Goal: Transaction & Acquisition: Book appointment/travel/reservation

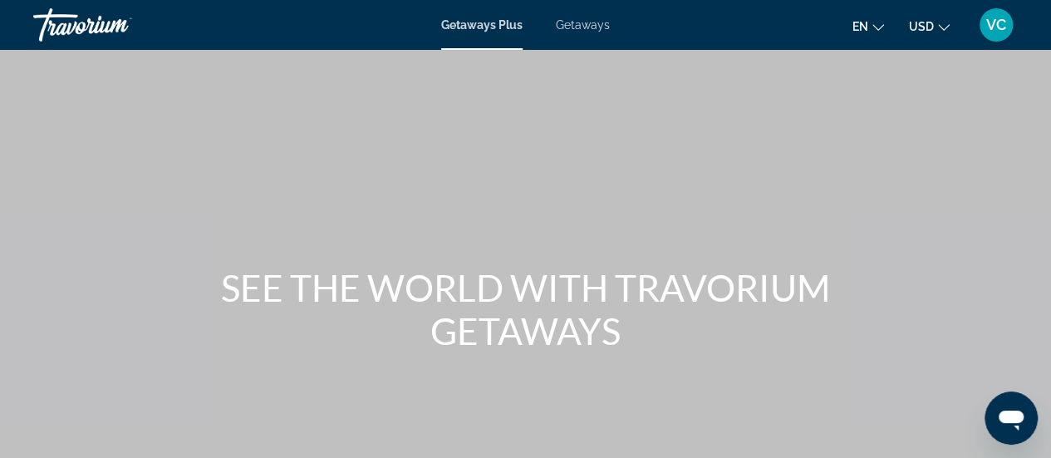
click at [576, 27] on span "Getaways" at bounding box center [583, 24] width 54 height 13
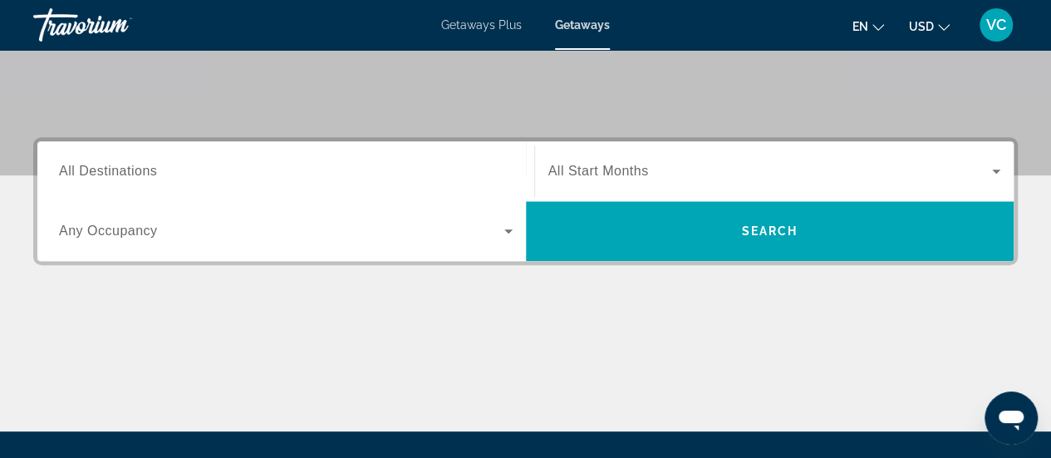
scroll to position [331, 0]
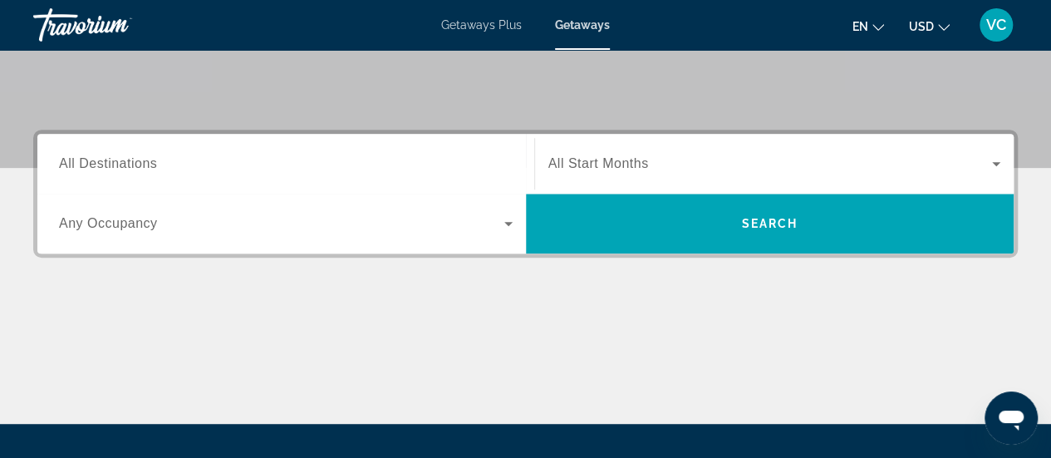
click at [193, 165] on input "Destination All Destinations" at bounding box center [286, 165] width 454 height 20
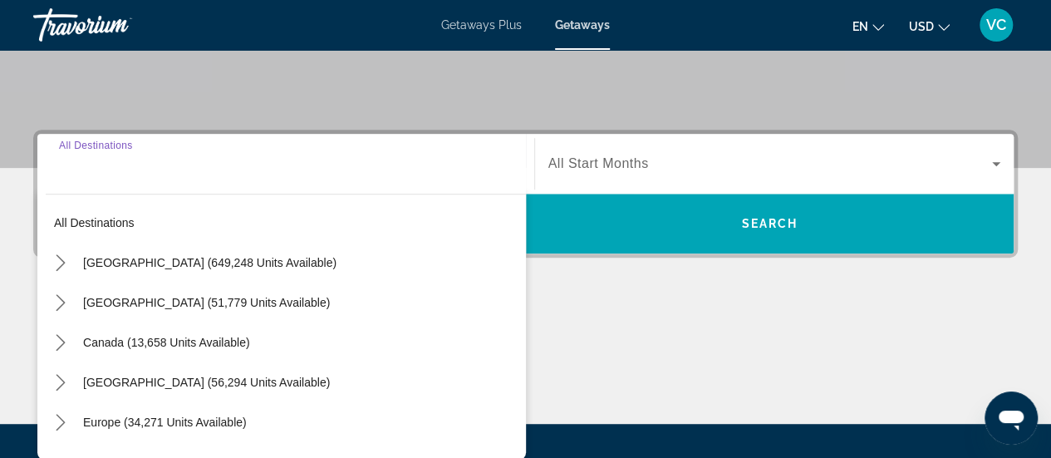
scroll to position [406, 0]
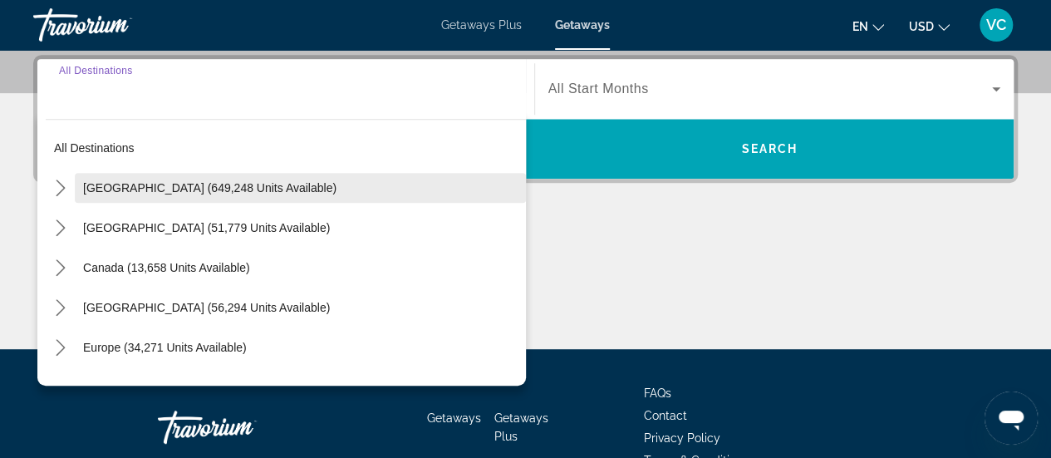
click at [131, 188] on span "[GEOGRAPHIC_DATA] (649,248 units available)" at bounding box center [210, 187] width 254 height 13
type input "**********"
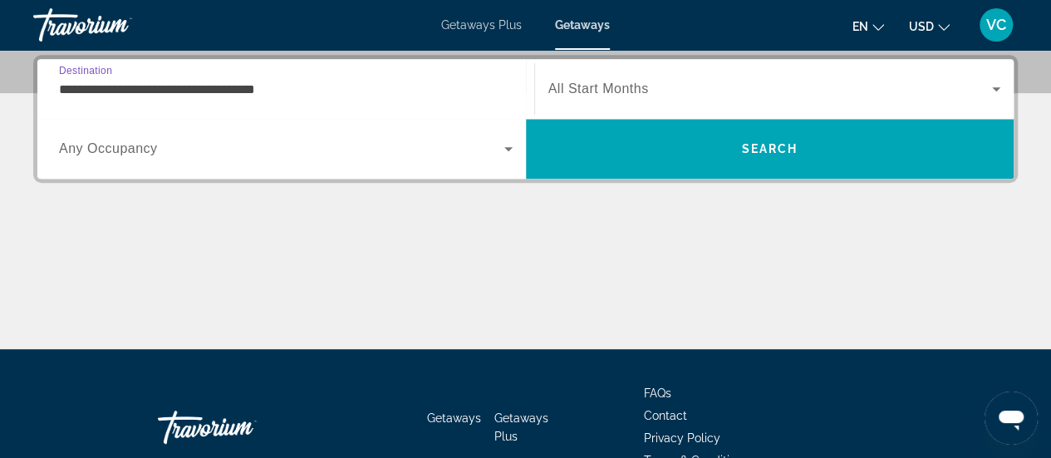
click at [508, 148] on icon "Search widget" at bounding box center [509, 149] width 8 height 4
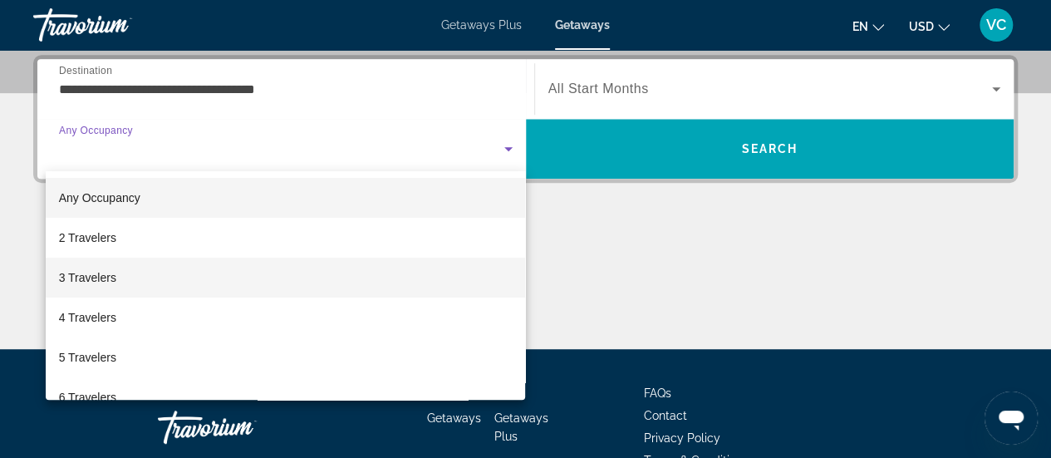
click at [86, 279] on span "3 Travelers" at bounding box center [87, 278] width 57 height 20
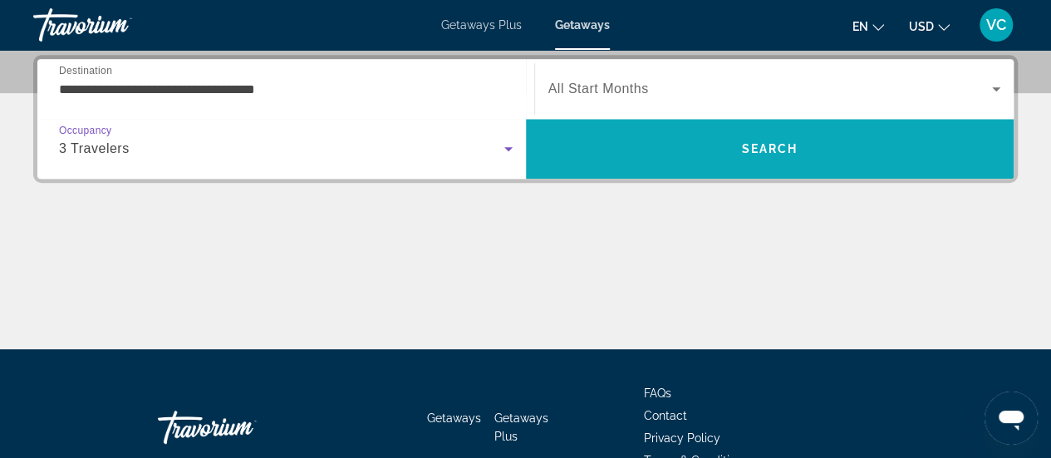
click at [665, 130] on span "Search" at bounding box center [770, 149] width 489 height 40
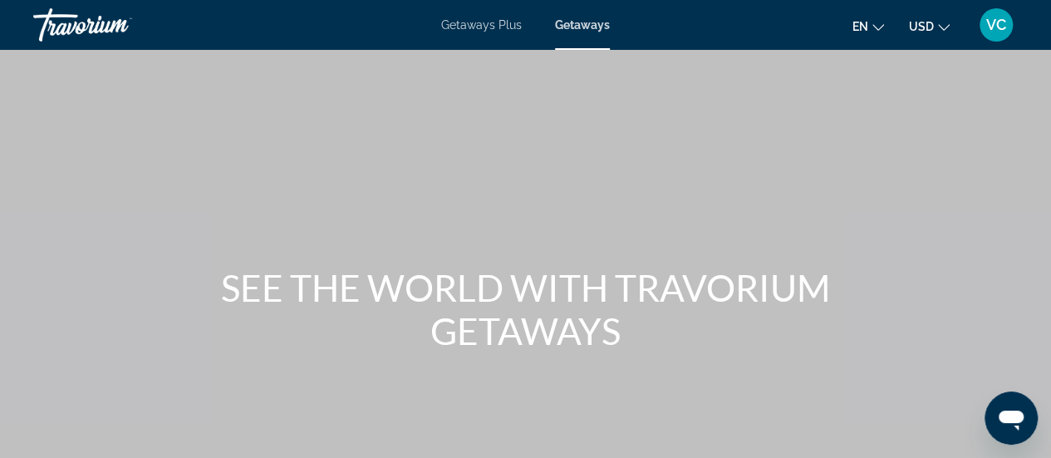
click at [582, 31] on span "Getaways" at bounding box center [582, 24] width 55 height 13
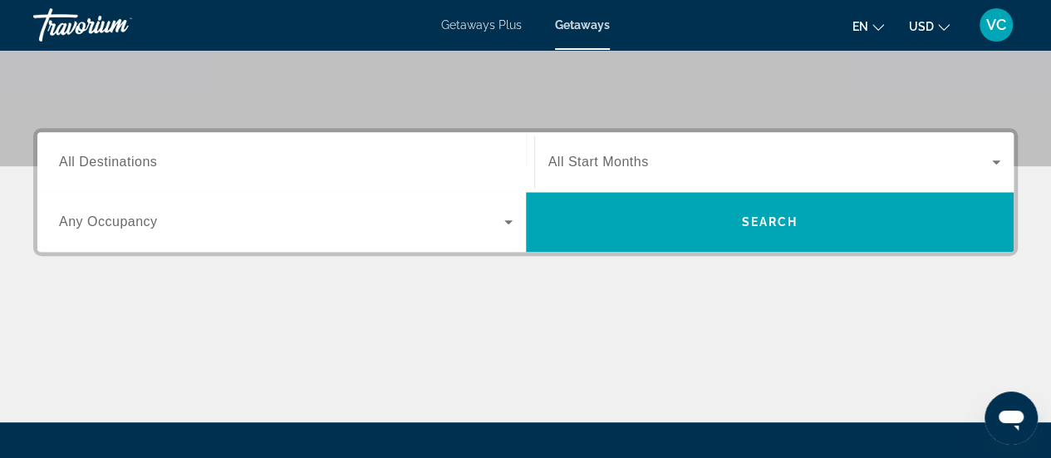
click at [126, 155] on span "All Destinations" at bounding box center [108, 162] width 98 height 14
click at [126, 154] on input "Destination All Destinations" at bounding box center [286, 163] width 454 height 20
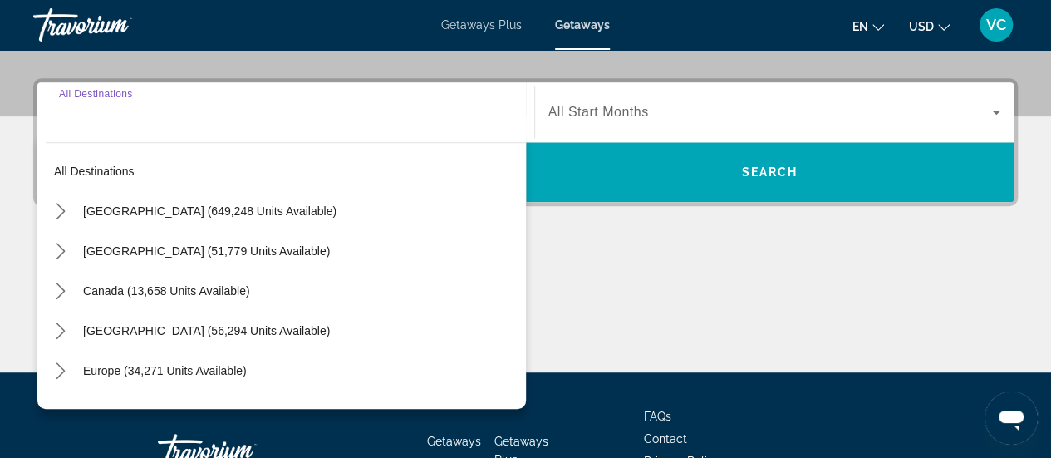
scroll to position [406, 0]
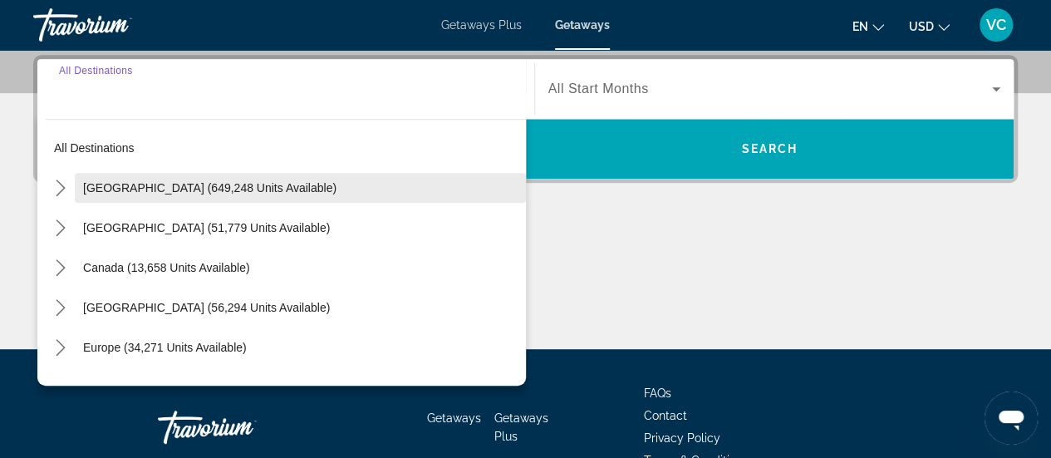
click at [125, 178] on span "Select destination: United States (649,248 units available)" at bounding box center [300, 188] width 451 height 40
type input "**********"
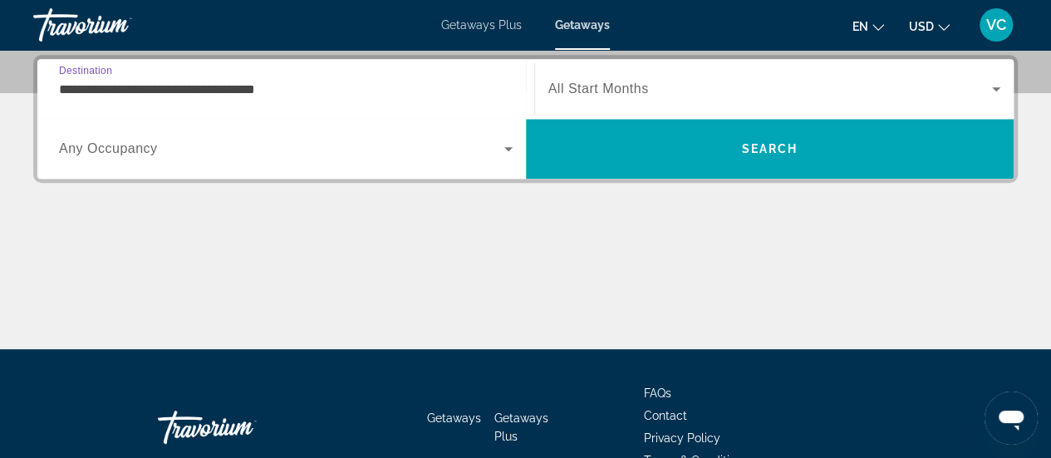
click at [508, 148] on icon "Search widget" at bounding box center [509, 149] width 8 height 4
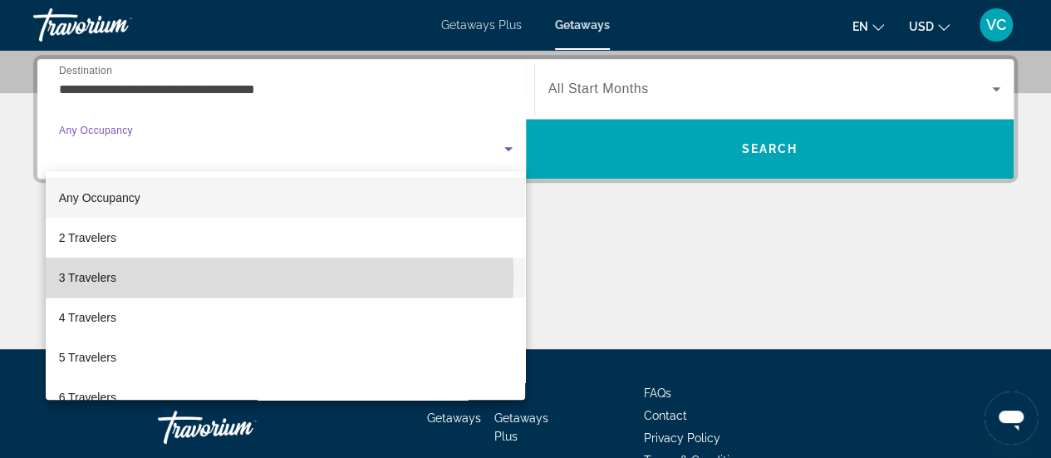
click at [85, 277] on span "3 Travelers" at bounding box center [87, 278] width 57 height 20
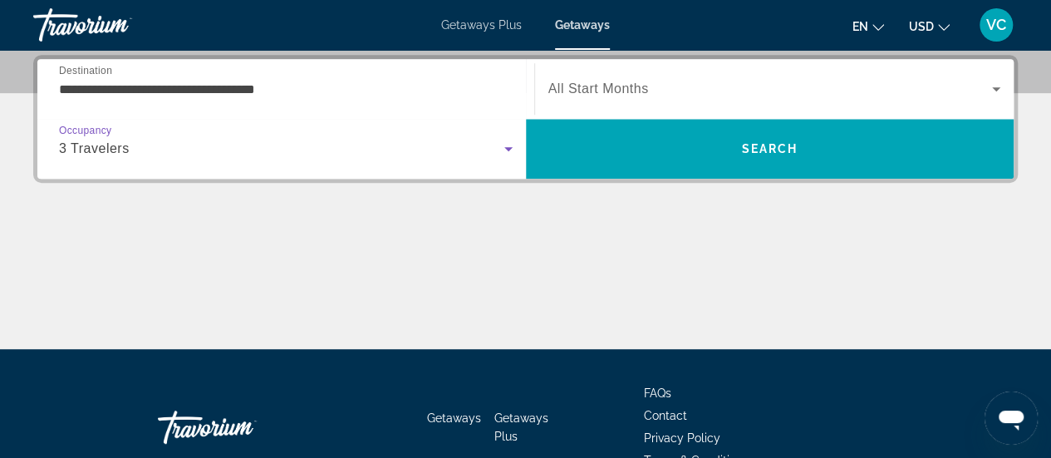
click at [598, 85] on span "All Start Months" at bounding box center [599, 88] width 101 height 14
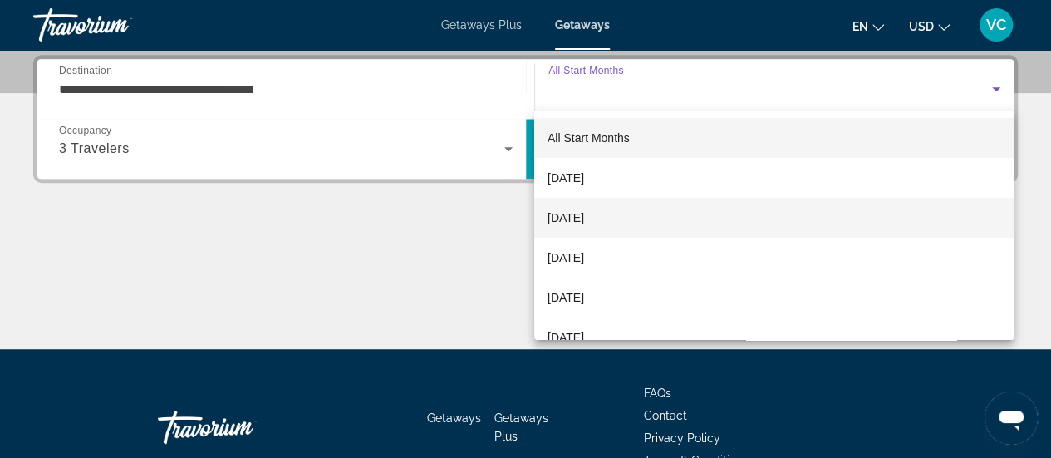
click at [574, 213] on span "[DATE]" at bounding box center [566, 218] width 37 height 20
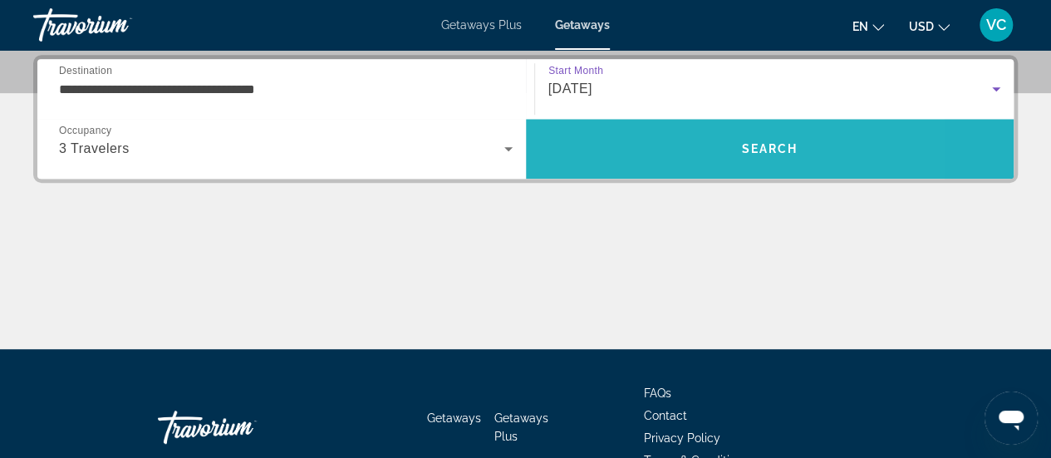
click at [663, 153] on span "Search" at bounding box center [770, 149] width 489 height 40
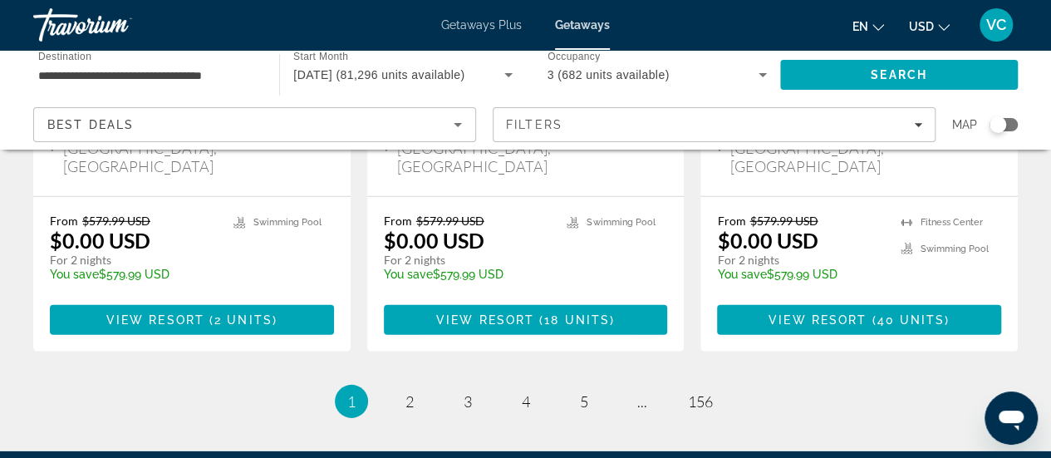
scroll to position [2380, 0]
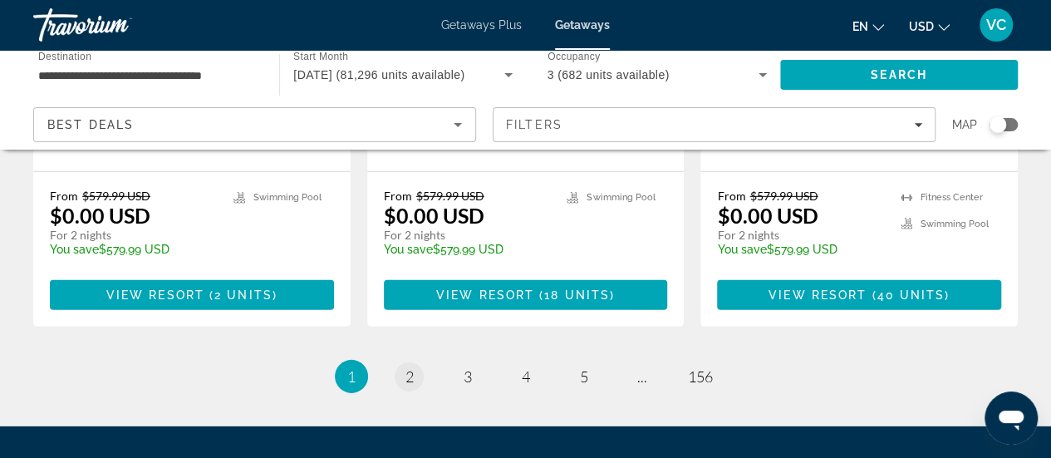
click at [409, 362] on link "page 2" at bounding box center [409, 376] width 29 height 29
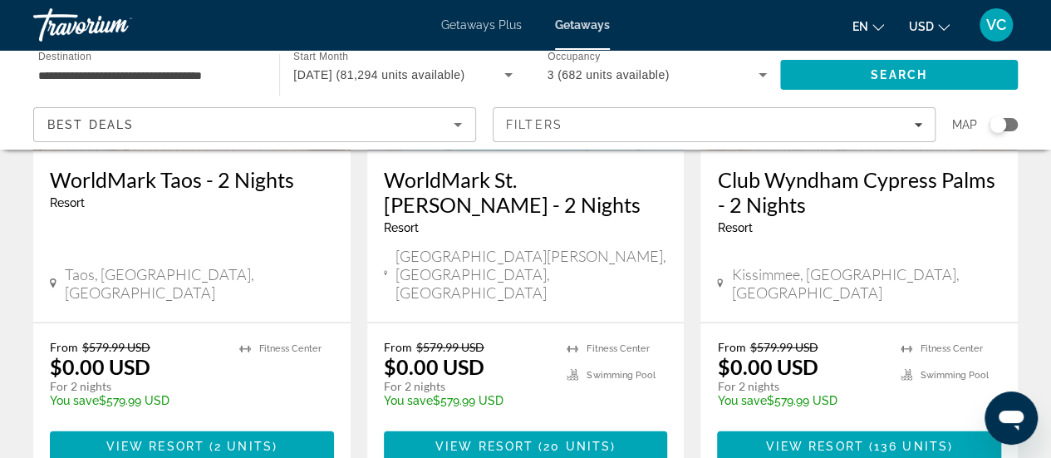
scroll to position [2256, 0]
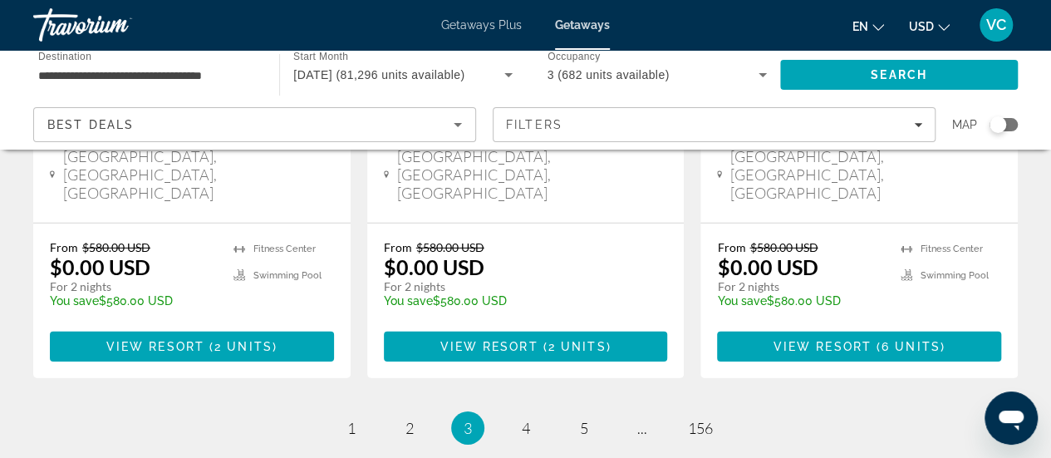
scroll to position [2404, 0]
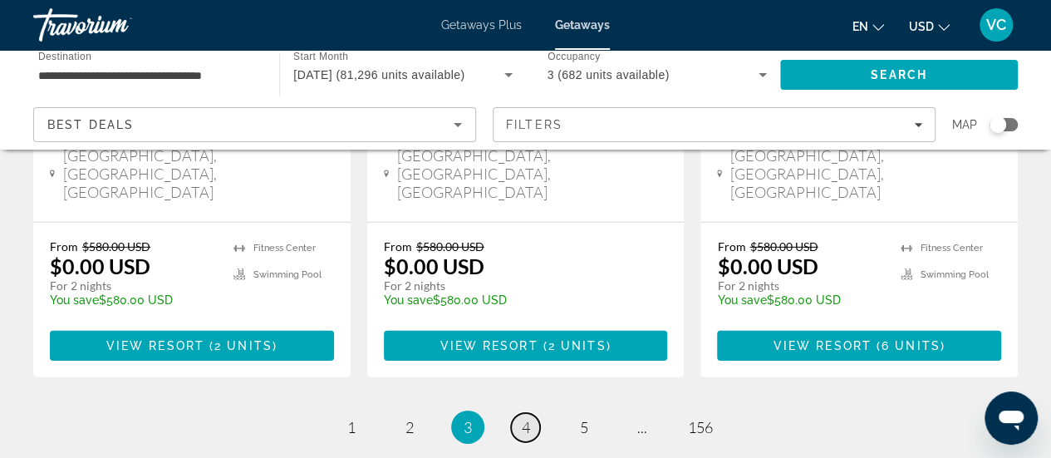
click at [522, 418] on span "4" at bounding box center [526, 427] width 8 height 18
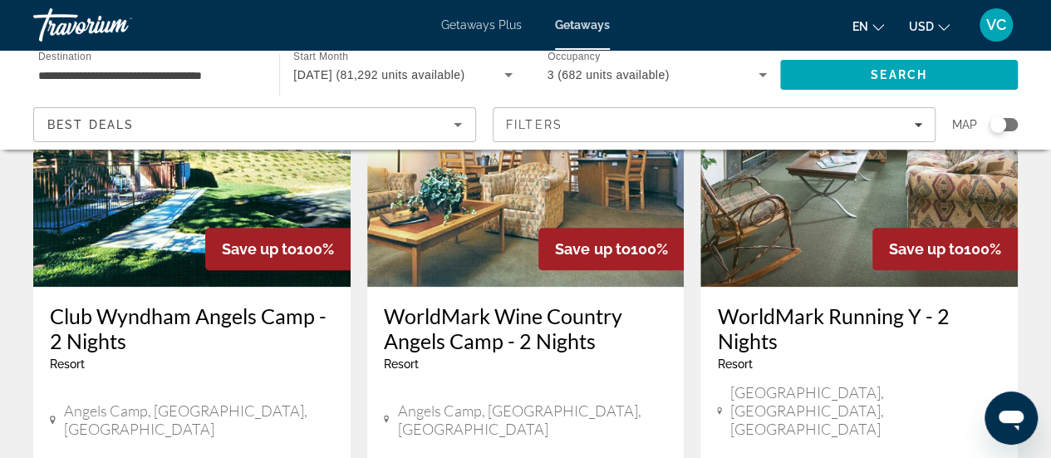
scroll to position [864, 0]
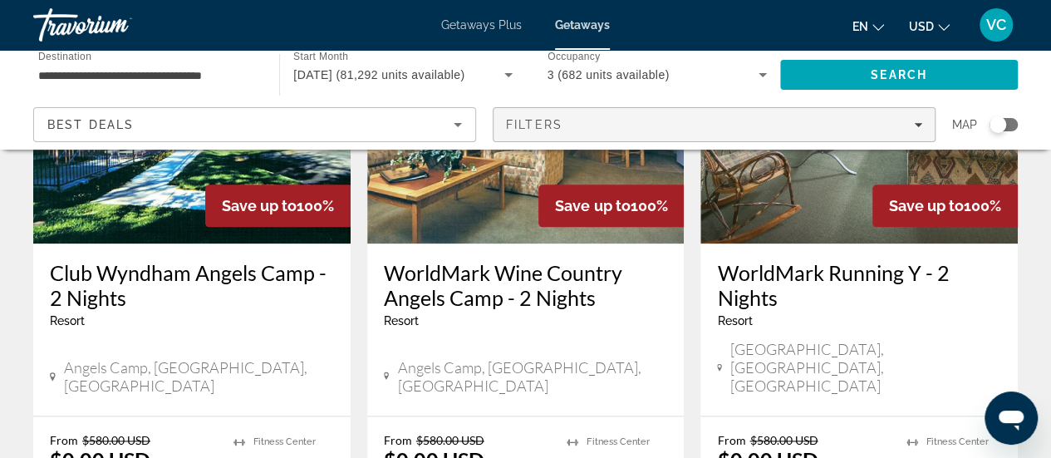
click at [519, 126] on span "Filters" at bounding box center [534, 124] width 57 height 13
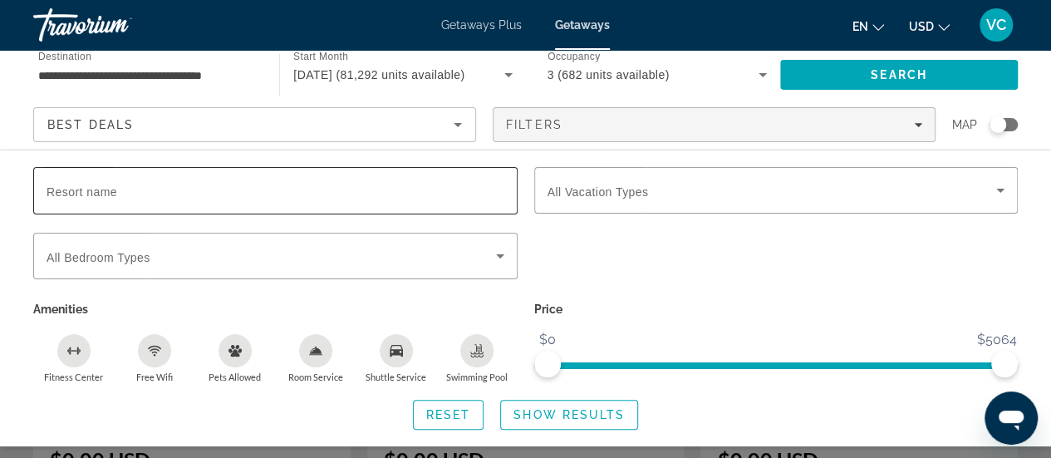
click at [71, 191] on span "Resort name" at bounding box center [82, 191] width 71 height 13
click at [71, 191] on input "Resort name" at bounding box center [276, 191] width 458 height 20
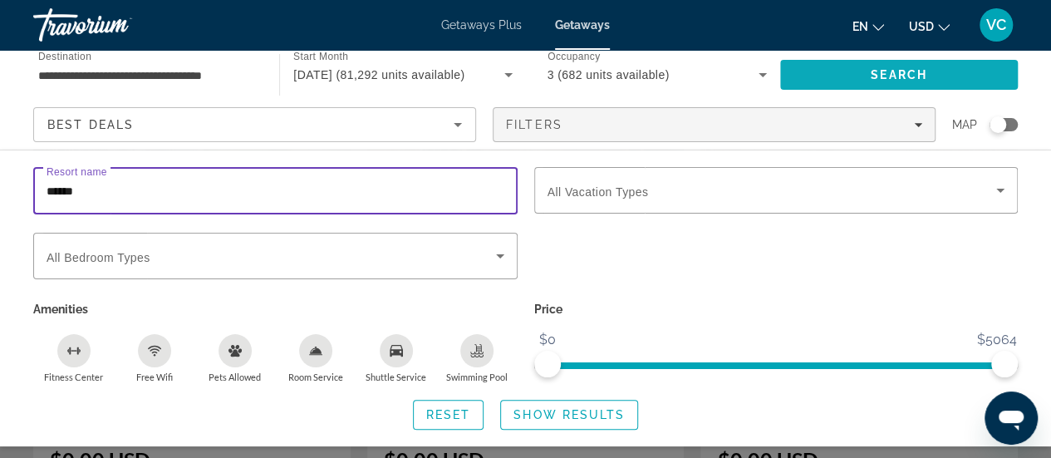
type input "******"
click at [935, 88] on span "Search" at bounding box center [899, 75] width 238 height 40
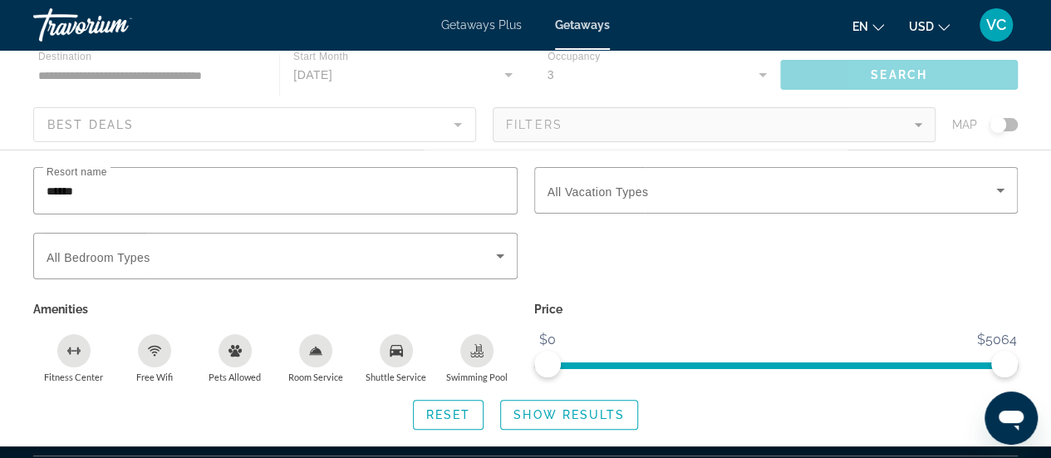
click at [905, 79] on div "Main content" at bounding box center [525, 100] width 1051 height 100
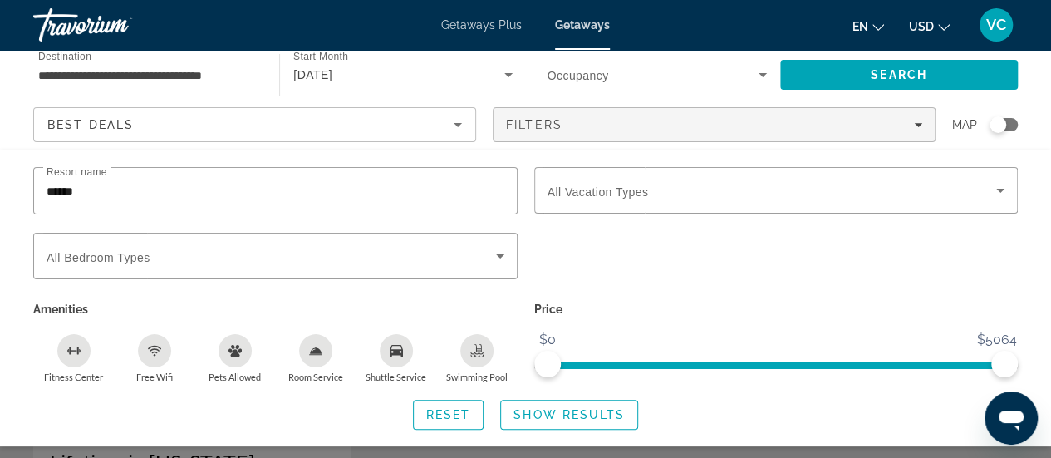
scroll to position [42, 0]
click at [563, 414] on span "Show Results" at bounding box center [569, 414] width 111 height 13
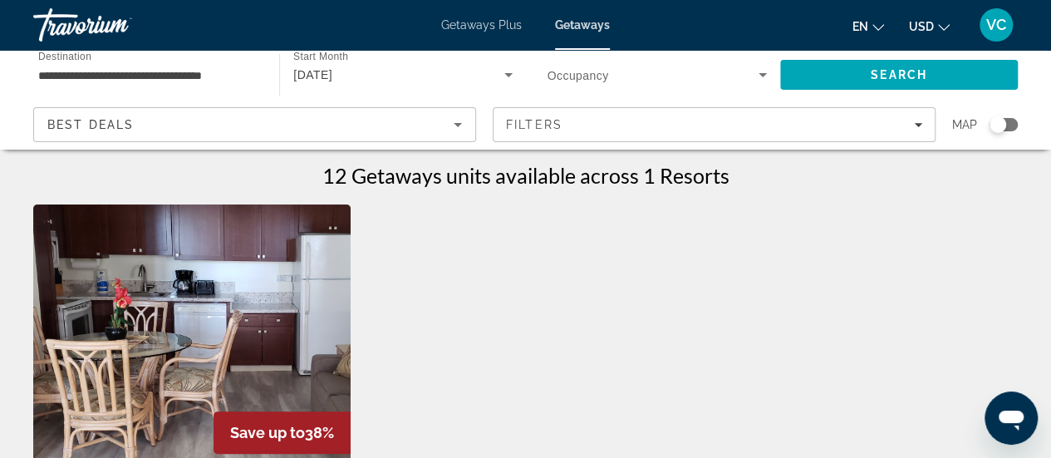
scroll to position [0, 0]
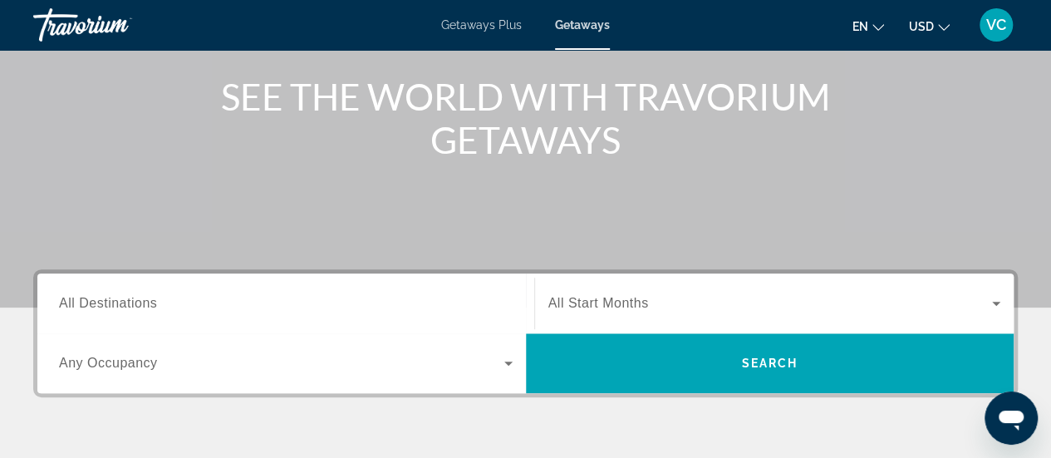
scroll to position [266, 0]
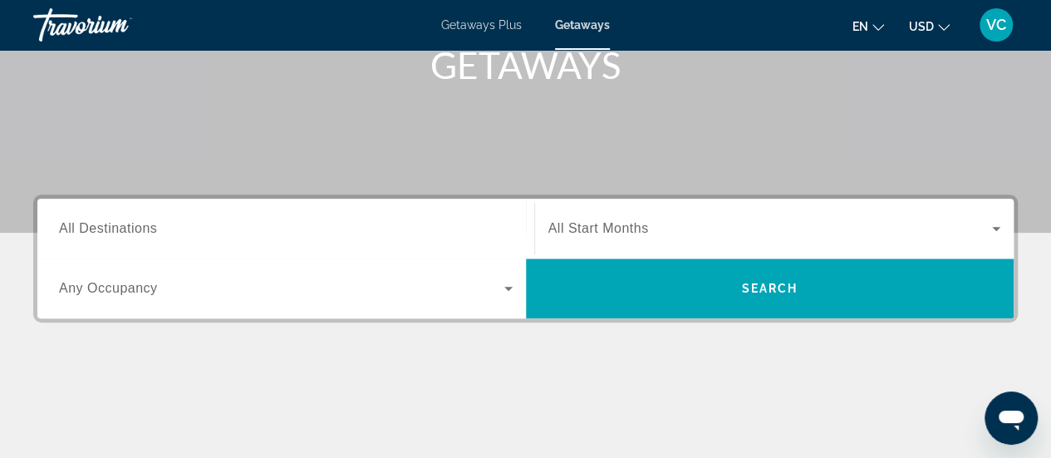
click at [402, 230] on input "Destination All Destinations" at bounding box center [286, 229] width 454 height 20
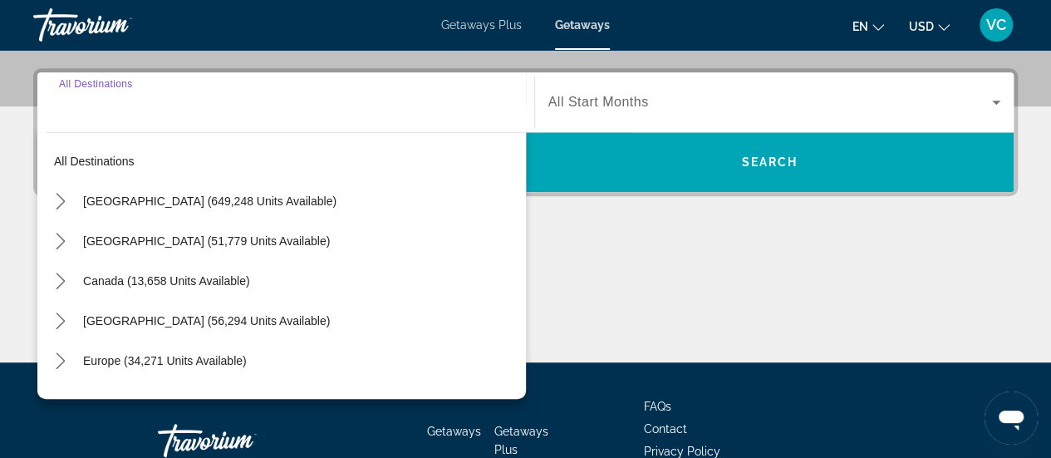
scroll to position [406, 0]
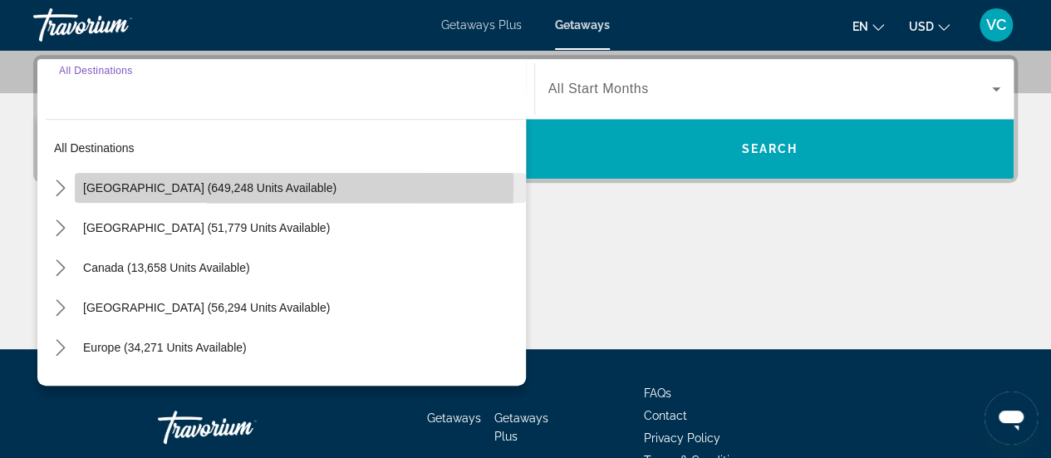
click at [148, 183] on span "[GEOGRAPHIC_DATA] (649,248 units available)" at bounding box center [210, 187] width 254 height 13
type input "**********"
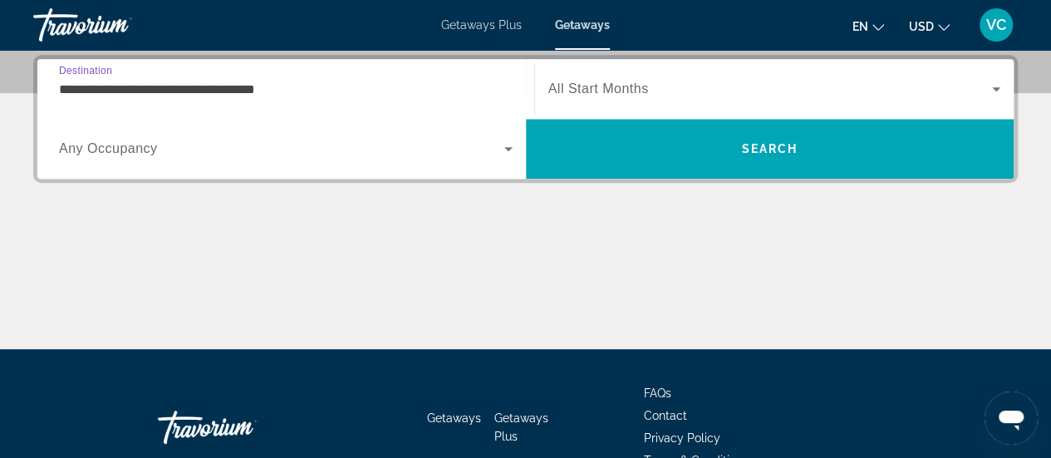
click at [345, 155] on span "Search widget" at bounding box center [281, 149] width 445 height 20
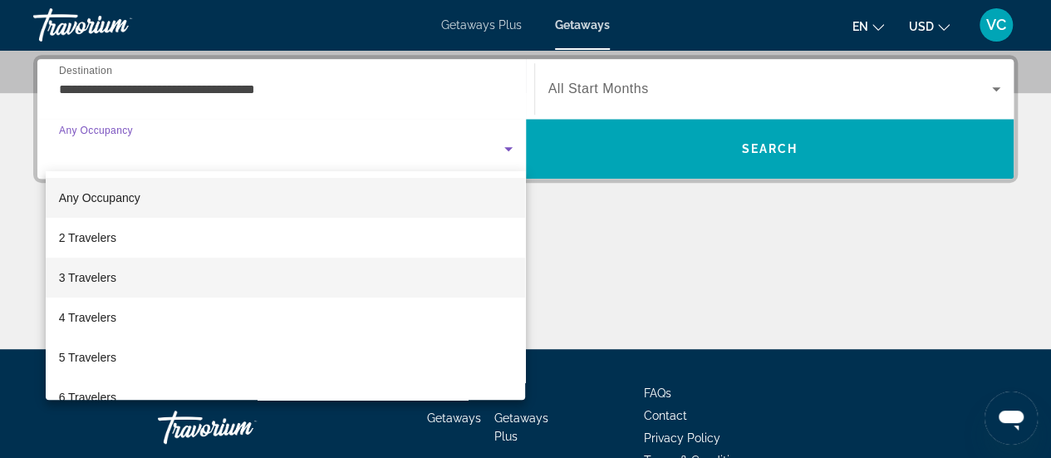
click at [83, 281] on span "3 Travelers" at bounding box center [87, 278] width 57 height 20
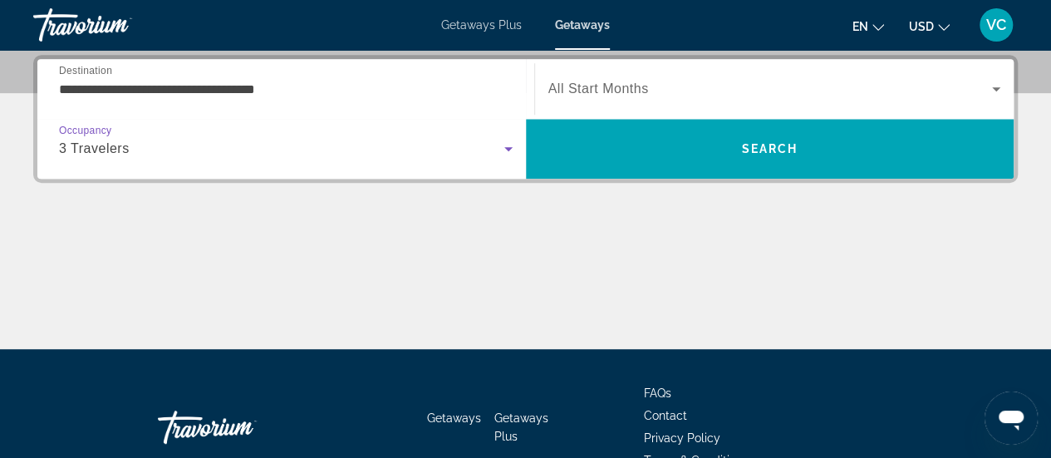
click at [595, 90] on span "All Start Months" at bounding box center [599, 88] width 101 height 14
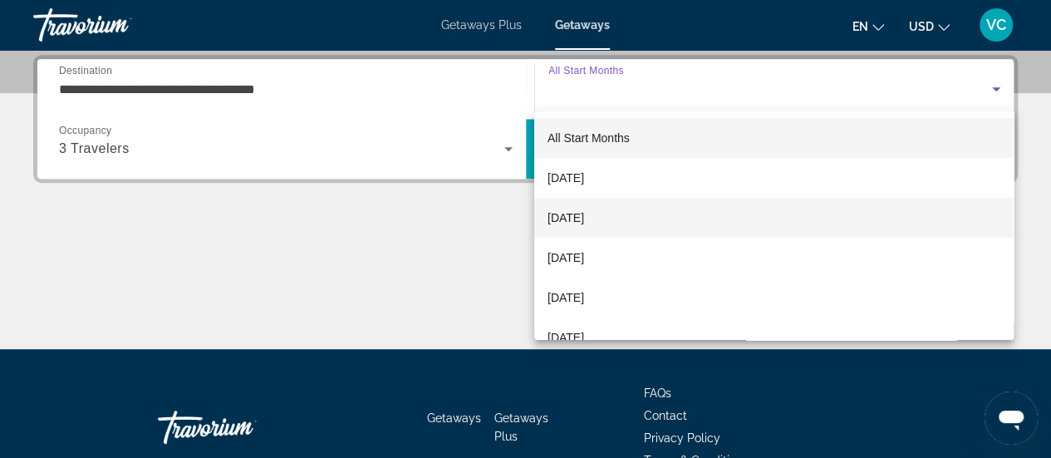
click at [575, 214] on span "[DATE]" at bounding box center [566, 218] width 37 height 20
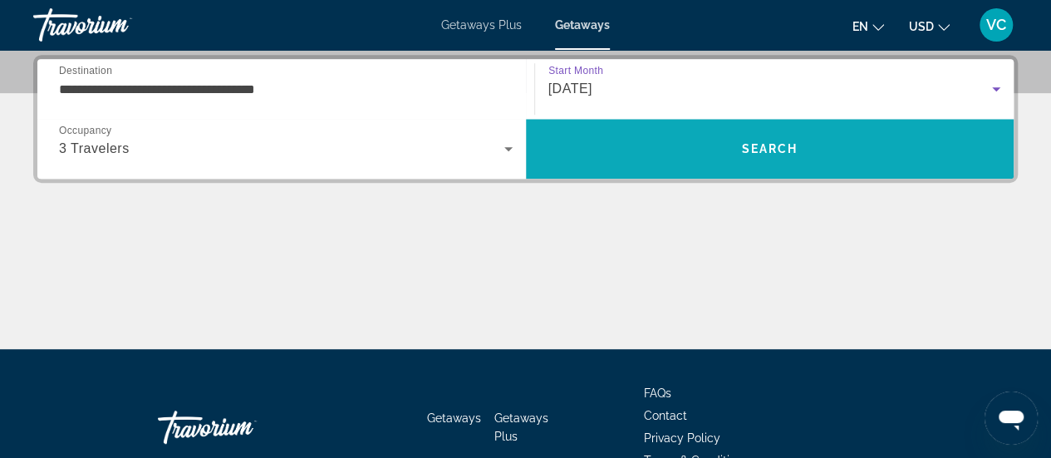
click at [675, 165] on span "Search" at bounding box center [770, 149] width 489 height 40
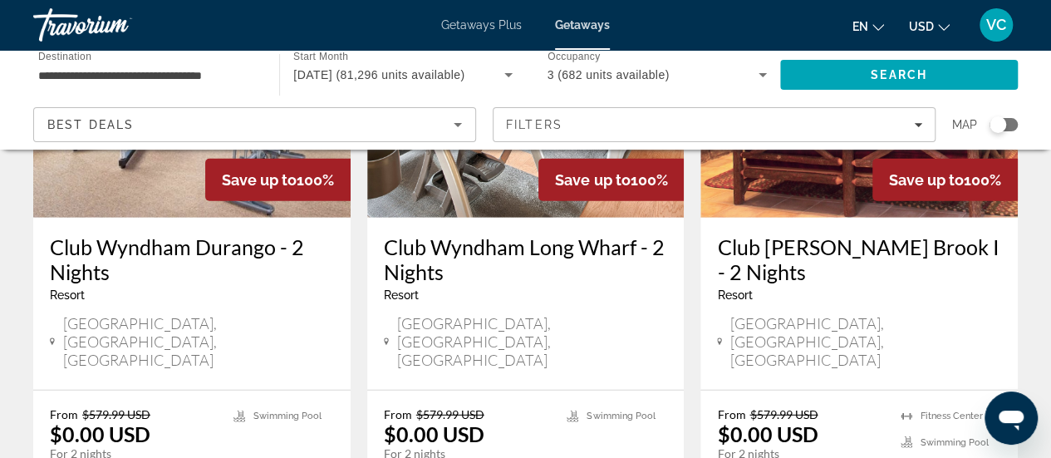
scroll to position [2194, 0]
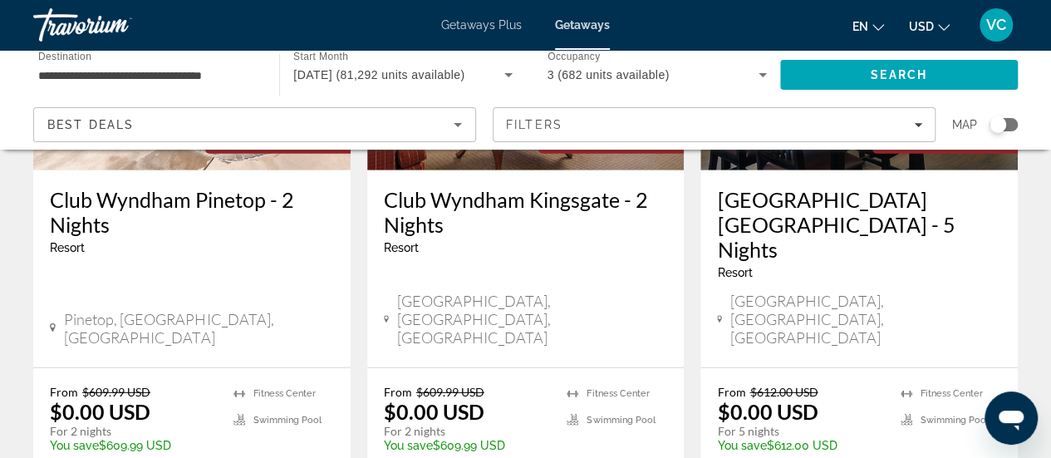
scroll to position [2227, 0]
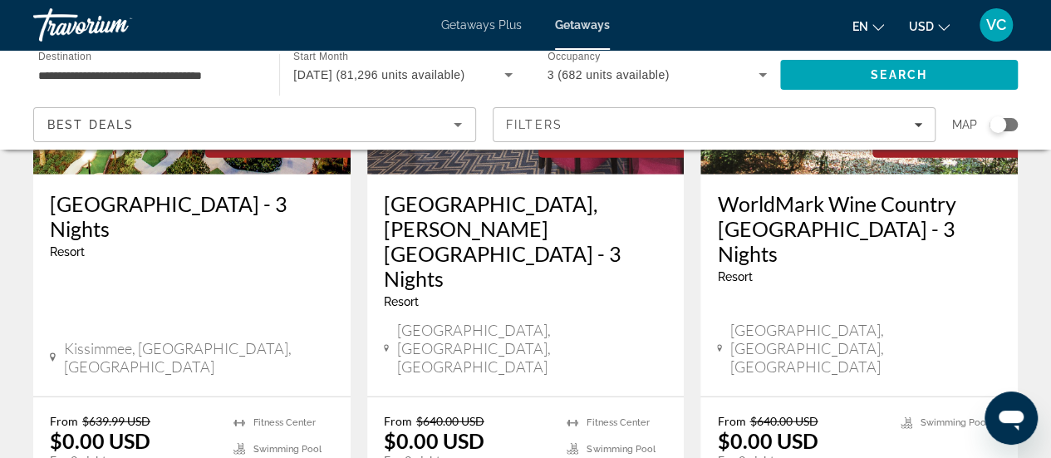
scroll to position [2194, 0]
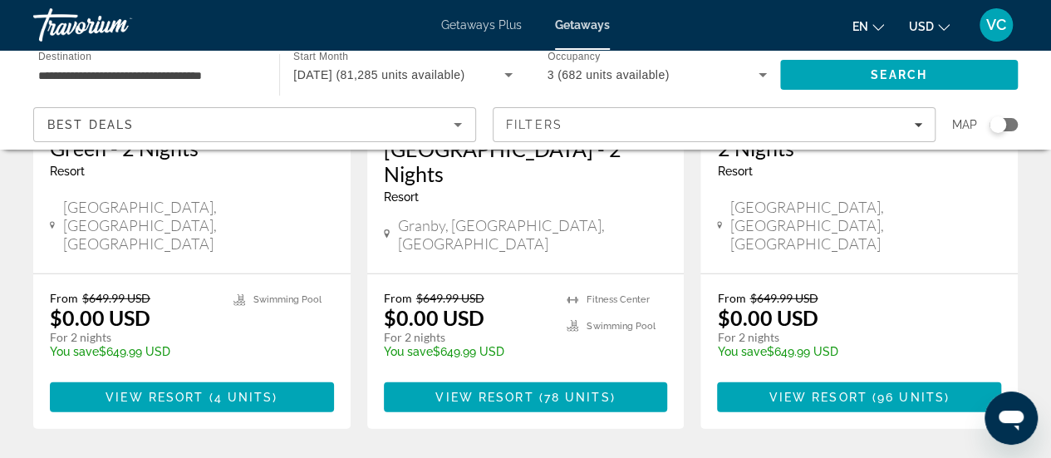
scroll to position [2379, 0]
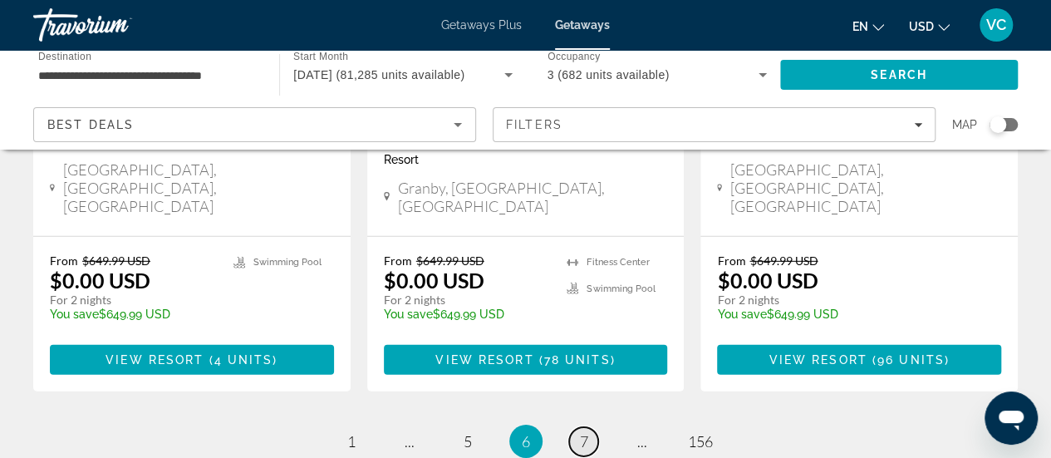
click at [583, 432] on span "7" at bounding box center [584, 441] width 8 height 18
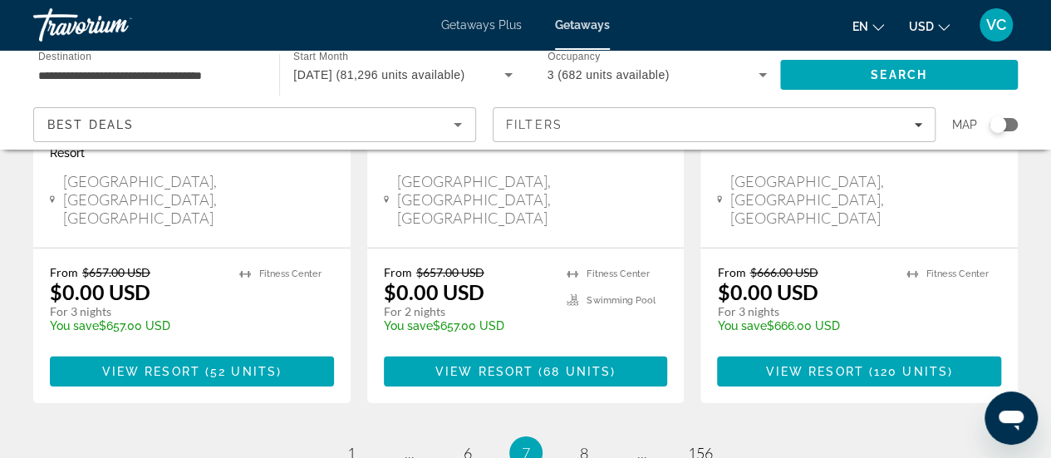
scroll to position [2379, 0]
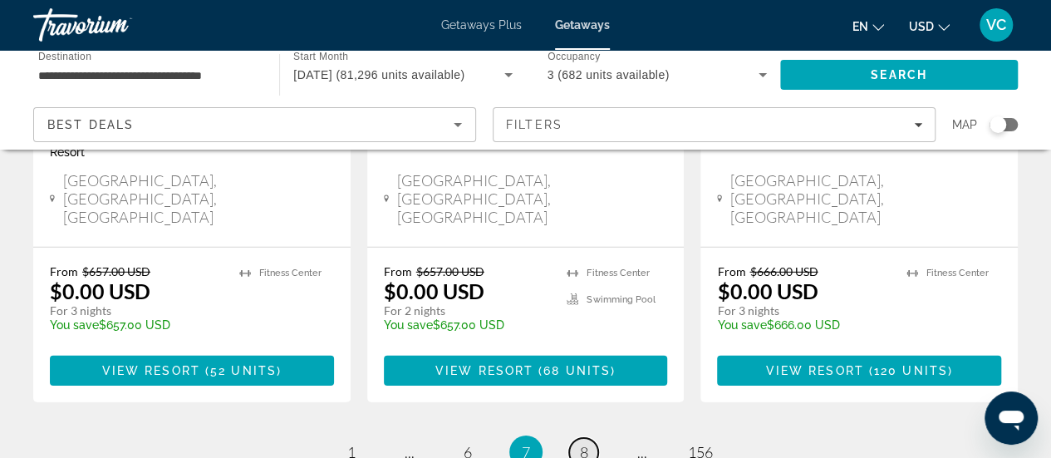
click at [583, 443] on span "8" at bounding box center [584, 452] width 8 height 18
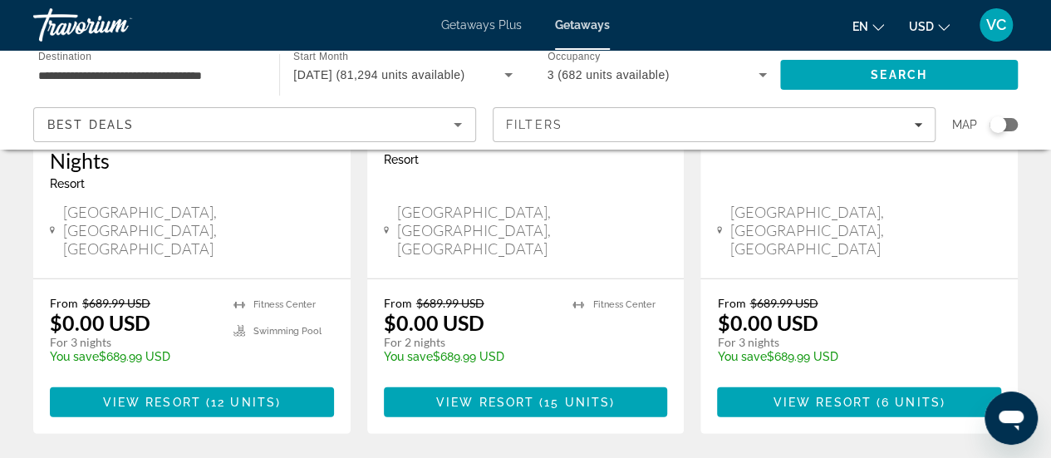
scroll to position [2327, 0]
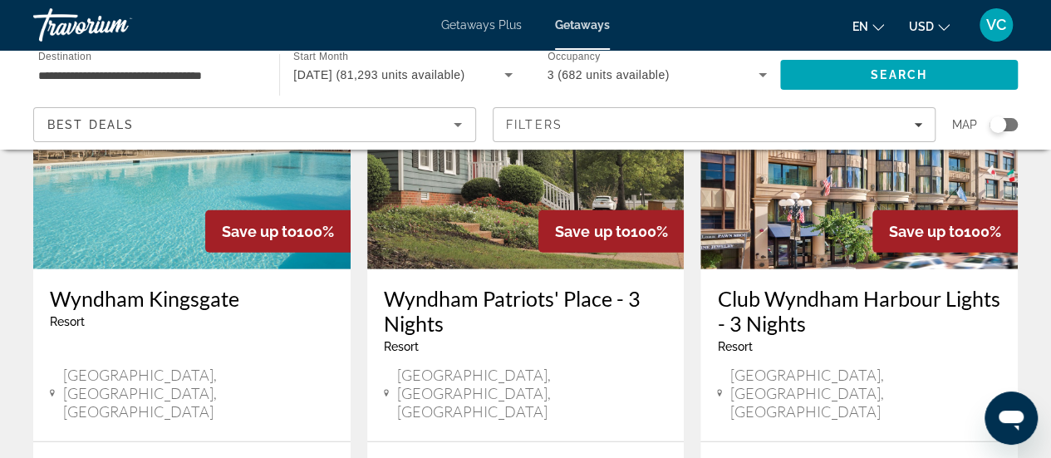
scroll to position [2227, 0]
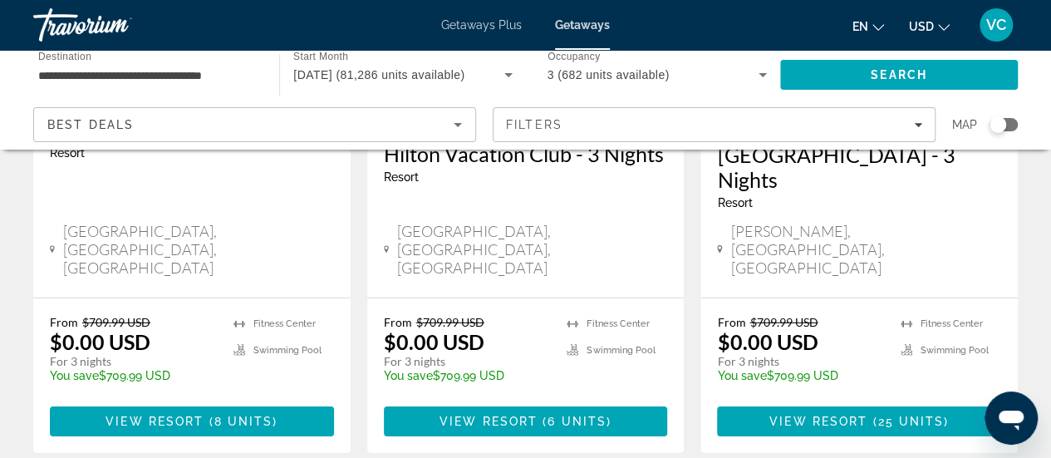
scroll to position [2404, 0]
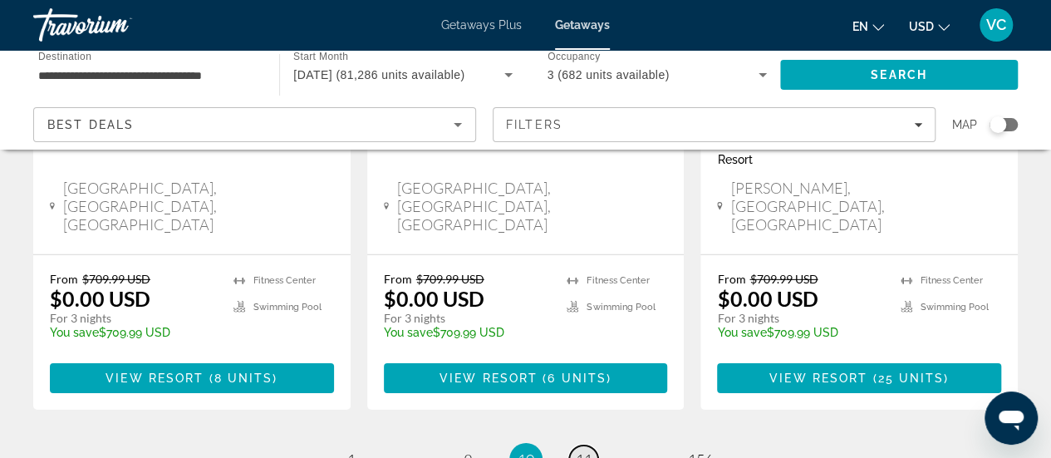
click at [584, 450] on span "11" at bounding box center [584, 459] width 17 height 18
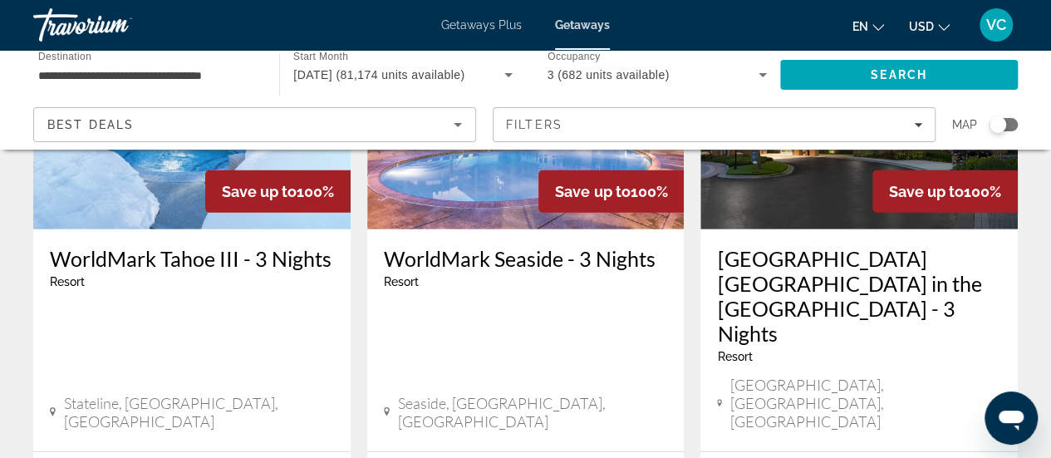
scroll to position [2227, 0]
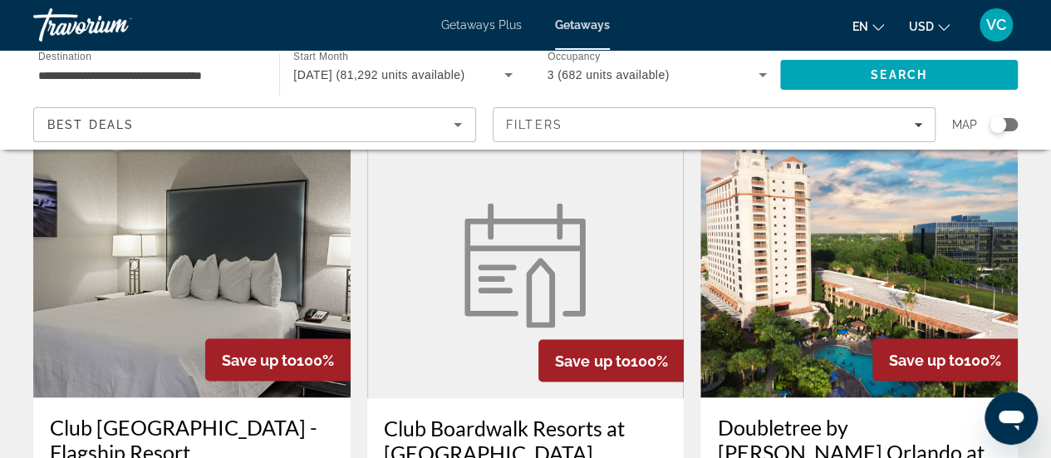
scroll to position [1496, 0]
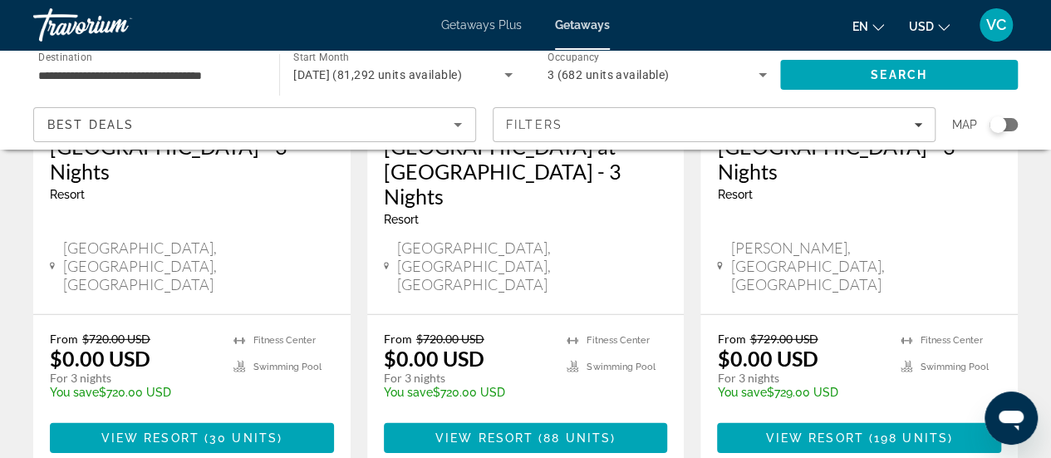
scroll to position [2327, 0]
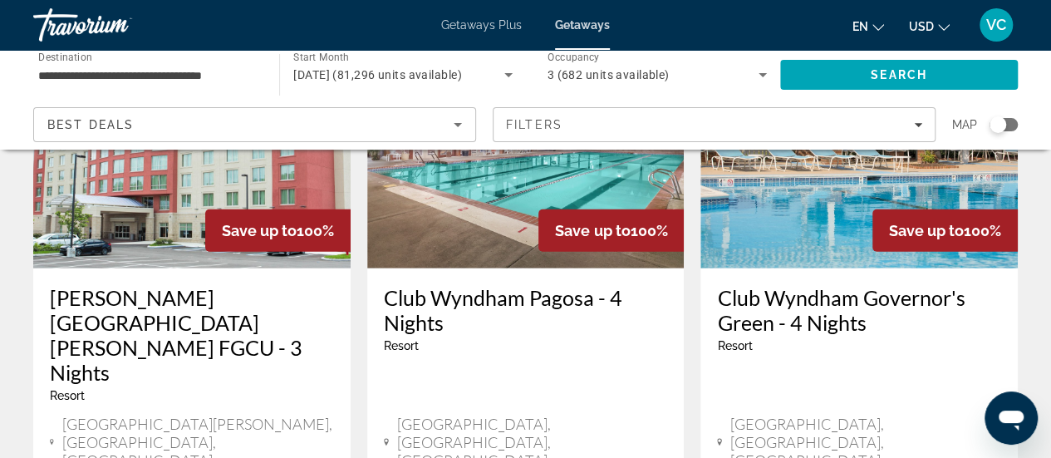
scroll to position [2194, 0]
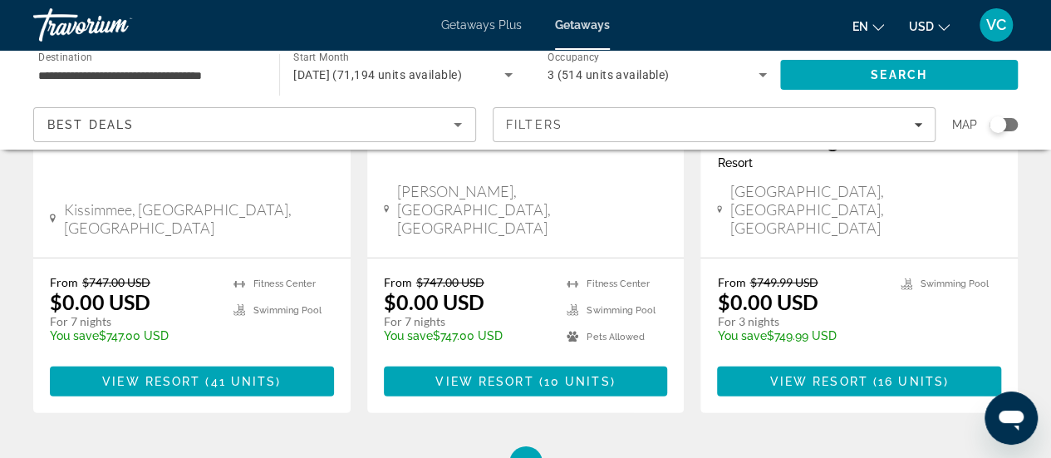
scroll to position [2327, 0]
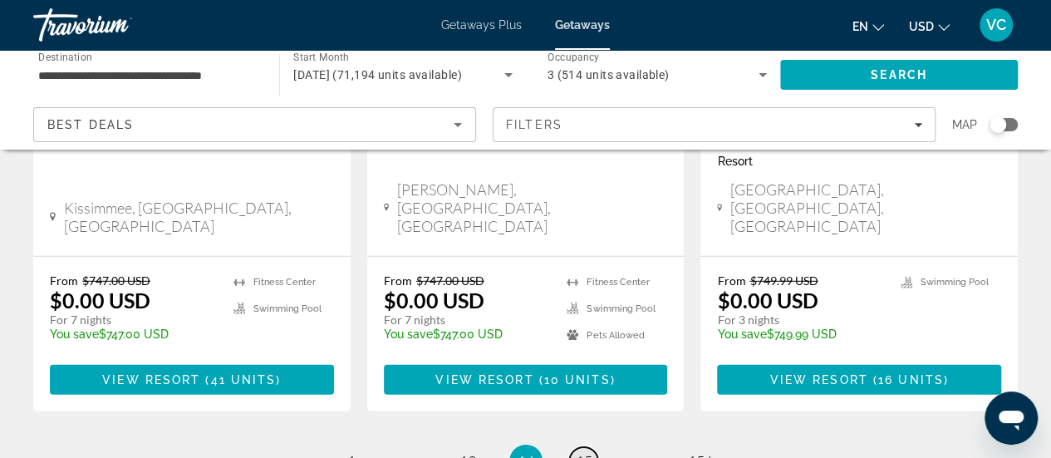
click at [583, 452] on span "15" at bounding box center [584, 461] width 17 height 18
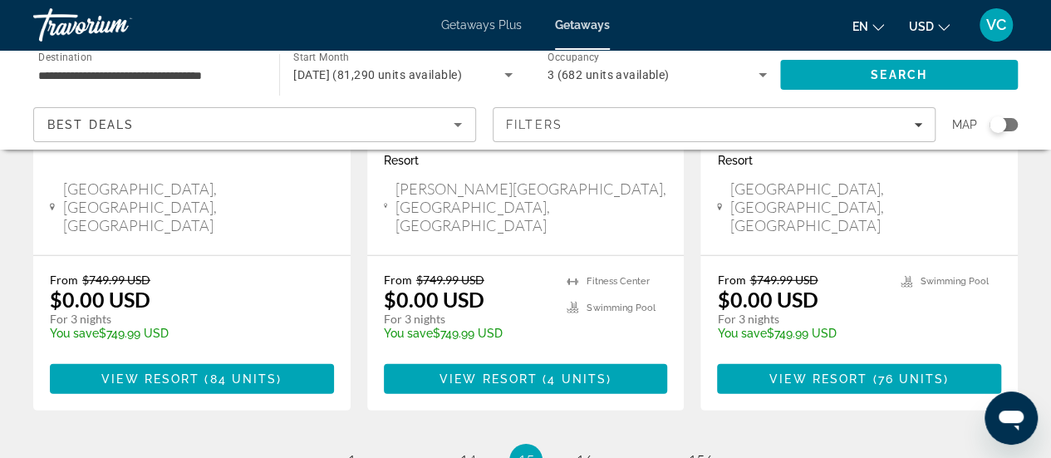
scroll to position [2379, 0]
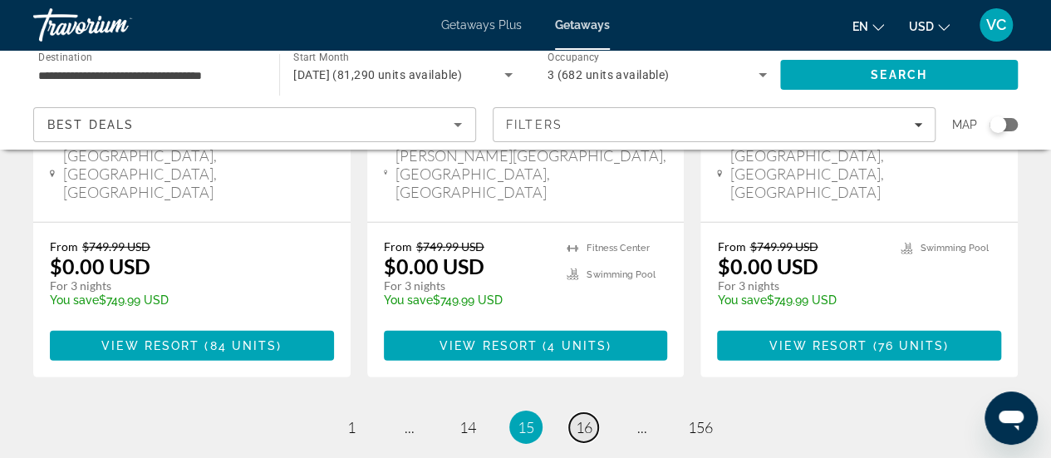
click at [587, 418] on span "16" at bounding box center [584, 427] width 17 height 18
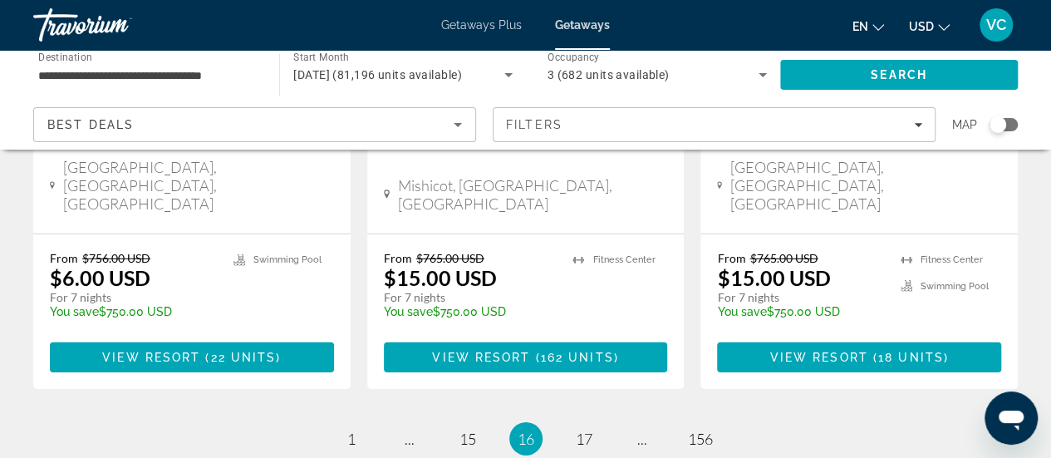
scroll to position [2404, 0]
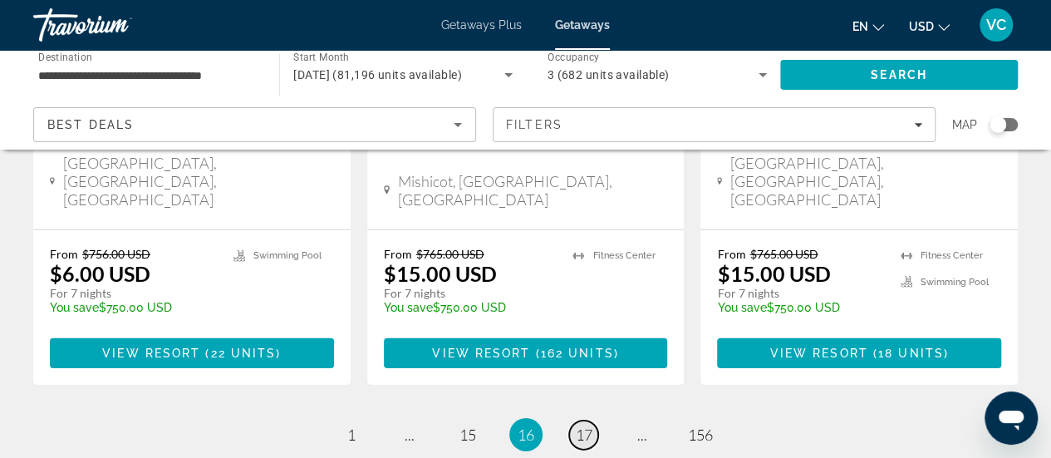
click at [578, 426] on span "17" at bounding box center [584, 435] width 17 height 18
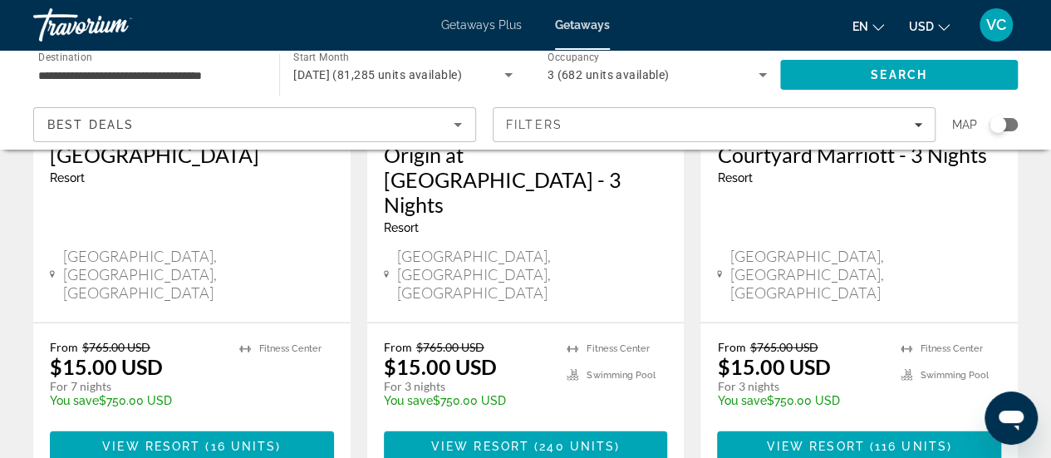
scroll to position [2261, 0]
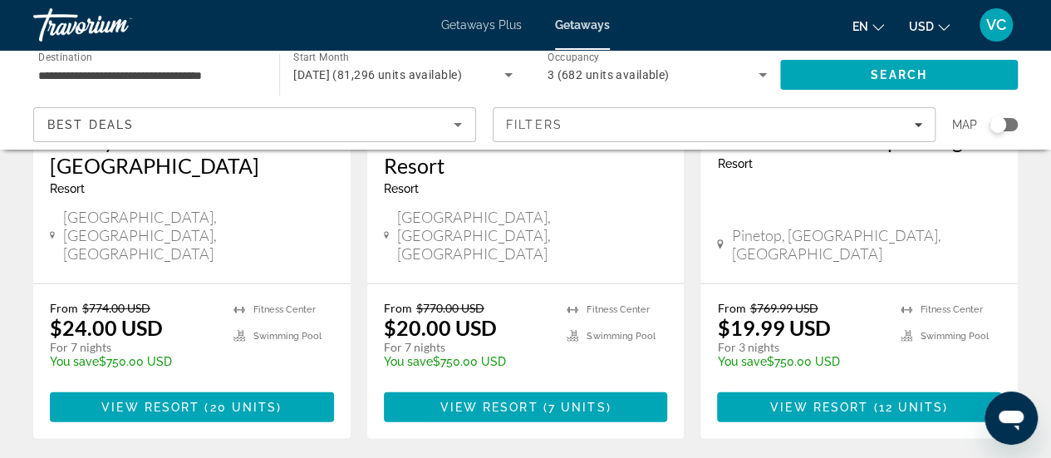
scroll to position [2227, 0]
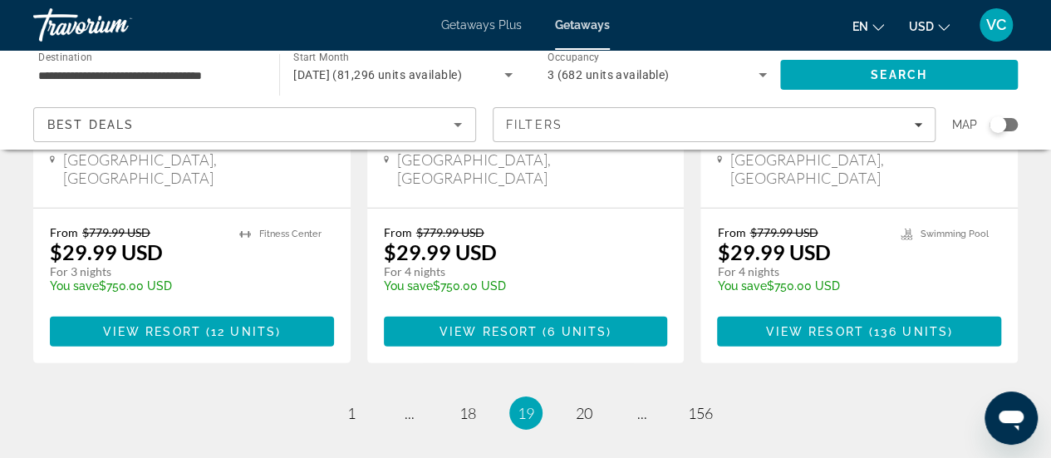
scroll to position [2379, 0]
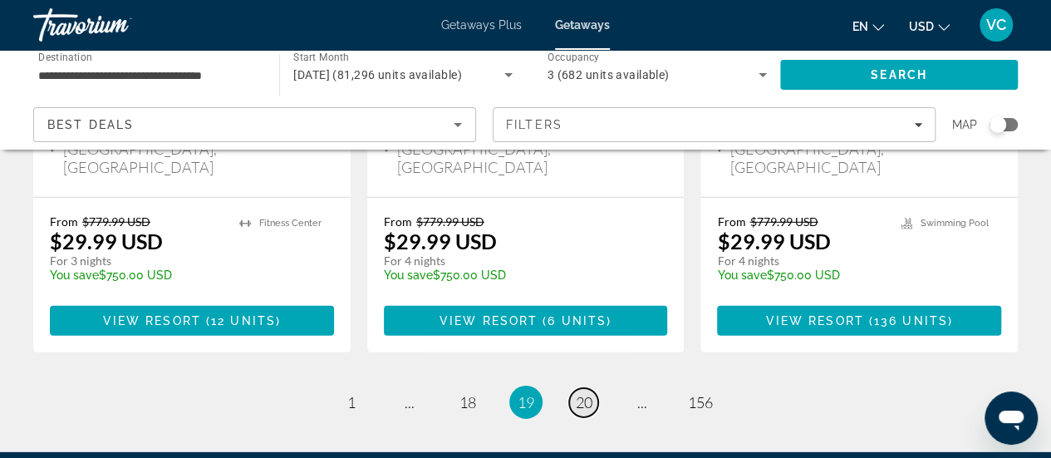
click at [585, 393] on span "20" at bounding box center [584, 402] width 17 height 18
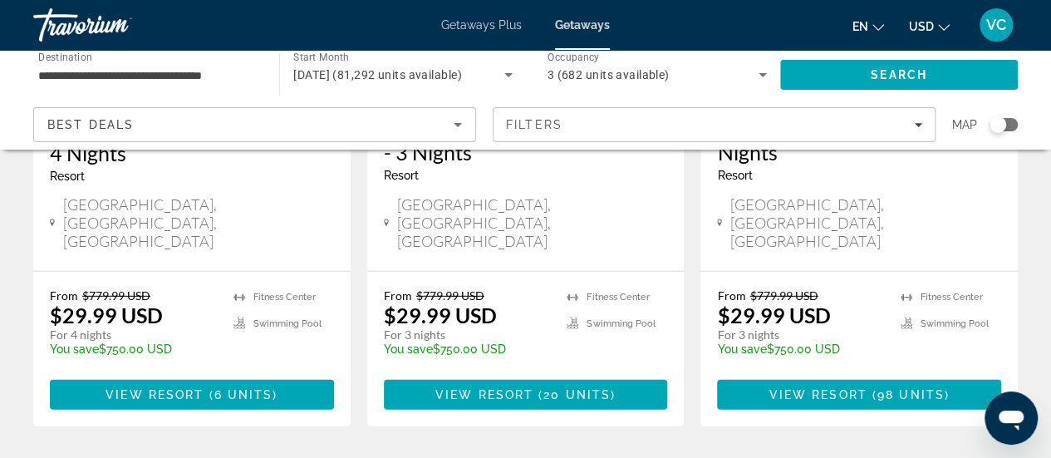
scroll to position [2327, 0]
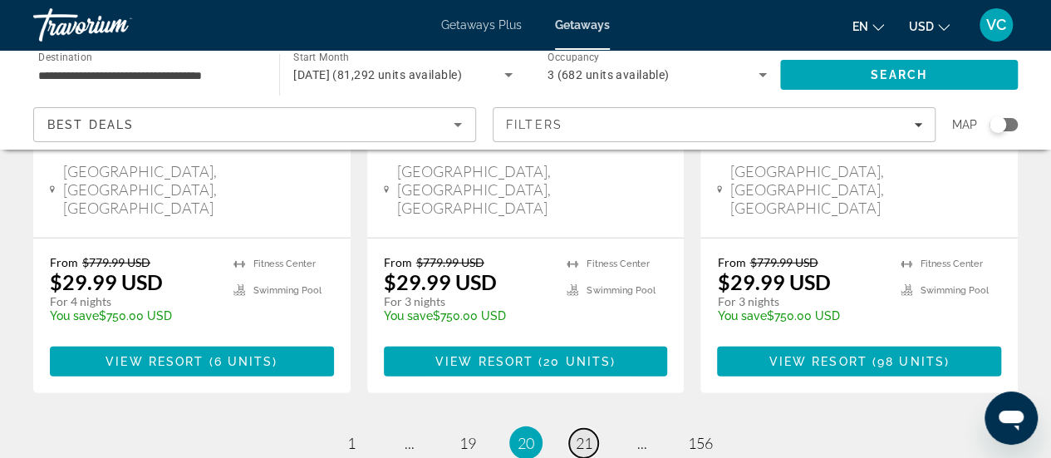
click at [576, 434] on span "21" at bounding box center [584, 443] width 17 height 18
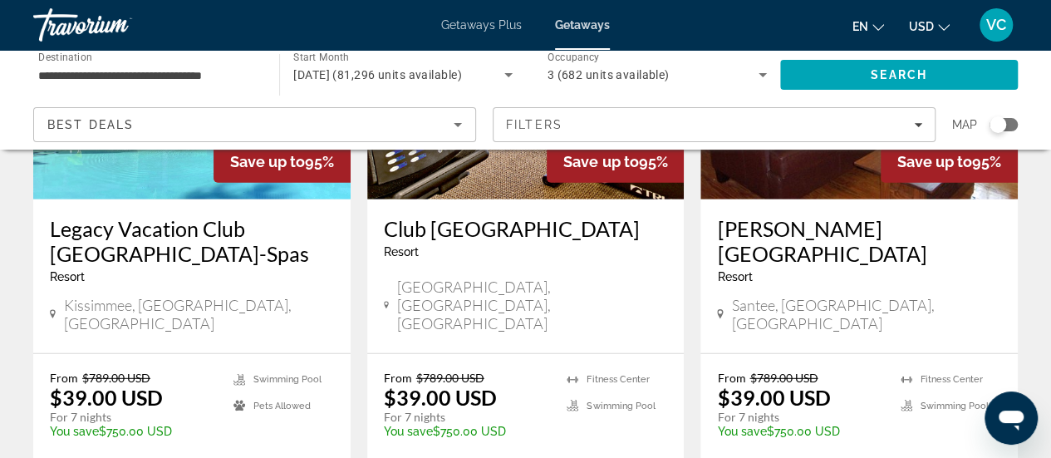
scroll to position [2194, 0]
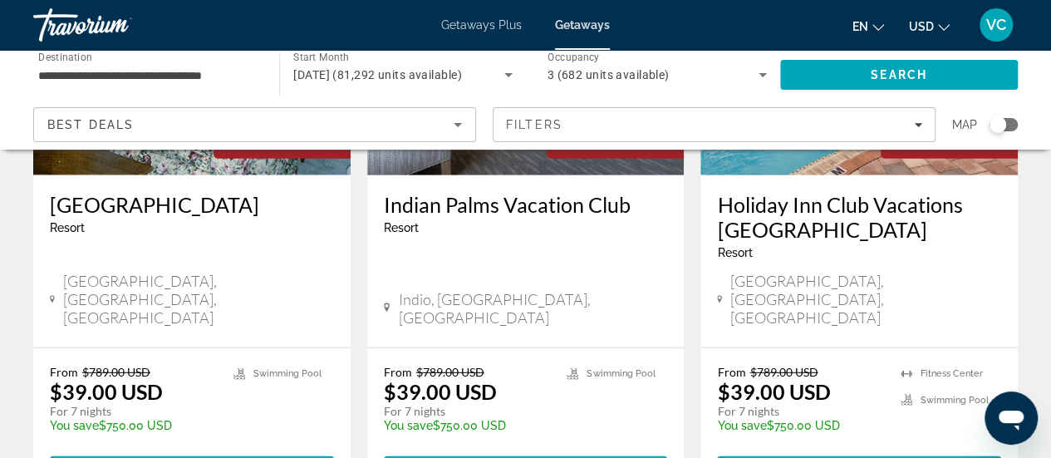
scroll to position [2194, 0]
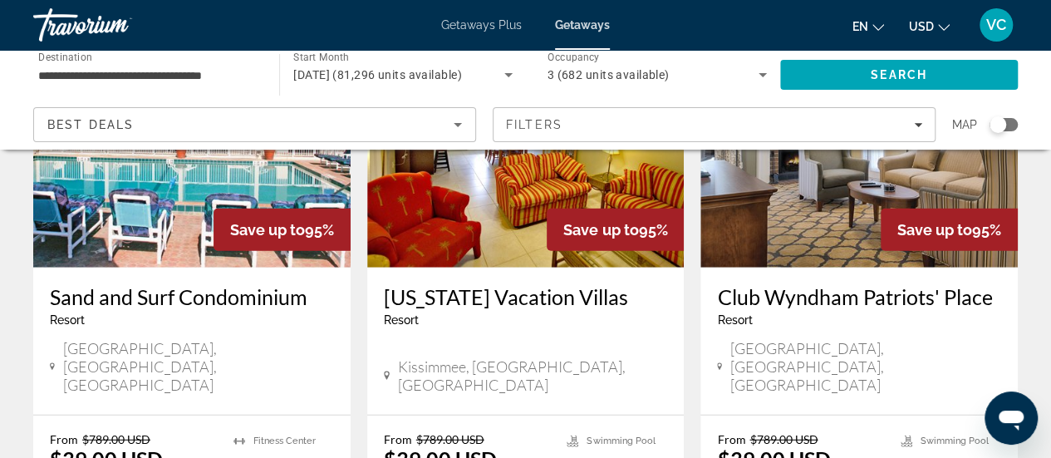
scroll to position [2095, 0]
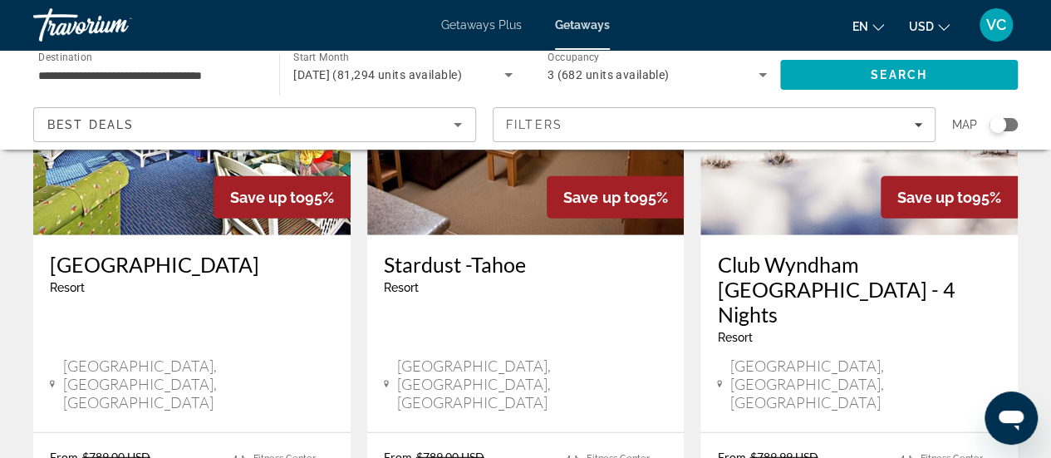
scroll to position [2128, 0]
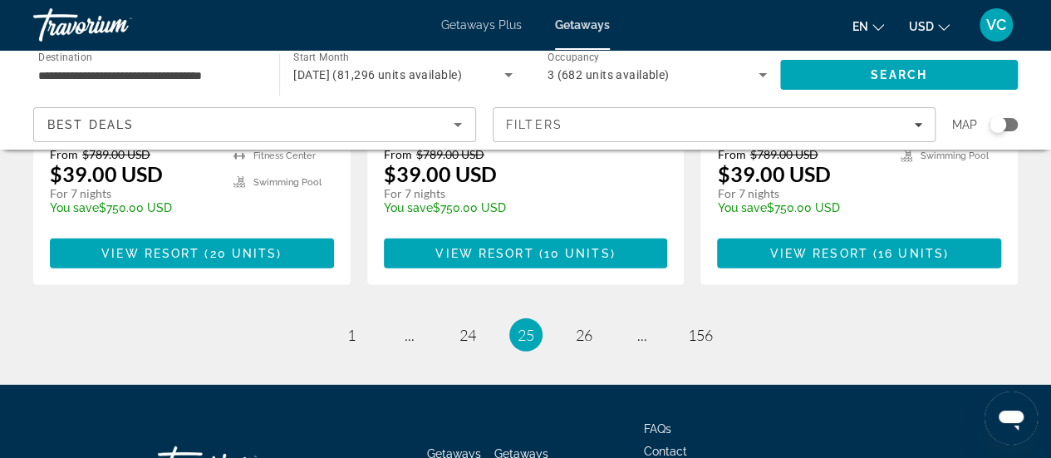
scroll to position [2379, 0]
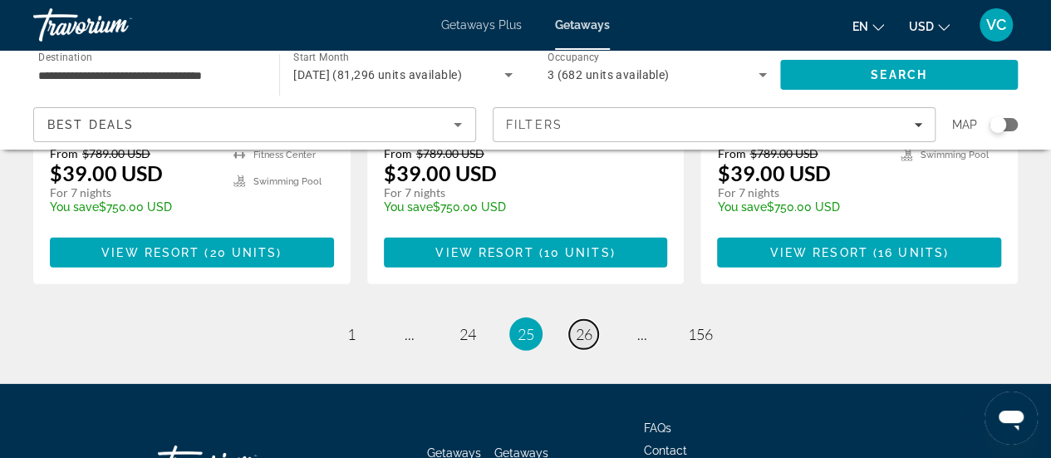
click at [590, 325] on span "26" at bounding box center [584, 334] width 17 height 18
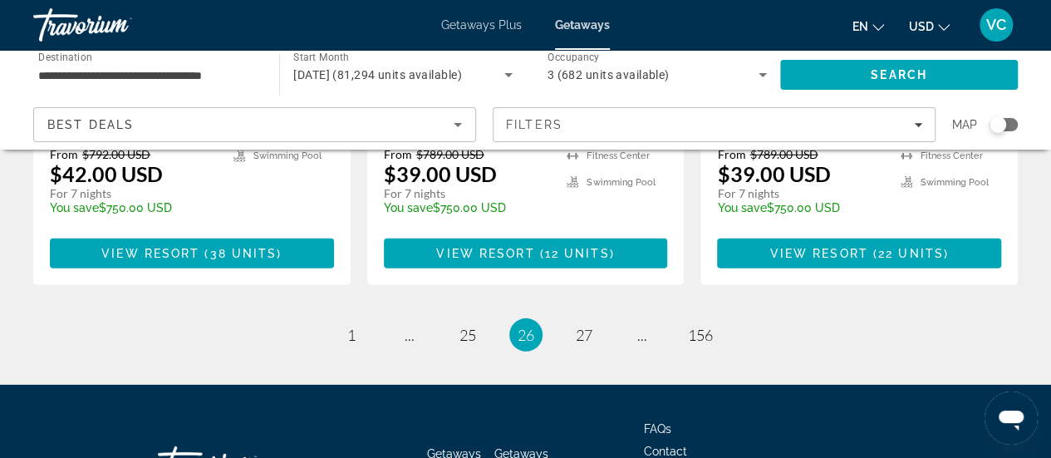
scroll to position [2379, 0]
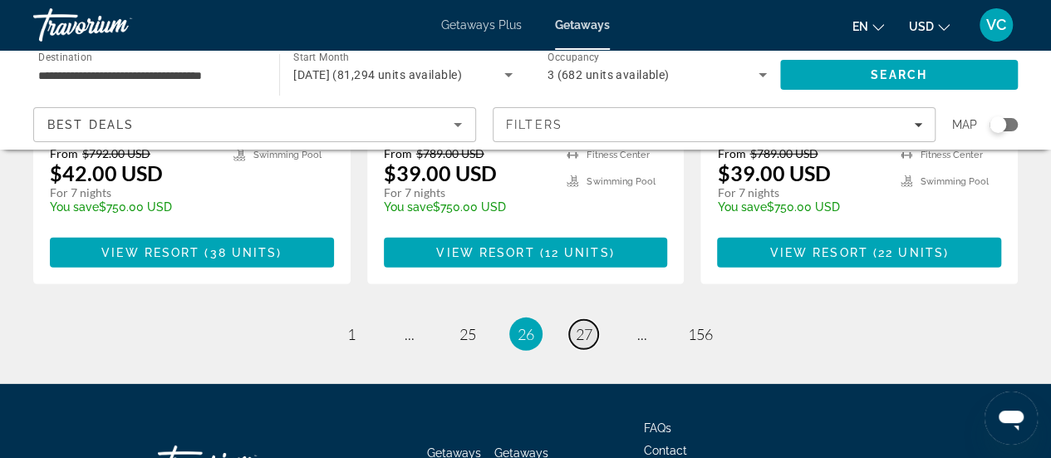
click at [591, 325] on span "27" at bounding box center [584, 334] width 17 height 18
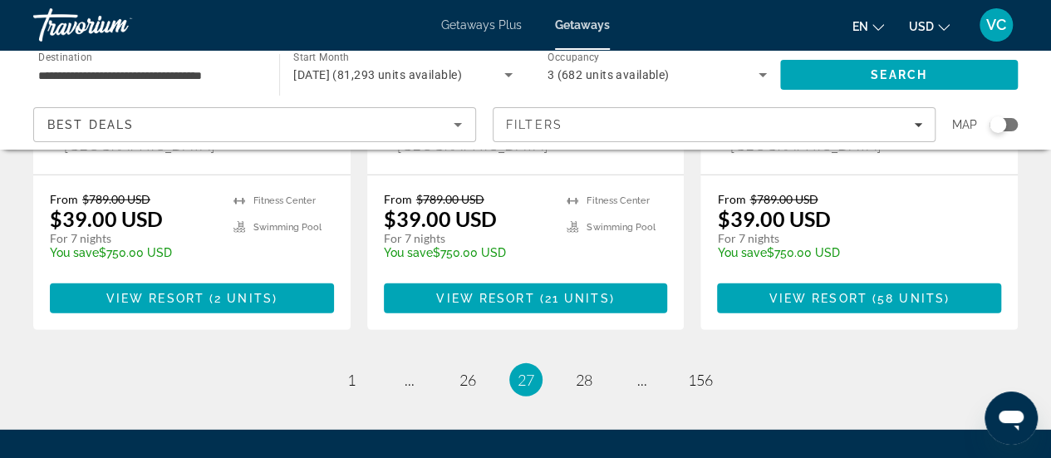
scroll to position [2354, 0]
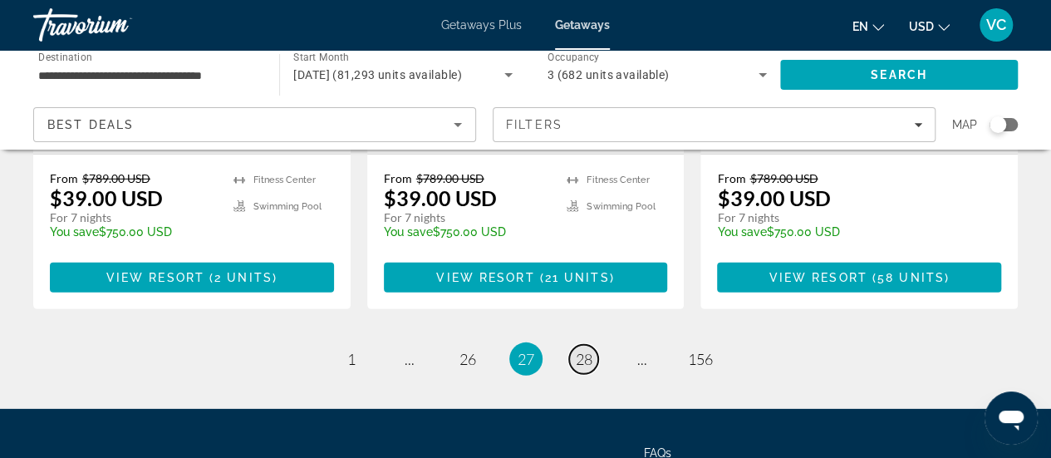
click at [585, 350] on span "28" at bounding box center [584, 359] width 17 height 18
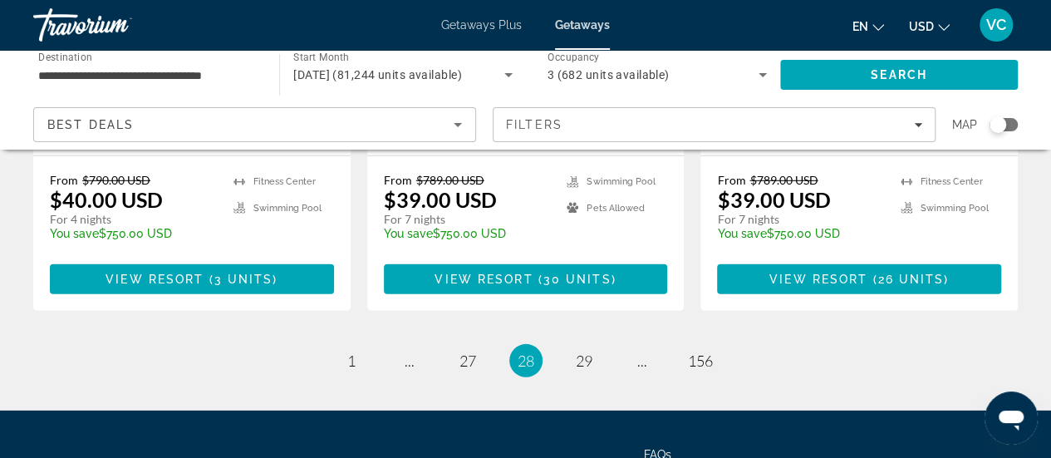
scroll to position [2354, 0]
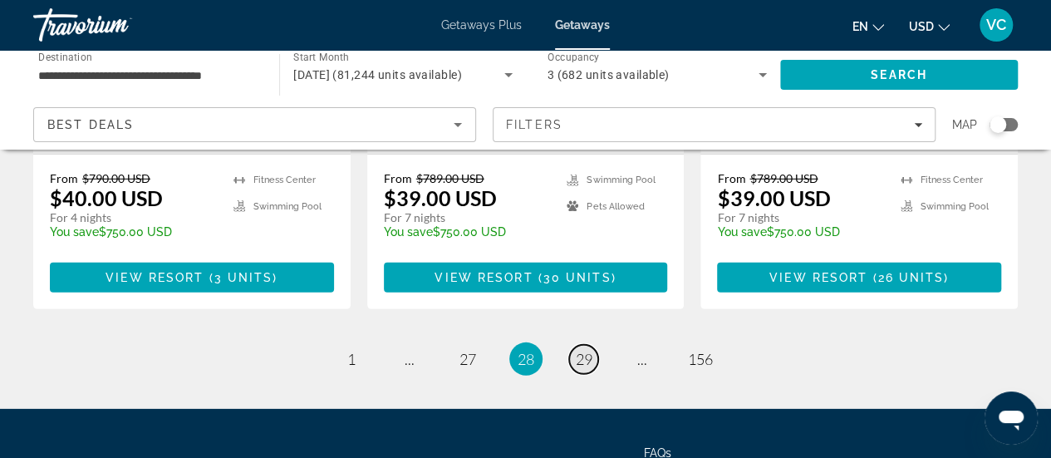
click at [576, 350] on span "29" at bounding box center [584, 359] width 17 height 18
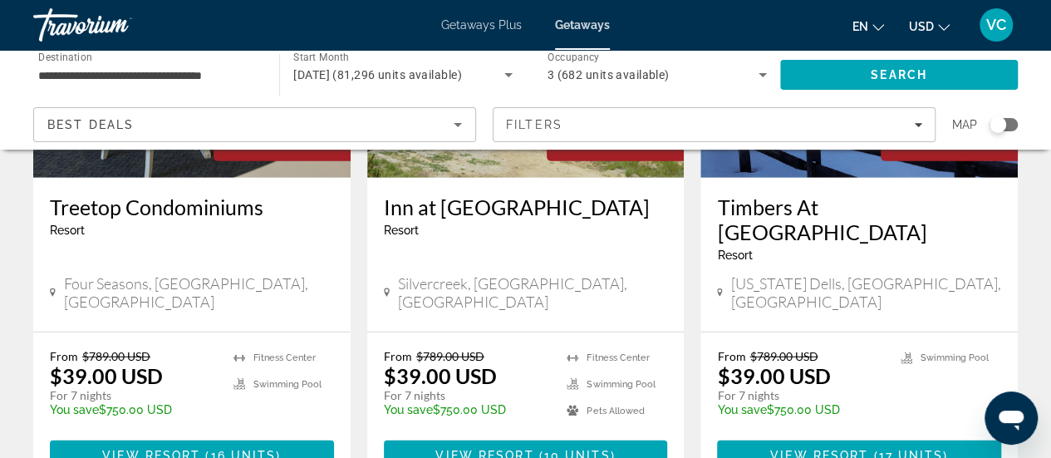
scroll to position [2161, 0]
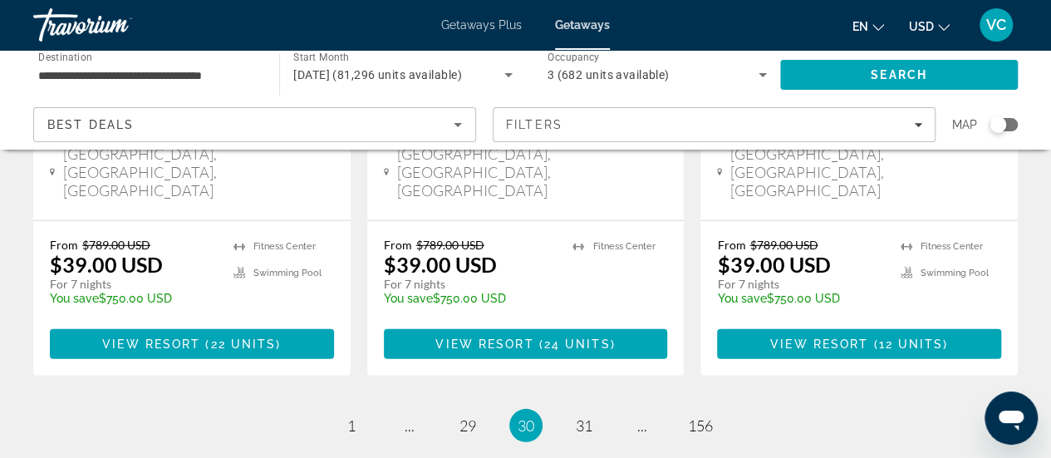
scroll to position [2327, 0]
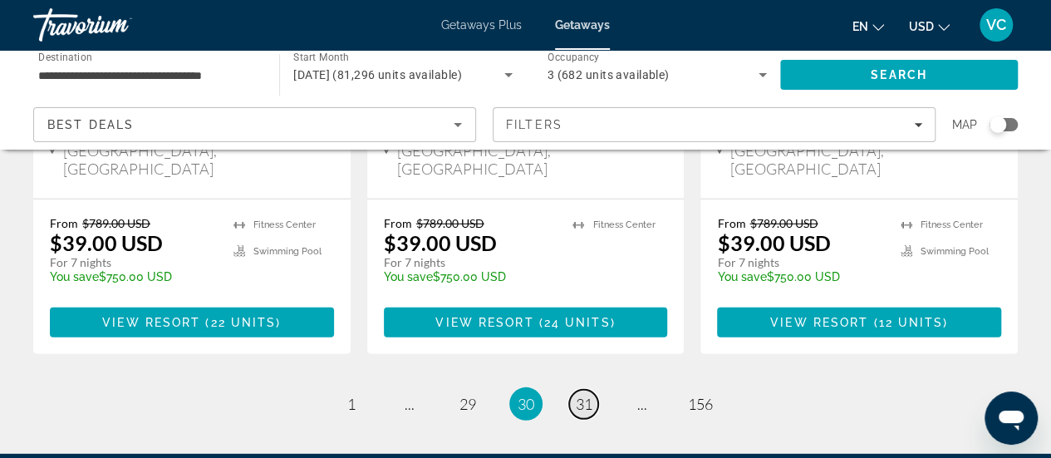
click at [572, 390] on link "page 31" at bounding box center [583, 404] width 29 height 29
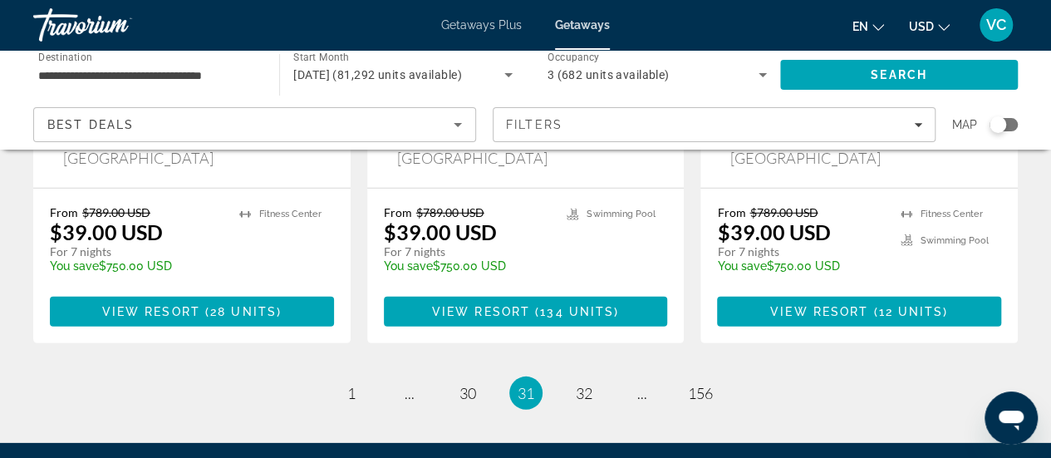
scroll to position [2329, 0]
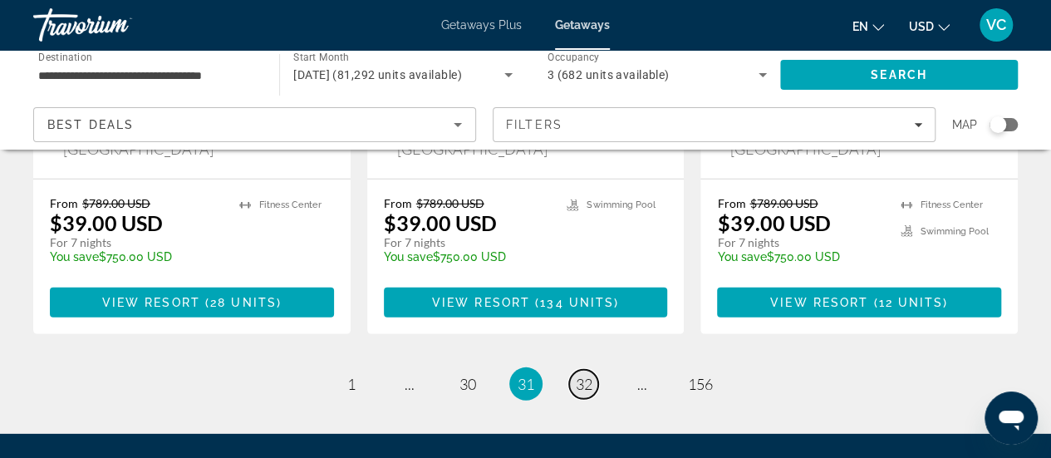
click at [587, 375] on span "32" at bounding box center [584, 384] width 17 height 18
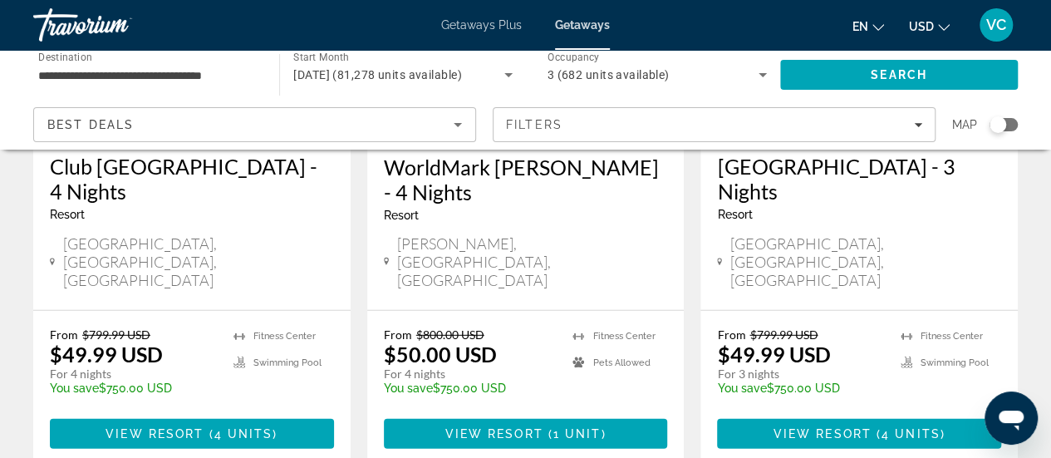
scroll to position [2294, 0]
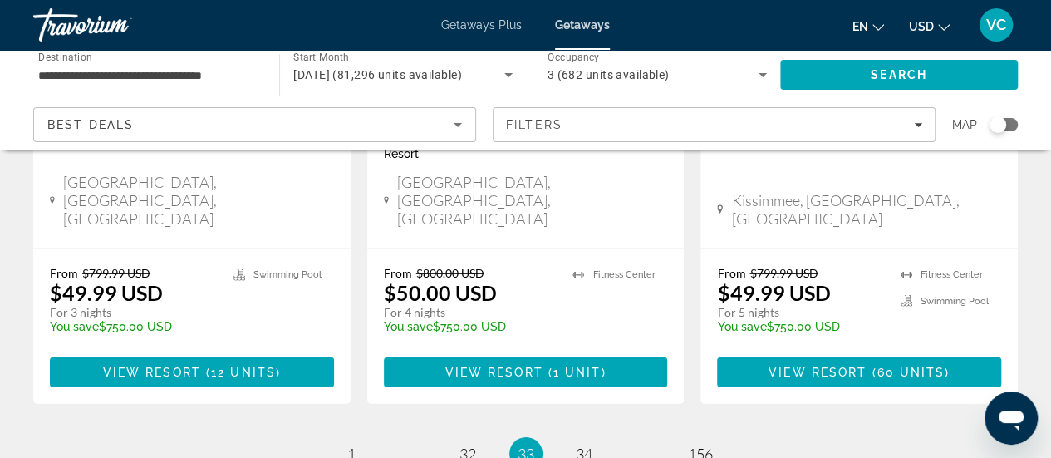
scroll to position [2380, 0]
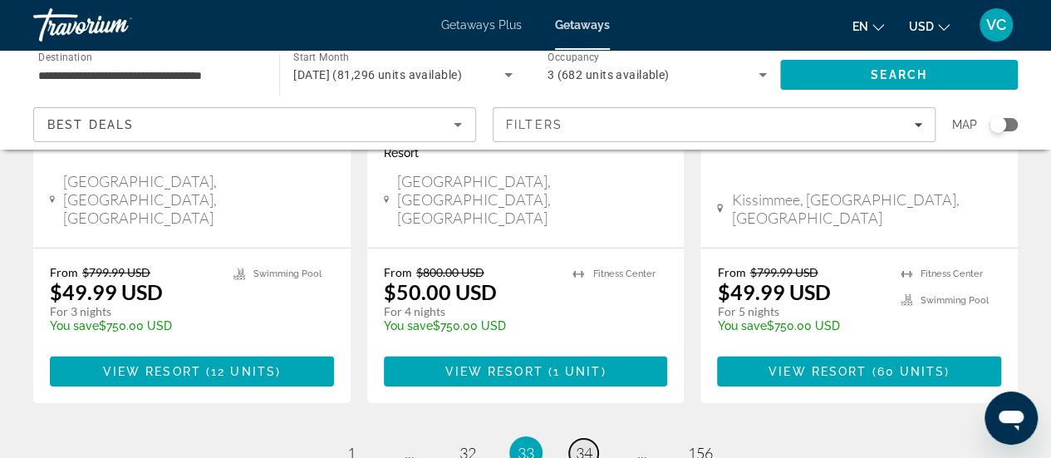
click at [583, 444] on span "34" at bounding box center [584, 453] width 17 height 18
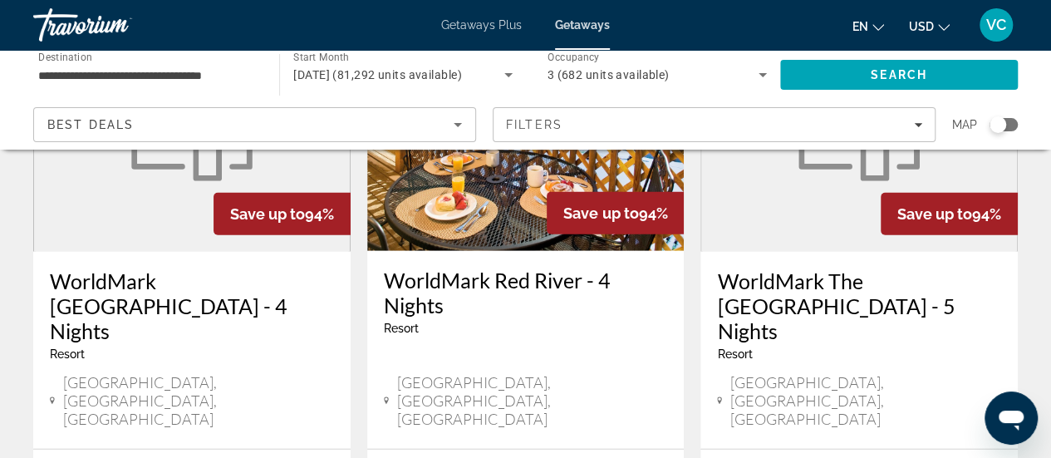
scroll to position [2327, 0]
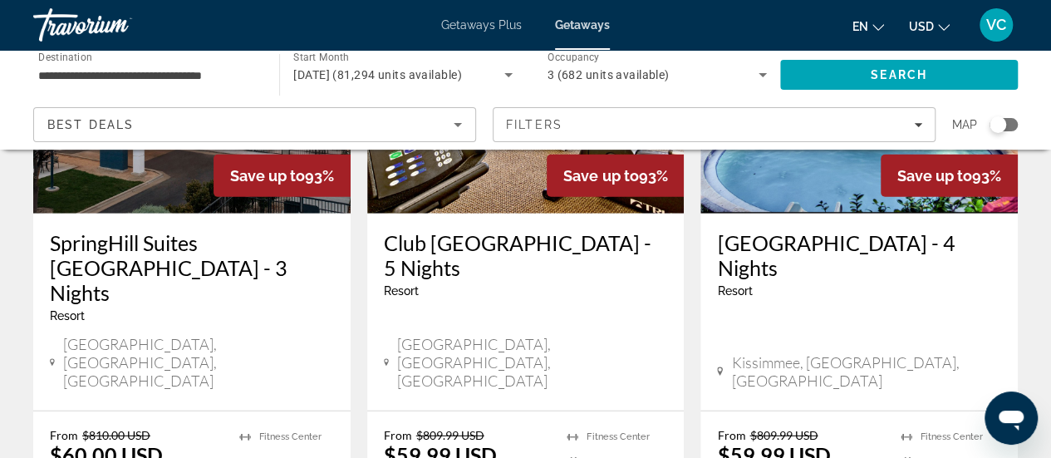
scroll to position [2194, 0]
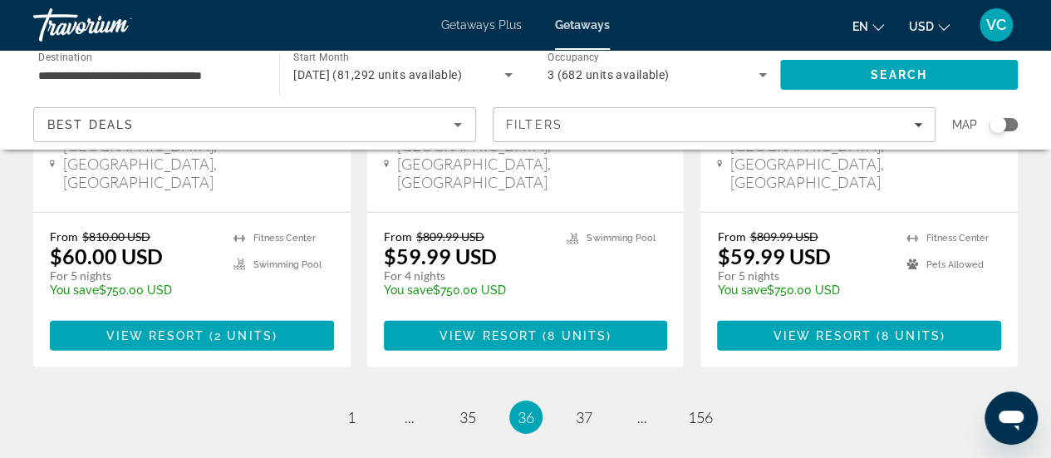
scroll to position [2360, 0]
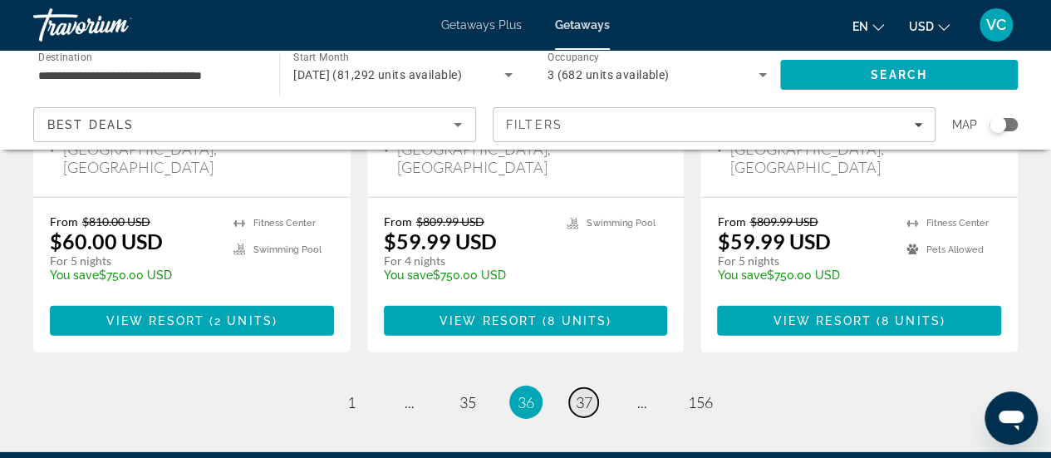
click at [576, 393] on span "37" at bounding box center [584, 402] width 17 height 18
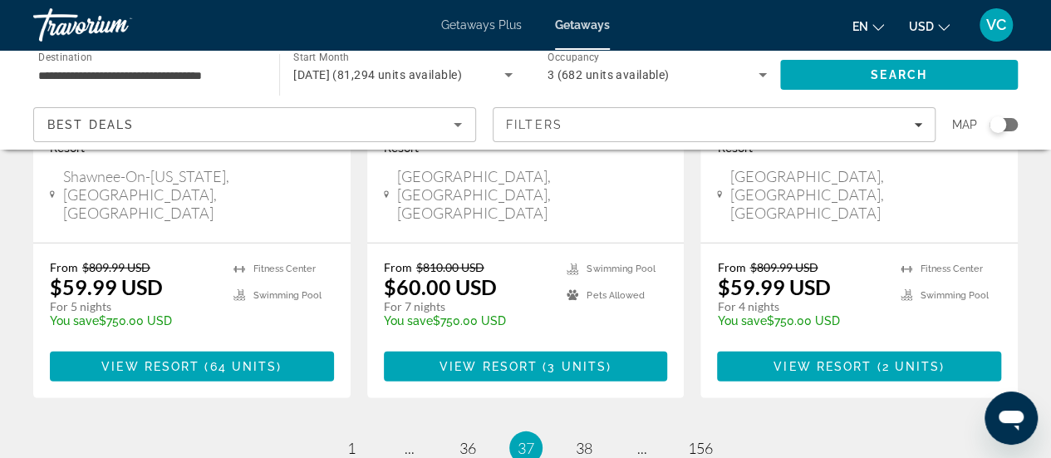
scroll to position [2360, 0]
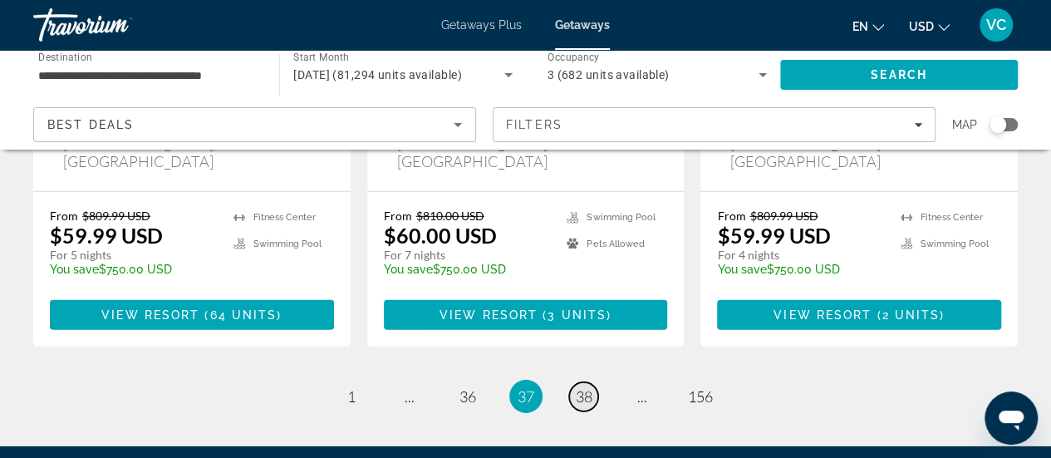
click at [580, 387] on span "38" at bounding box center [584, 396] width 17 height 18
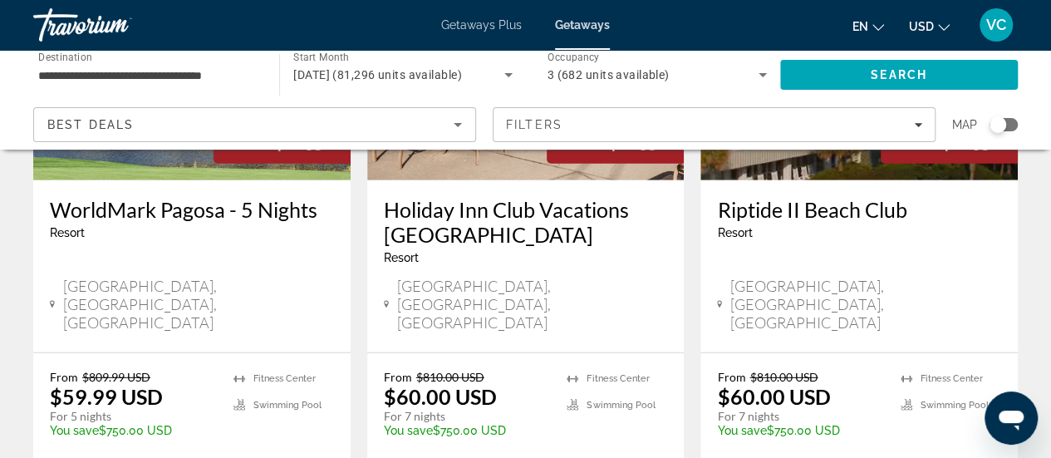
scroll to position [2227, 0]
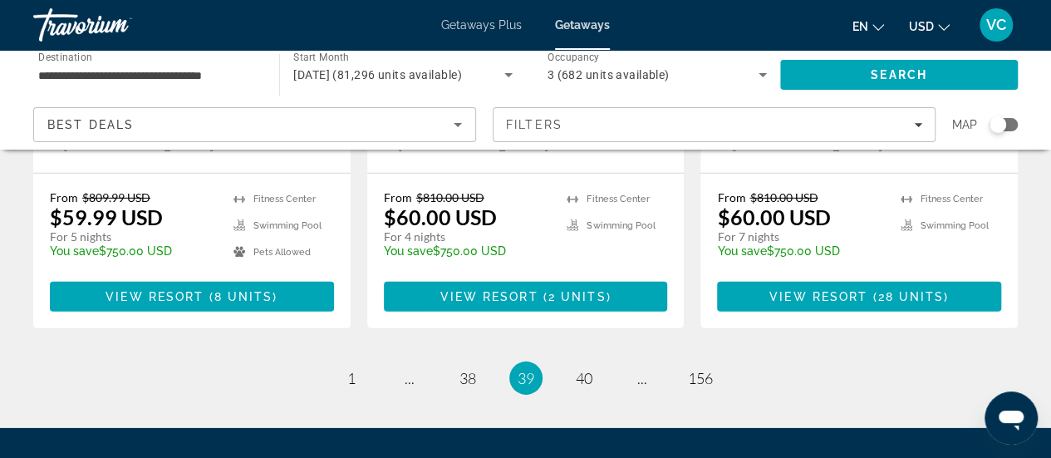
scroll to position [2379, 0]
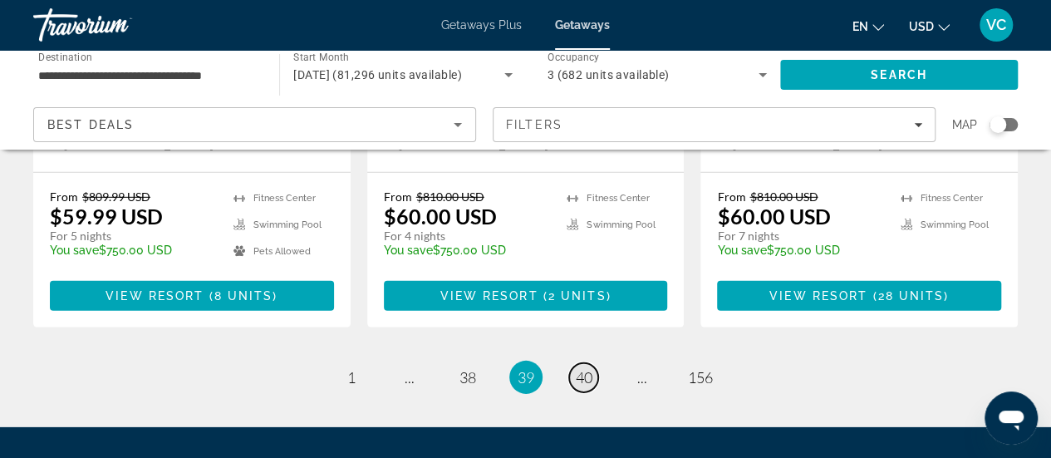
click at [583, 368] on span "40" at bounding box center [584, 377] width 17 height 18
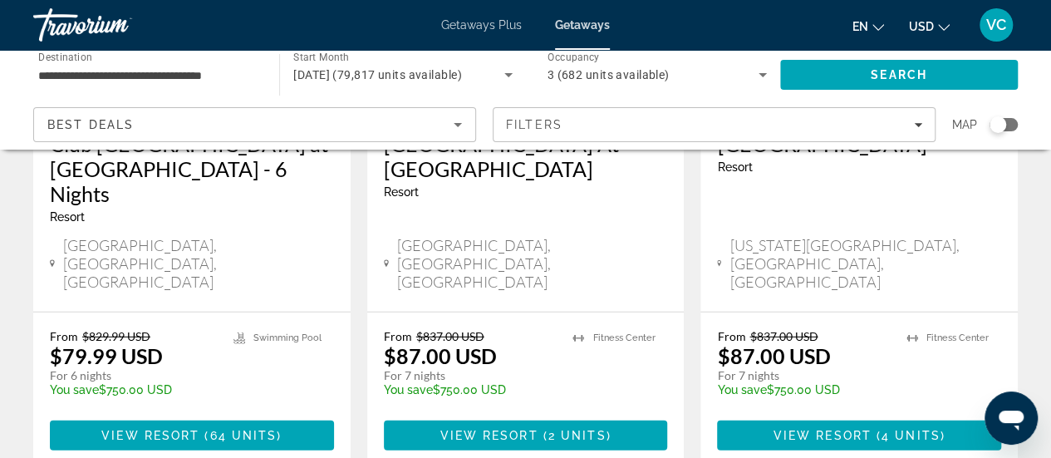
scroll to position [2294, 0]
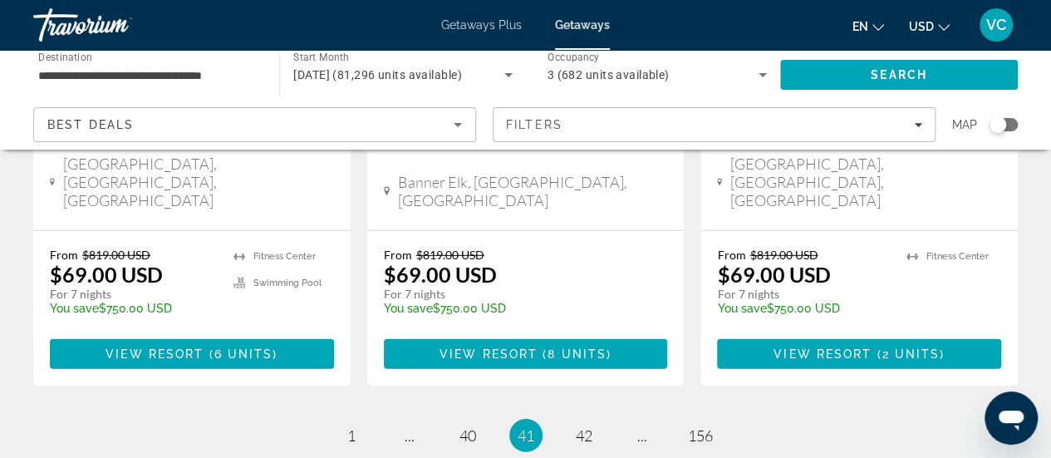
scroll to position [2279, 0]
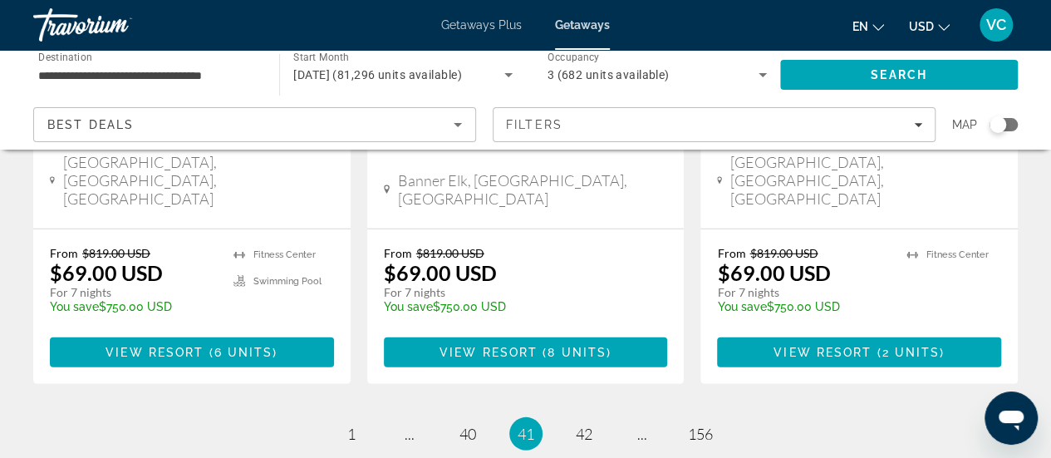
click at [570, 417] on li "page 42" at bounding box center [584, 433] width 33 height 33
click at [585, 425] on span "42" at bounding box center [584, 434] width 17 height 18
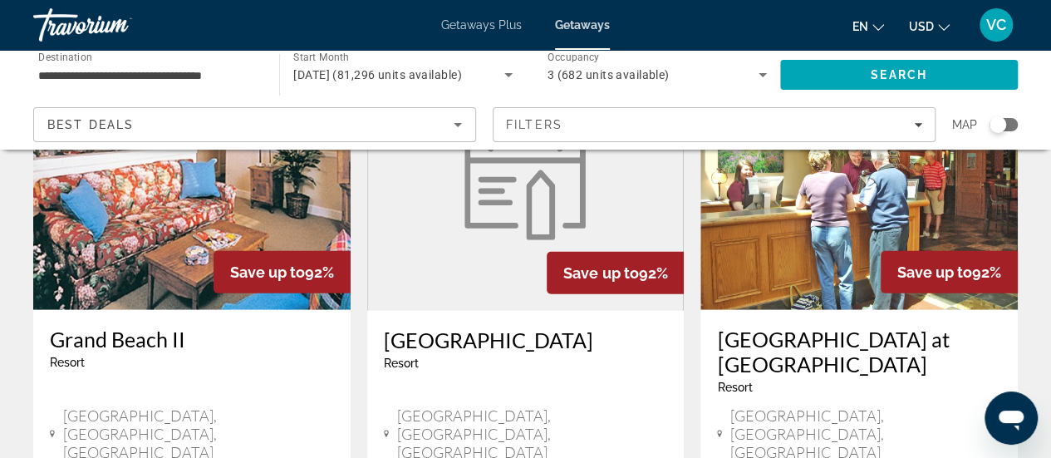
scroll to position [2161, 0]
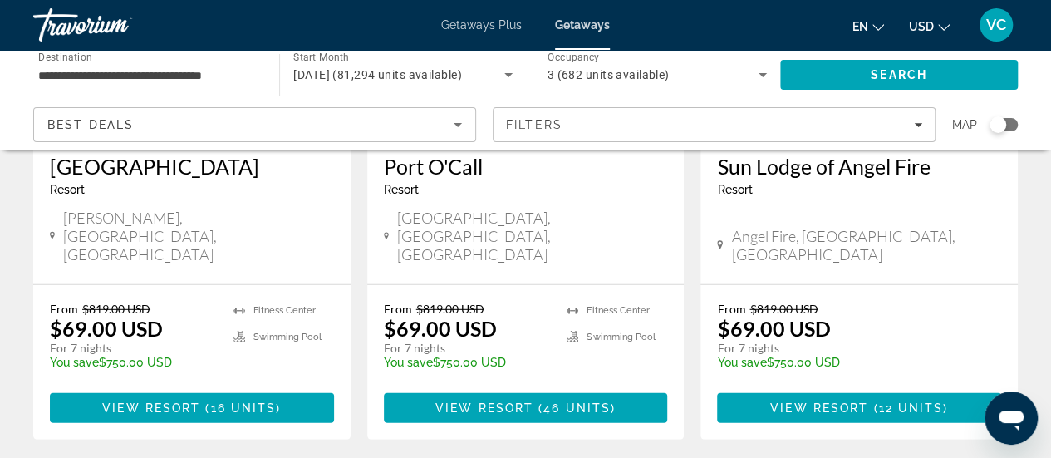
scroll to position [2227, 0]
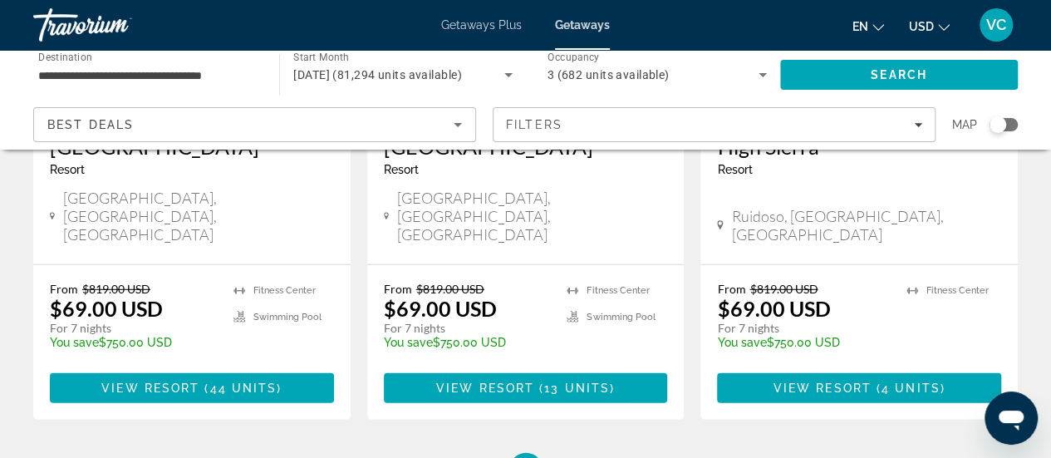
scroll to position [2294, 0]
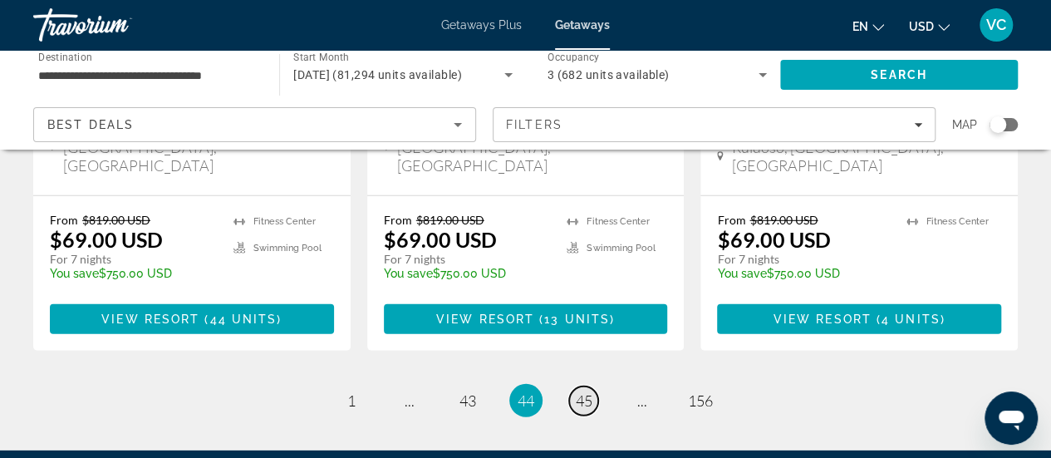
click at [580, 391] on span "45" at bounding box center [584, 400] width 17 height 18
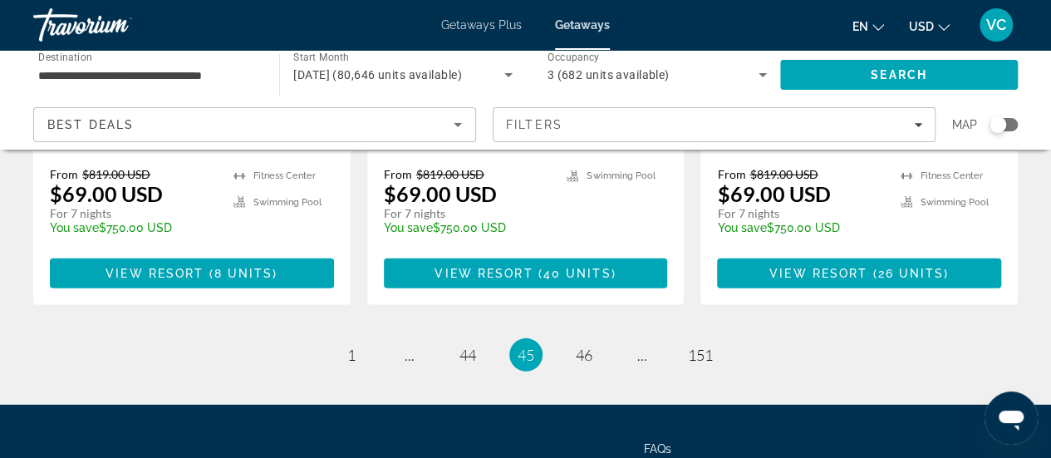
scroll to position [2354, 0]
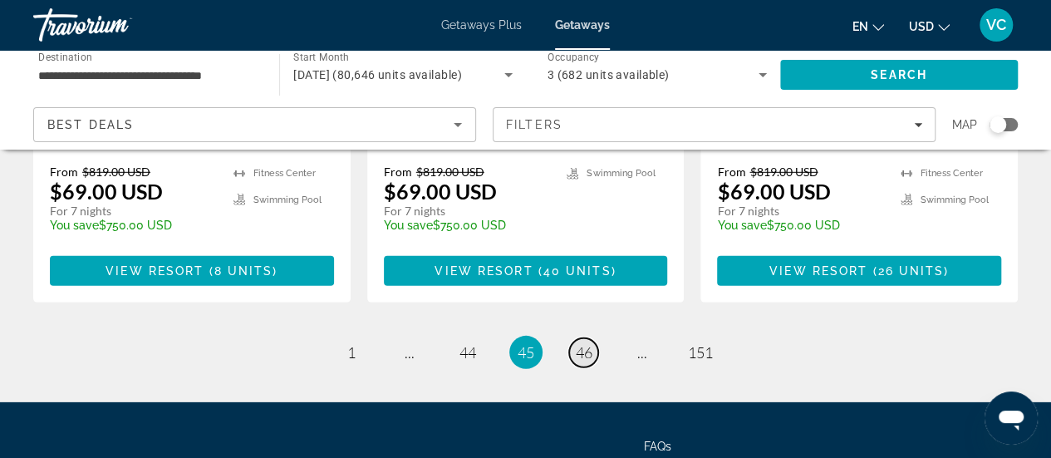
click at [574, 338] on link "page 46" at bounding box center [583, 352] width 29 height 29
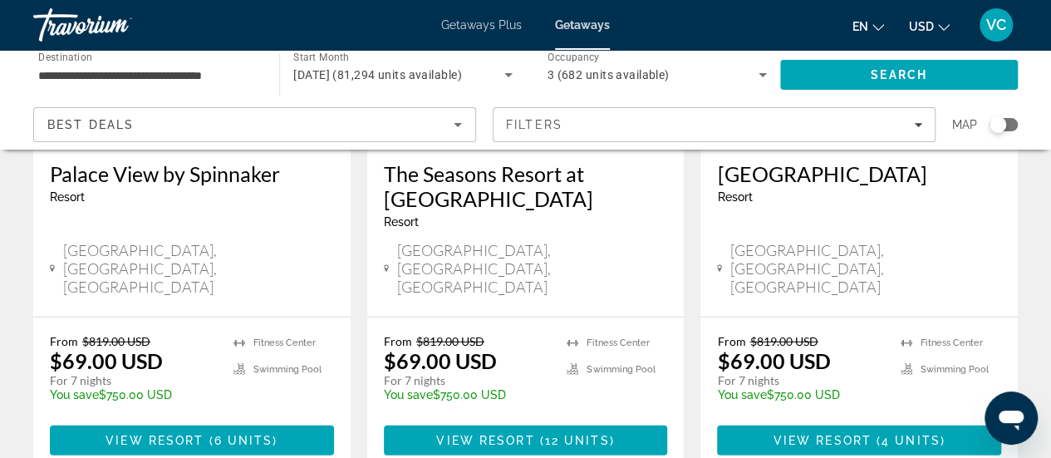
scroll to position [2194, 0]
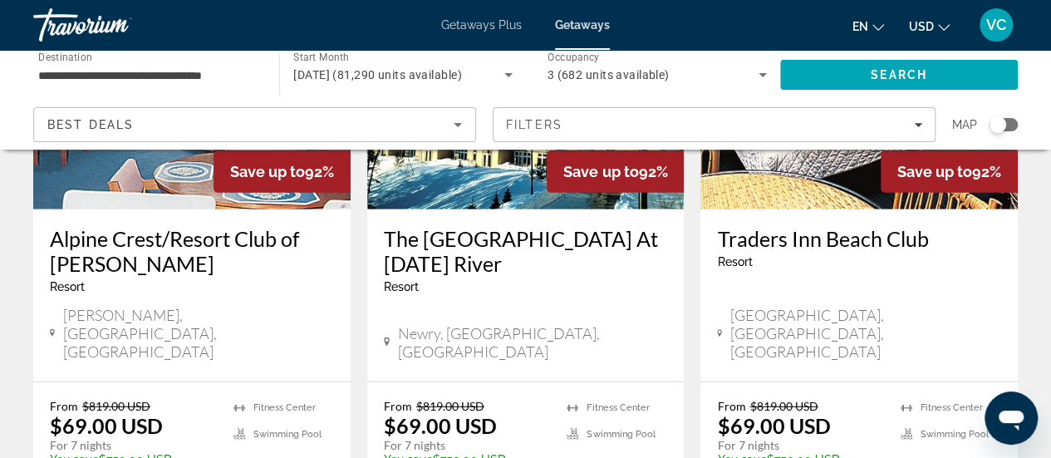
scroll to position [2294, 0]
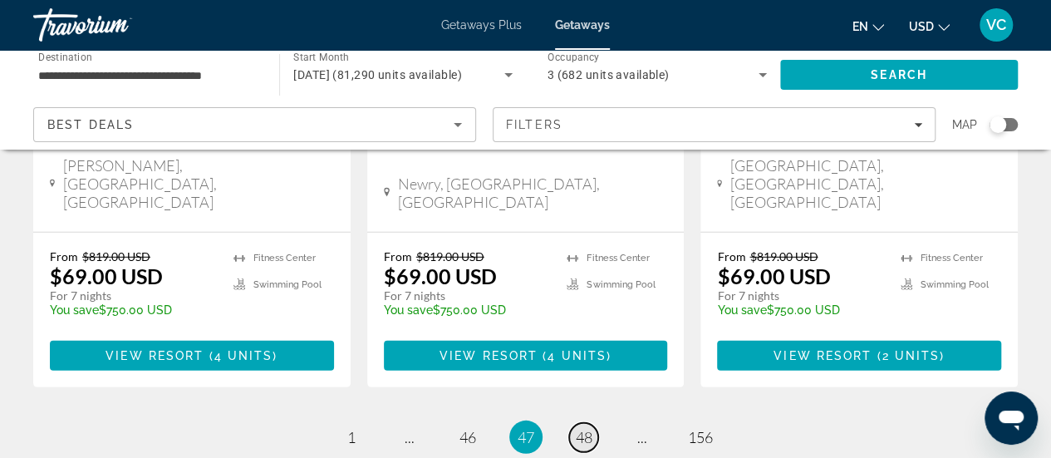
click at [583, 428] on span "48" at bounding box center [584, 437] width 17 height 18
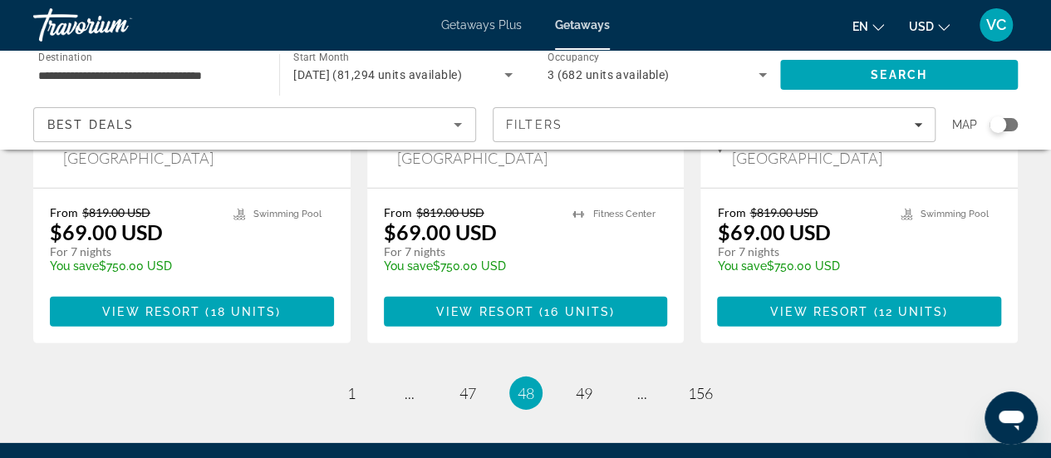
scroll to position [2354, 0]
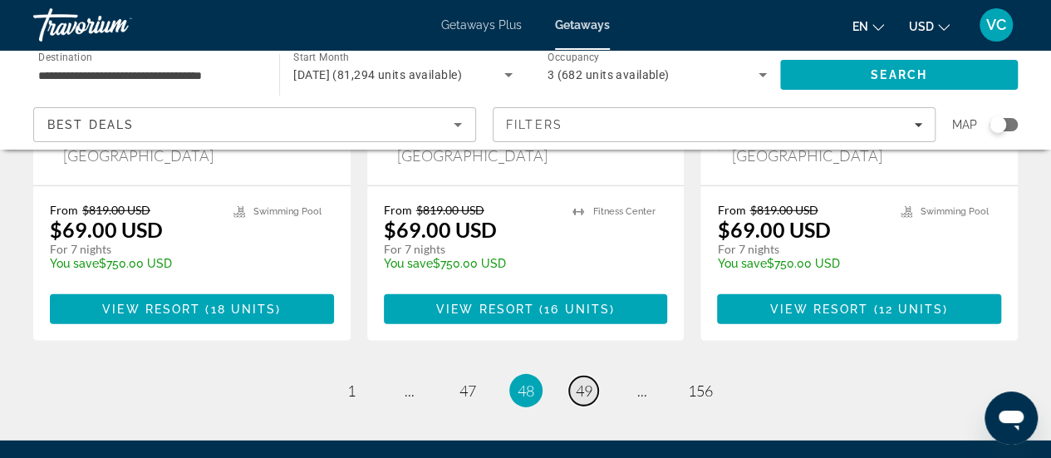
click at [582, 377] on link "page 49" at bounding box center [583, 391] width 29 height 29
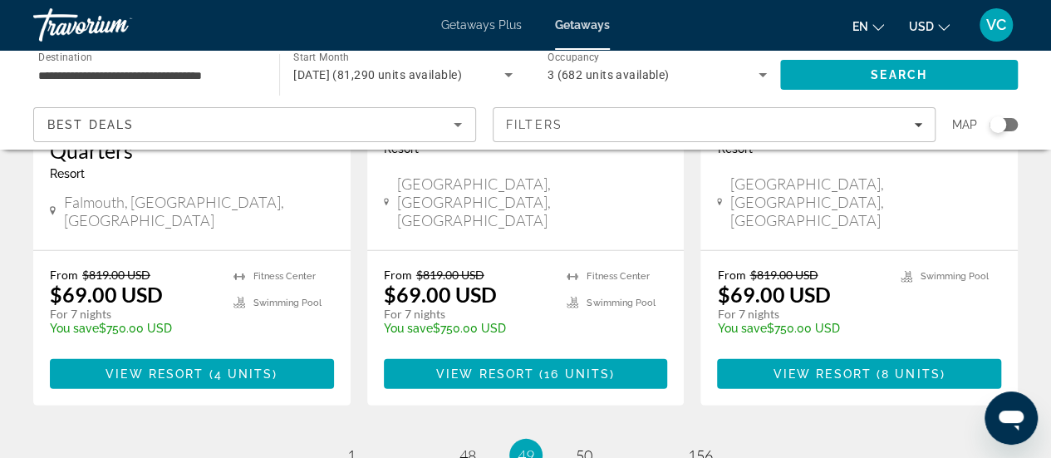
scroll to position [2327, 0]
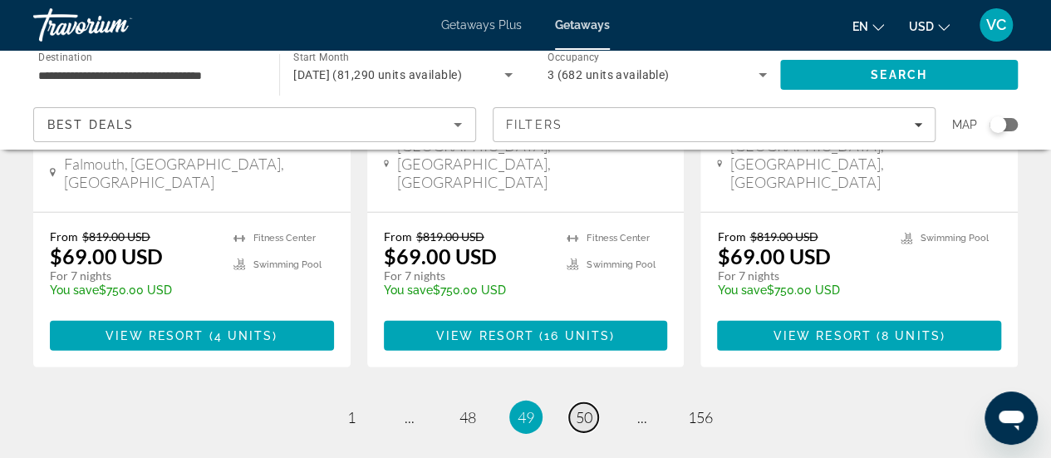
click at [573, 403] on link "page 50" at bounding box center [583, 417] width 29 height 29
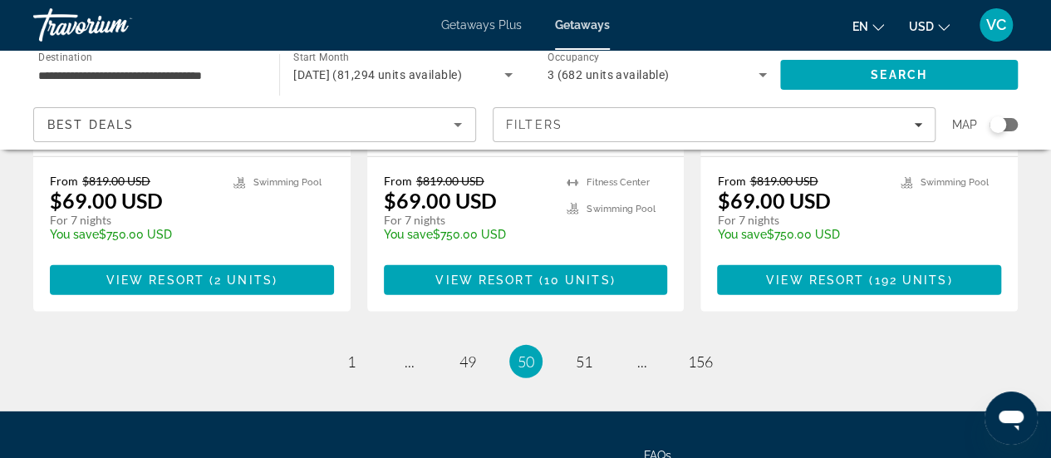
scroll to position [2354, 0]
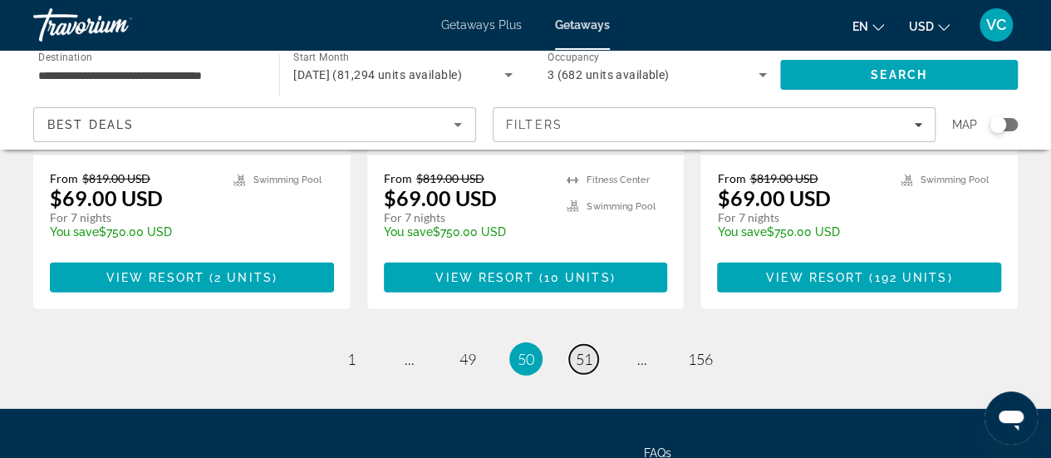
click at [583, 350] on span "51" at bounding box center [584, 359] width 17 height 18
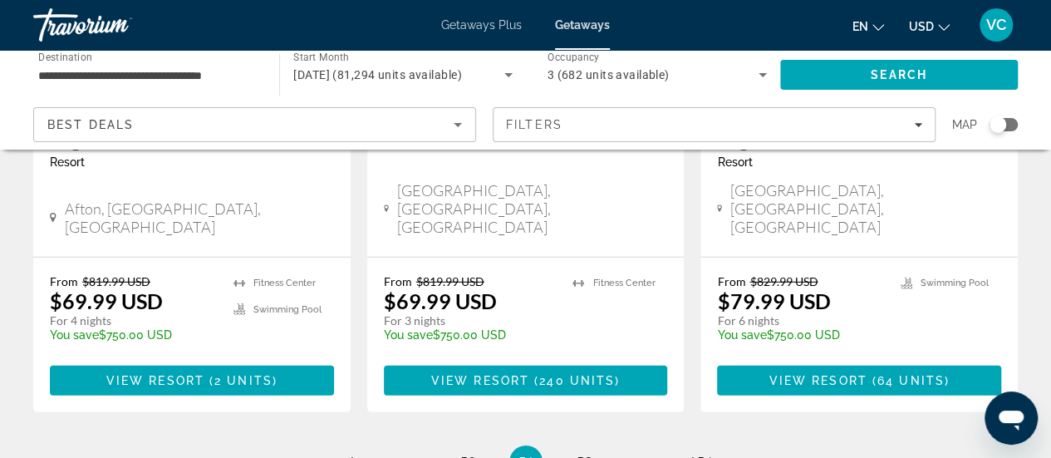
scroll to position [2360, 0]
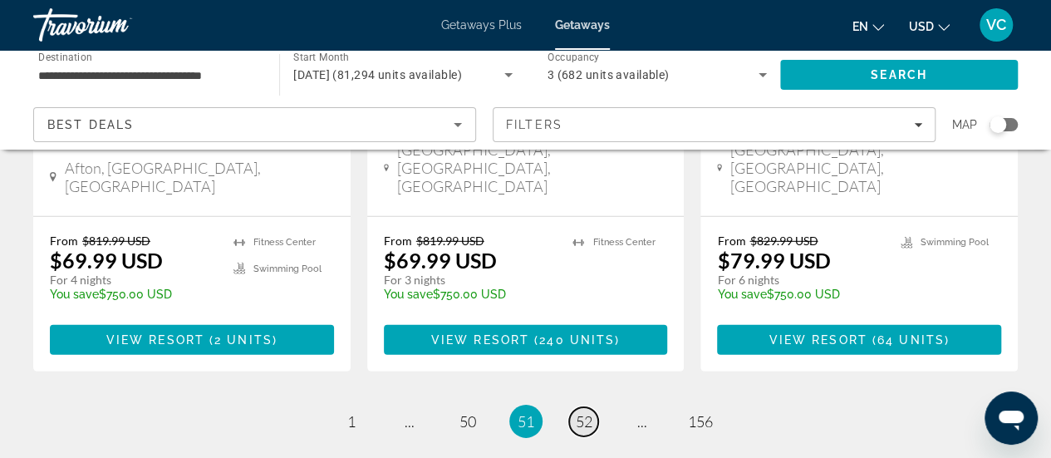
click at [588, 412] on span "52" at bounding box center [584, 421] width 17 height 18
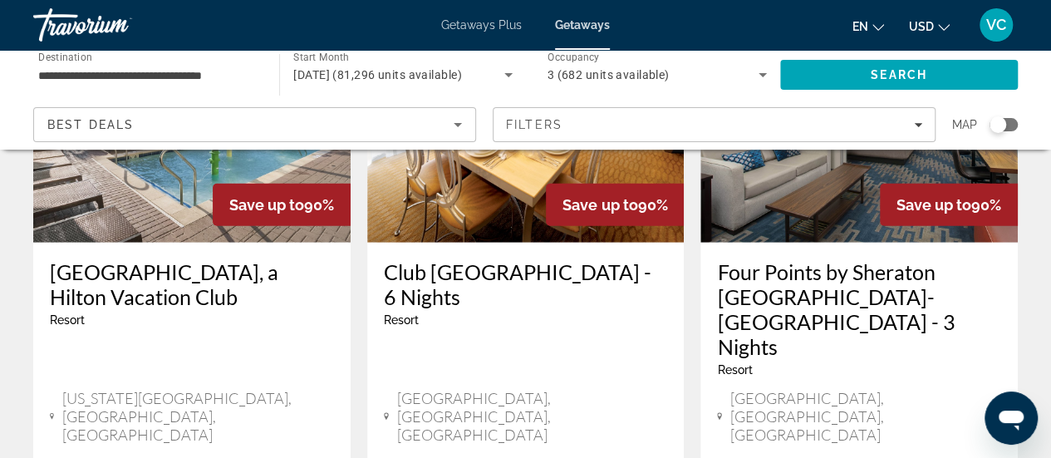
scroll to position [2227, 0]
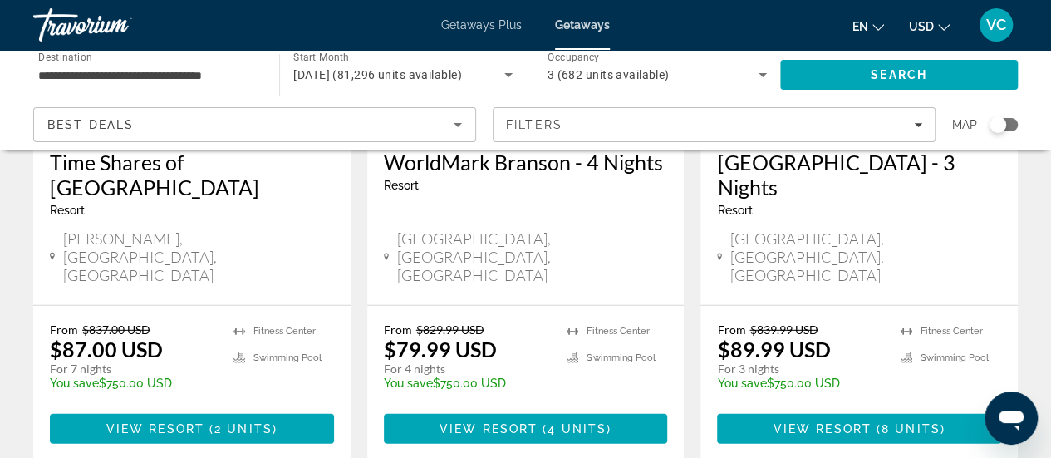
scroll to position [2327, 0]
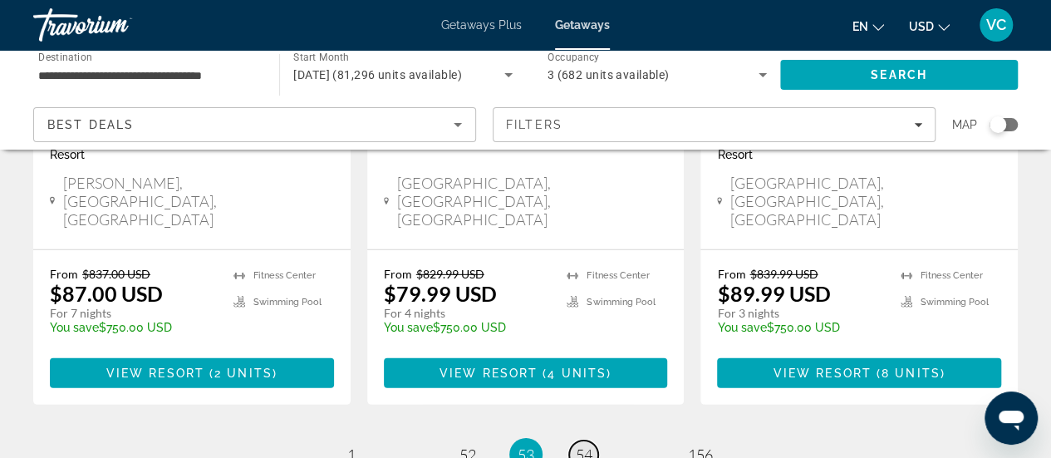
click at [578, 445] on span "54" at bounding box center [584, 454] width 17 height 18
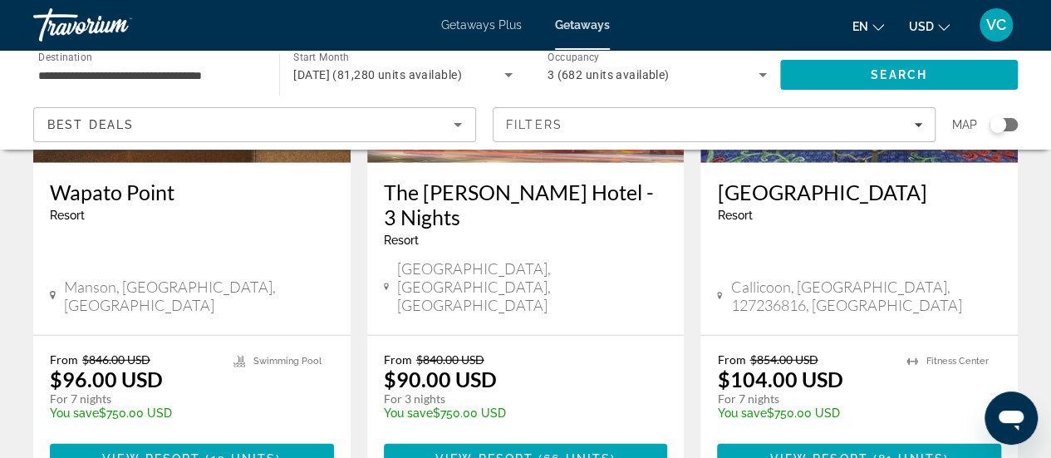
scroll to position [2354, 0]
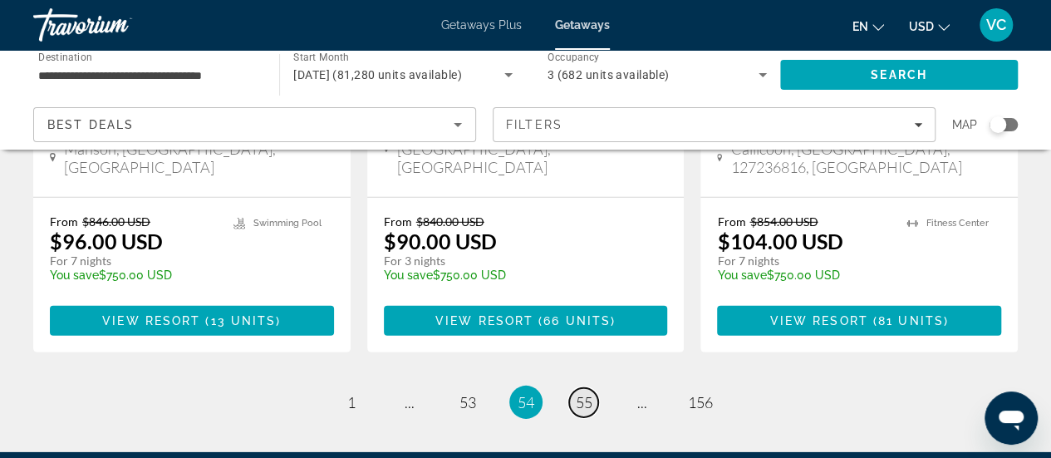
click at [583, 393] on span "55" at bounding box center [584, 402] width 17 height 18
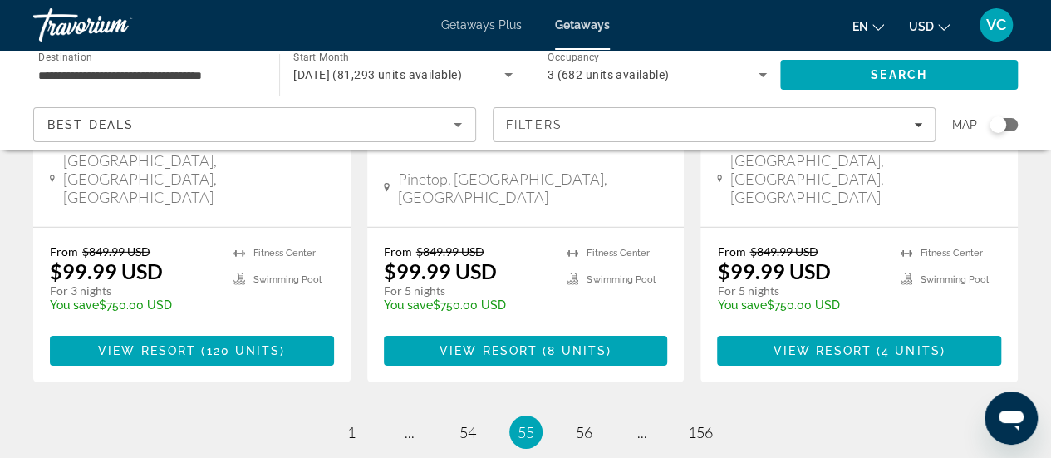
scroll to position [2429, 0]
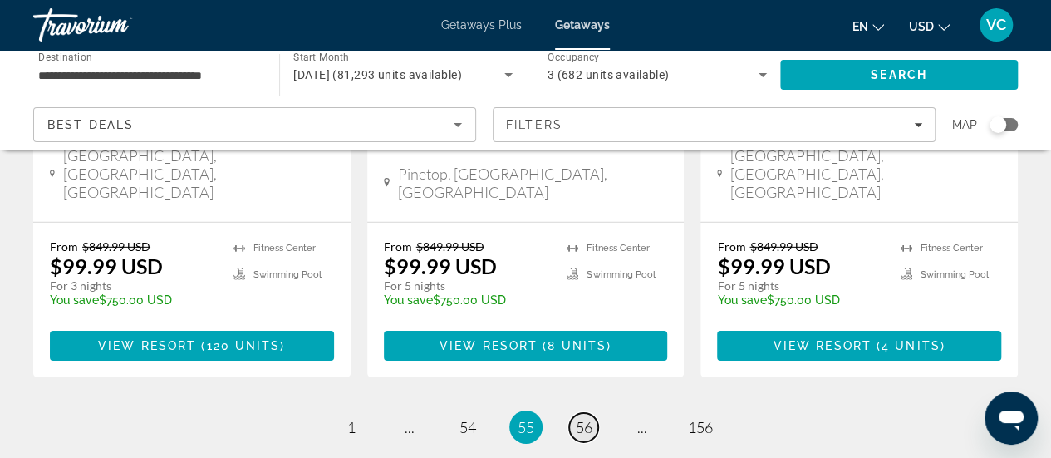
click at [585, 418] on span "56" at bounding box center [584, 427] width 17 height 18
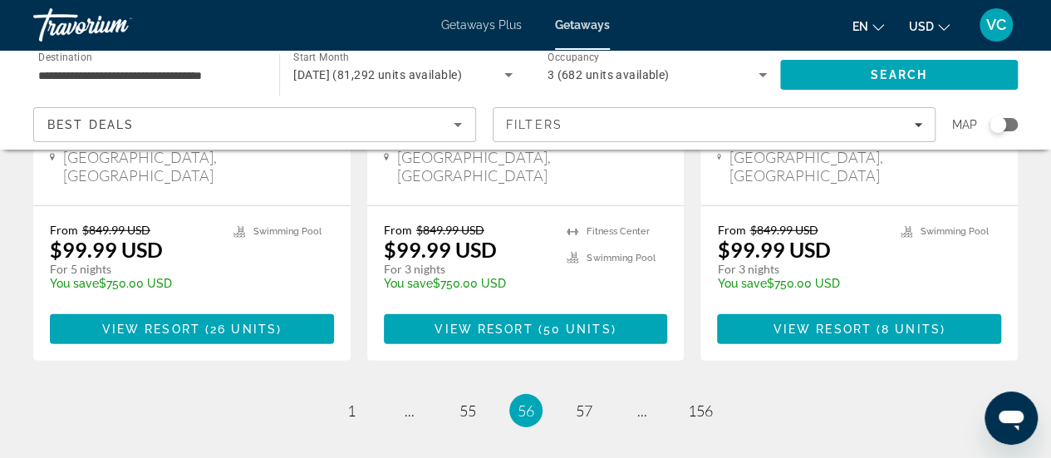
scroll to position [2379, 0]
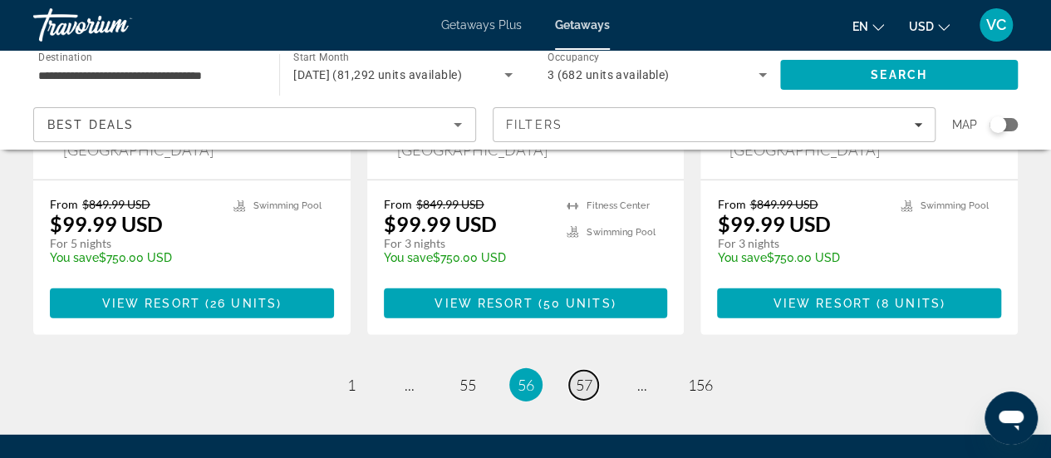
click at [588, 376] on span "57" at bounding box center [584, 385] width 17 height 18
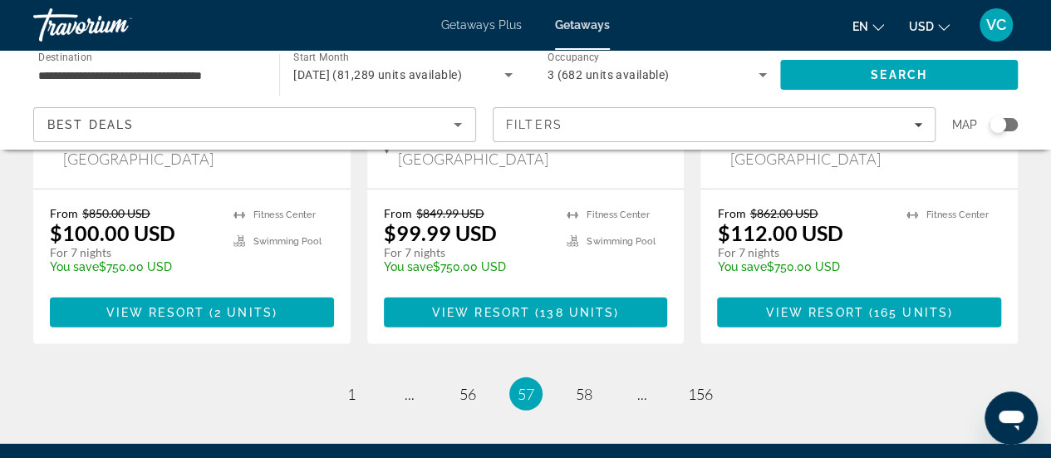
scroll to position [2327, 0]
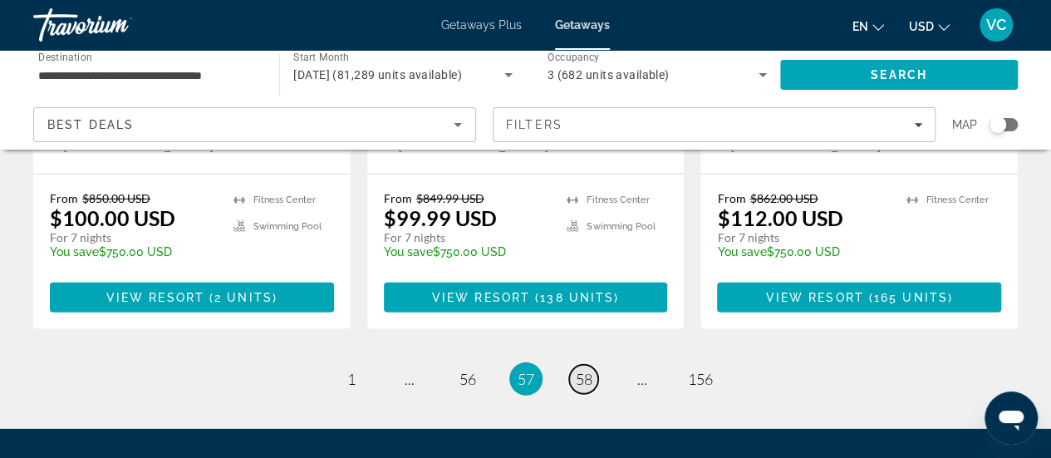
click at [578, 370] on span "58" at bounding box center [584, 379] width 17 height 18
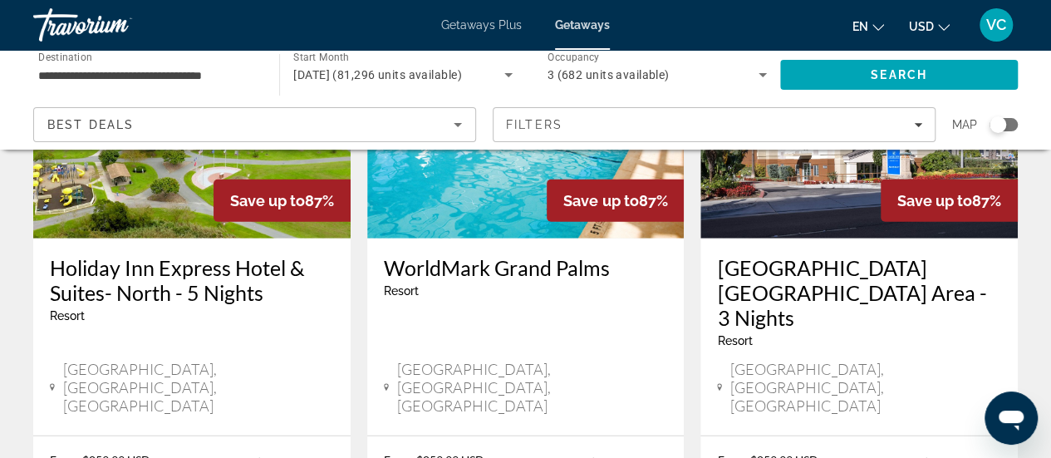
scroll to position [2161, 0]
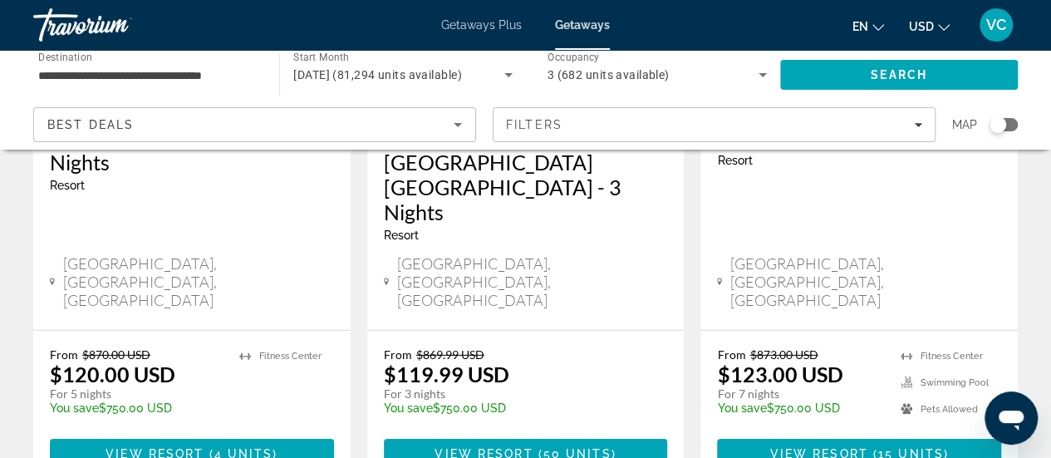
scroll to position [2429, 0]
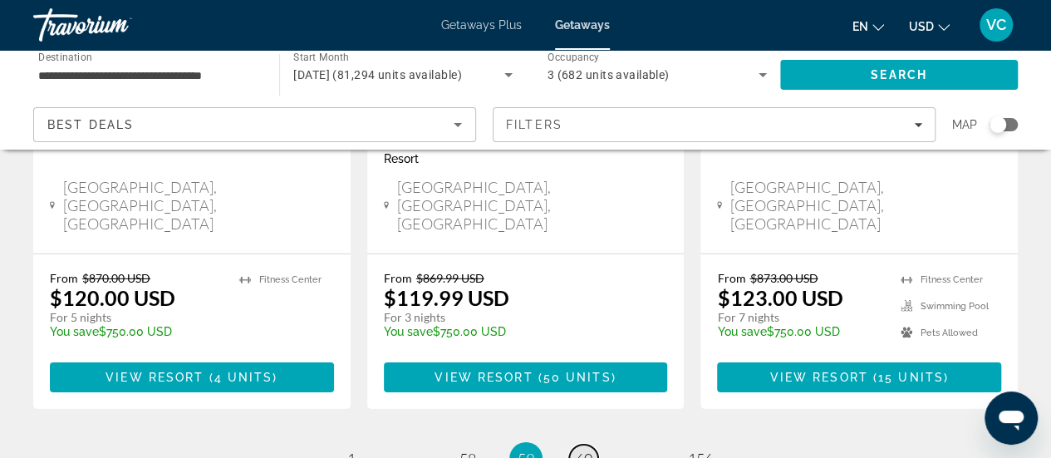
click at [577, 450] on span "60" at bounding box center [584, 459] width 17 height 18
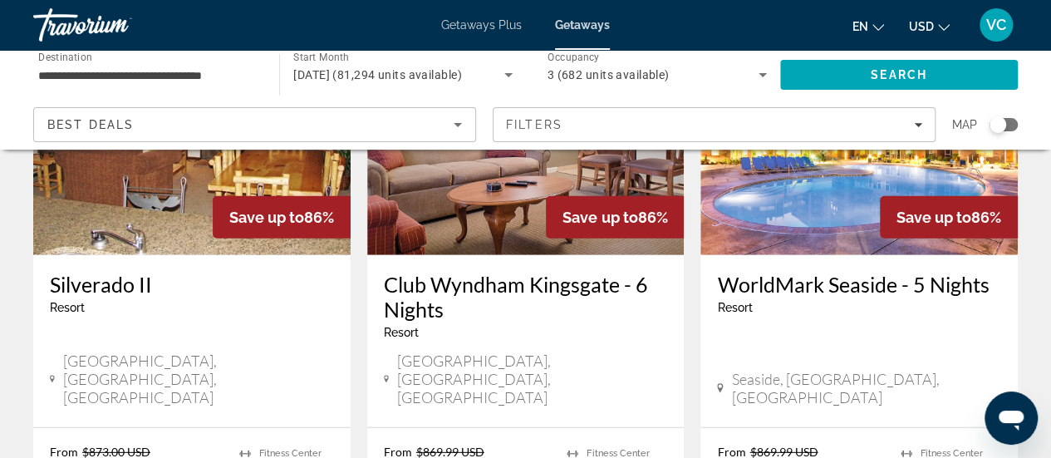
scroll to position [2194, 0]
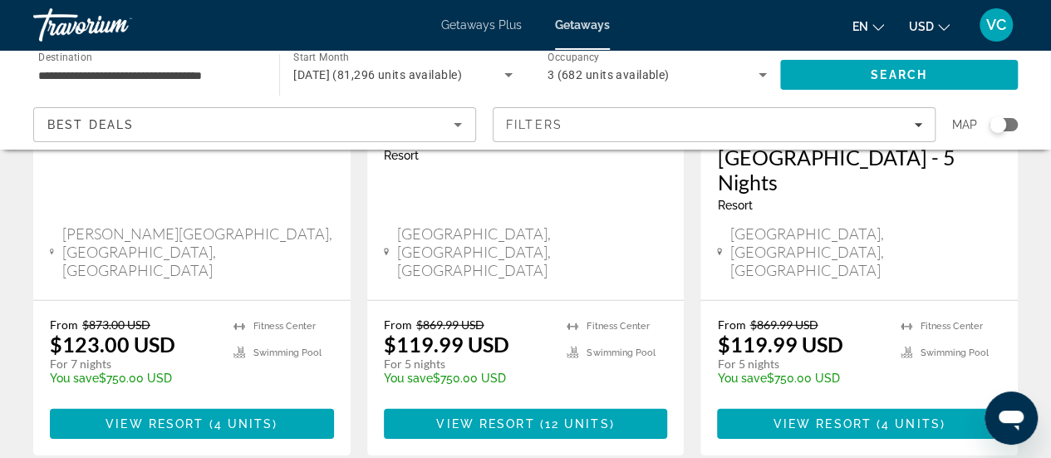
scroll to position [2327, 0]
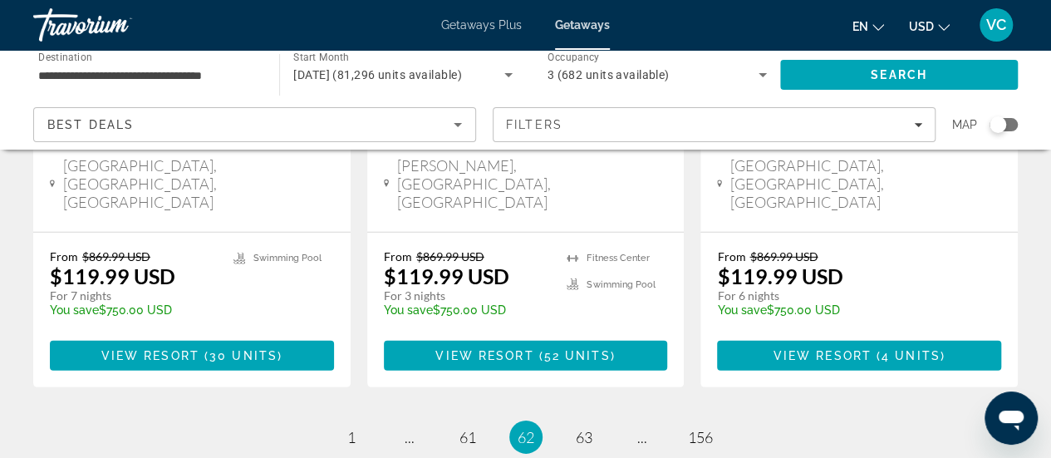
scroll to position [2379, 0]
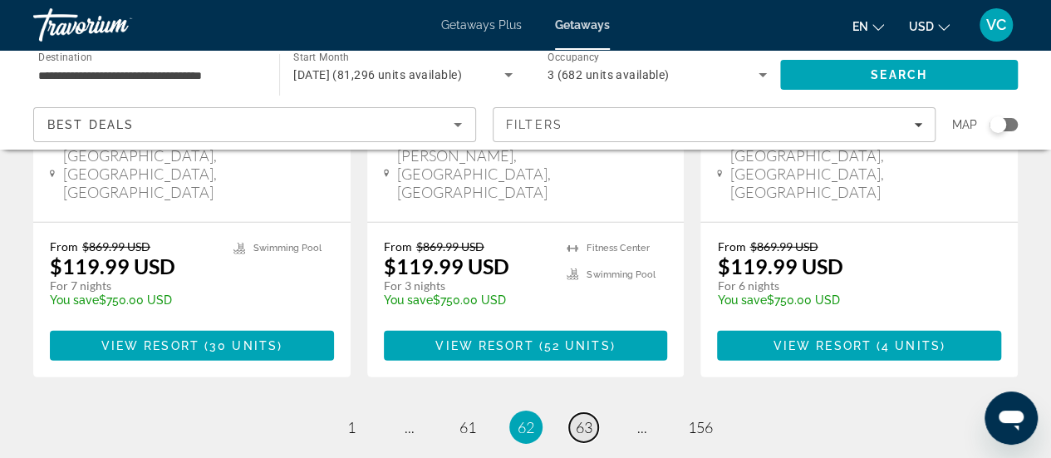
click at [589, 418] on span "63" at bounding box center [584, 427] width 17 height 18
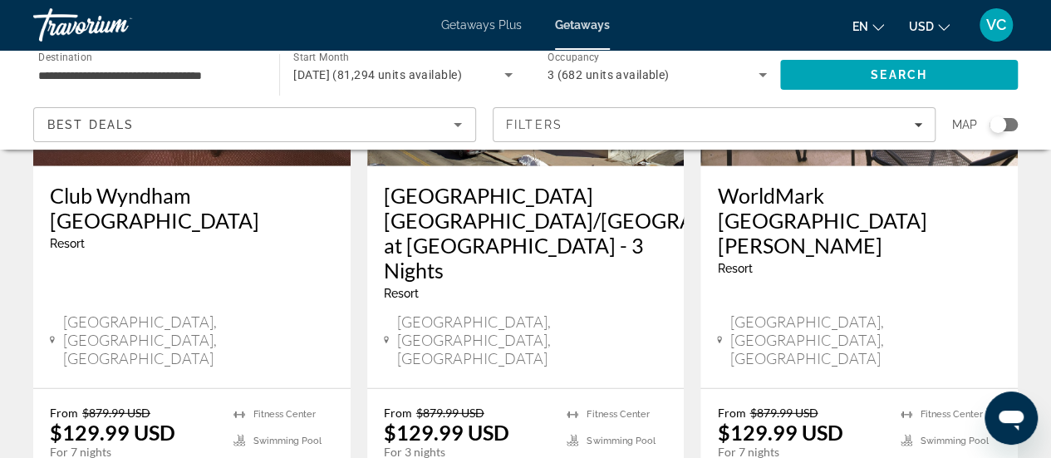
scroll to position [2227, 0]
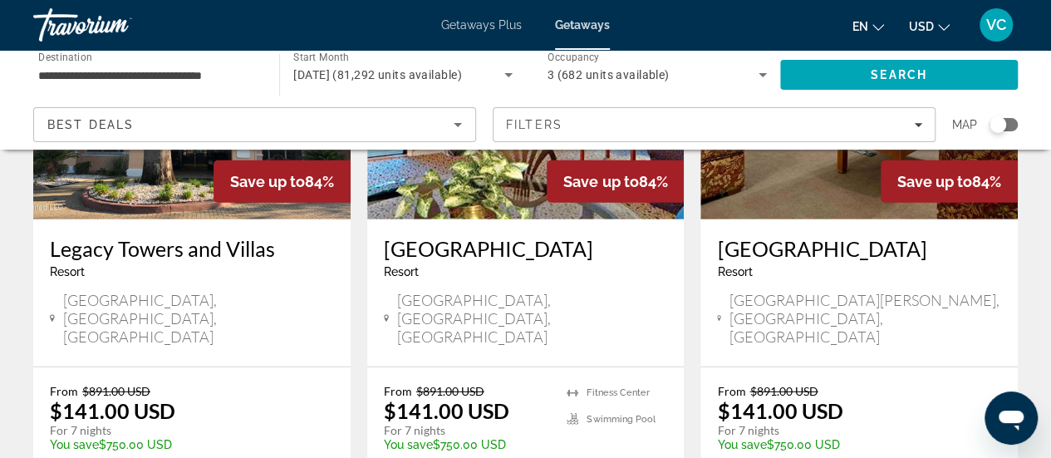
scroll to position [2354, 0]
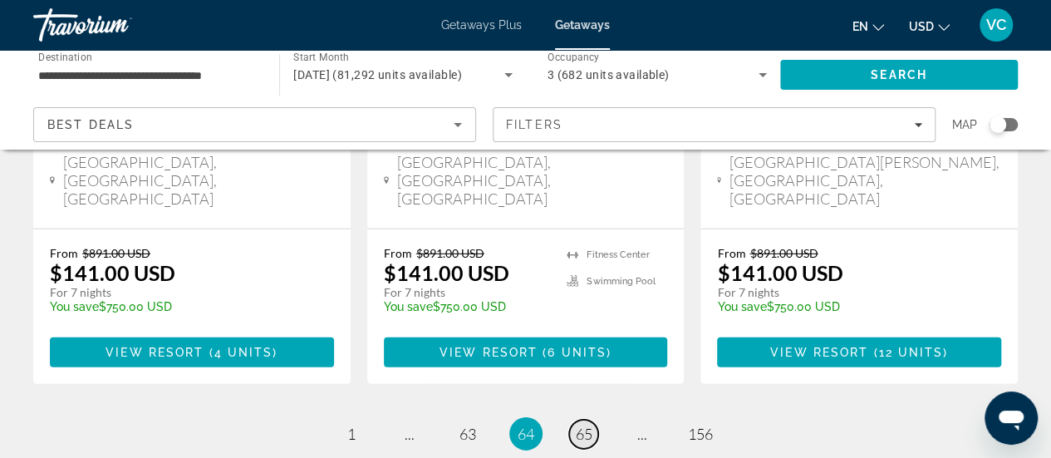
click at [590, 425] on span "65" at bounding box center [584, 434] width 17 height 18
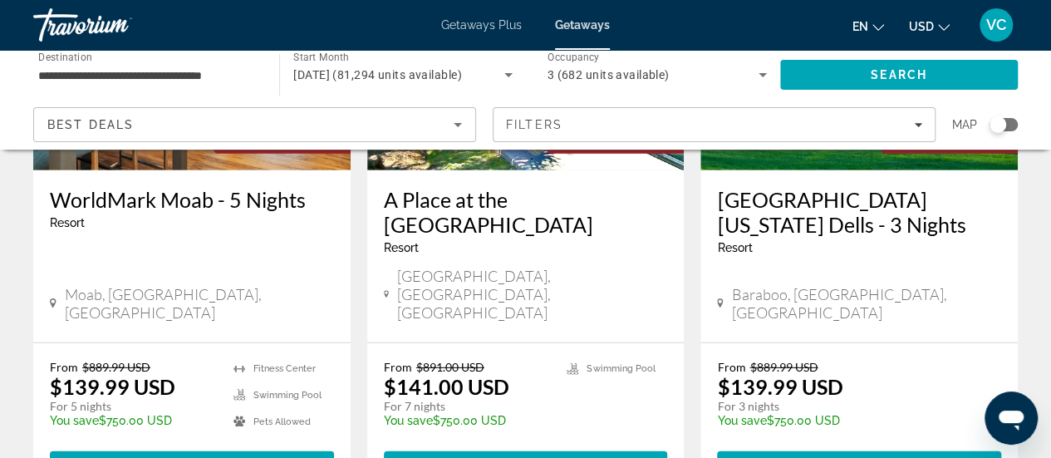
scroll to position [2294, 0]
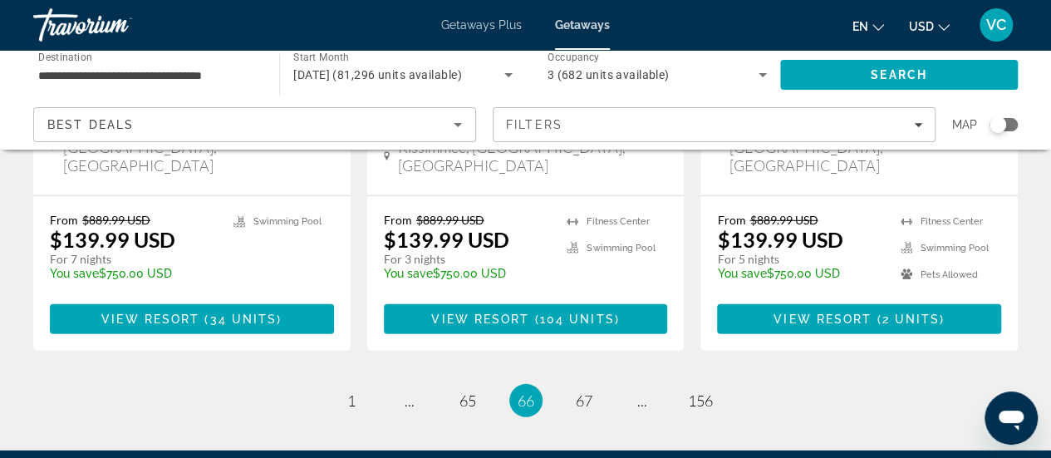
scroll to position [2360, 0]
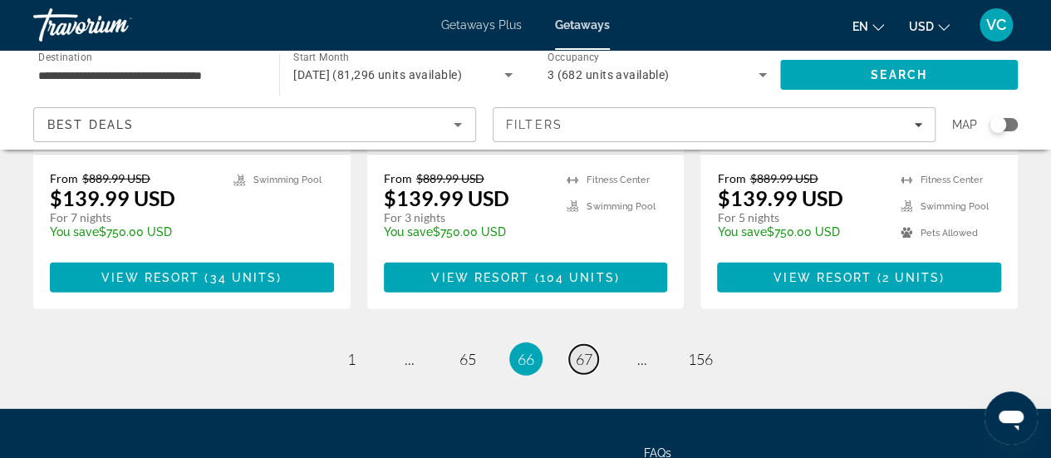
click at [578, 350] on span "67" at bounding box center [584, 359] width 17 height 18
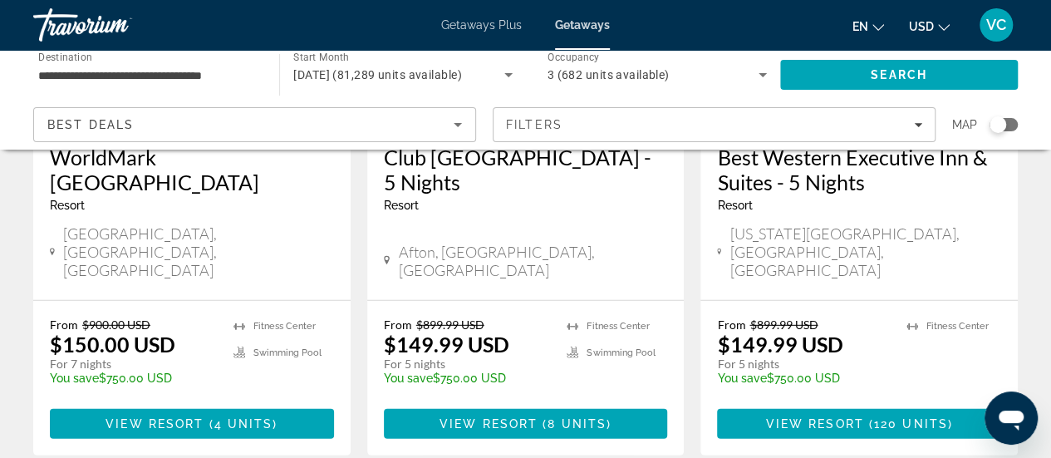
scroll to position [2379, 0]
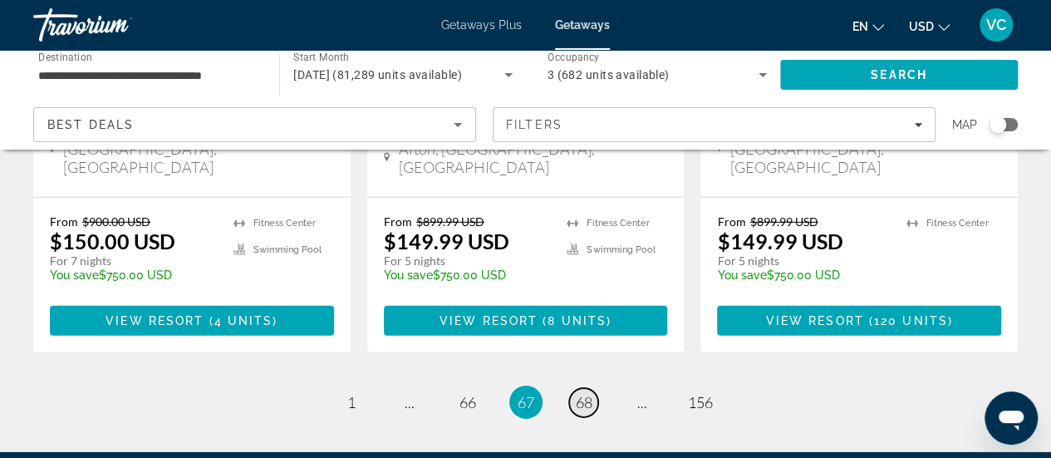
click at [586, 393] on span "68" at bounding box center [584, 402] width 17 height 18
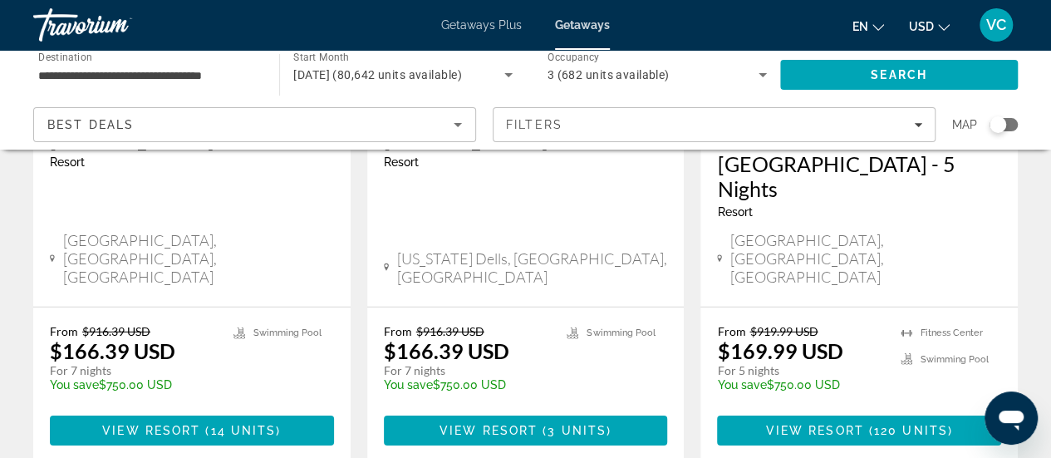
scroll to position [2394, 0]
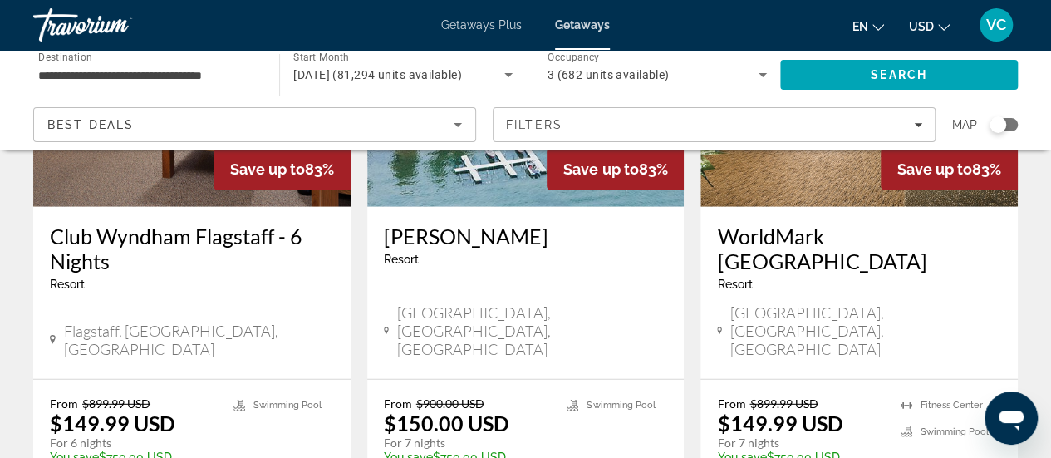
scroll to position [2294, 0]
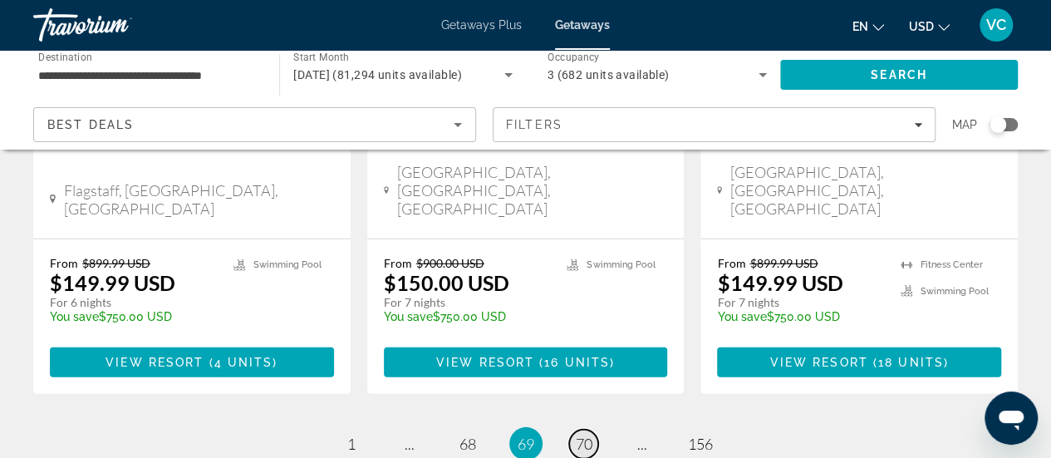
click at [576, 435] on span "70" at bounding box center [584, 444] width 17 height 18
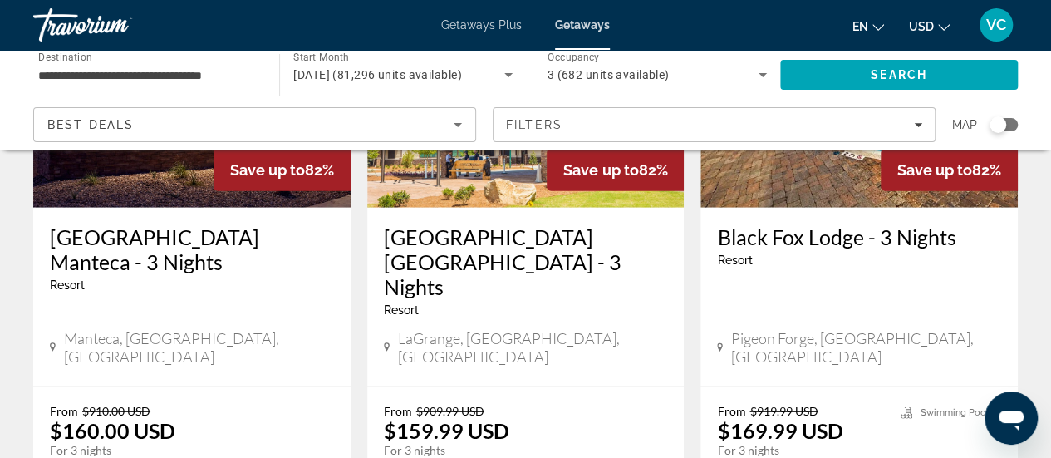
scroll to position [2161, 0]
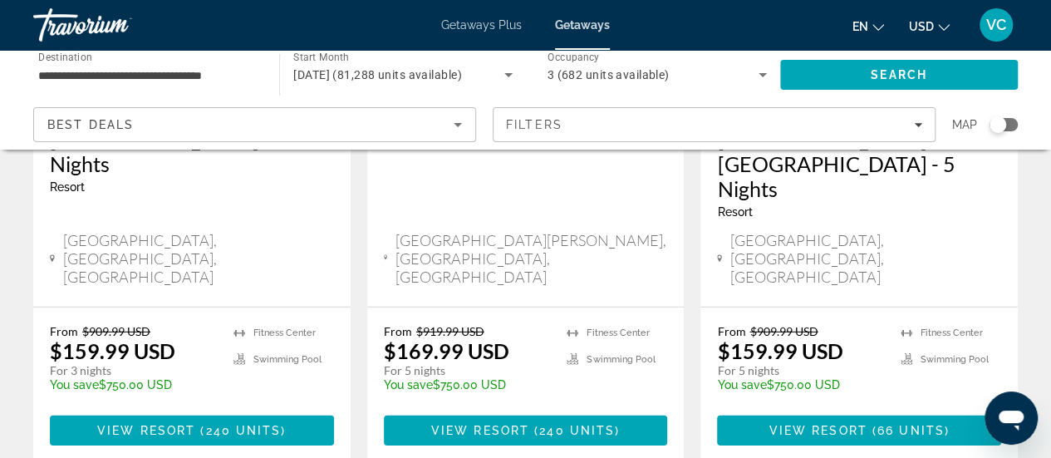
scroll to position [2327, 0]
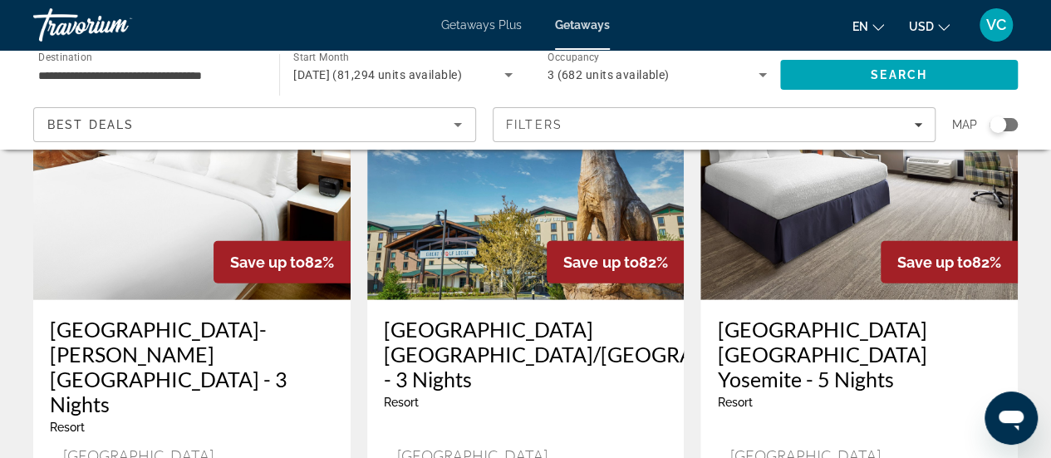
scroll to position [2194, 0]
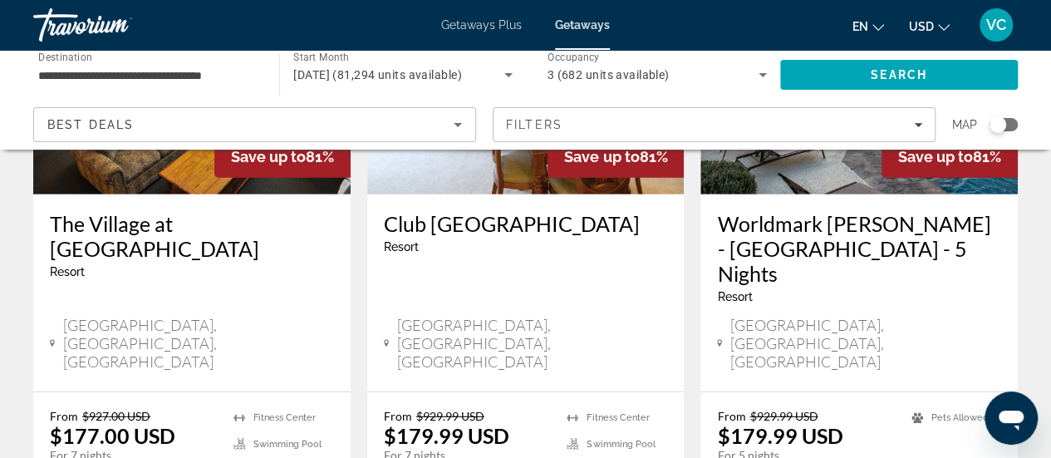
scroll to position [2261, 0]
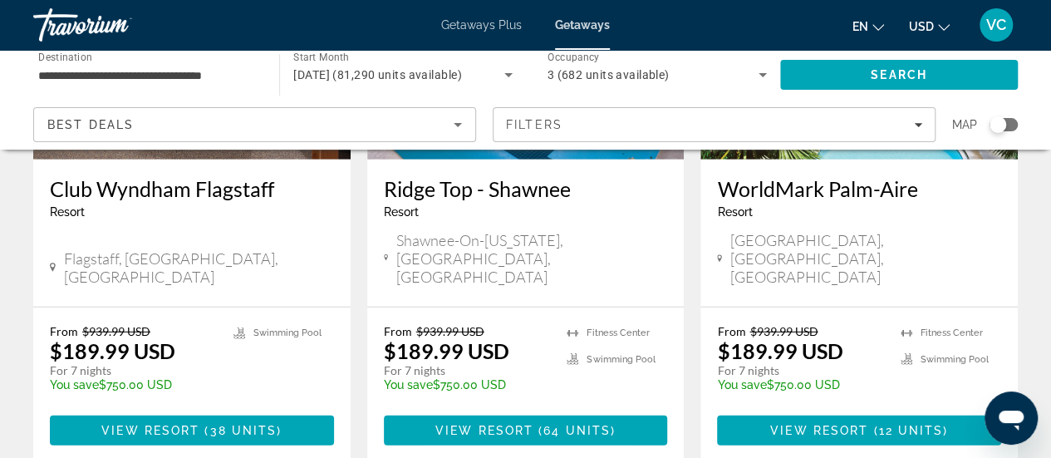
scroll to position [2327, 0]
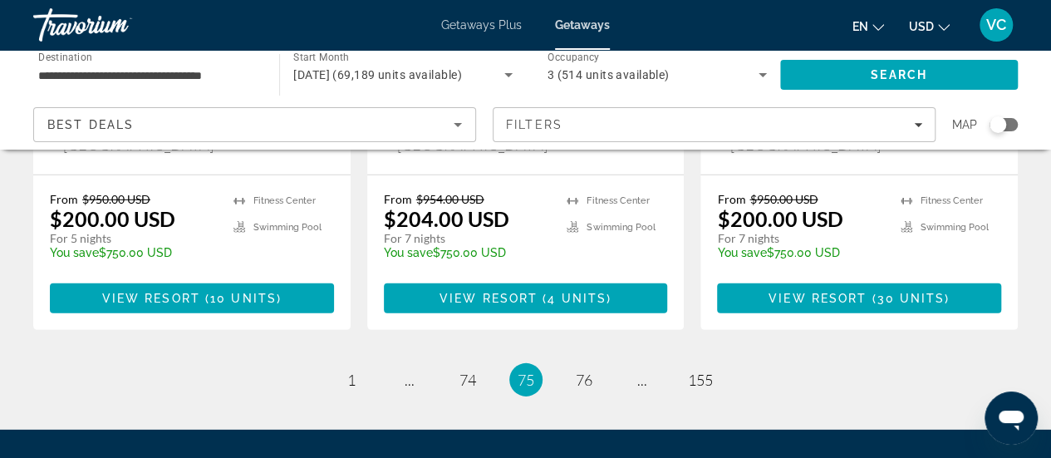
scroll to position [2379, 0]
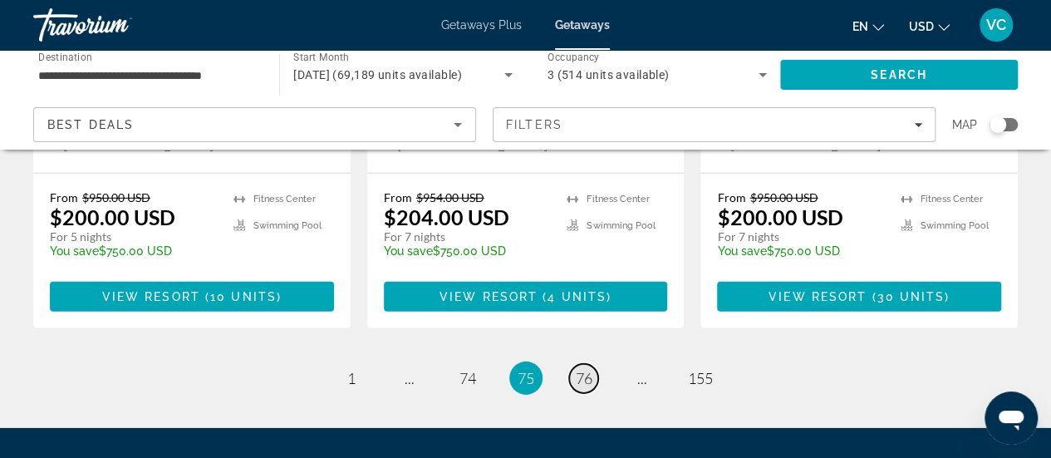
click at [588, 364] on link "page 76" at bounding box center [583, 378] width 29 height 29
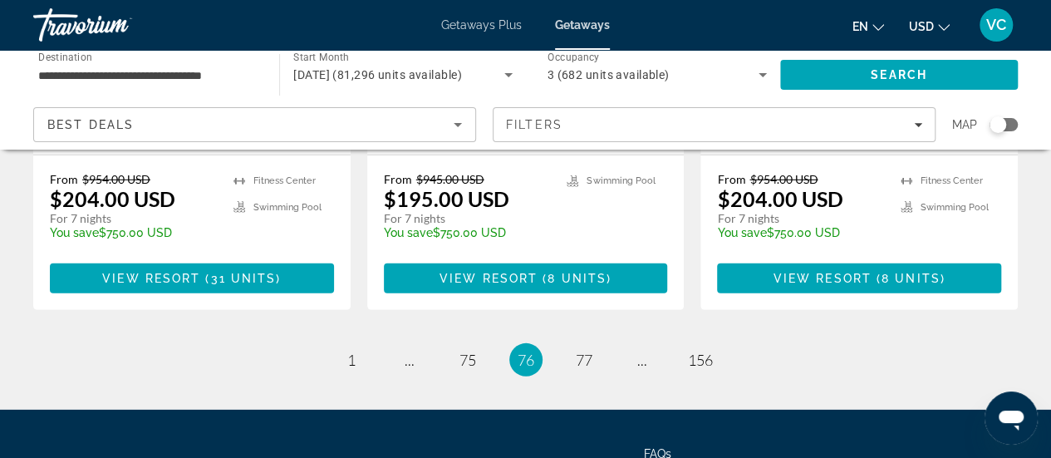
scroll to position [2379, 0]
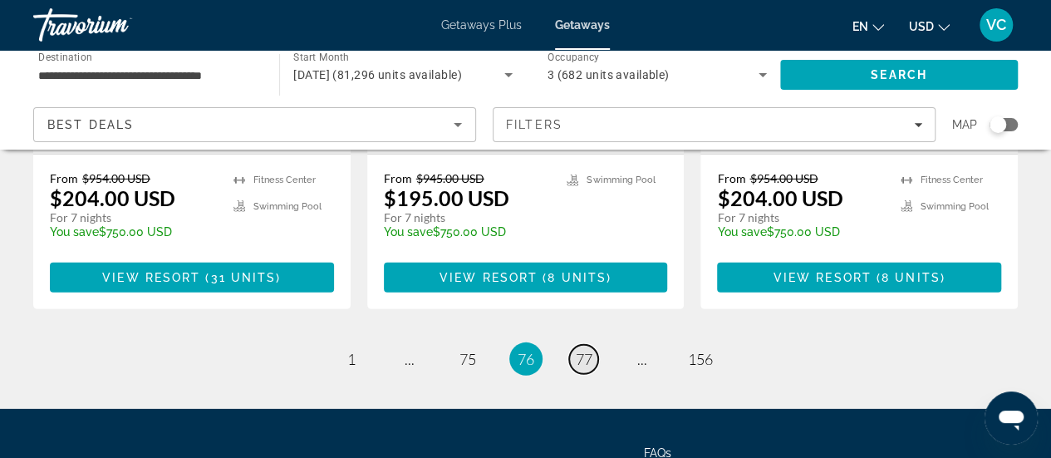
click at [588, 350] on span "77" at bounding box center [584, 359] width 17 height 18
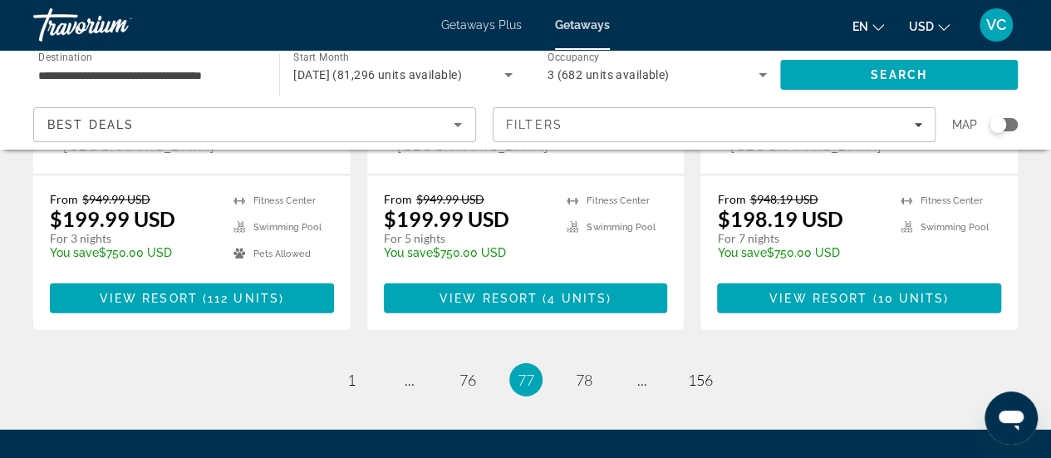
scroll to position [2379, 0]
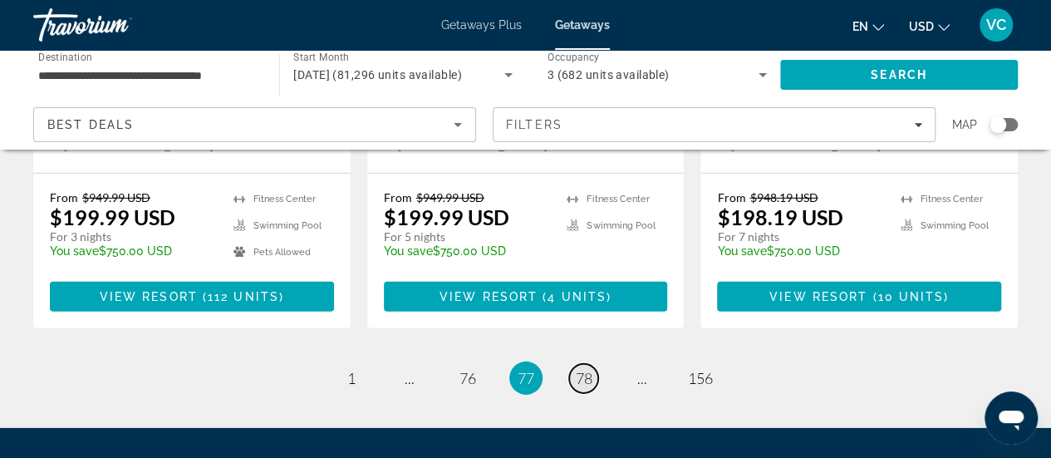
click at [588, 369] on span "78" at bounding box center [584, 378] width 17 height 18
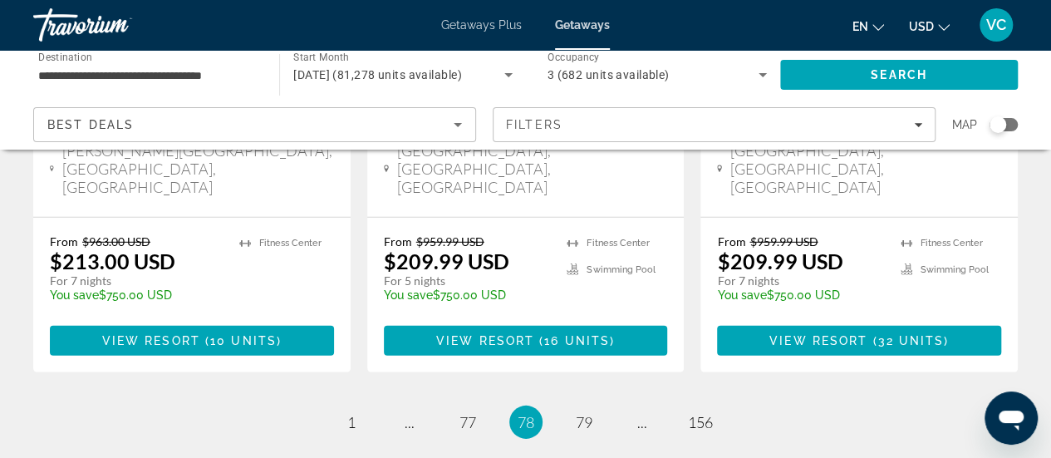
scroll to position [2379, 0]
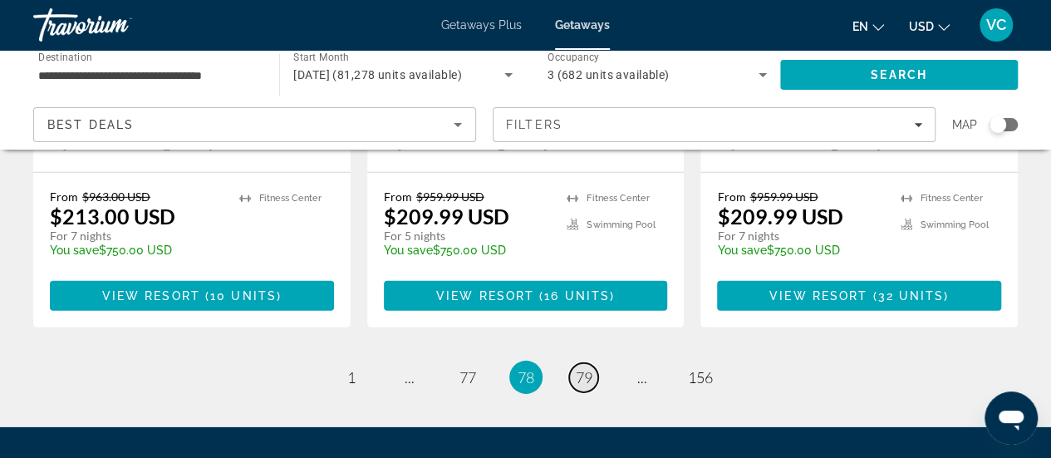
click at [583, 368] on span "79" at bounding box center [584, 377] width 17 height 18
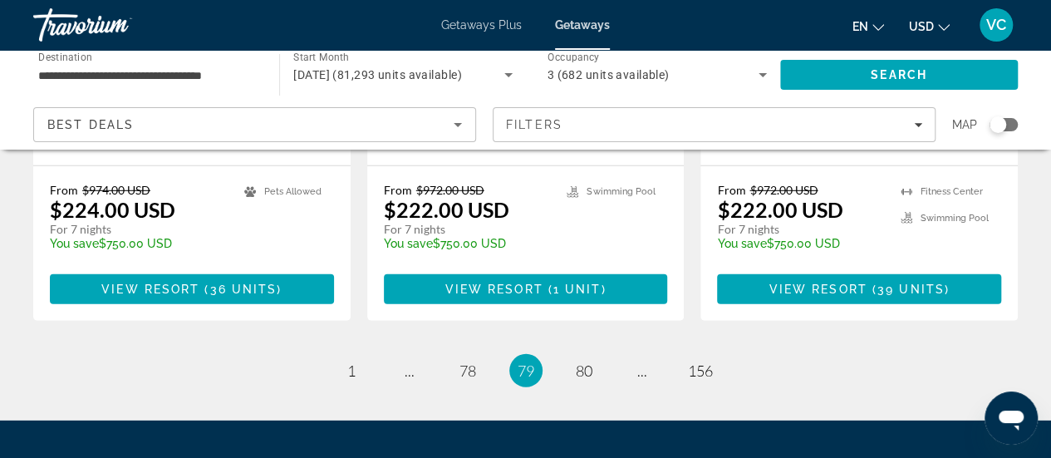
scroll to position [2329, 0]
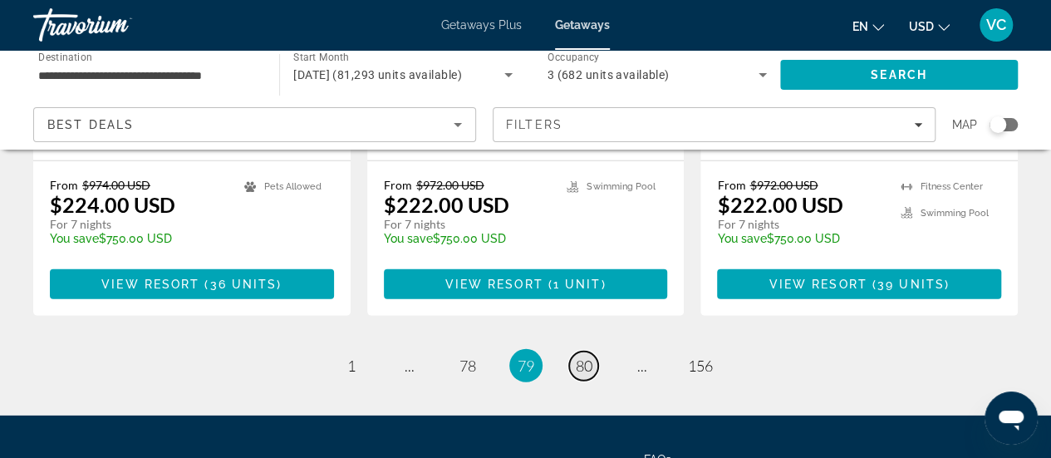
click at [581, 357] on span "80" at bounding box center [584, 366] width 17 height 18
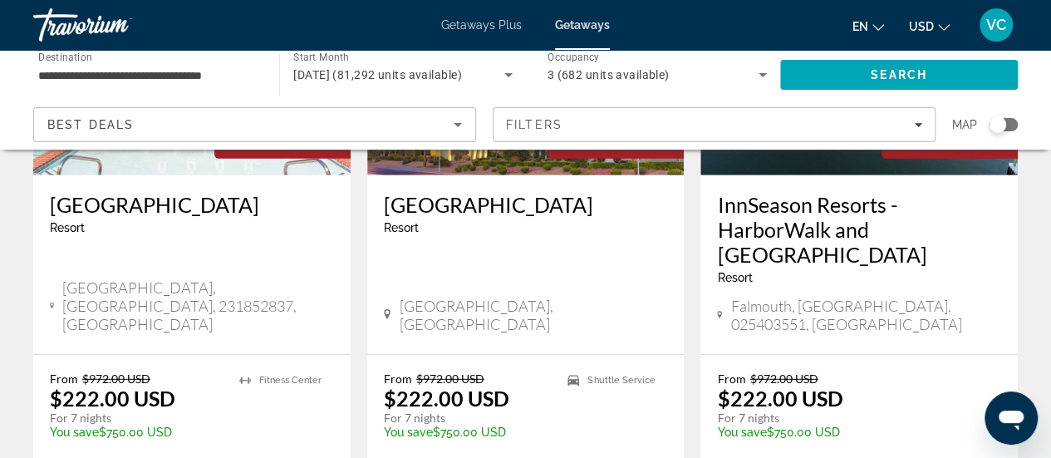
scroll to position [2261, 0]
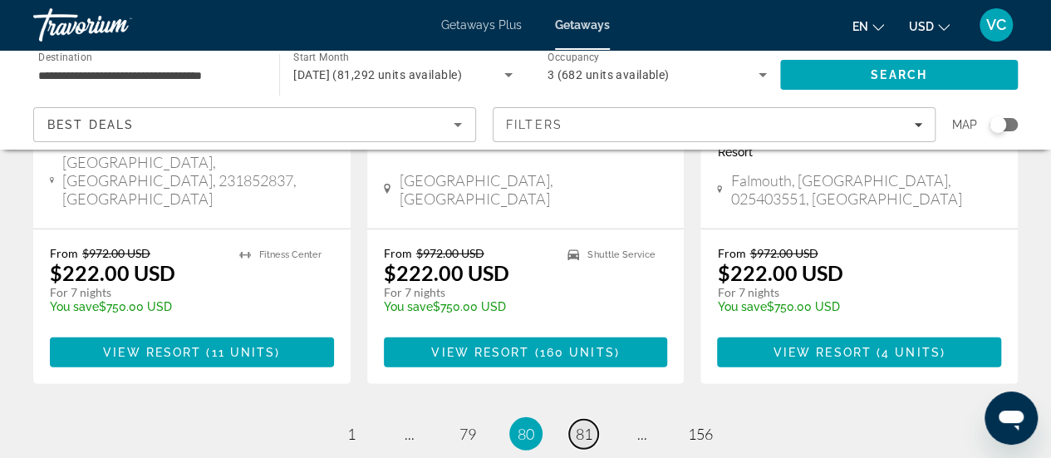
click at [585, 420] on link "page 81" at bounding box center [583, 434] width 29 height 29
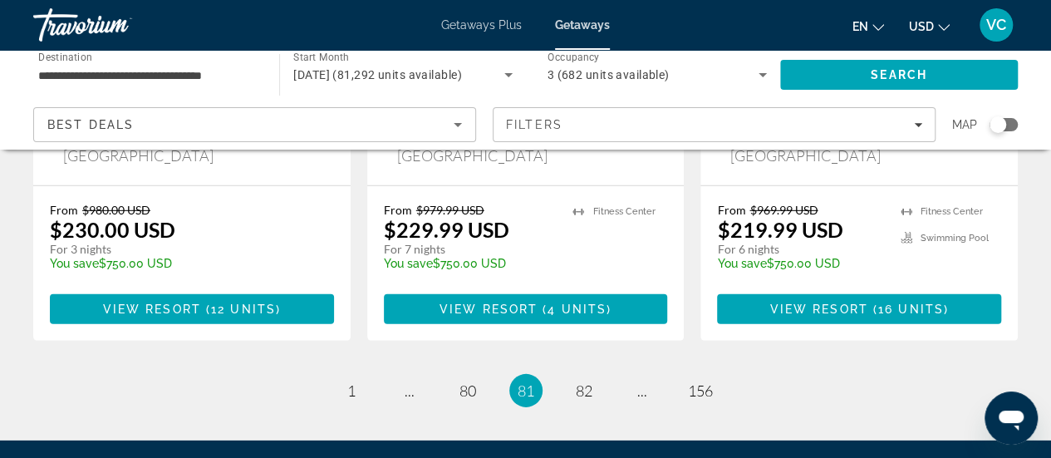
scroll to position [2379, 0]
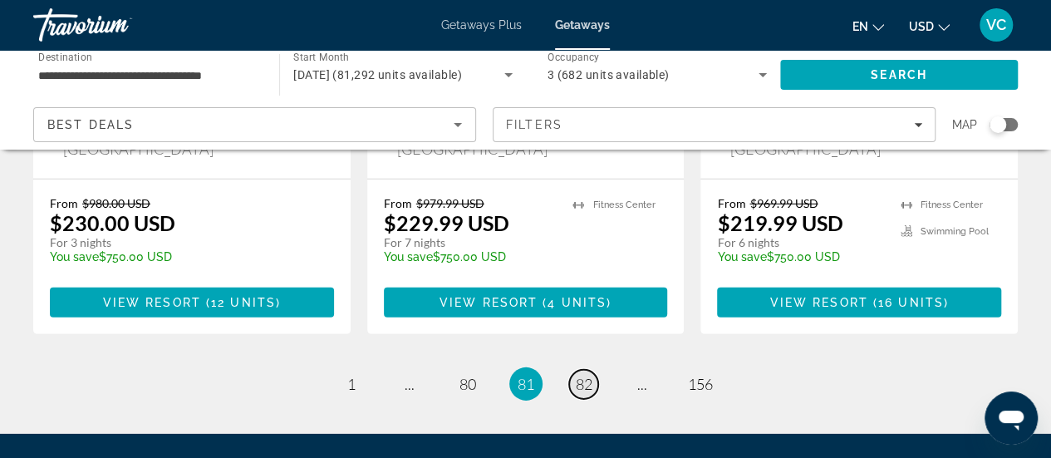
click at [577, 375] on span "82" at bounding box center [584, 384] width 17 height 18
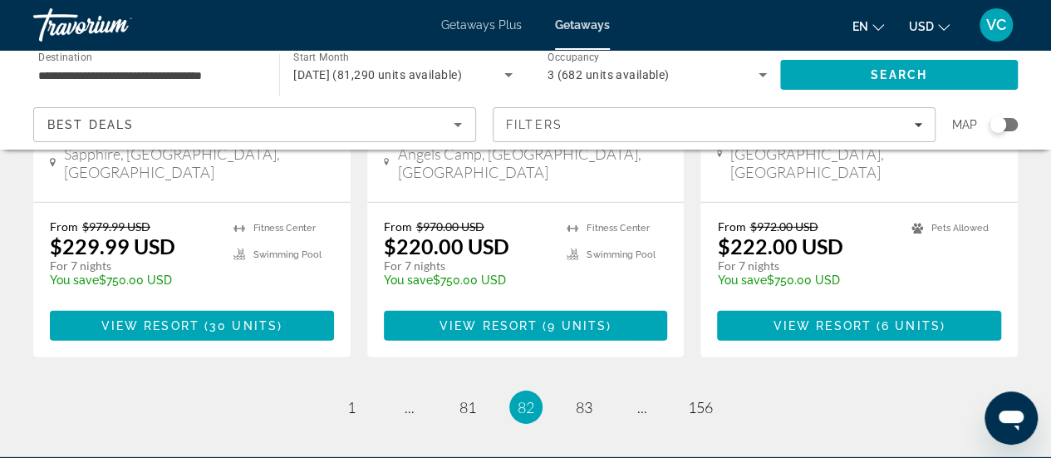
scroll to position [2379, 0]
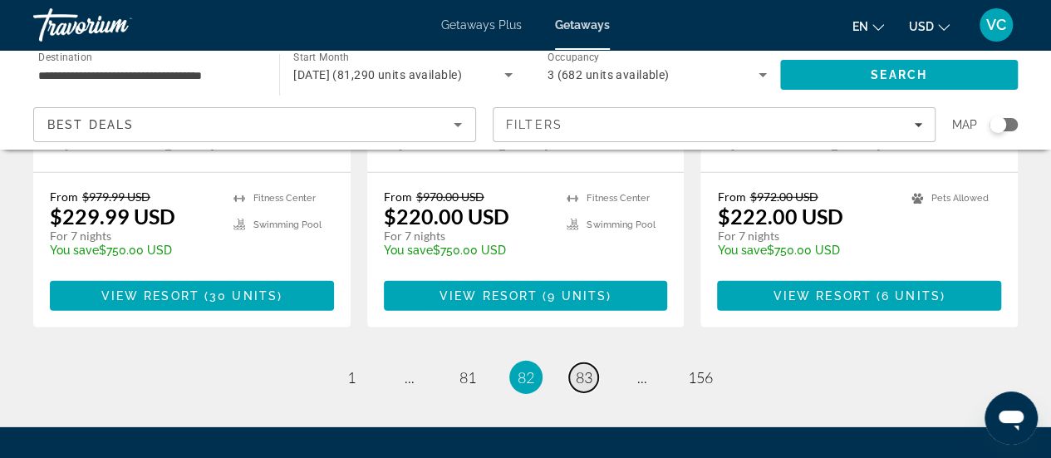
click at [582, 368] on span "83" at bounding box center [584, 377] width 17 height 18
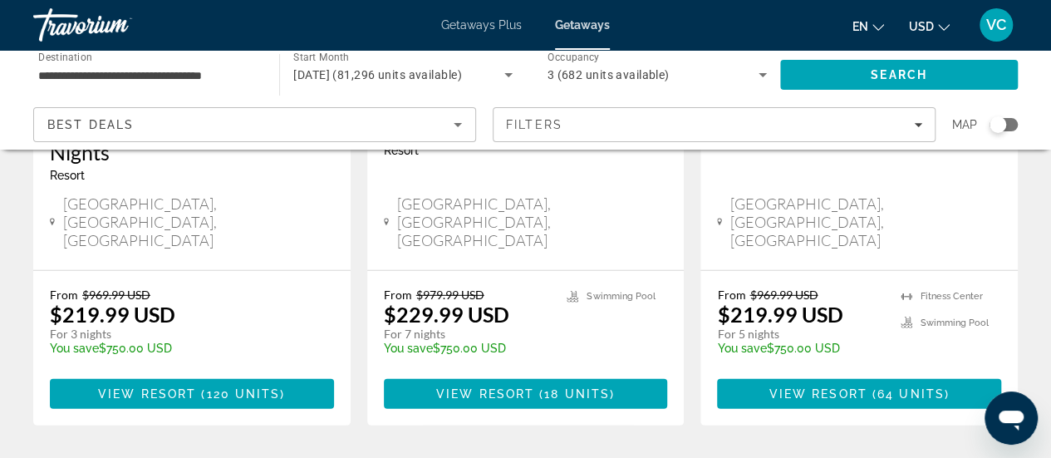
scroll to position [2360, 0]
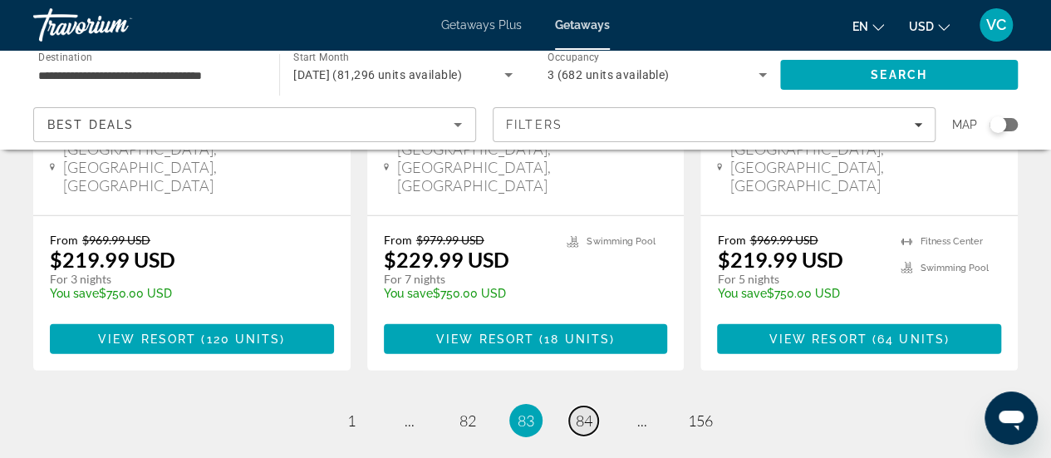
click at [581, 411] on span "84" at bounding box center [584, 420] width 17 height 18
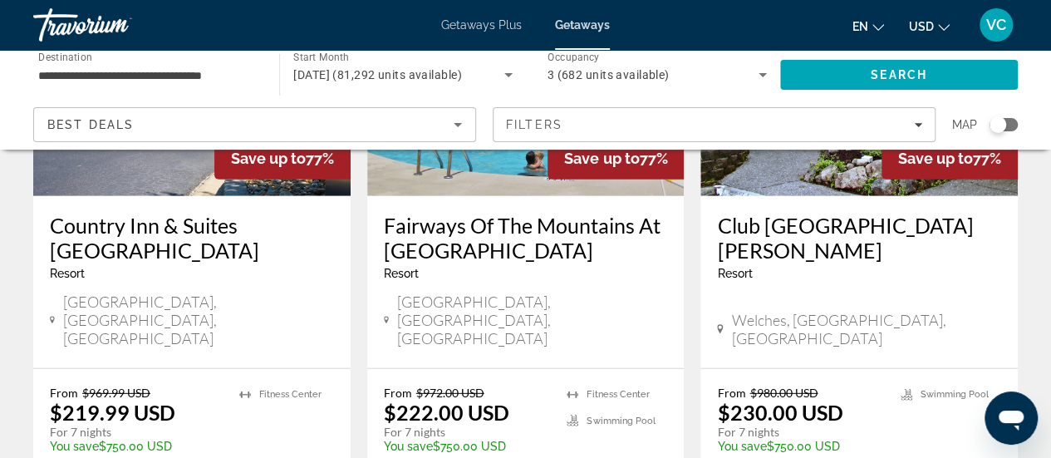
scroll to position [2227, 0]
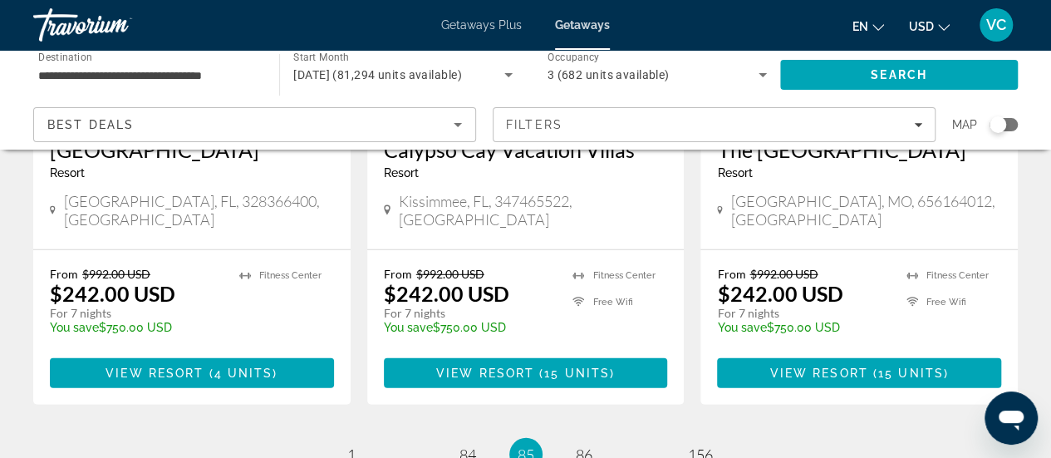
scroll to position [2201, 0]
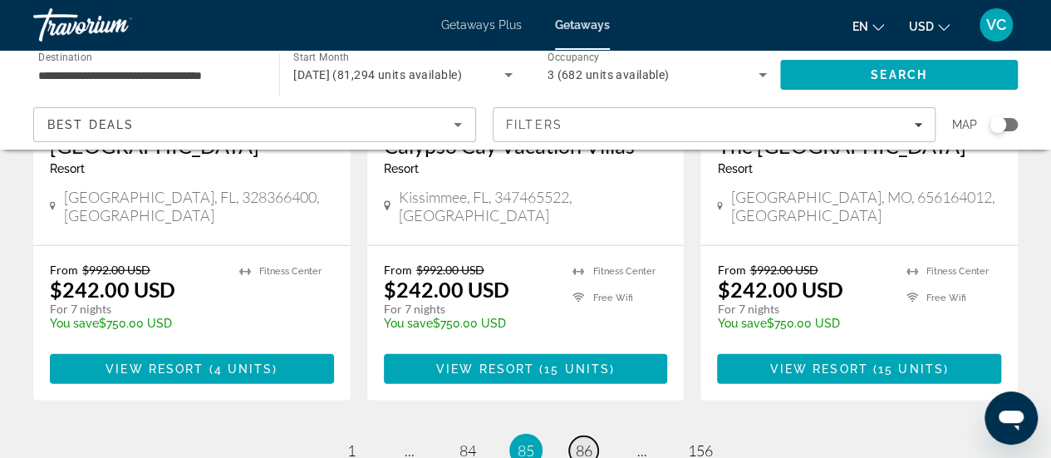
click at [580, 441] on span "86" at bounding box center [584, 450] width 17 height 18
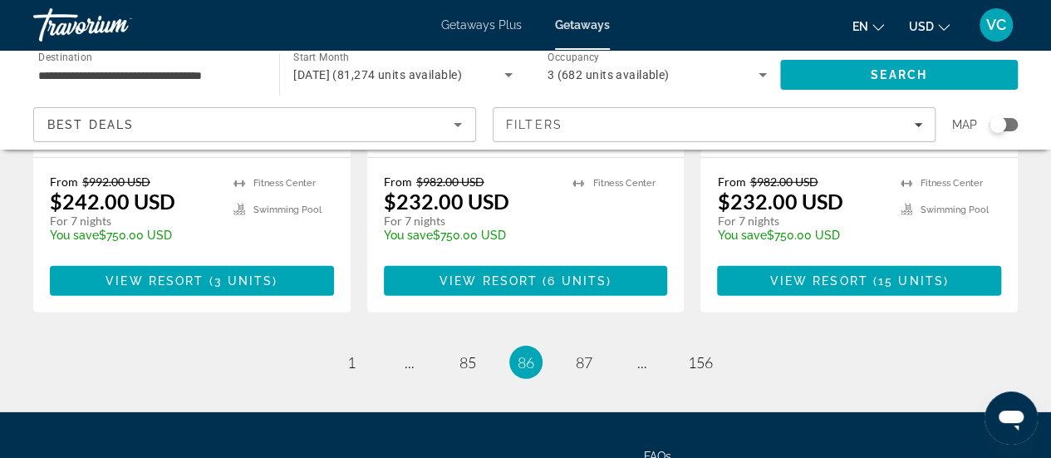
scroll to position [2354, 0]
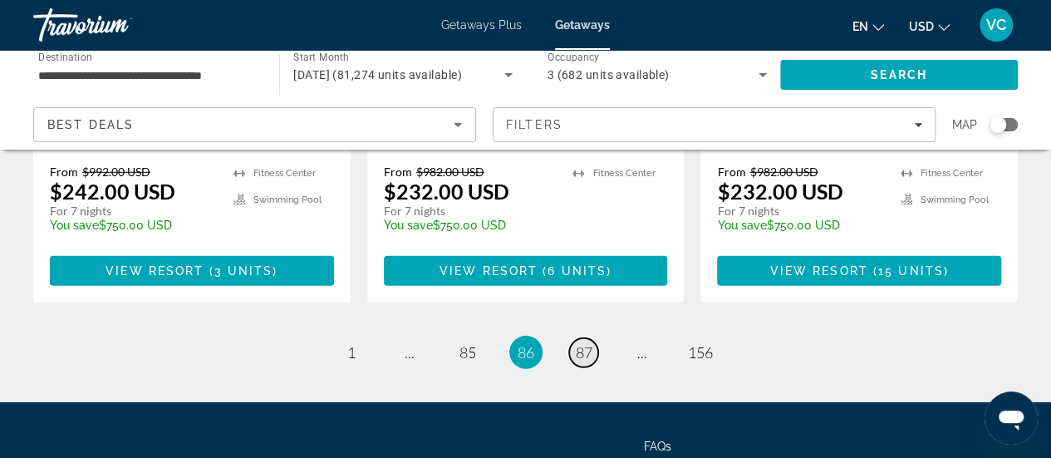
click at [583, 343] on span "87" at bounding box center [584, 352] width 17 height 18
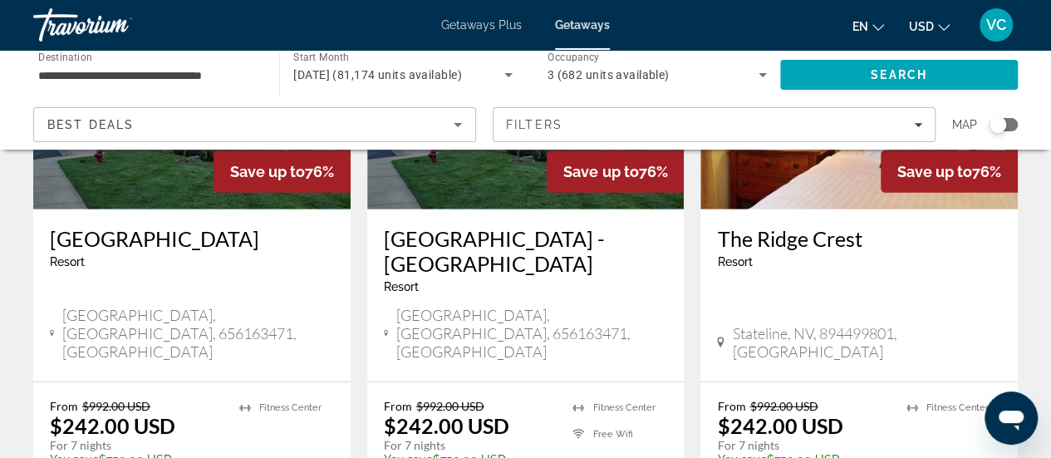
scroll to position [2227, 0]
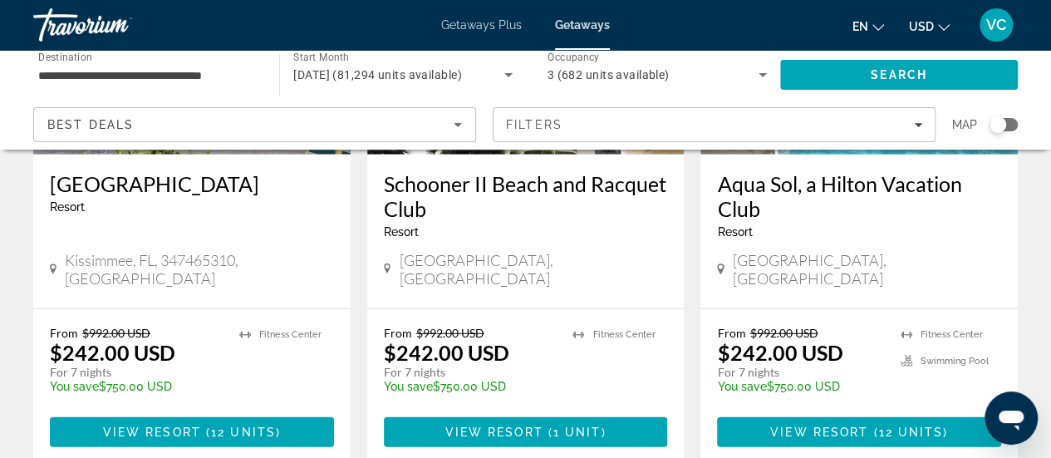
scroll to position [2128, 0]
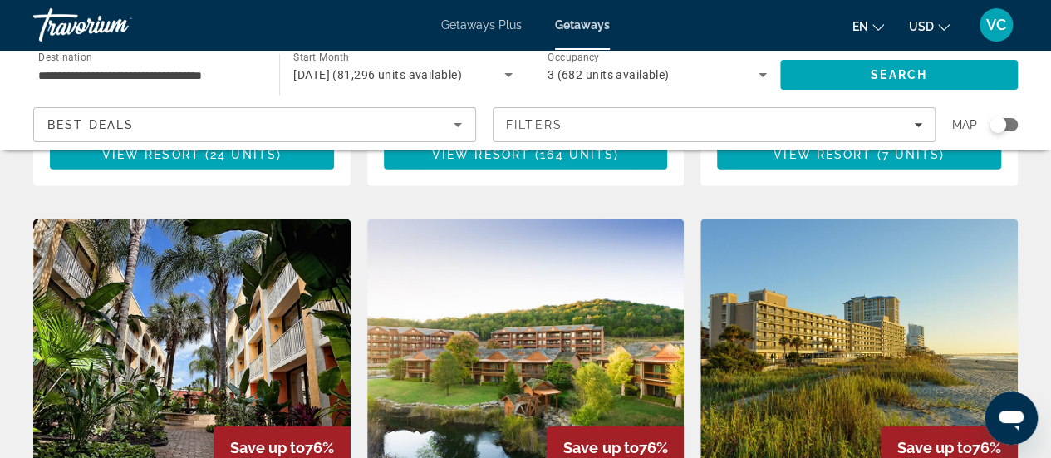
scroll to position [1829, 0]
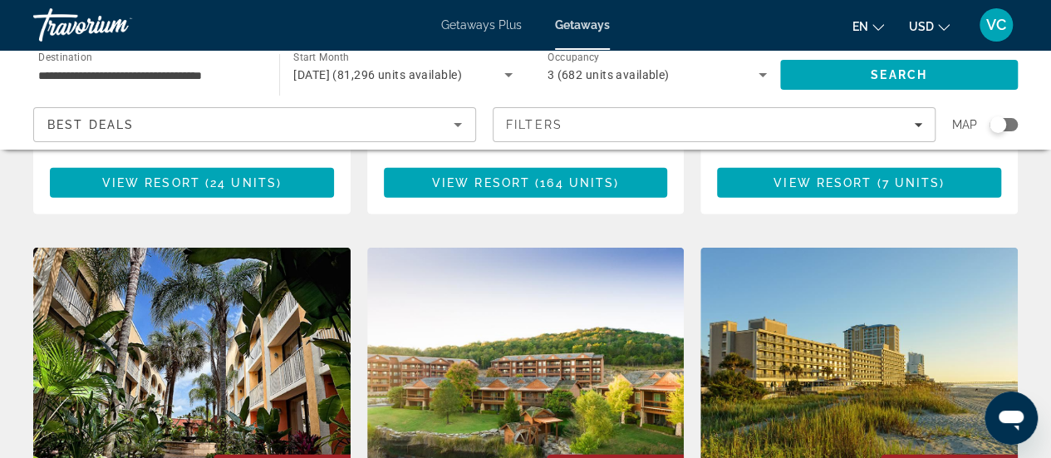
click at [831, 313] on img "Main content" at bounding box center [860, 381] width 318 height 266
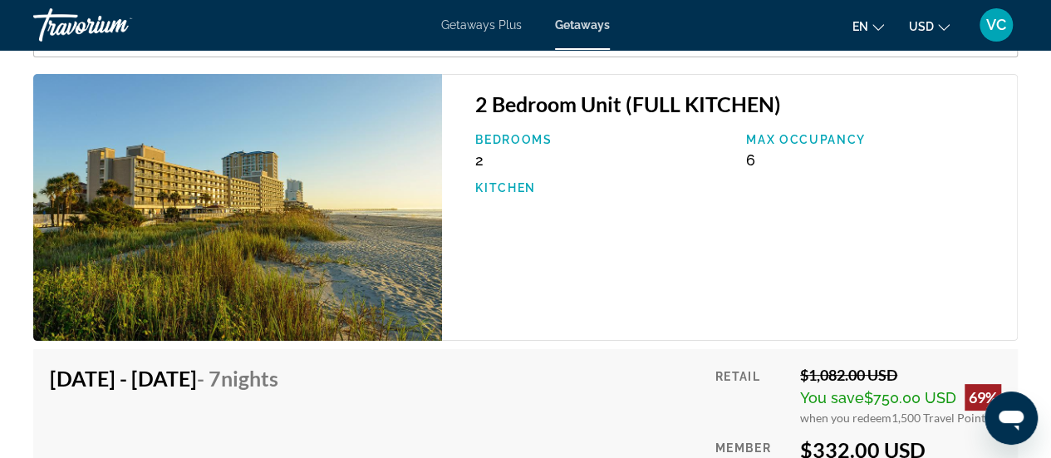
scroll to position [3225, 0]
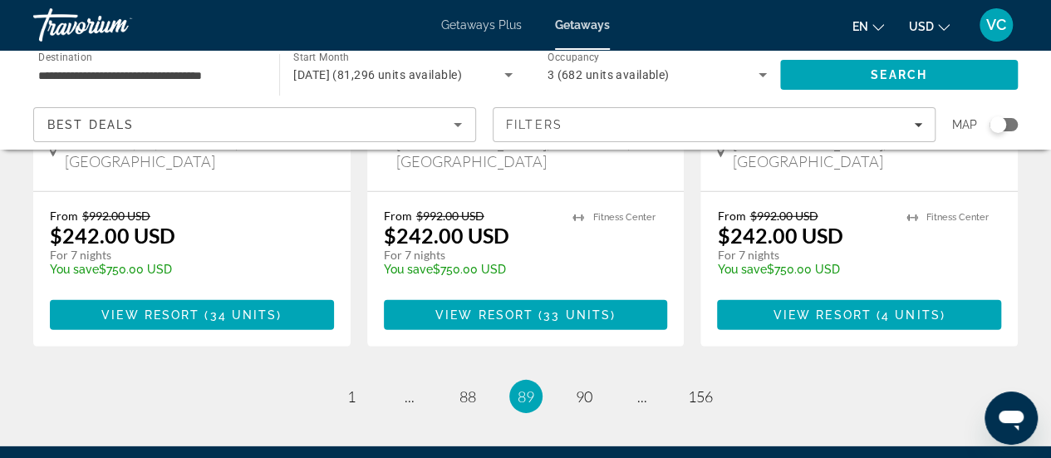
scroll to position [2379, 0]
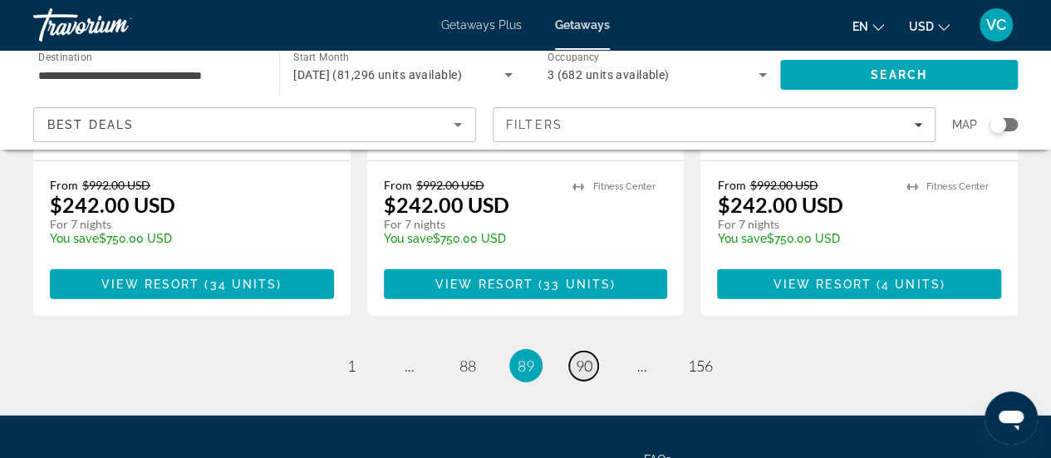
click at [588, 352] on link "page 90" at bounding box center [583, 366] width 29 height 29
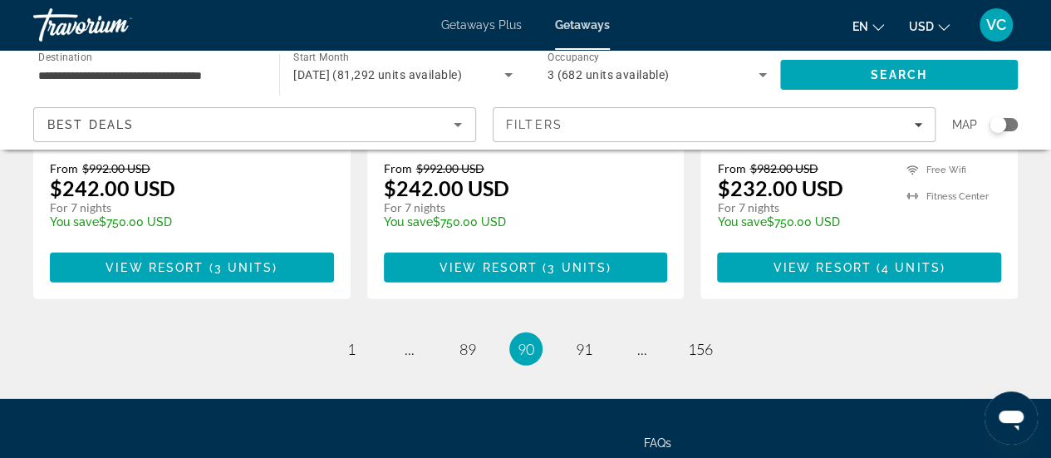
scroll to position [2354, 0]
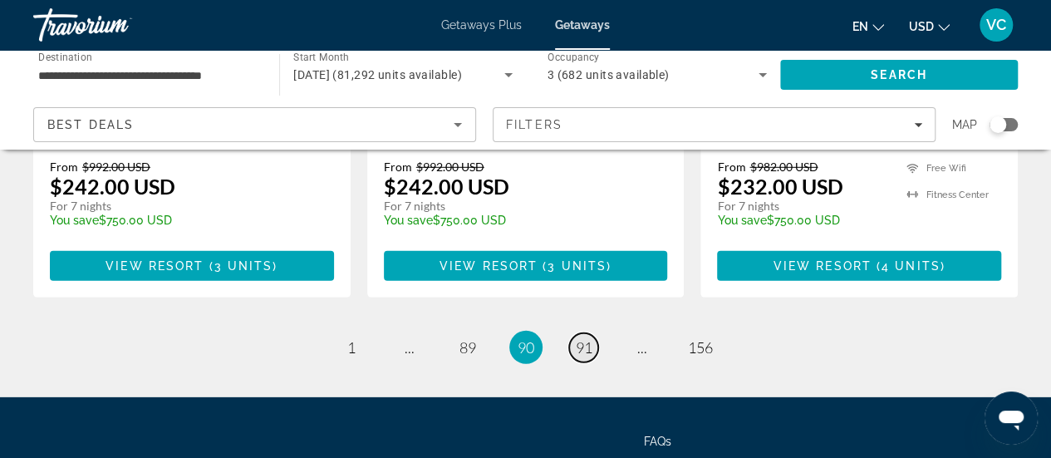
click at [587, 338] on span "91" at bounding box center [584, 347] width 17 height 18
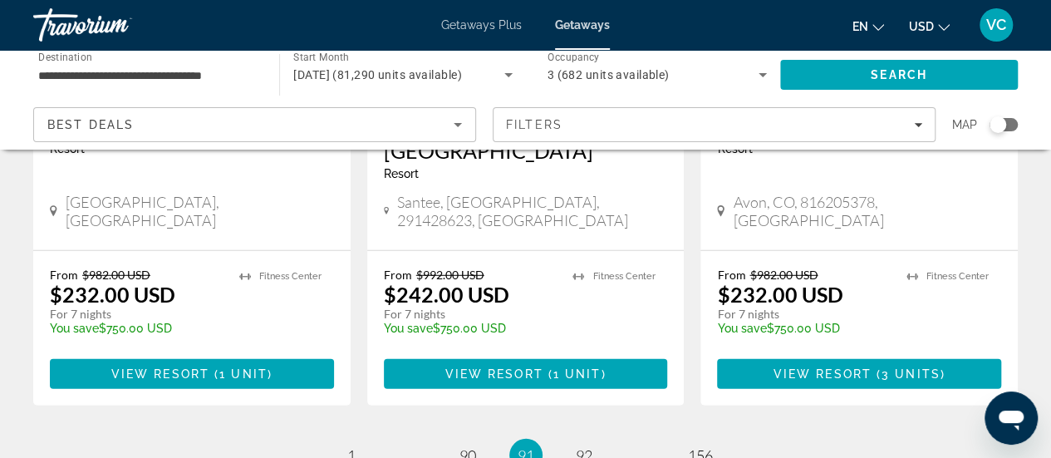
scroll to position [2227, 0]
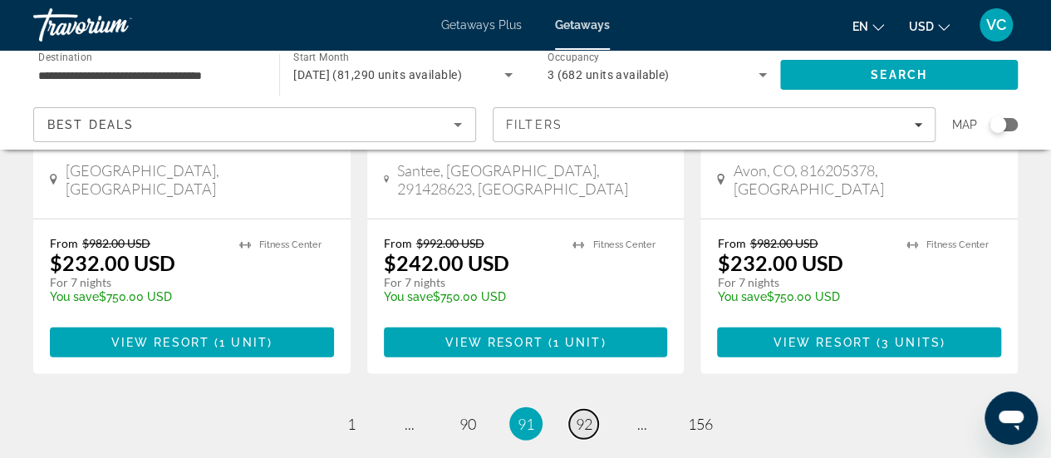
click at [576, 415] on span "92" at bounding box center [584, 424] width 17 height 18
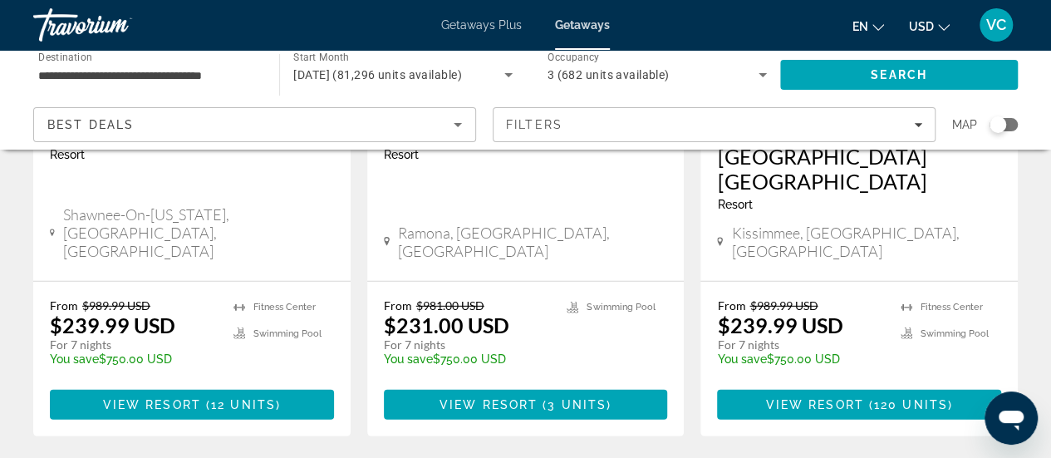
scroll to position [2294, 0]
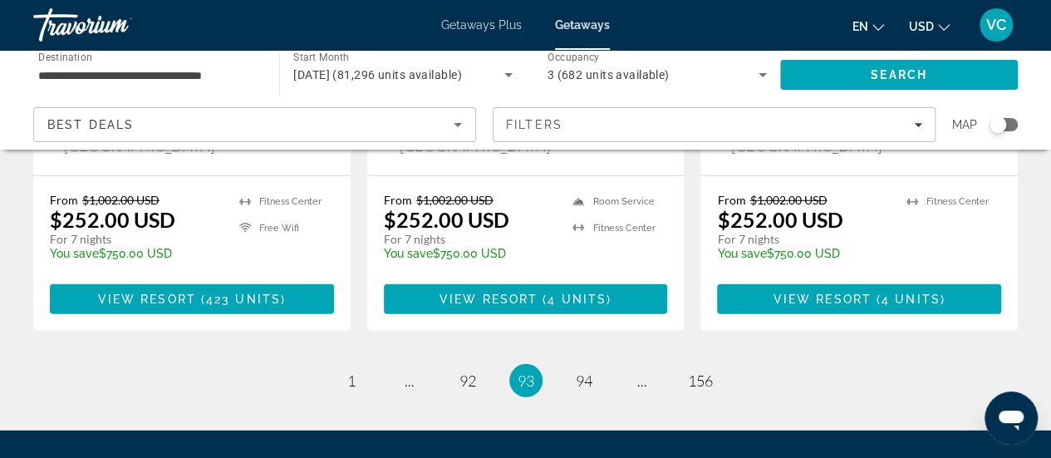
scroll to position [2329, 0]
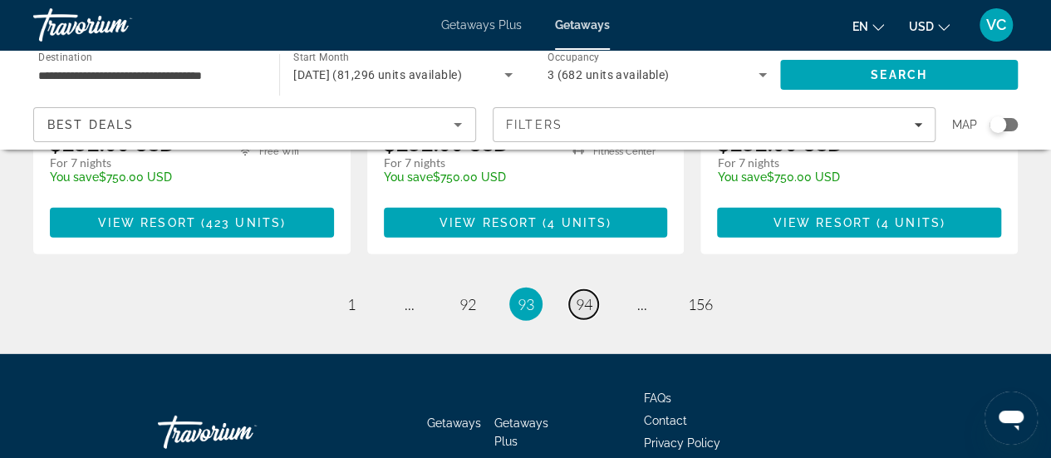
click at [585, 295] on span "94" at bounding box center [584, 304] width 17 height 18
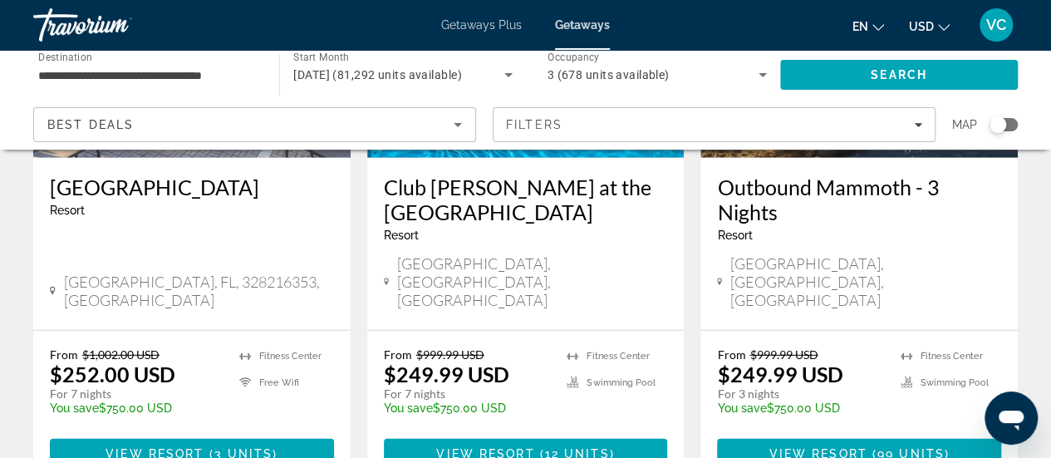
scroll to position [2261, 0]
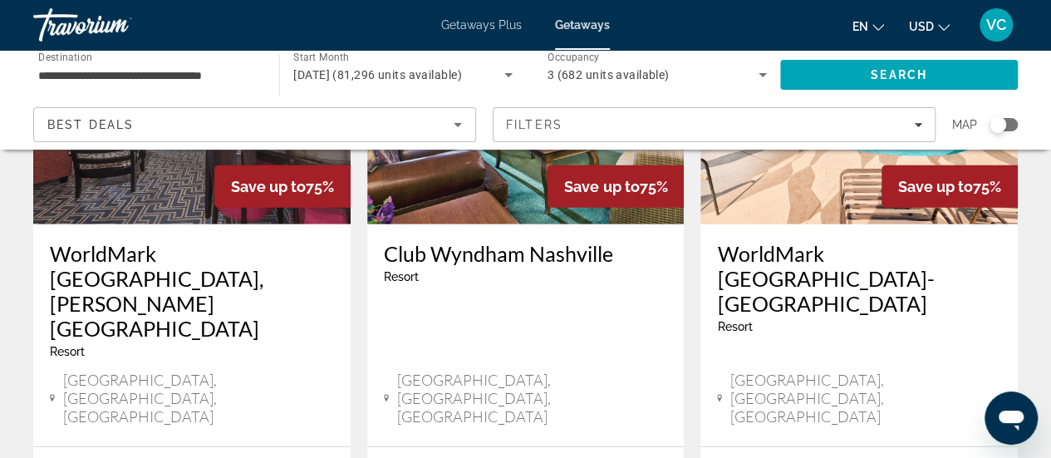
scroll to position [2194, 0]
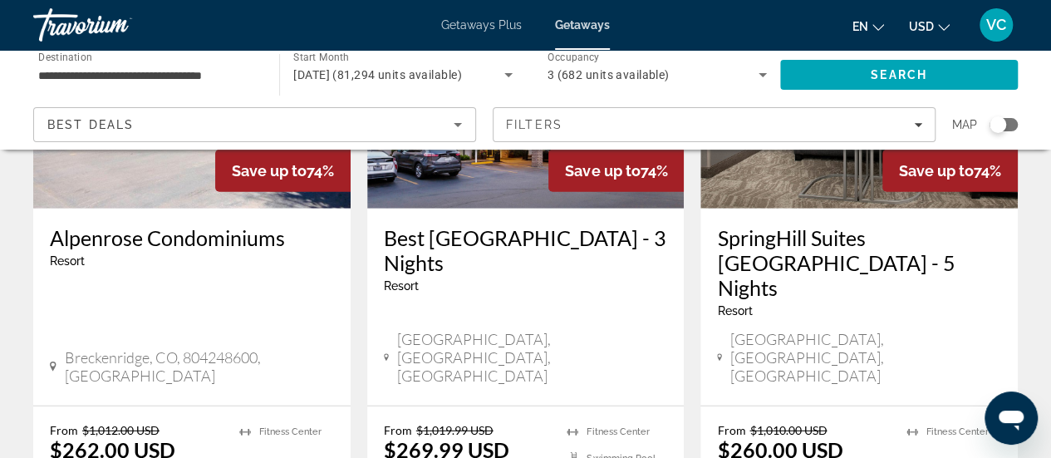
scroll to position [2161, 0]
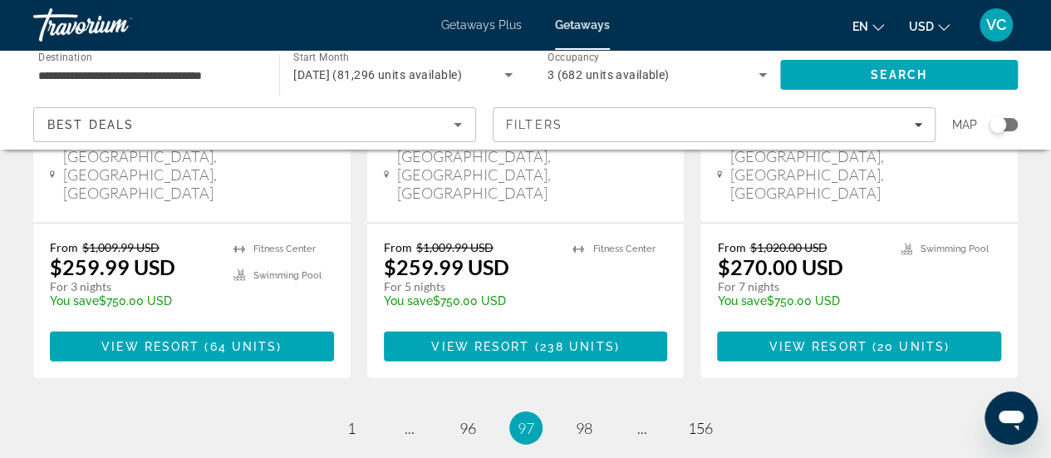
scroll to position [2360, 0]
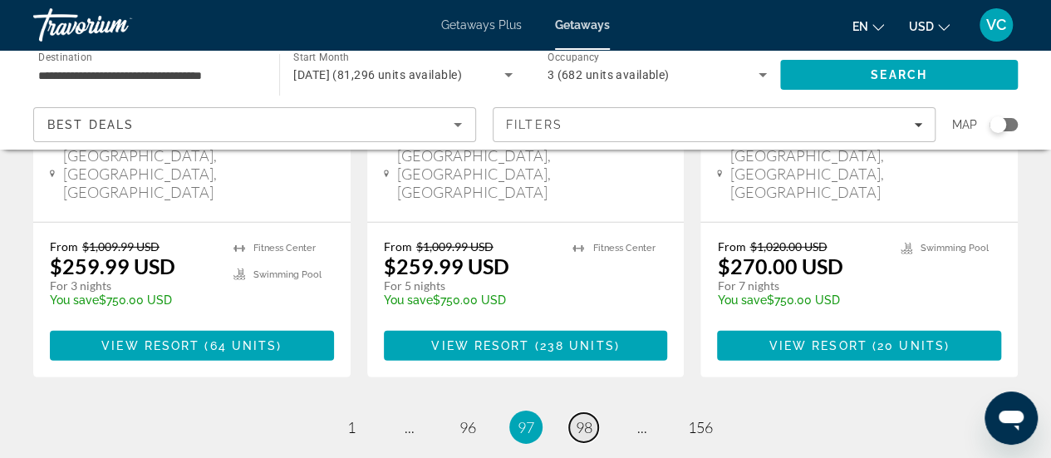
click at [592, 418] on span "98" at bounding box center [584, 427] width 17 height 18
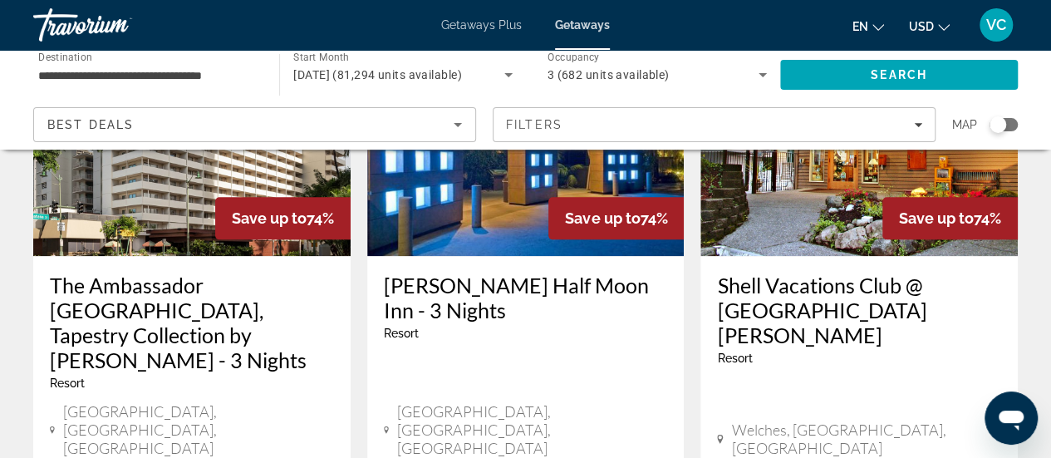
scroll to position [864, 0]
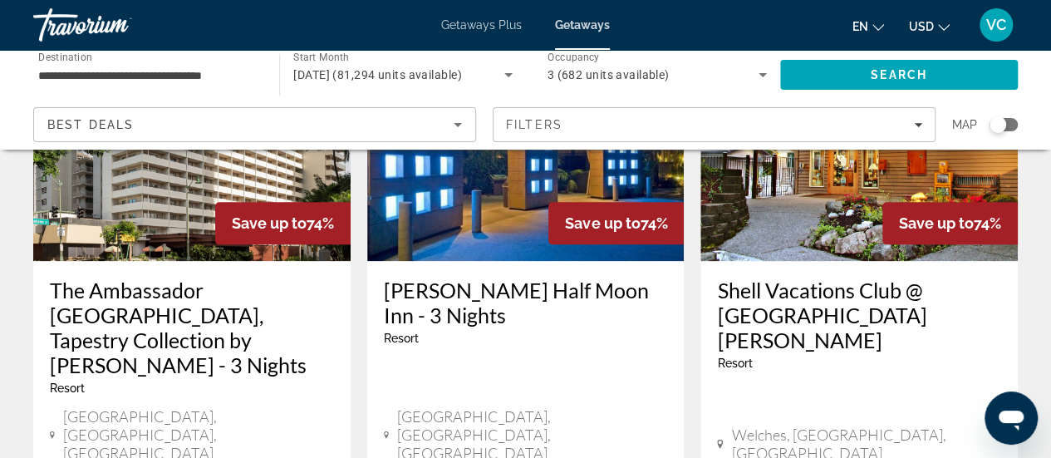
click at [129, 313] on div "The [GEOGRAPHIC_DATA], Tapestry Collection by Hilton - 3 Nights Resort - This i…" at bounding box center [192, 343] width 284 height 130
click at [199, 289] on h3 "The Ambassador [GEOGRAPHIC_DATA], Tapestry Collection by [PERSON_NAME] - 3 Nigh…" at bounding box center [192, 328] width 284 height 100
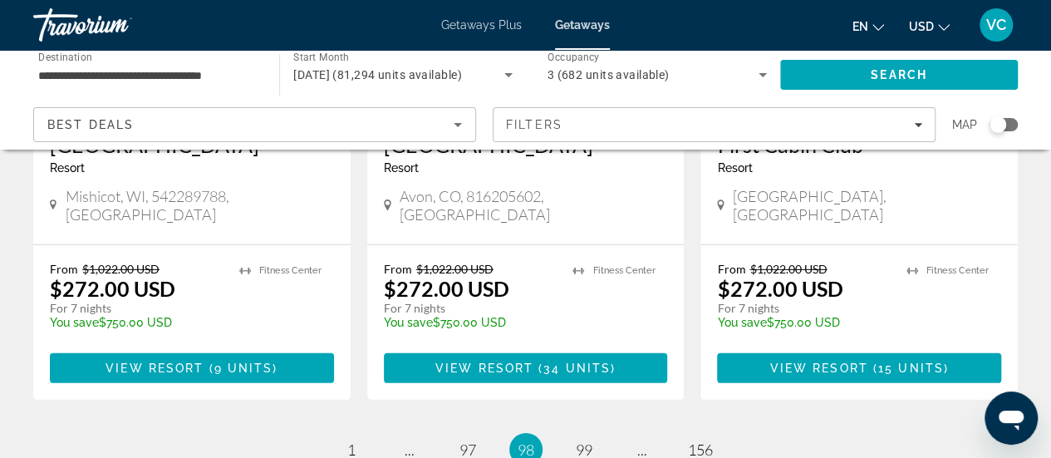
scroll to position [2379, 0]
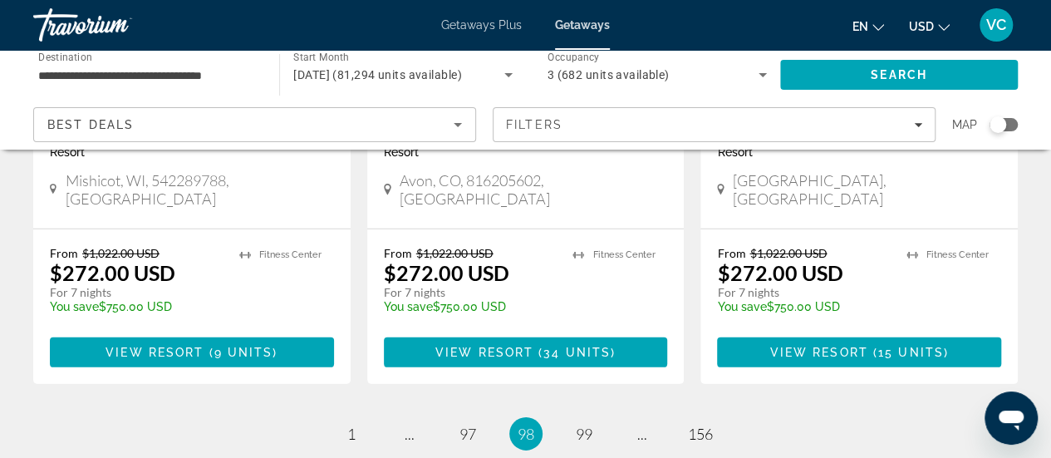
click at [573, 417] on ul "98 / 156 page 1 page ... page 97 You're on page 98 page 99 page ... page 156" at bounding box center [525, 433] width 985 height 33
click at [587, 425] on span "99" at bounding box center [584, 434] width 17 height 18
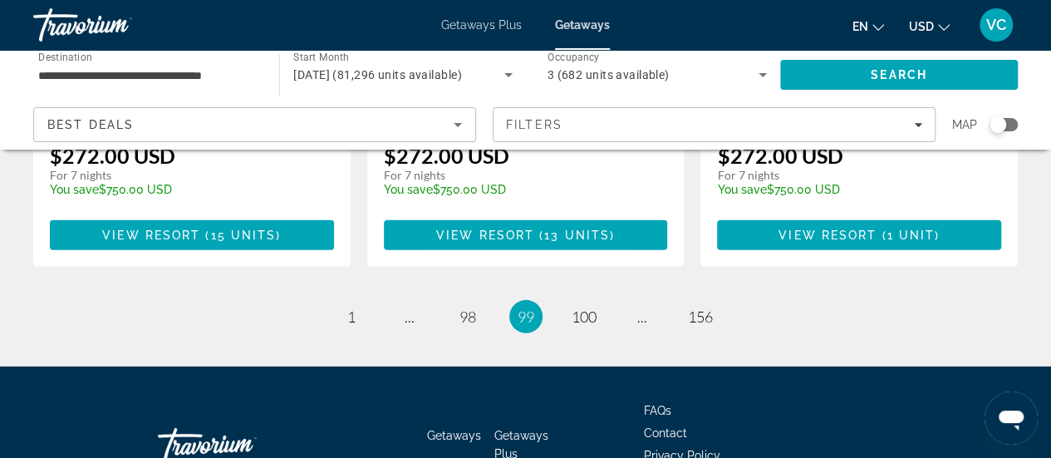
scroll to position [2427, 0]
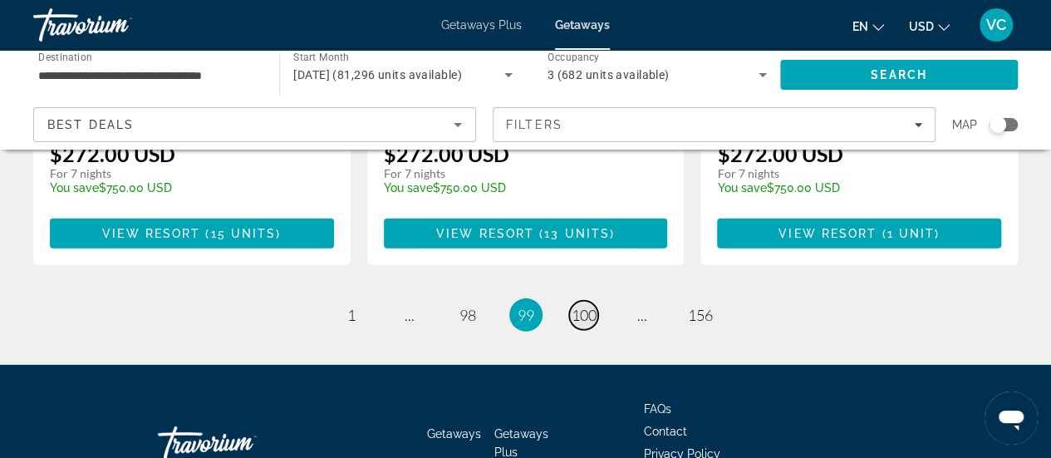
click at [574, 306] on span "100" at bounding box center [584, 315] width 25 height 18
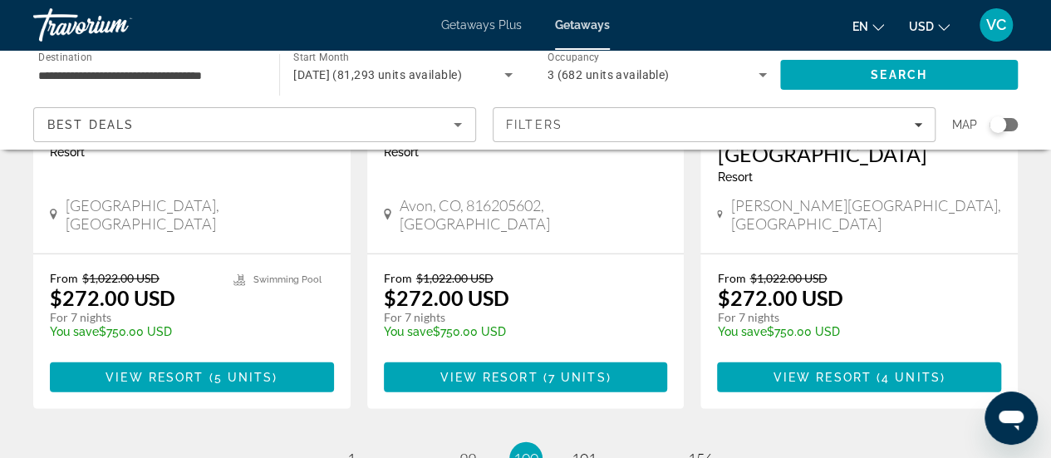
scroll to position [2261, 0]
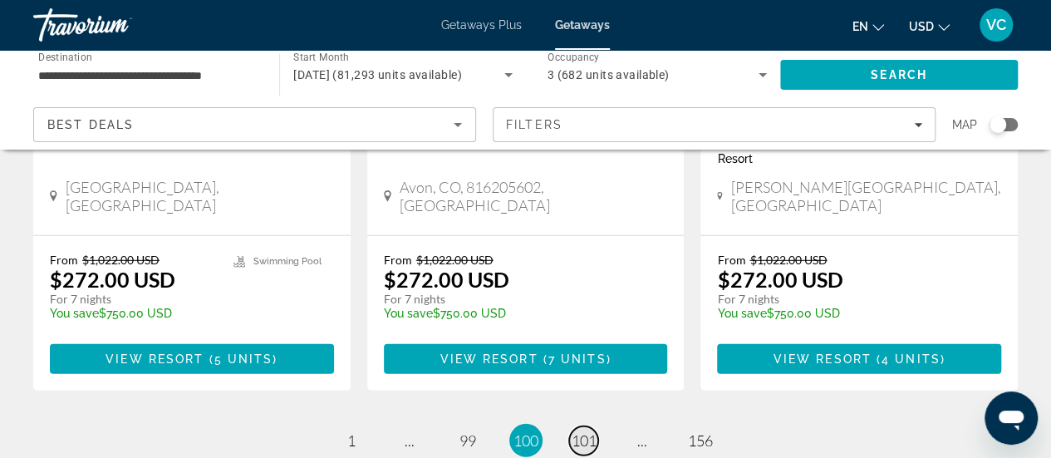
click at [582, 431] on span "101" at bounding box center [584, 440] width 25 height 18
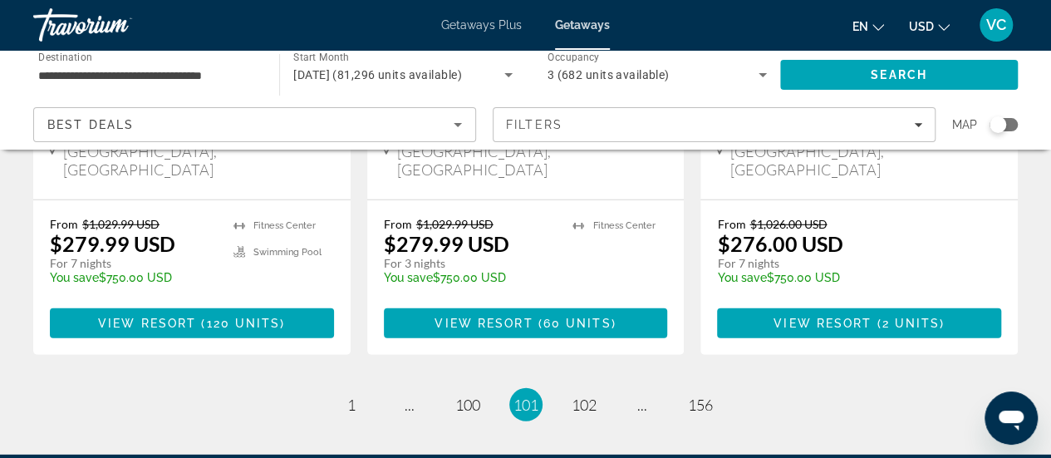
scroll to position [2294, 0]
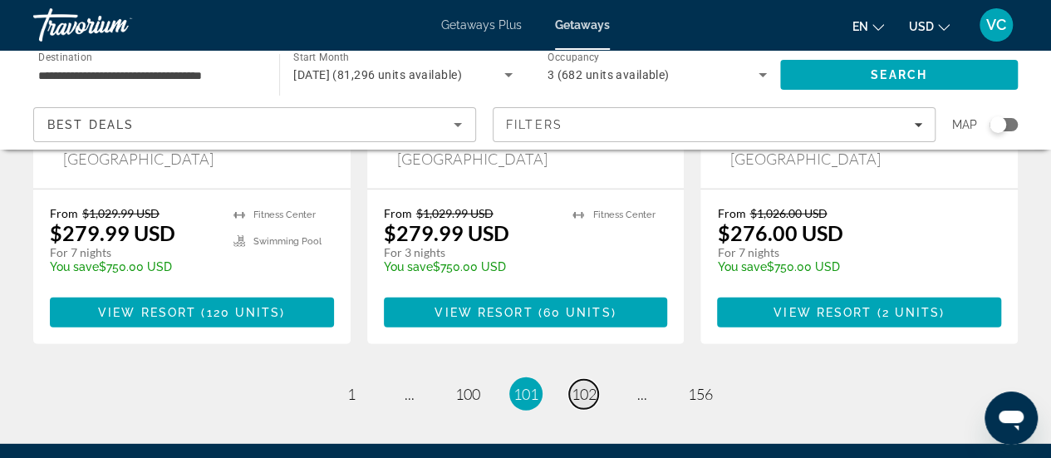
click at [589, 380] on link "page 102" at bounding box center [583, 394] width 29 height 29
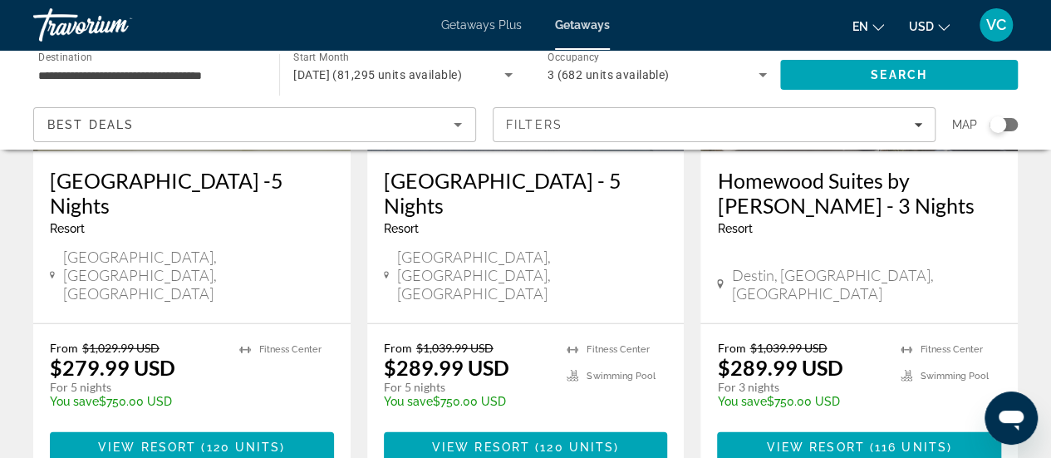
scroll to position [2261, 0]
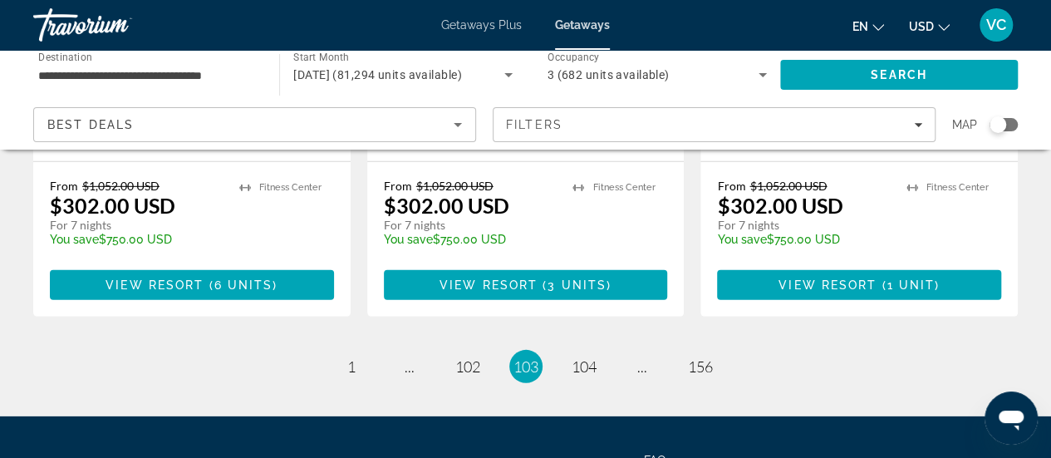
scroll to position [2379, 0]
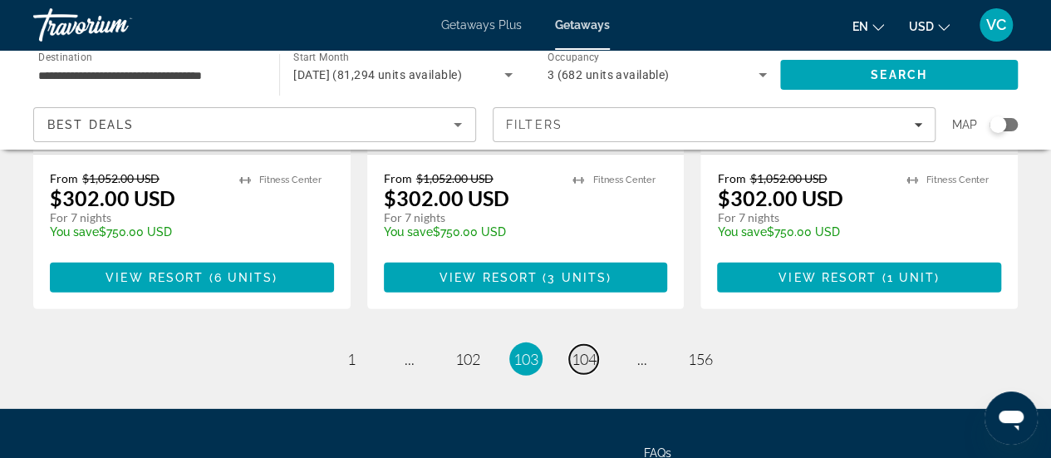
click at [582, 345] on link "page 104" at bounding box center [583, 359] width 29 height 29
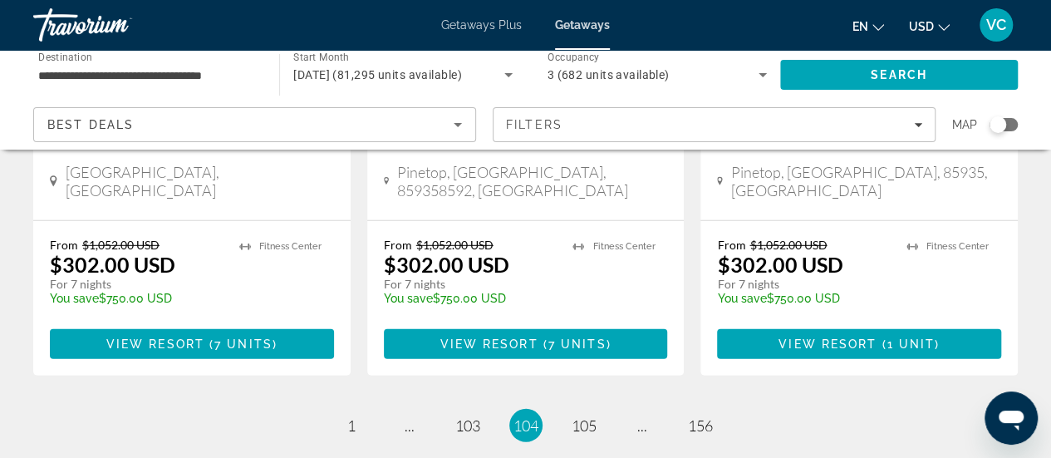
scroll to position [2261, 0]
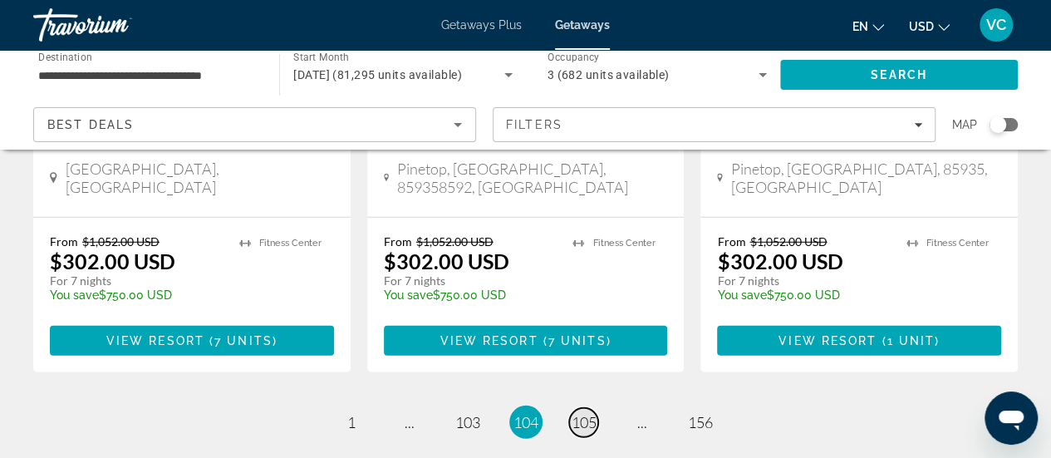
click at [581, 413] on span "105" at bounding box center [584, 422] width 25 height 18
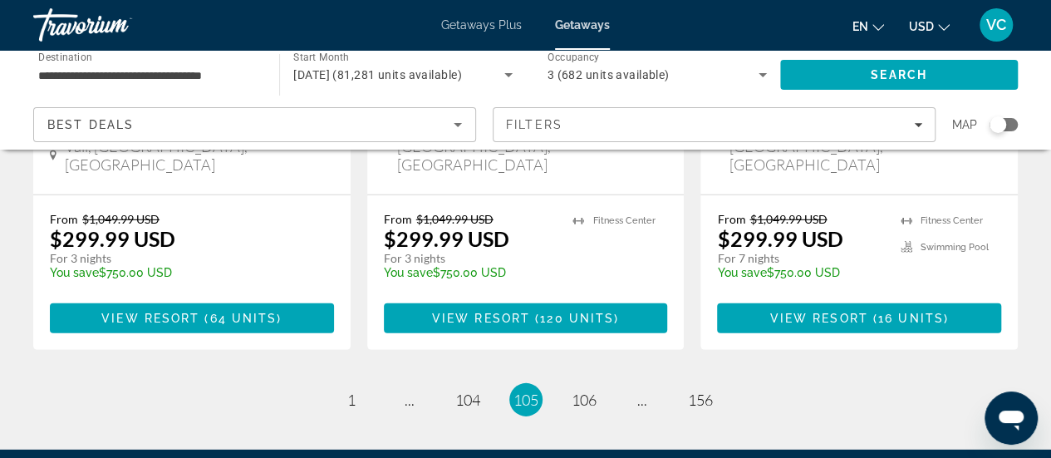
scroll to position [2354, 0]
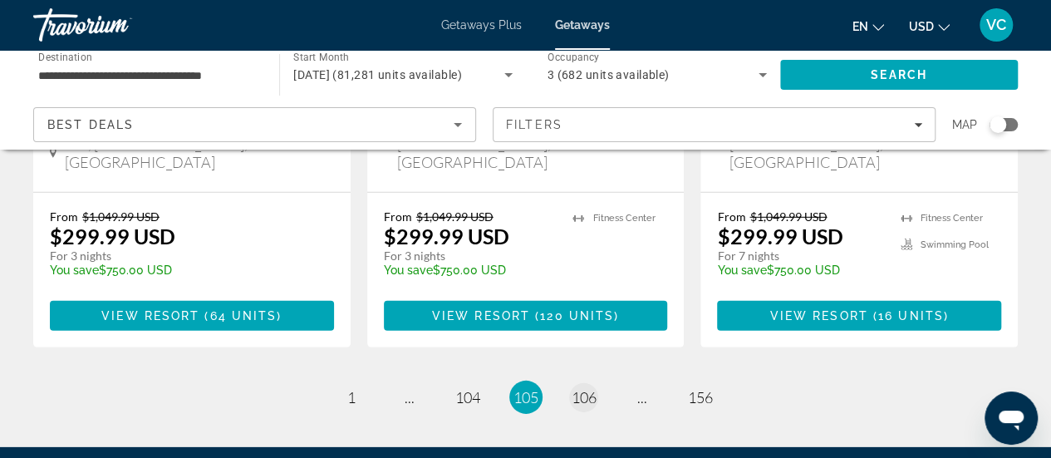
click at [589, 388] on span "106" at bounding box center [584, 397] width 25 height 18
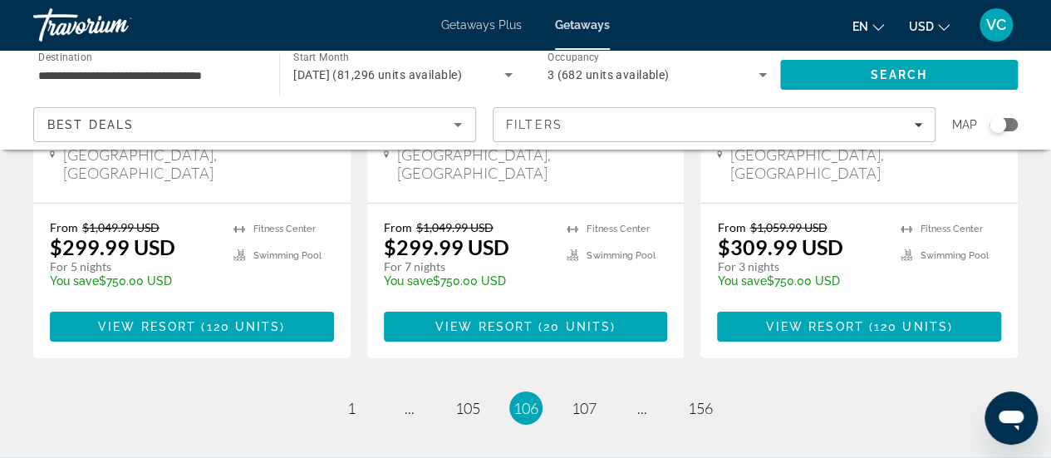
scroll to position [2479, 0]
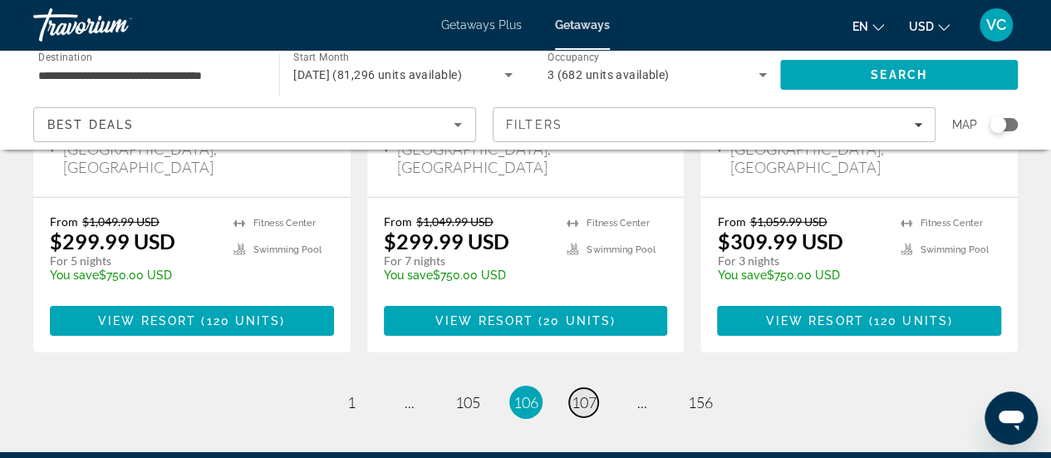
click at [588, 393] on span "107" at bounding box center [584, 402] width 25 height 18
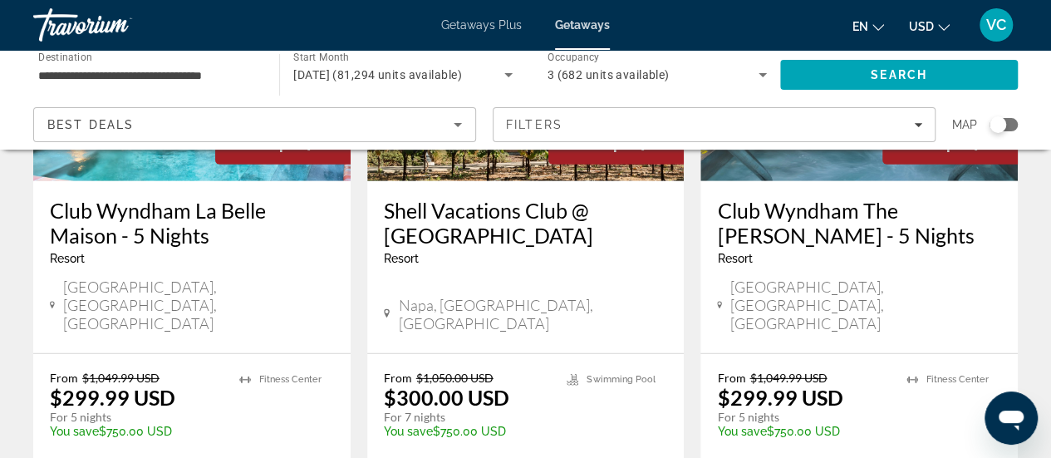
scroll to position [2429, 0]
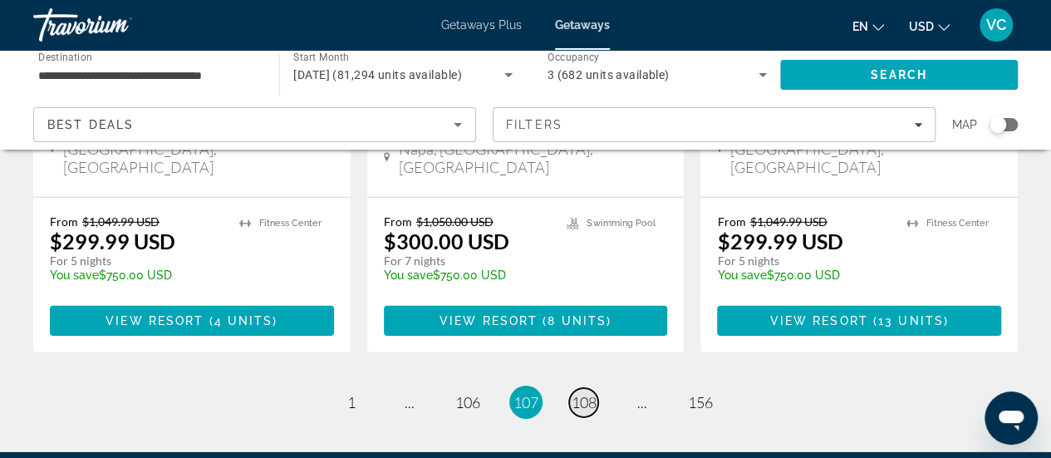
click at [586, 393] on span "108" at bounding box center [584, 402] width 25 height 18
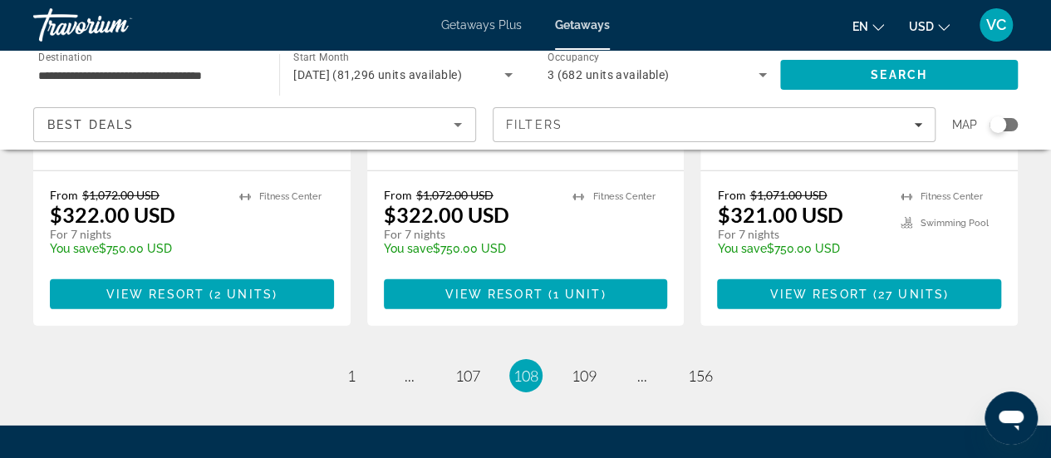
scroll to position [2454, 0]
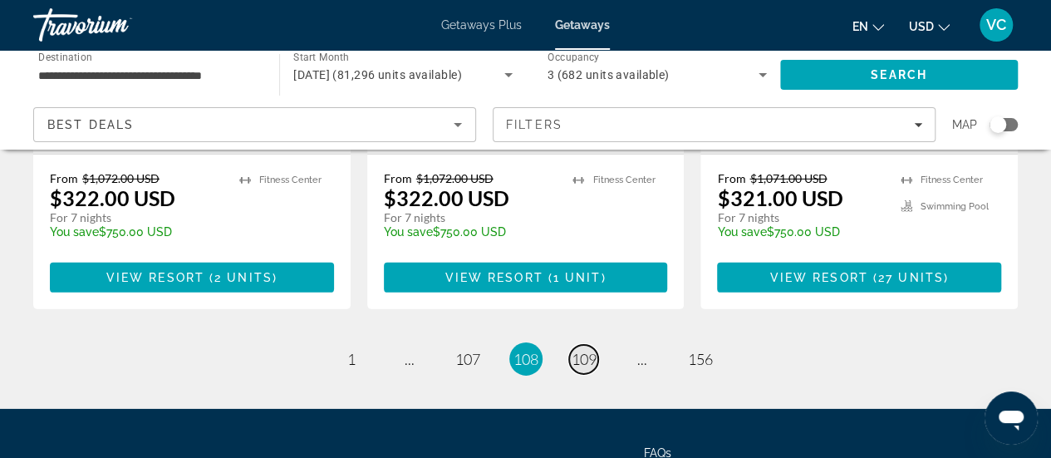
click at [586, 350] on span "109" at bounding box center [584, 359] width 25 height 18
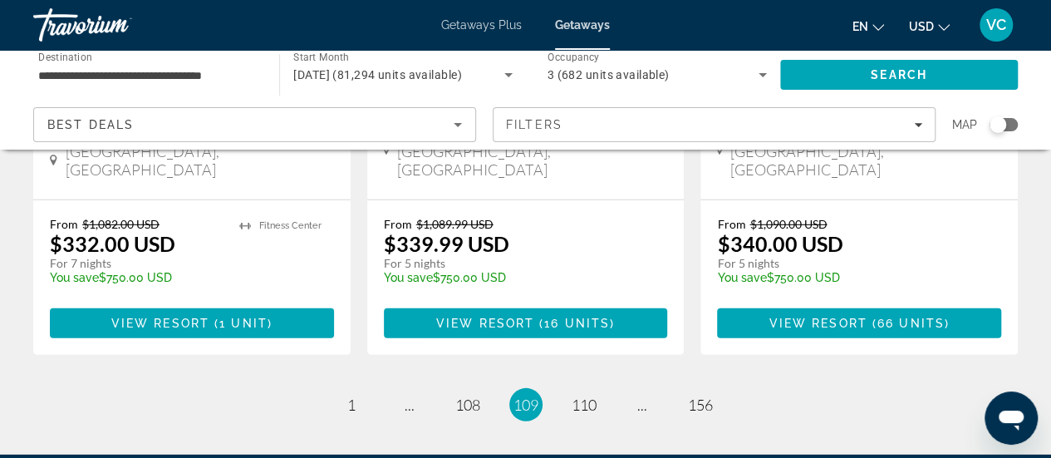
scroll to position [2354, 0]
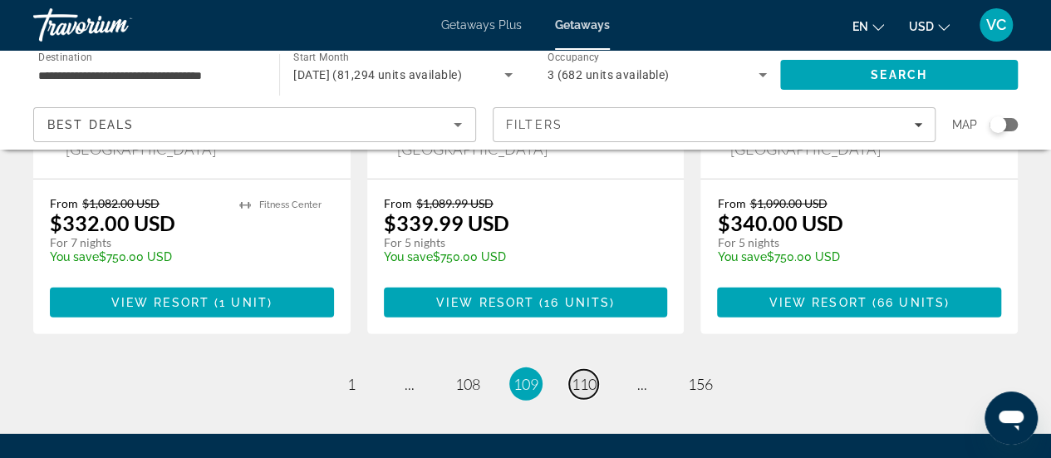
click at [583, 375] on span "110" at bounding box center [584, 384] width 25 height 18
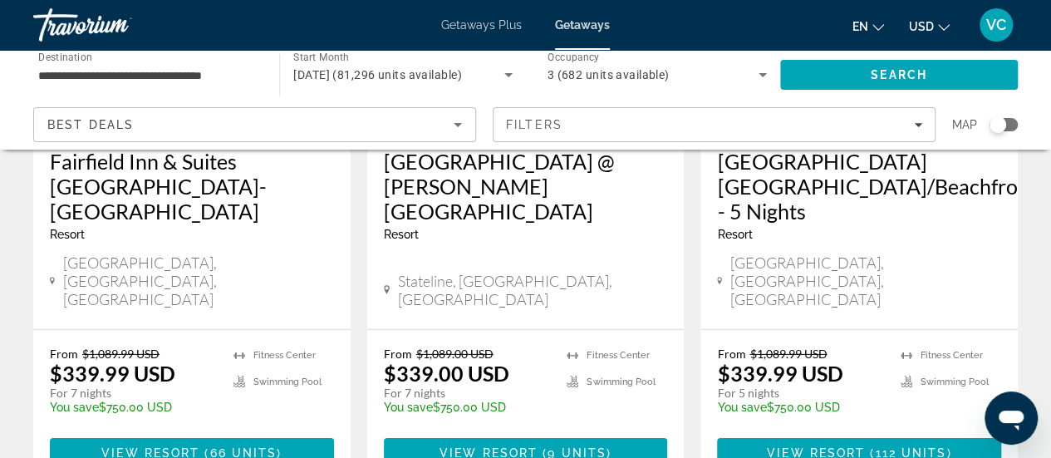
scroll to position [2429, 0]
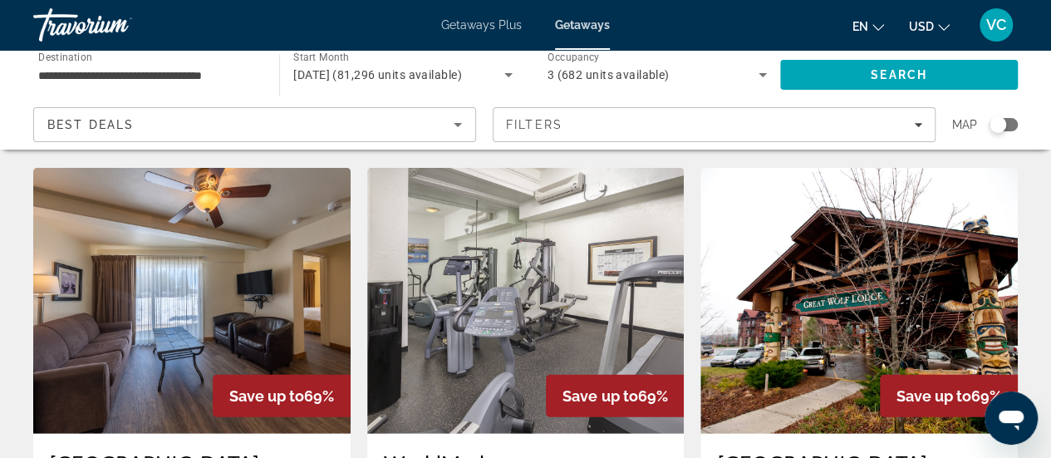
scroll to position [2194, 0]
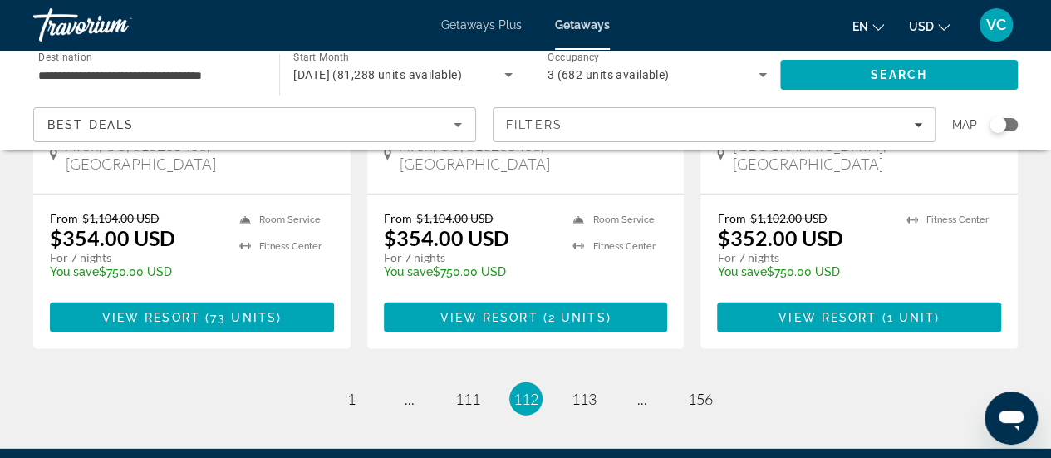
scroll to position [2261, 0]
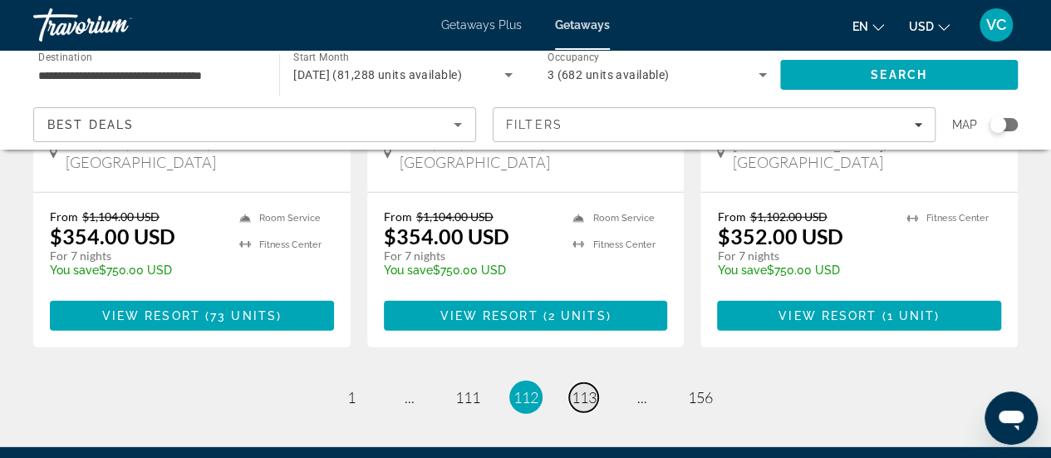
click at [578, 383] on link "page 113" at bounding box center [583, 397] width 29 height 29
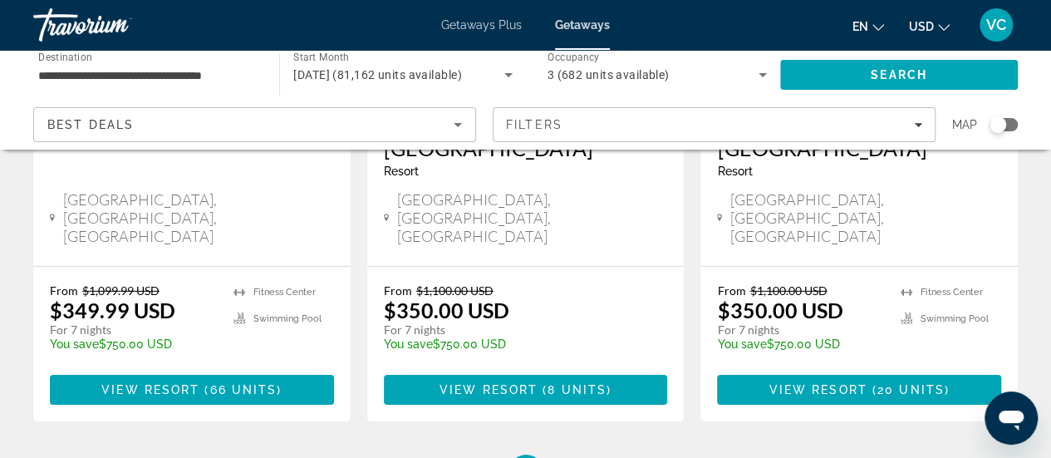
scroll to position [2429, 0]
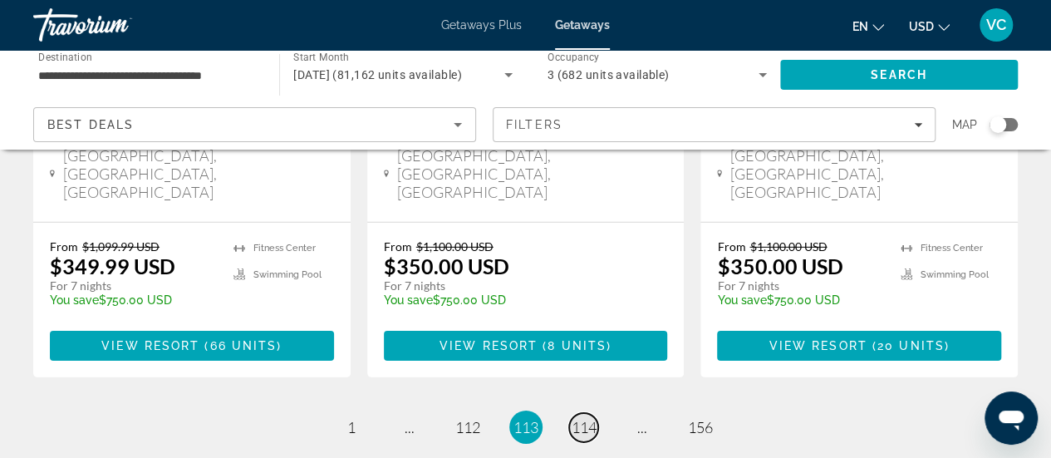
click at [579, 413] on link "page 114" at bounding box center [583, 427] width 29 height 29
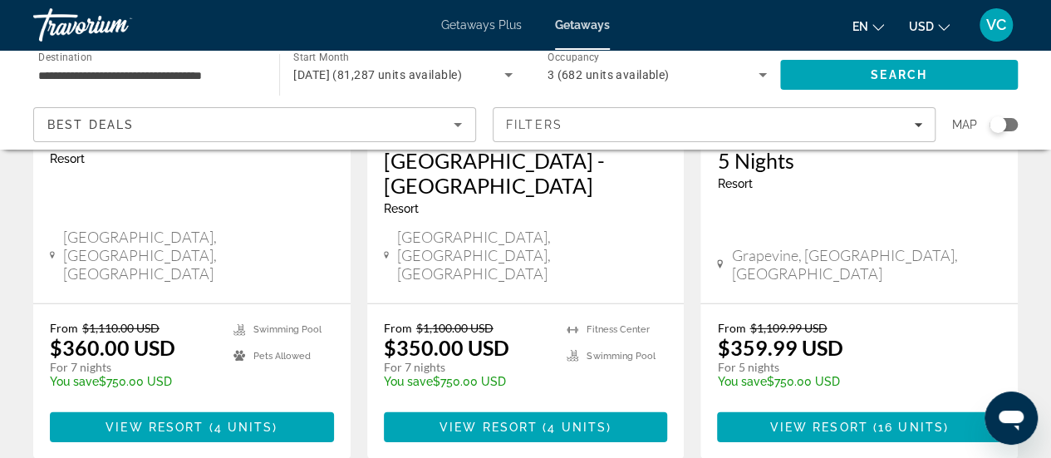
scroll to position [2327, 0]
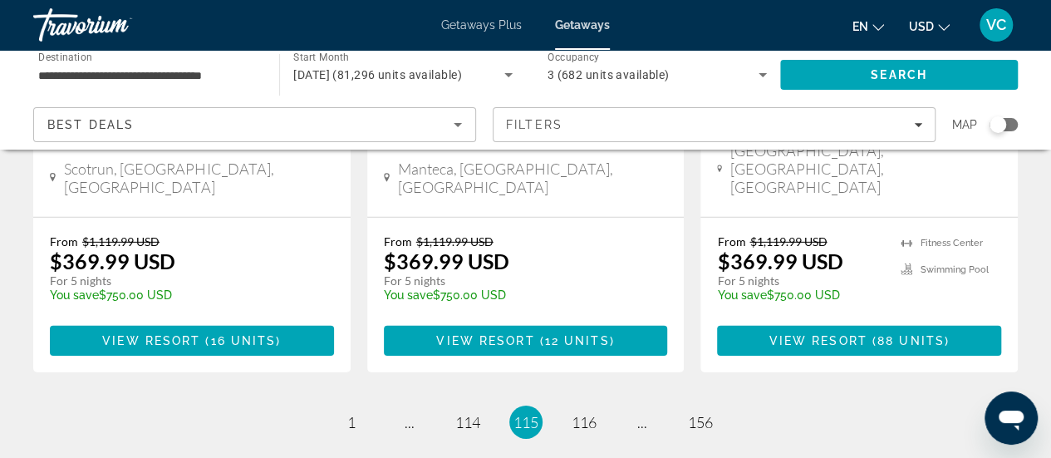
scroll to position [2427, 0]
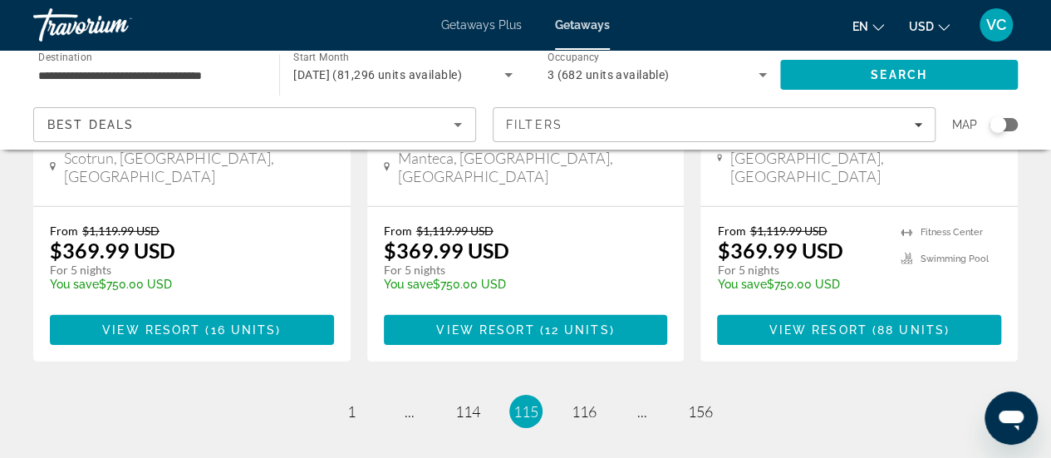
click at [592, 395] on li "page 116" at bounding box center [584, 411] width 33 height 33
click at [575, 402] on span "116" at bounding box center [584, 411] width 25 height 18
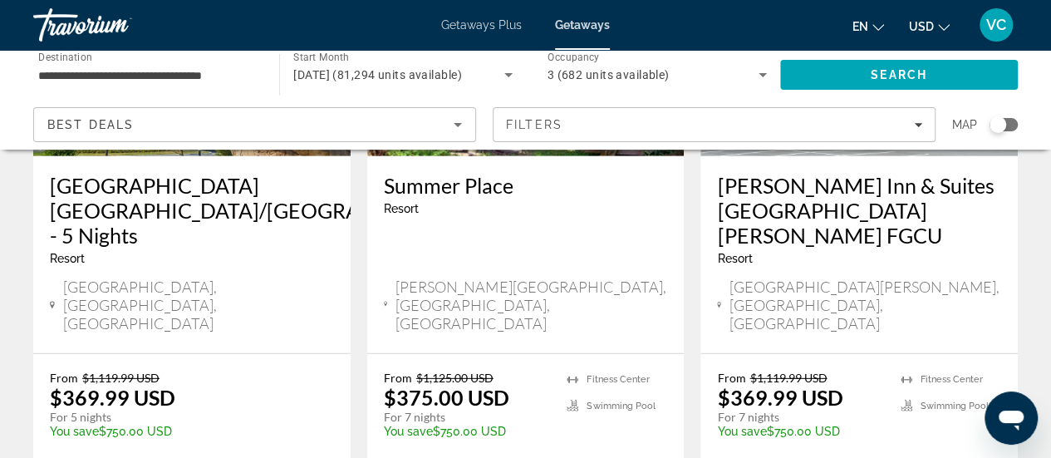
scroll to position [2294, 0]
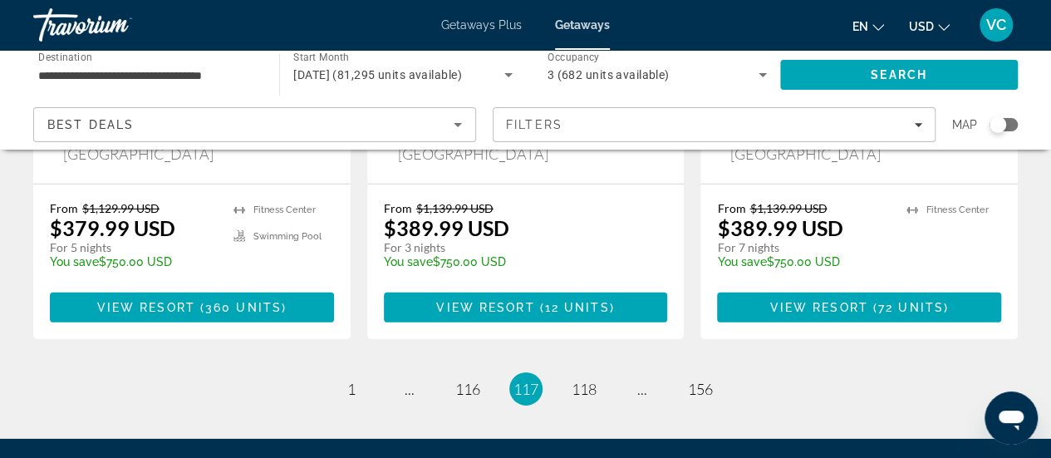
scroll to position [2429, 0]
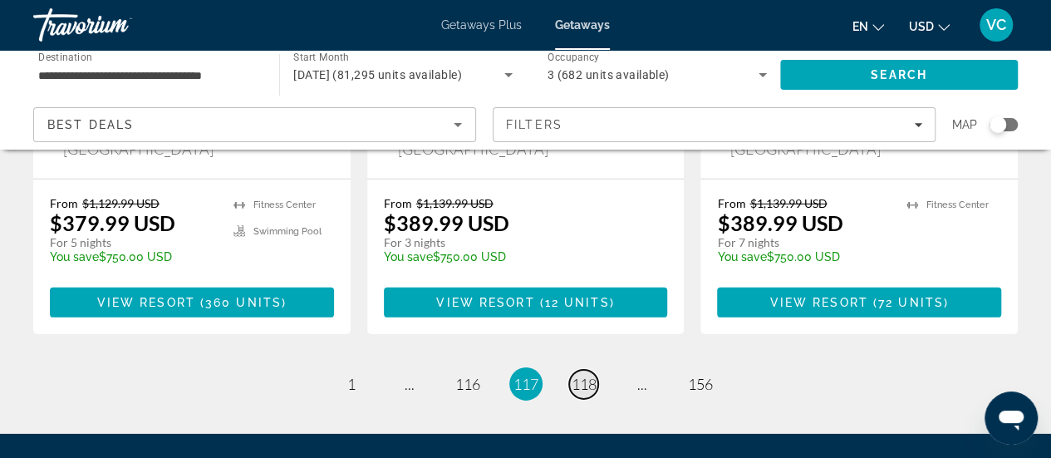
click at [597, 370] on link "page 118" at bounding box center [583, 384] width 29 height 29
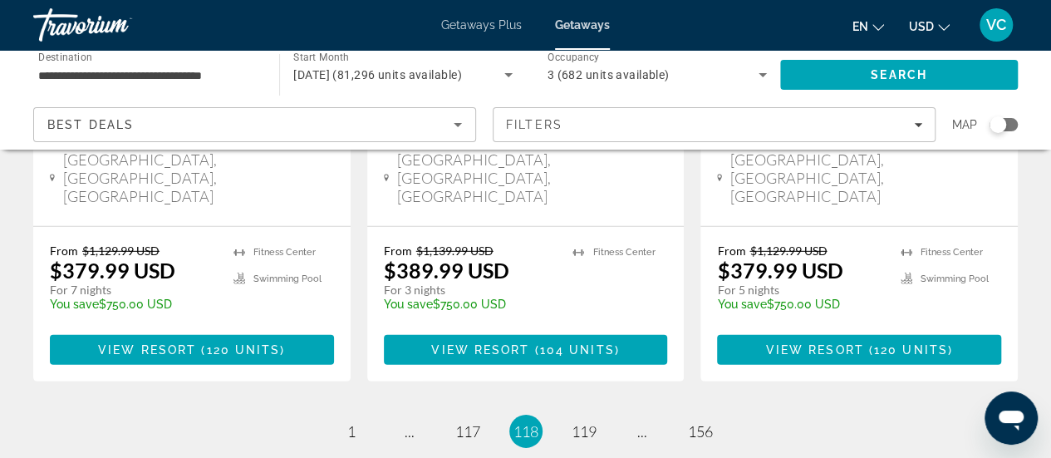
scroll to position [2404, 0]
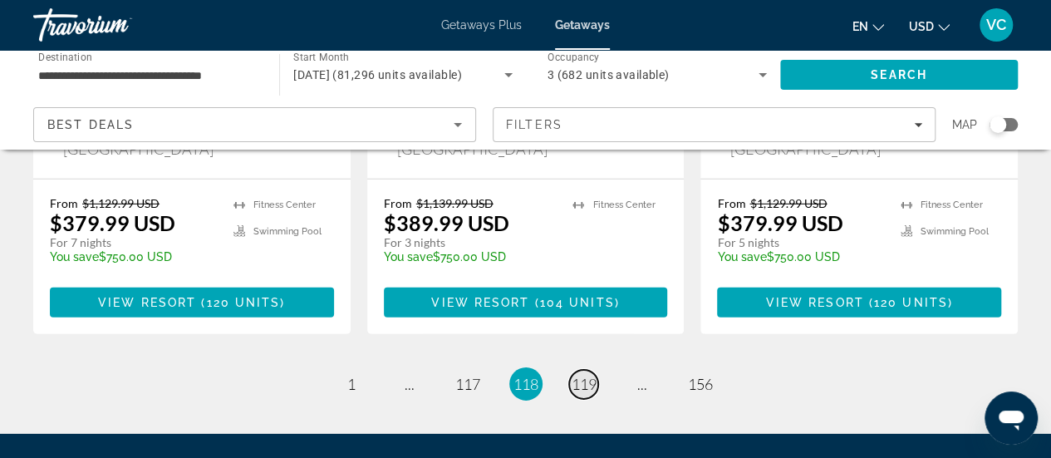
click at [588, 370] on link "page 119" at bounding box center [583, 384] width 29 height 29
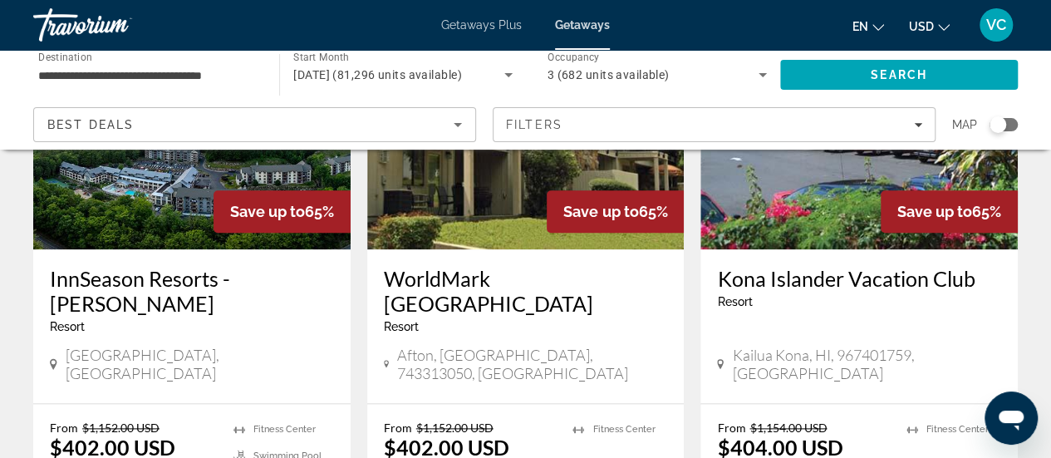
scroll to position [831, 0]
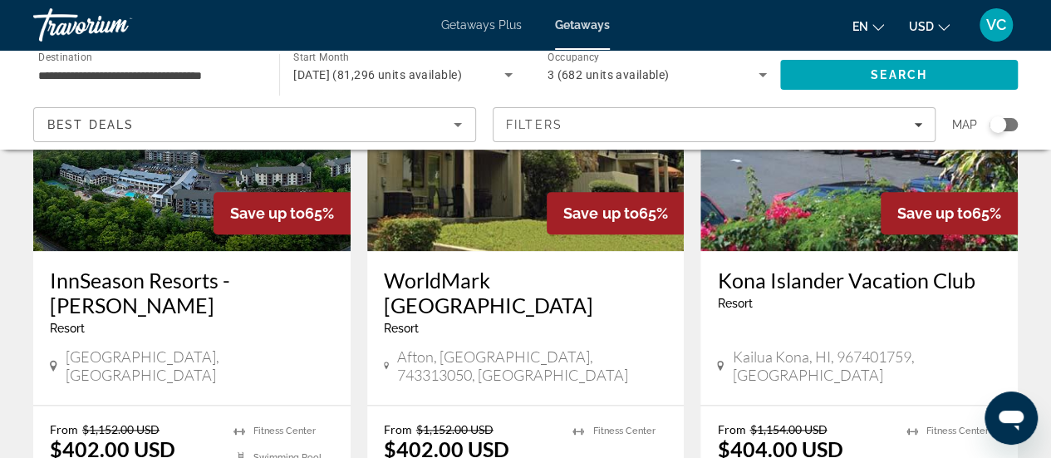
click at [819, 306] on div "[GEOGRAPHIC_DATA] Vacation Club Resort - This is an adults only resort [GEOGRAP…" at bounding box center [860, 328] width 318 height 154
click at [815, 294] on div "[GEOGRAPHIC_DATA] Vacation Club Resort - This is an adults only resort" at bounding box center [859, 295] width 284 height 55
click at [841, 293] on div "[GEOGRAPHIC_DATA] Vacation Club Resort - This is an adults only resort" at bounding box center [859, 295] width 284 height 55
click at [848, 270] on h3 "Kona Islander Vacation Club" at bounding box center [859, 280] width 284 height 25
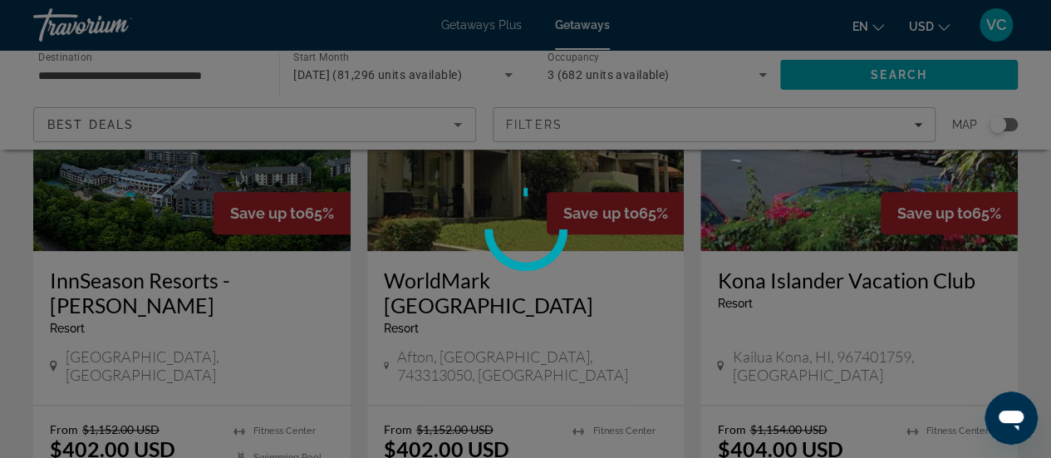
click at [847, 274] on div at bounding box center [525, 229] width 1051 height 458
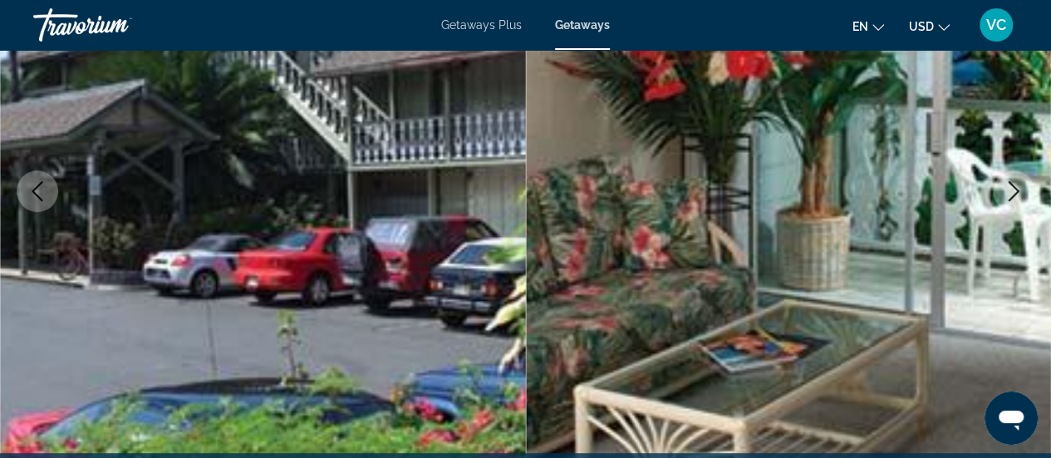
scroll to position [263, 0]
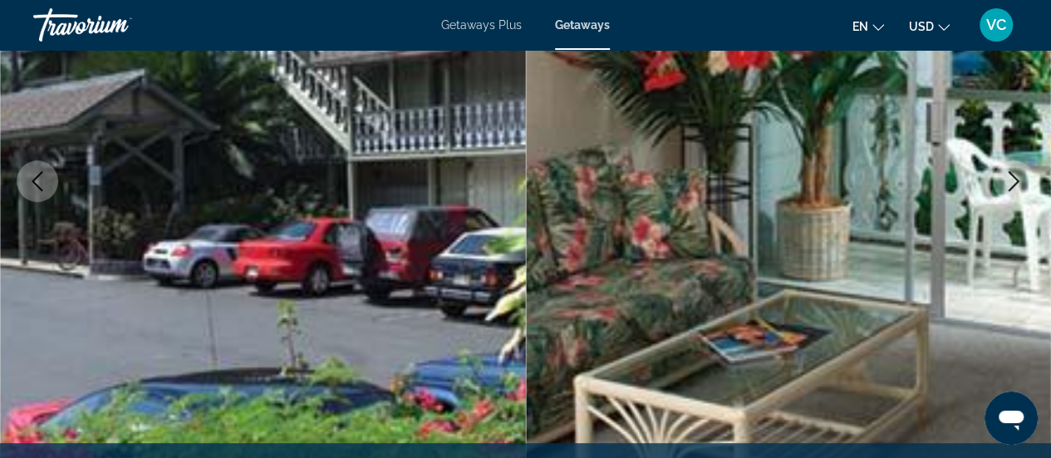
click at [38, 186] on icon "Previous image" at bounding box center [37, 181] width 11 height 20
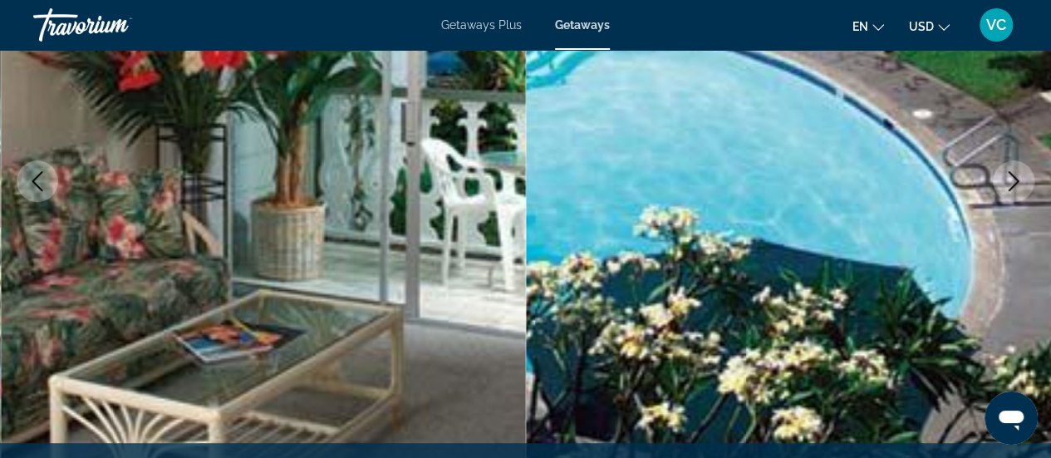
click at [52, 184] on button "Previous image" at bounding box center [38, 181] width 42 height 42
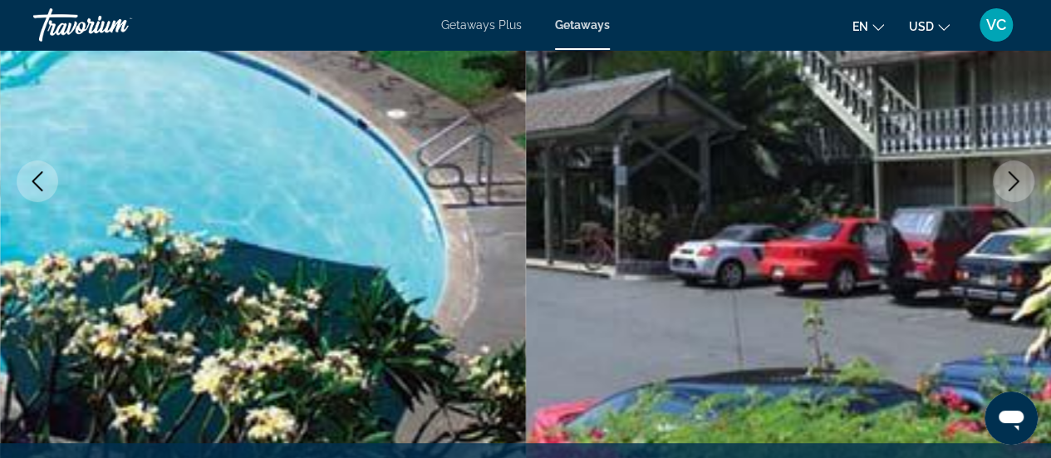
click at [37, 190] on icon "Previous image" at bounding box center [37, 181] width 20 height 20
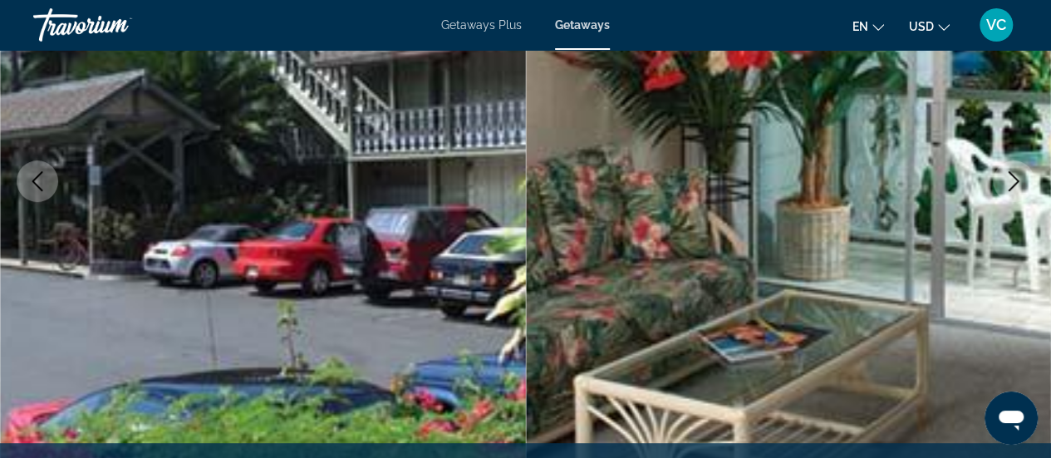
click at [48, 192] on button "Previous image" at bounding box center [38, 181] width 42 height 42
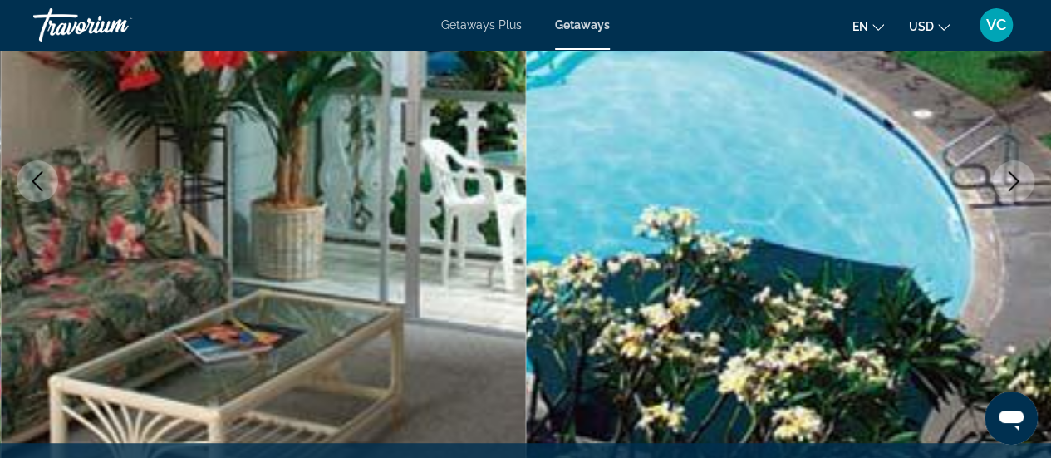
click at [44, 190] on icon "Previous image" at bounding box center [37, 181] width 20 height 20
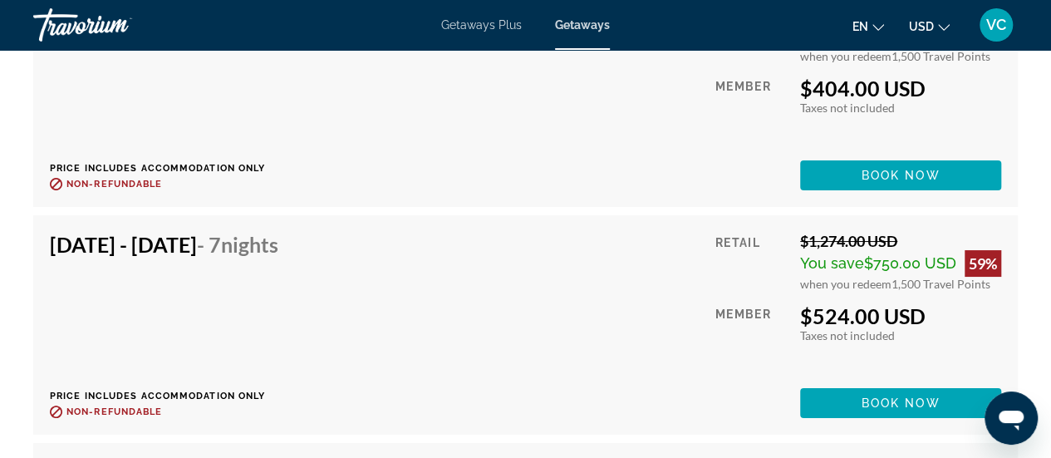
scroll to position [3092, 0]
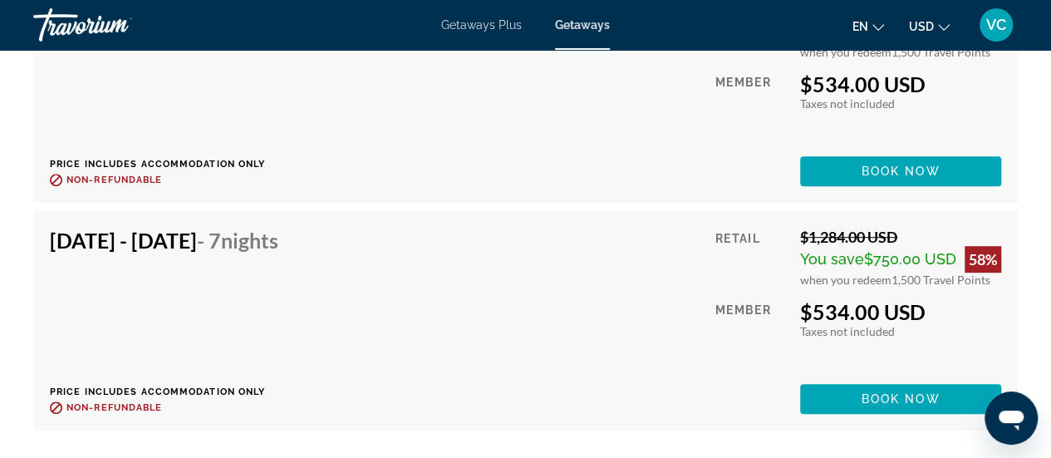
scroll to position [3547, 0]
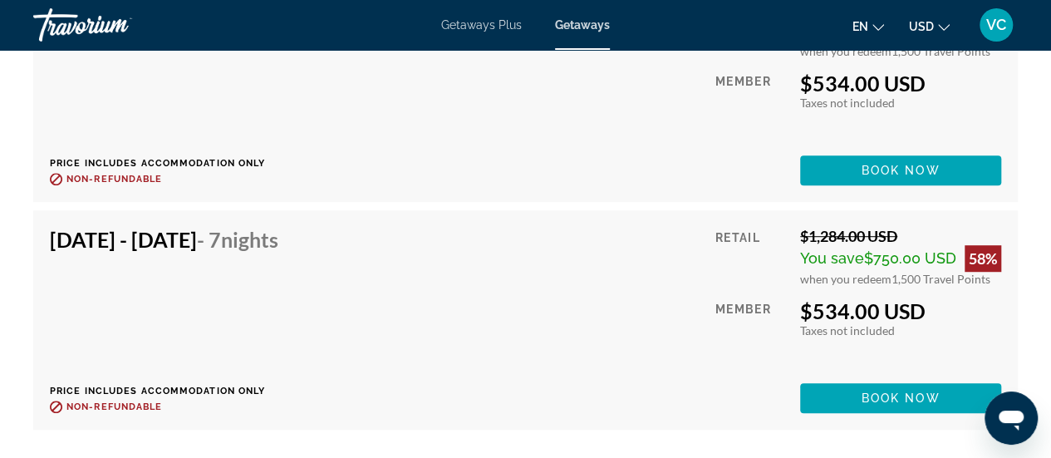
click at [196, 275] on div "[DATE] - [DATE] - 7 Nights Price includes accommodation only Refundable until :…" at bounding box center [170, 320] width 241 height 186
click at [276, 282] on div "[DATE] - [DATE] - 7 Nights Price includes accommodation only Refundable until :…" at bounding box center [170, 320] width 241 height 186
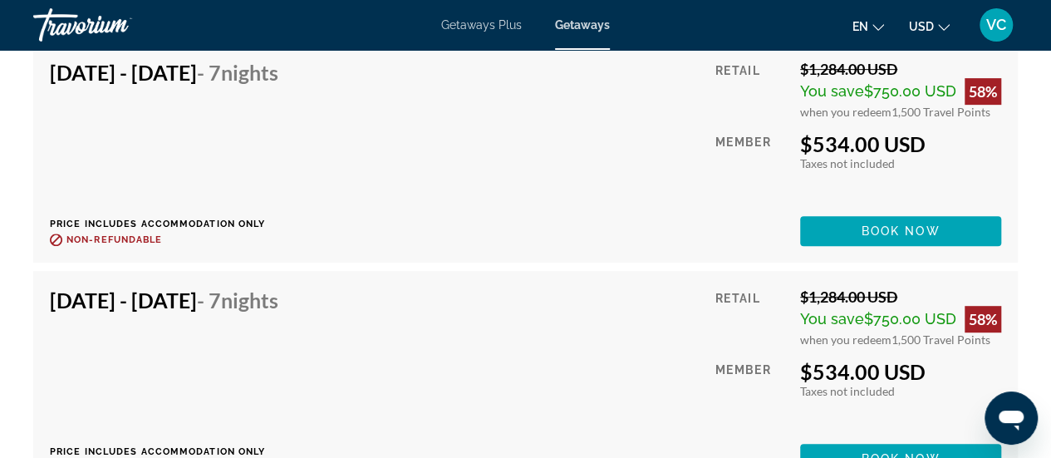
scroll to position [3488, 0]
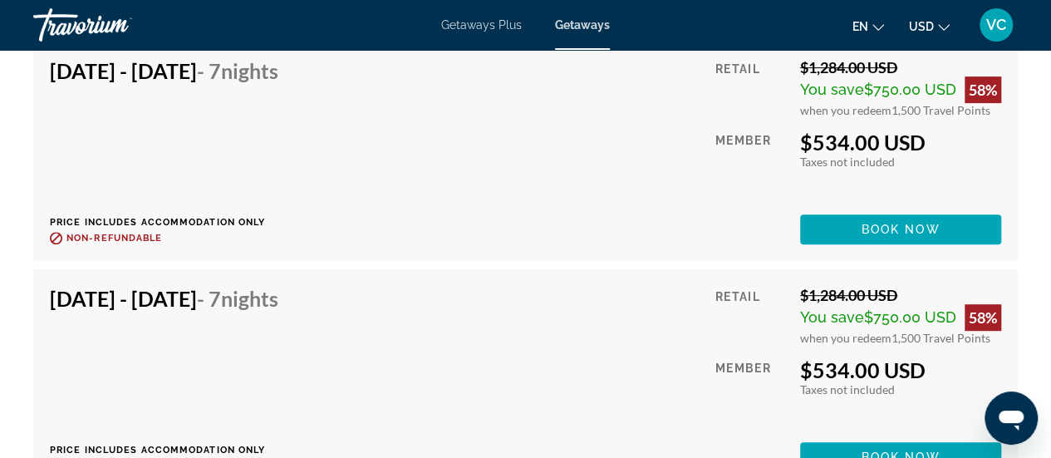
click at [244, 309] on div "[DATE] - [DATE] - 7 Nights Price includes accommodation only Refundable until :…" at bounding box center [170, 379] width 241 height 186
click at [836, 437] on span "Main content" at bounding box center [900, 457] width 201 height 40
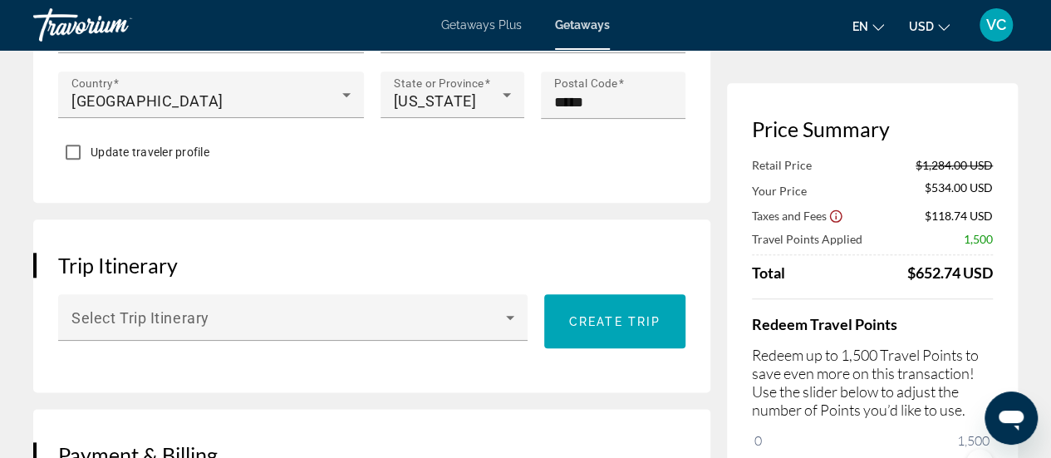
scroll to position [808, 0]
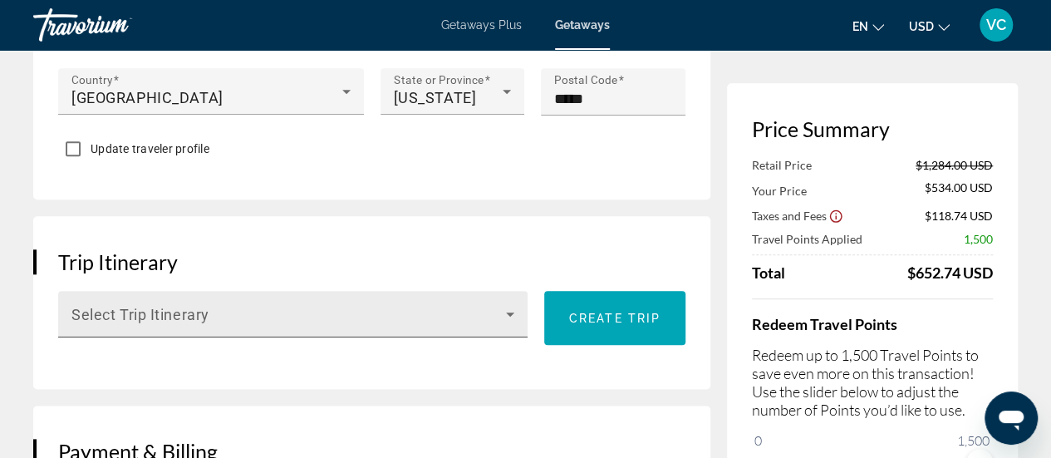
click at [502, 324] on icon "Main content" at bounding box center [510, 314] width 20 height 20
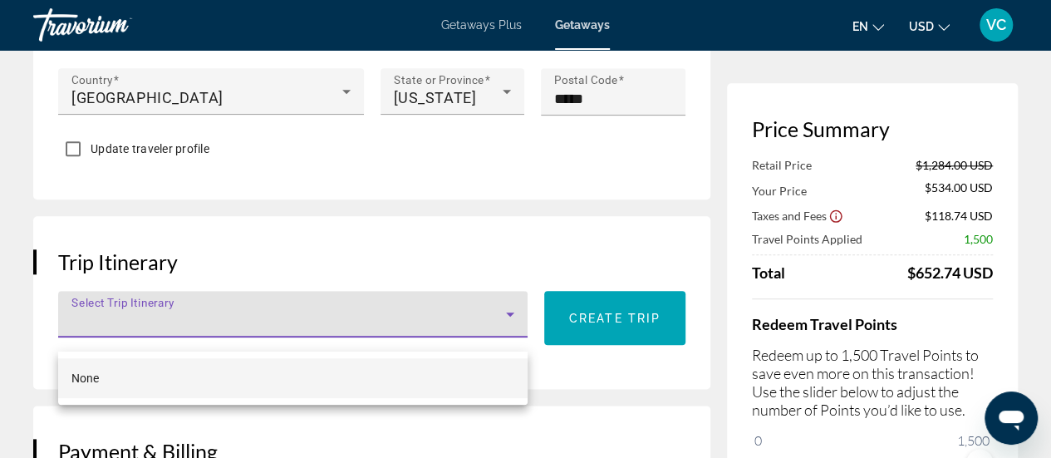
click at [91, 324] on div at bounding box center [525, 229] width 1051 height 458
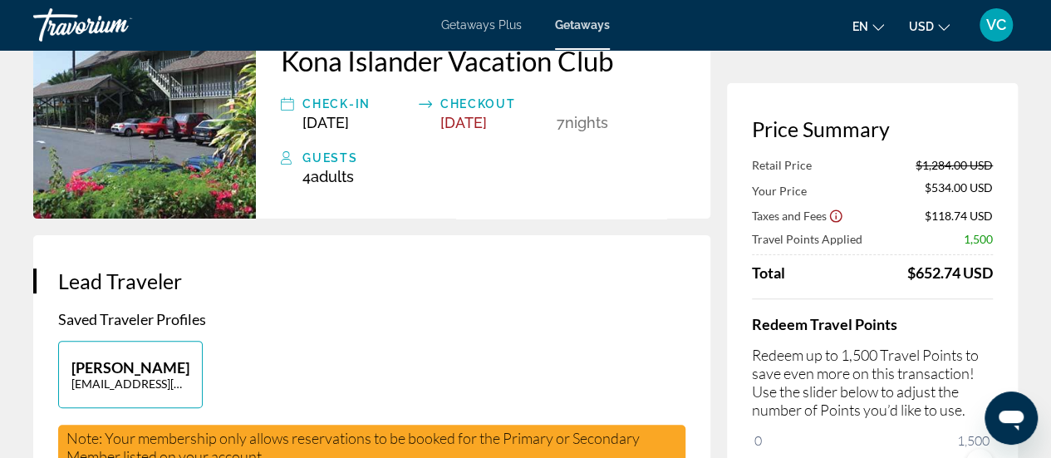
scroll to position [0, 0]
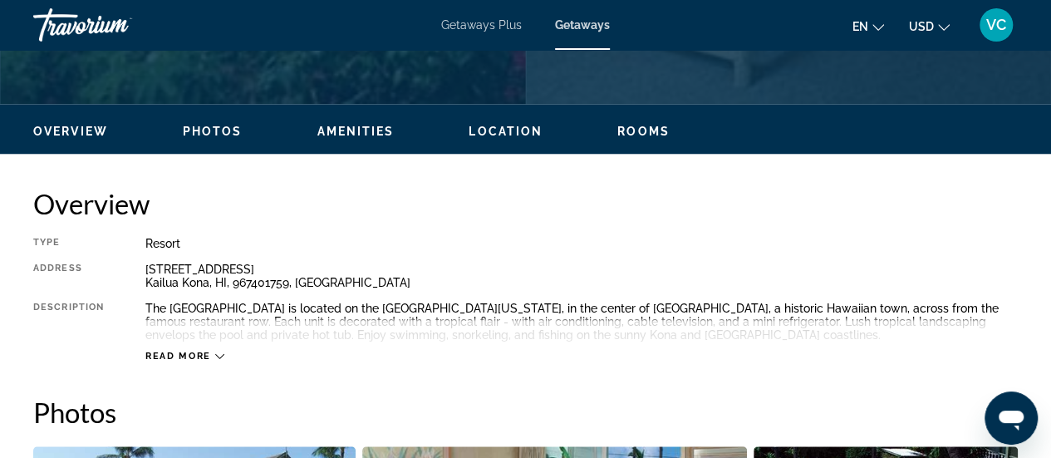
scroll to position [749, 0]
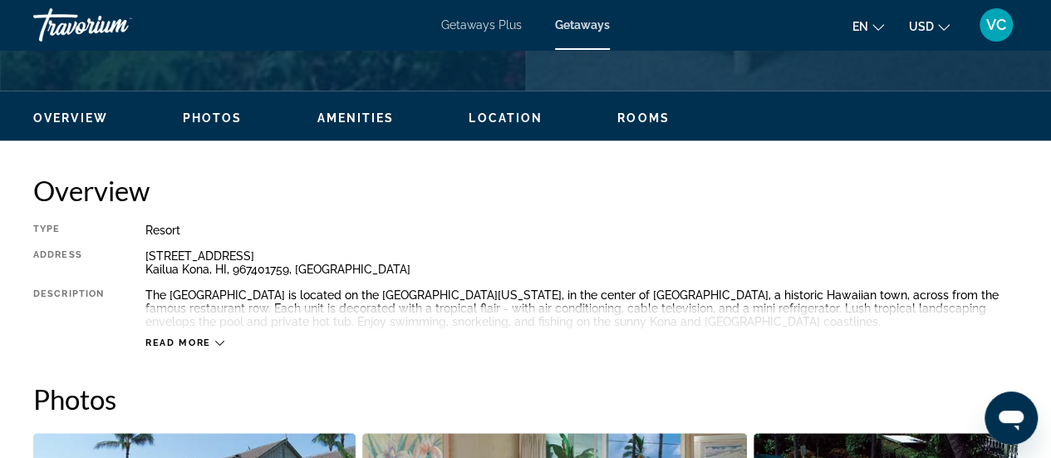
click at [219, 342] on icon "Main content" at bounding box center [219, 342] width 9 height 9
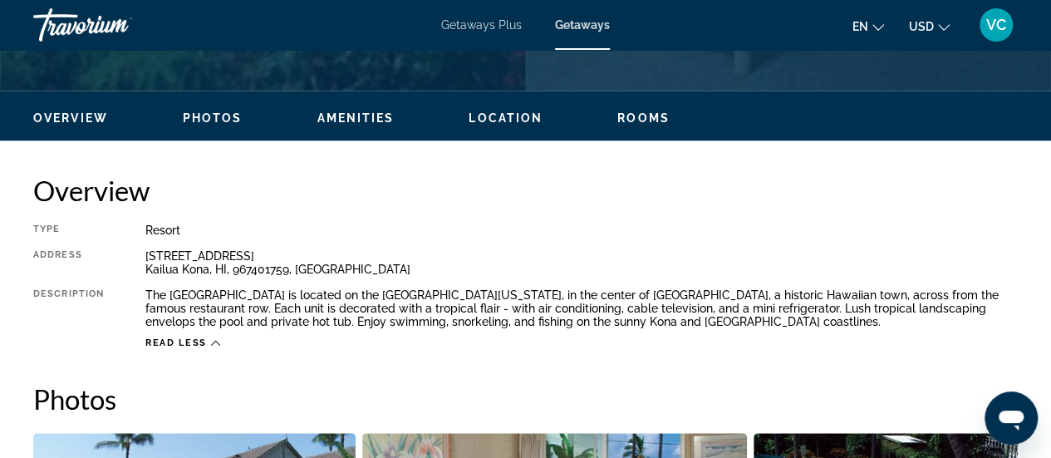
click at [198, 344] on span "Read less" at bounding box center [176, 342] width 62 height 11
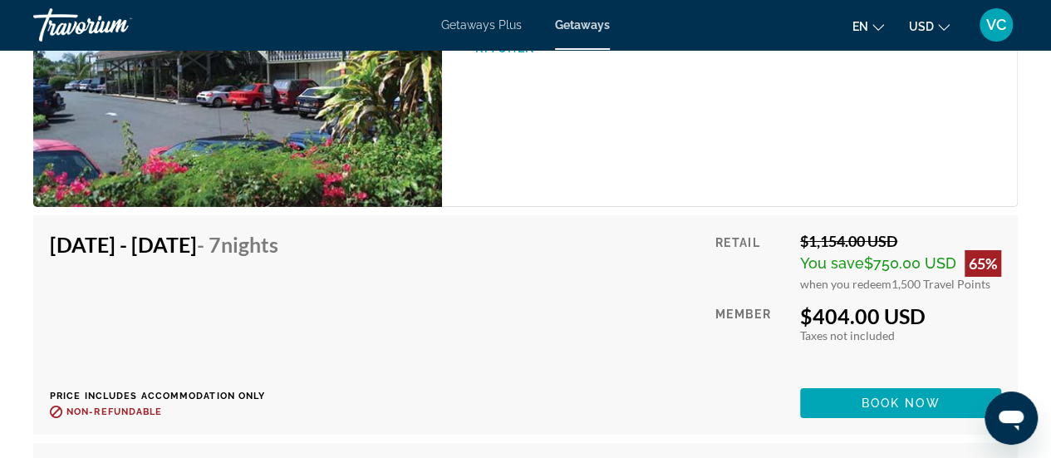
scroll to position [2848, 0]
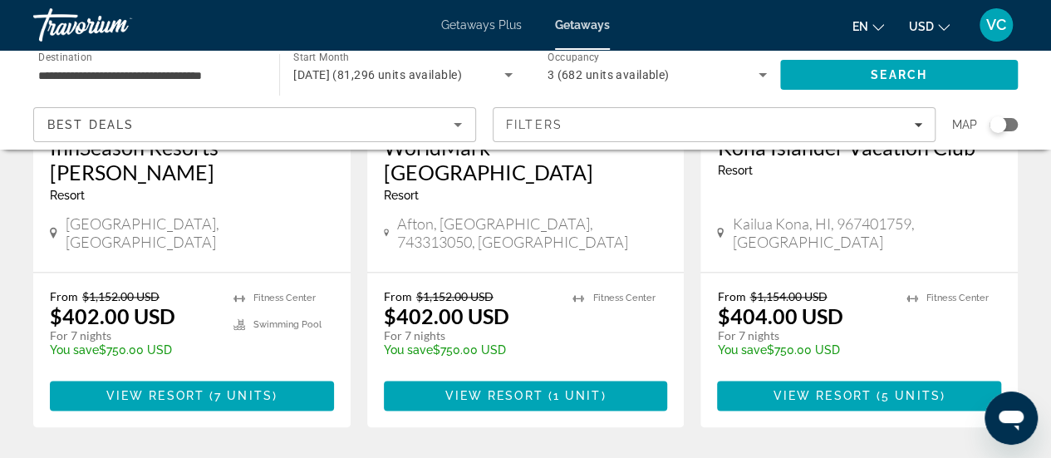
scroll to position [966, 0]
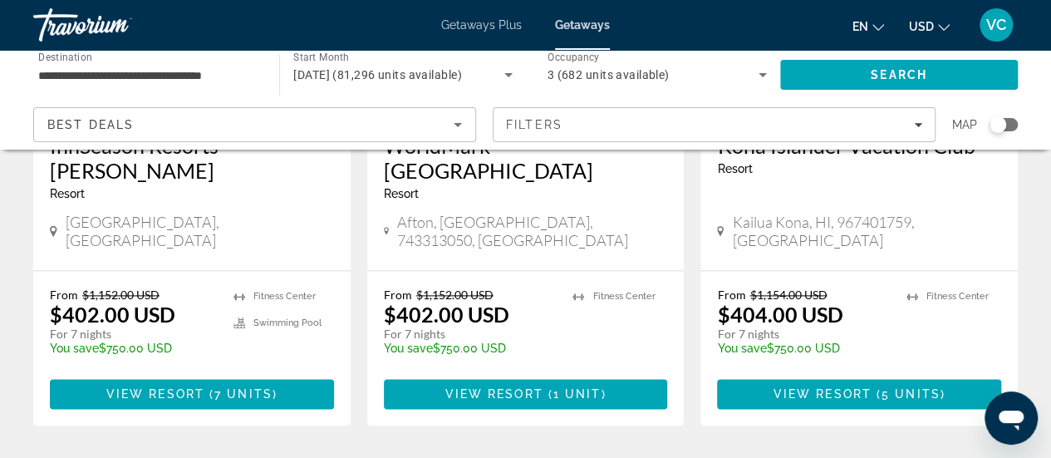
click at [781, 288] on span "$1,154.00 USD" at bounding box center [788, 295] width 77 height 14
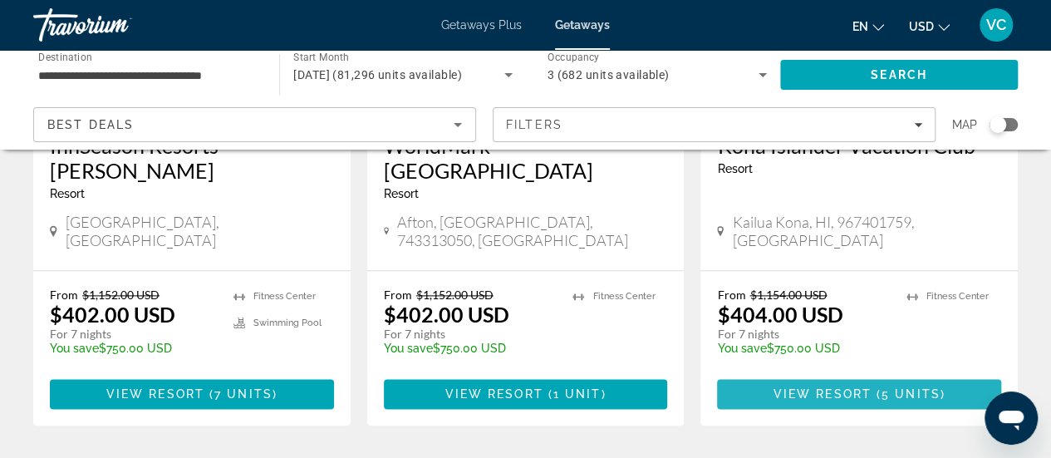
click at [815, 387] on span "View Resort" at bounding box center [823, 393] width 98 height 13
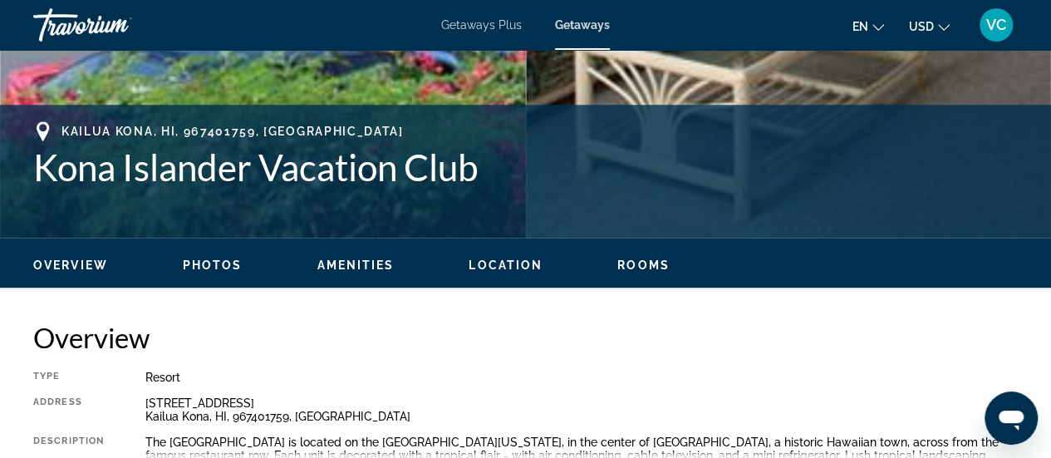
scroll to position [621, 0]
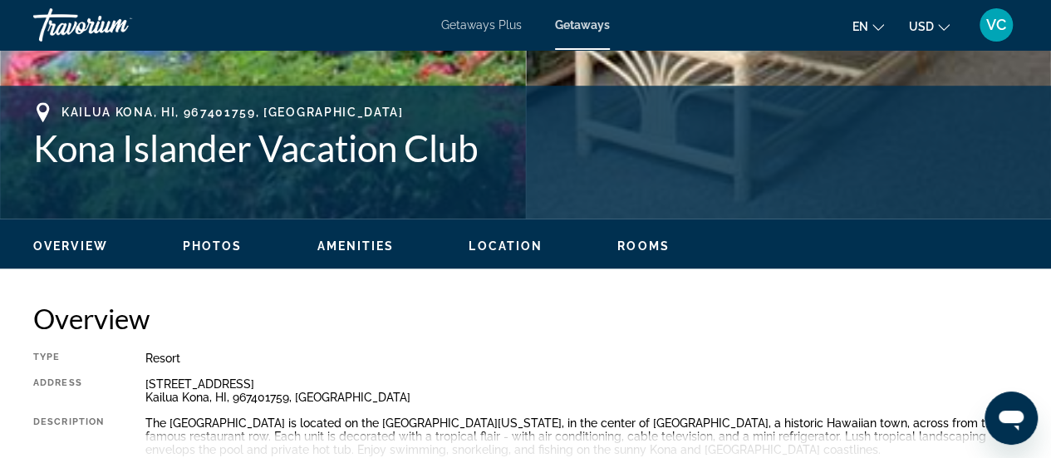
click at [637, 249] on span "Rooms" at bounding box center [644, 245] width 52 height 13
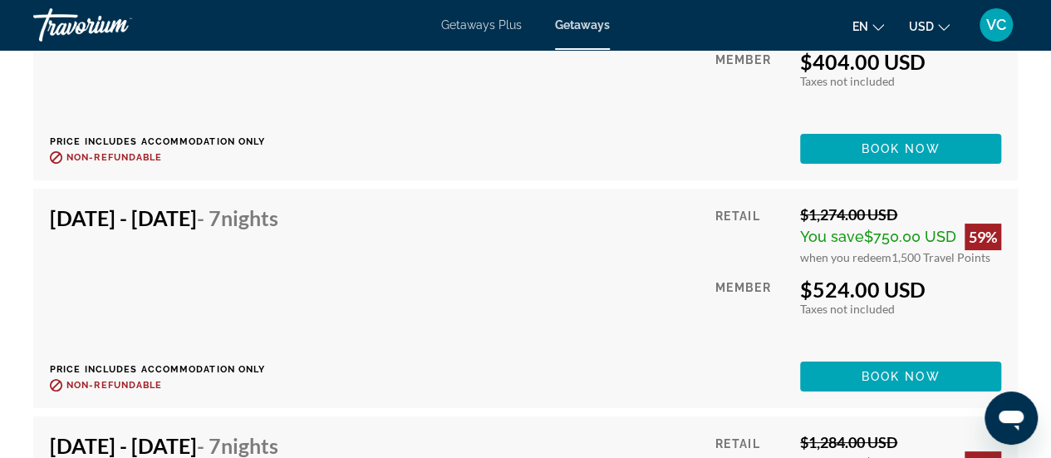
scroll to position [3120, 0]
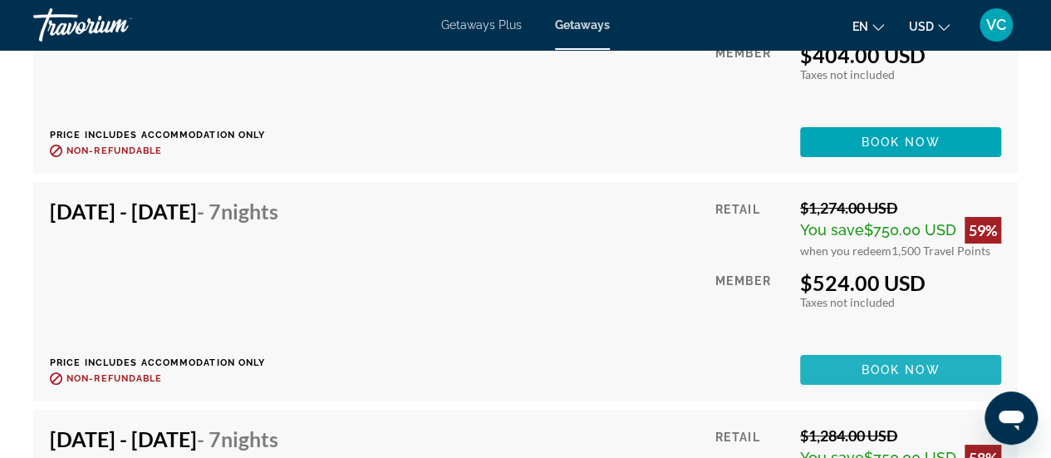
click at [839, 350] on span "Main content" at bounding box center [900, 370] width 201 height 40
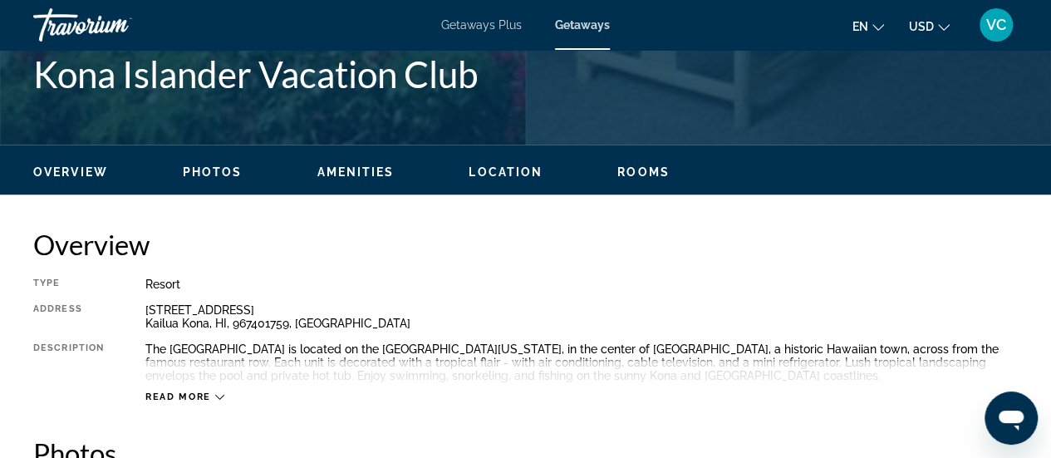
scroll to position [696, 0]
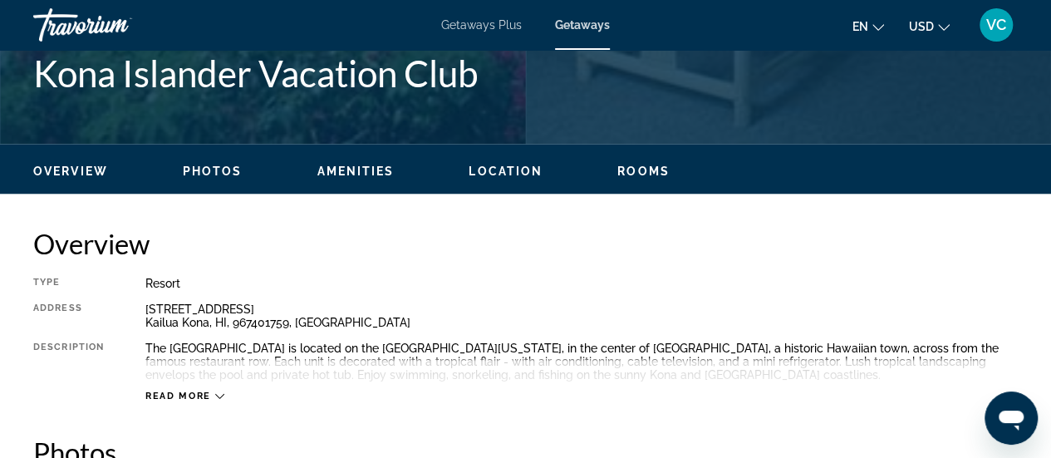
click at [180, 395] on span "Read more" at bounding box center [178, 396] width 66 height 11
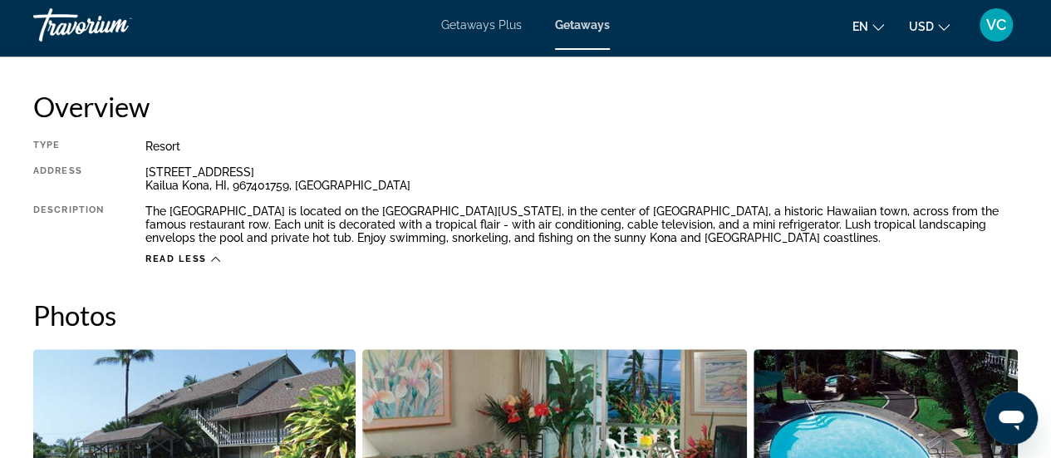
scroll to position [834, 0]
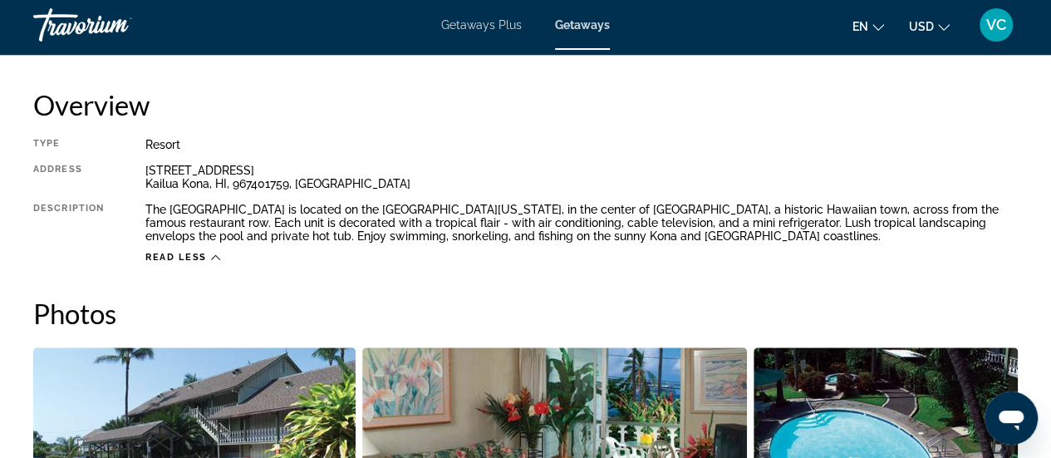
click at [239, 206] on div "The [GEOGRAPHIC_DATA] is located on the [GEOGRAPHIC_DATA][US_STATE], in the cen…" at bounding box center [581, 223] width 873 height 40
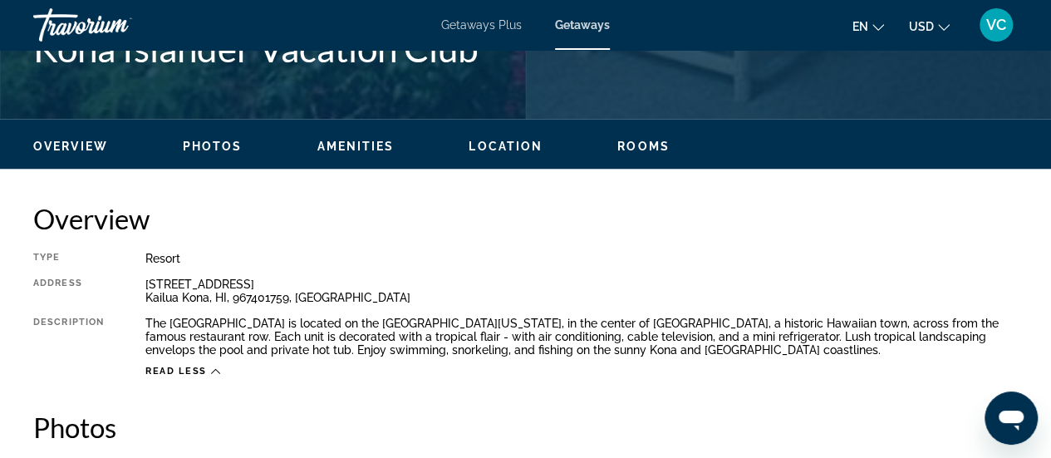
scroll to position [692, 0]
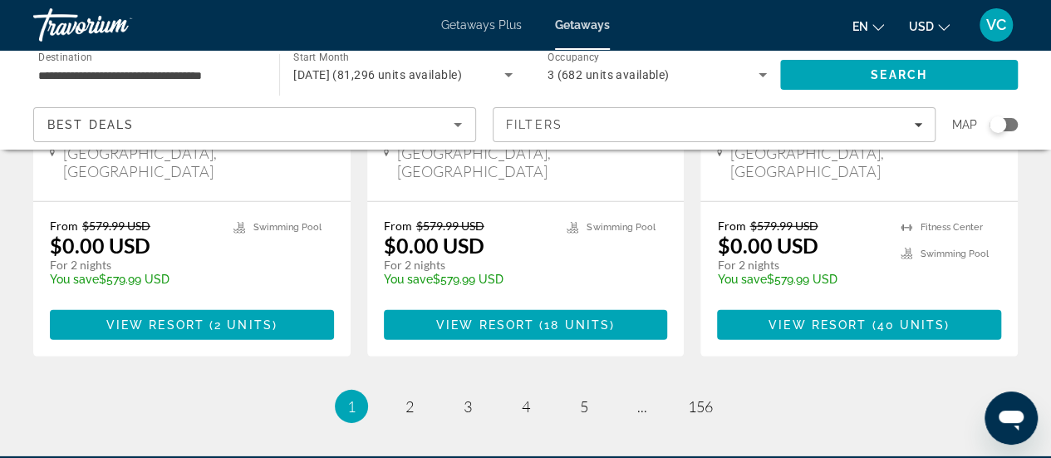
scroll to position [2380, 0]
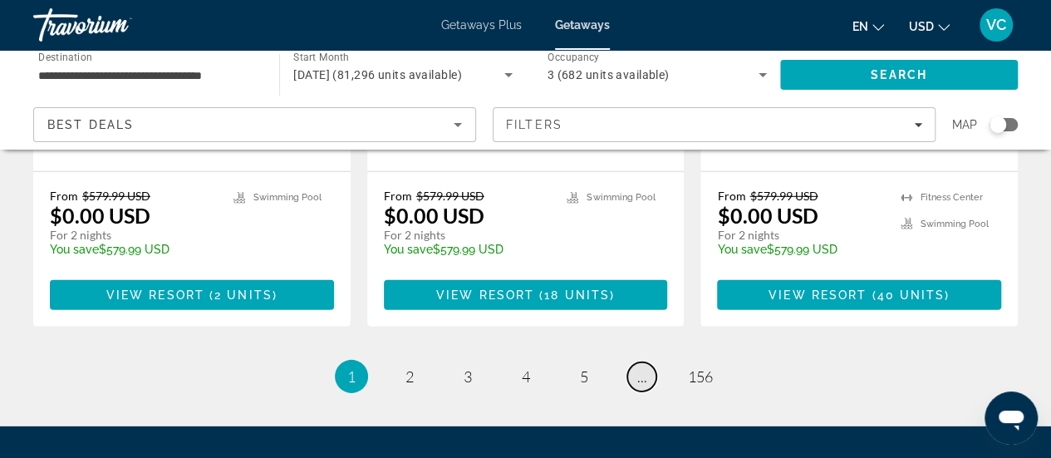
click at [642, 367] on span "..." at bounding box center [642, 376] width 10 height 18
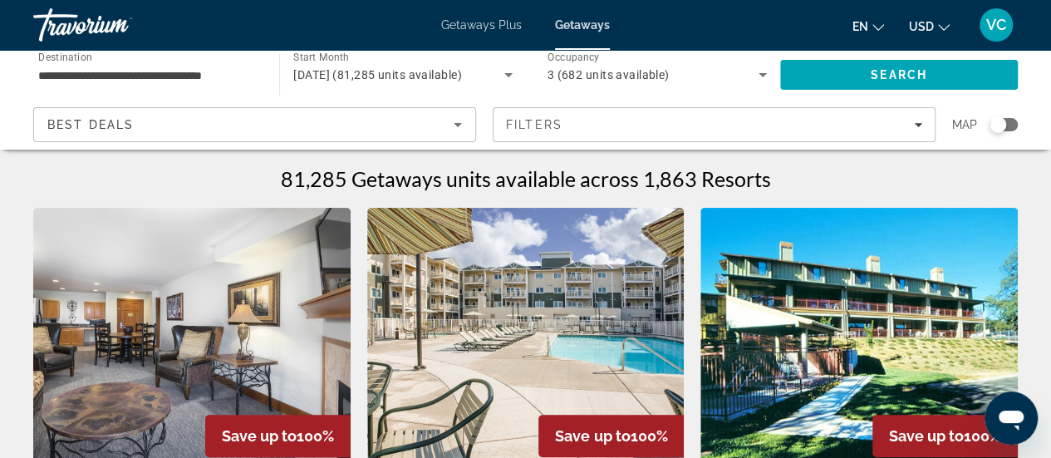
click at [462, 125] on icon "Sort by" at bounding box center [458, 125] width 20 height 20
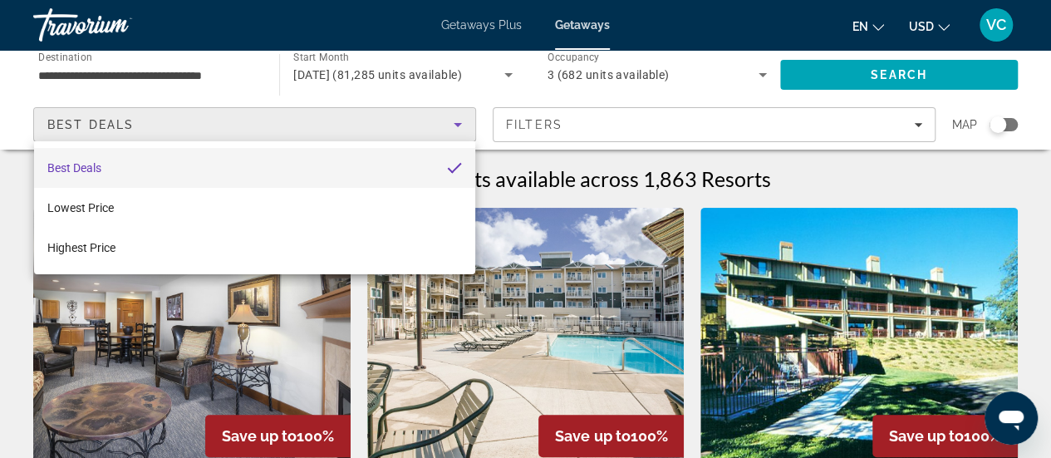
click at [535, 128] on div at bounding box center [525, 229] width 1051 height 458
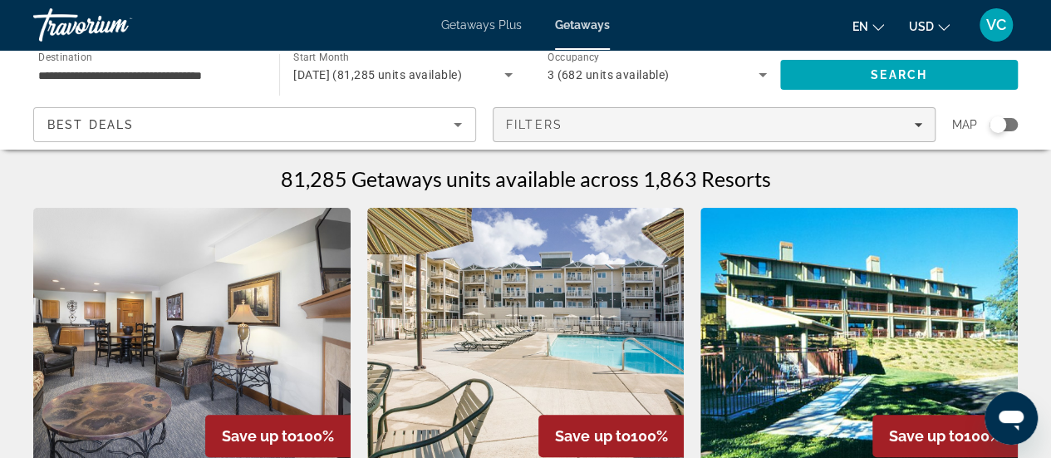
click at [557, 125] on span "Filters" at bounding box center [534, 124] width 57 height 13
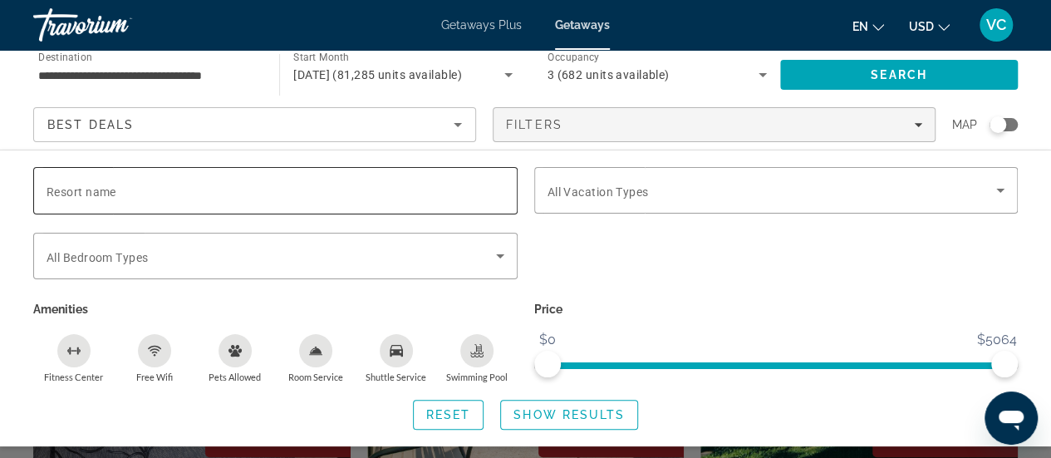
click at [121, 185] on input "Resort name" at bounding box center [276, 191] width 458 height 20
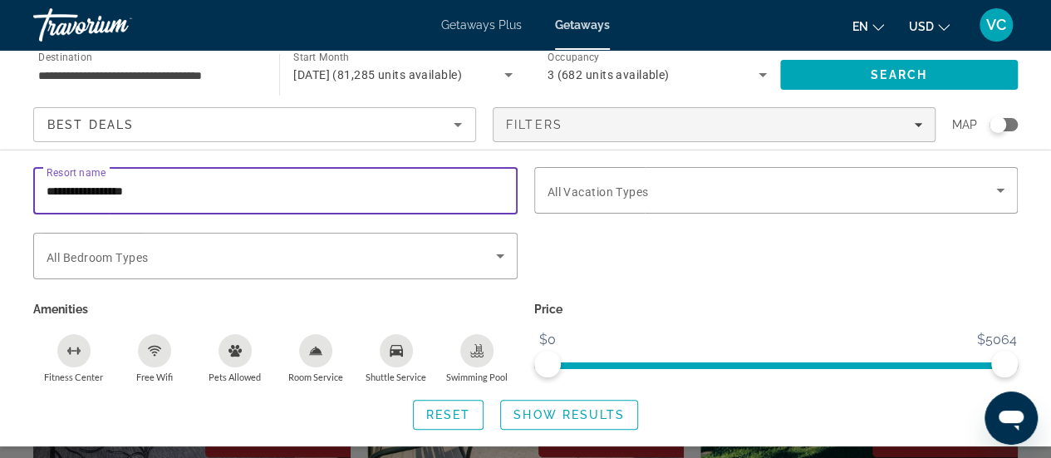
type input "**********"
click at [574, 412] on span "Show Results" at bounding box center [569, 414] width 111 height 13
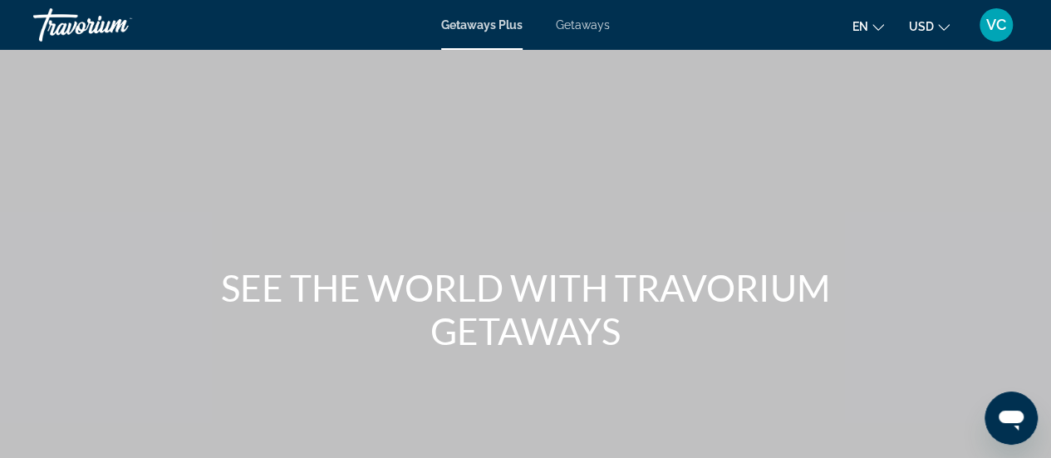
click at [592, 25] on span "Getaways" at bounding box center [583, 24] width 54 height 13
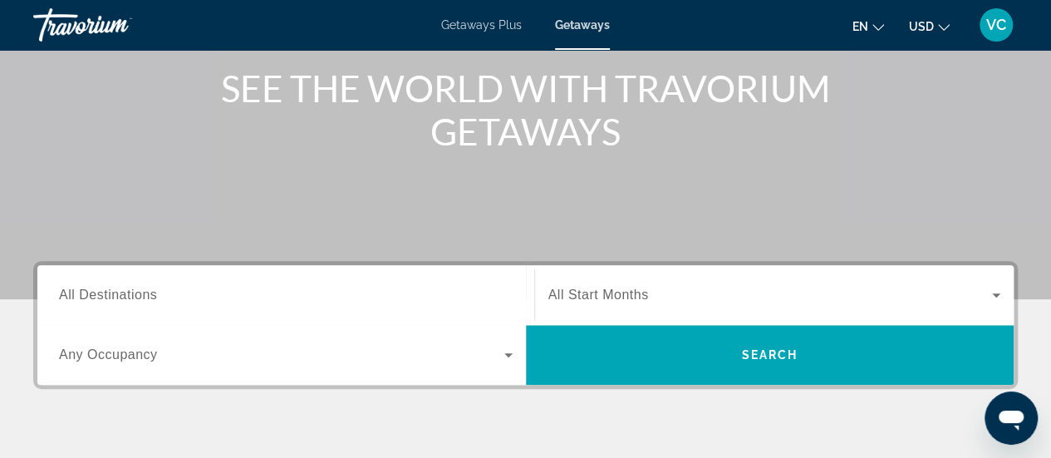
click at [115, 299] on span "All Destinations" at bounding box center [108, 295] width 98 height 14
click at [115, 299] on input "Destination All Destinations" at bounding box center [286, 296] width 454 height 20
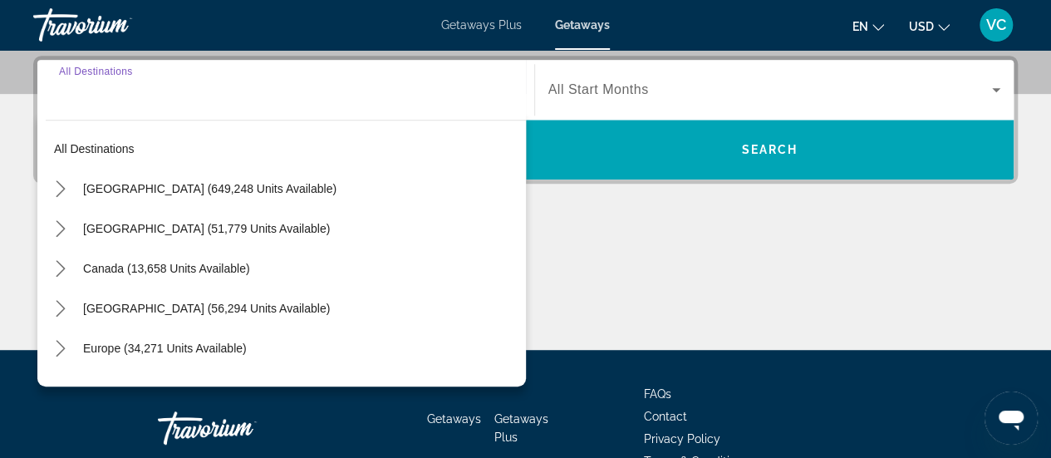
scroll to position [406, 0]
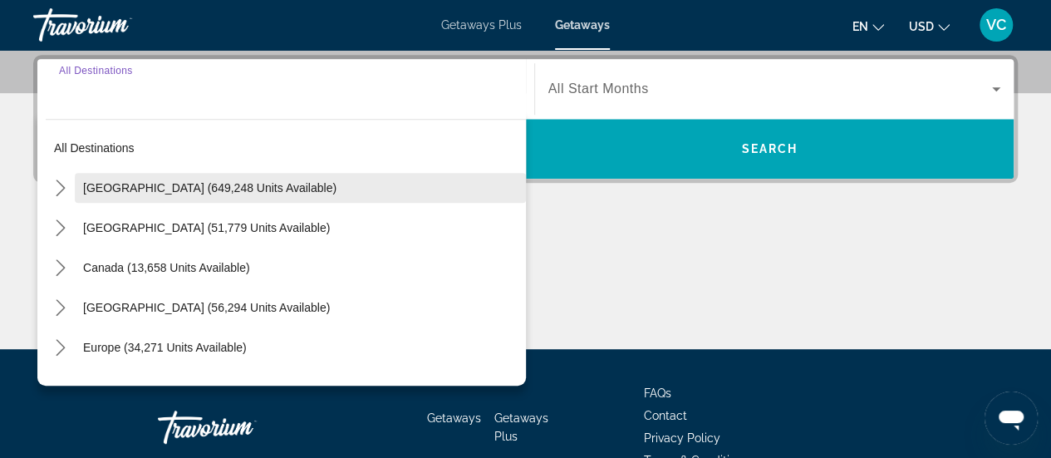
click at [160, 191] on span "[GEOGRAPHIC_DATA] (649,248 units available)" at bounding box center [210, 187] width 254 height 13
type input "**********"
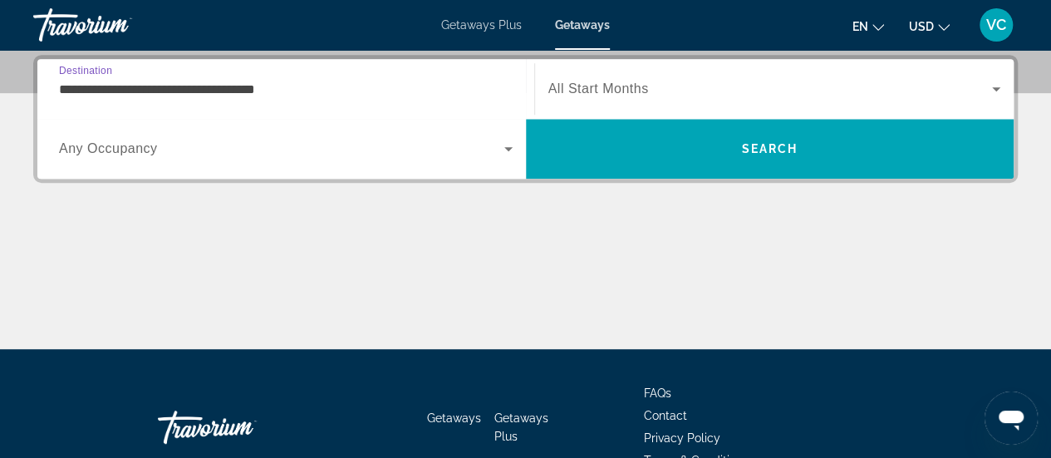
click at [99, 152] on span "Any Occupancy" at bounding box center [108, 148] width 99 height 14
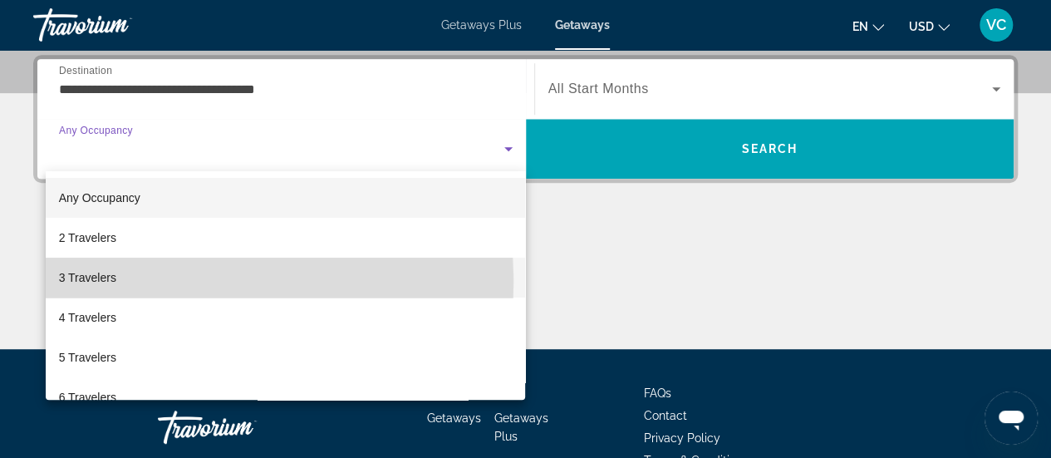
click at [81, 277] on span "3 Travelers" at bounding box center [87, 278] width 57 height 20
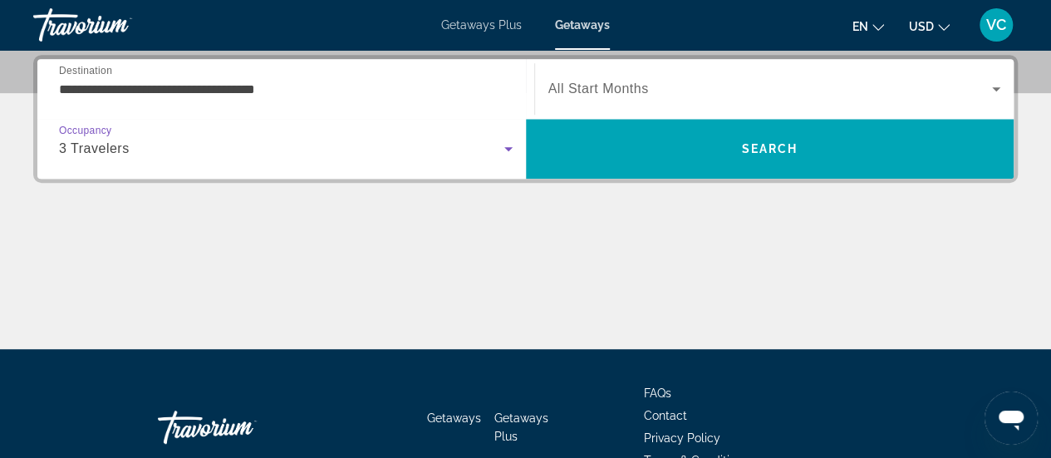
click at [610, 92] on span "All Start Months" at bounding box center [599, 88] width 101 height 14
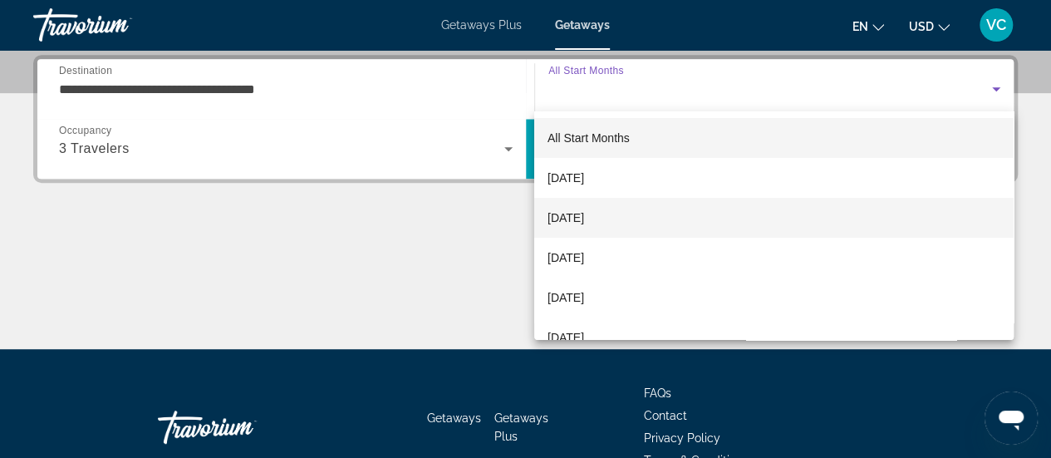
click at [584, 218] on span "[DATE]" at bounding box center [566, 218] width 37 height 20
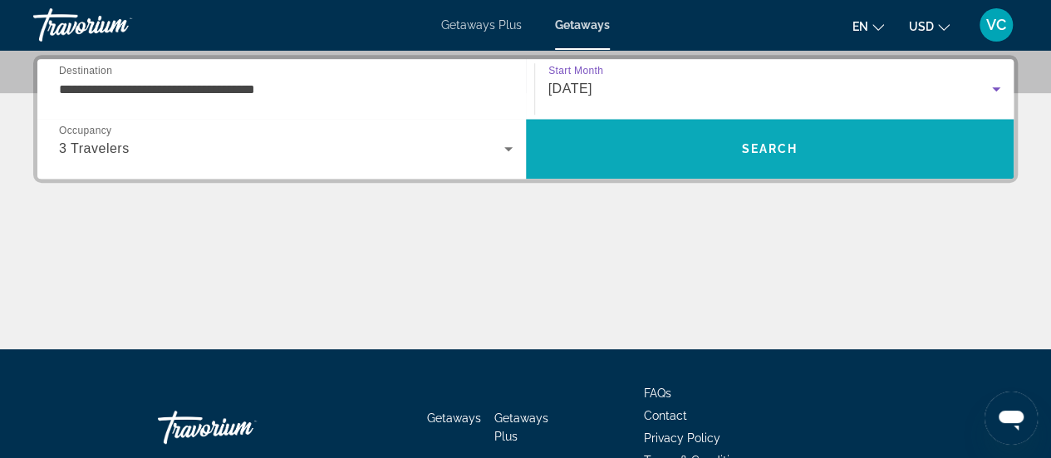
click at [633, 159] on span "Search" at bounding box center [770, 149] width 489 height 40
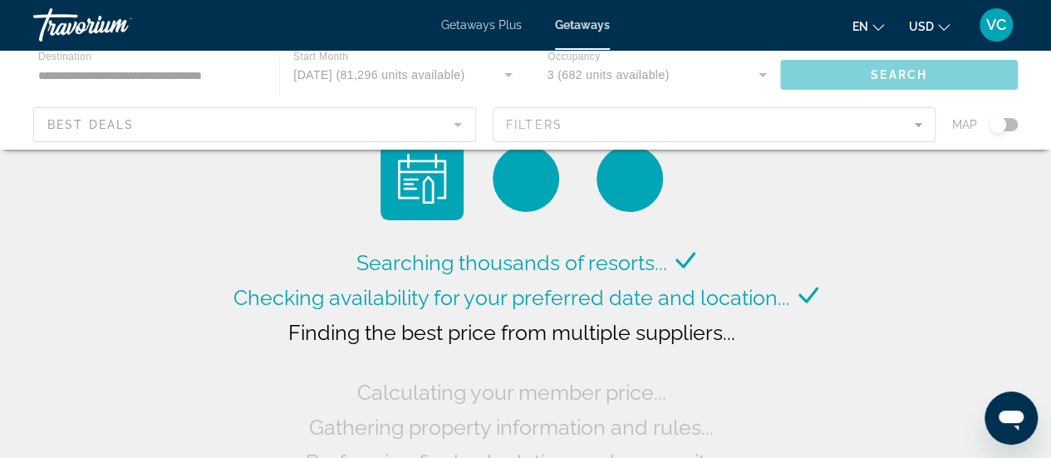
click at [251, 153] on div "Searching thousands of resorts... Checking availability for your preferred date…" at bounding box center [525, 308] width 593 height 342
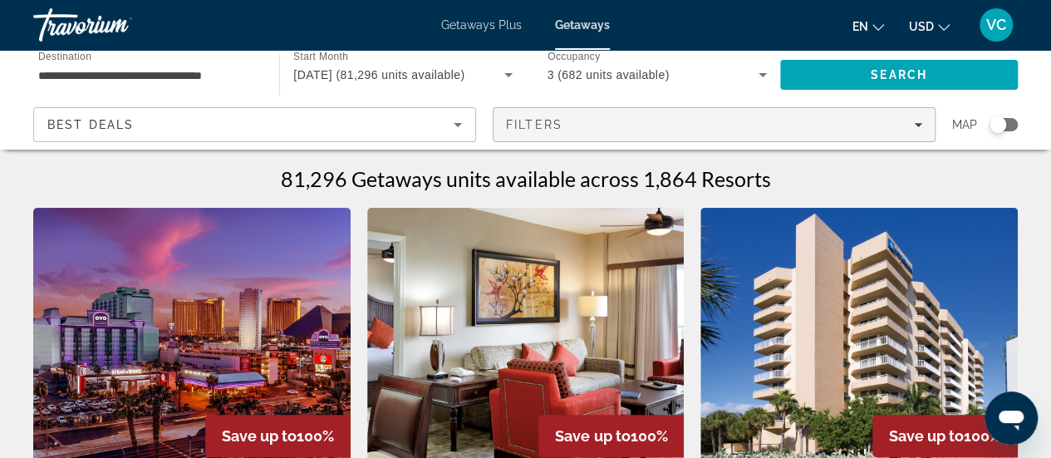
click at [525, 130] on span "Filters" at bounding box center [534, 124] width 57 height 13
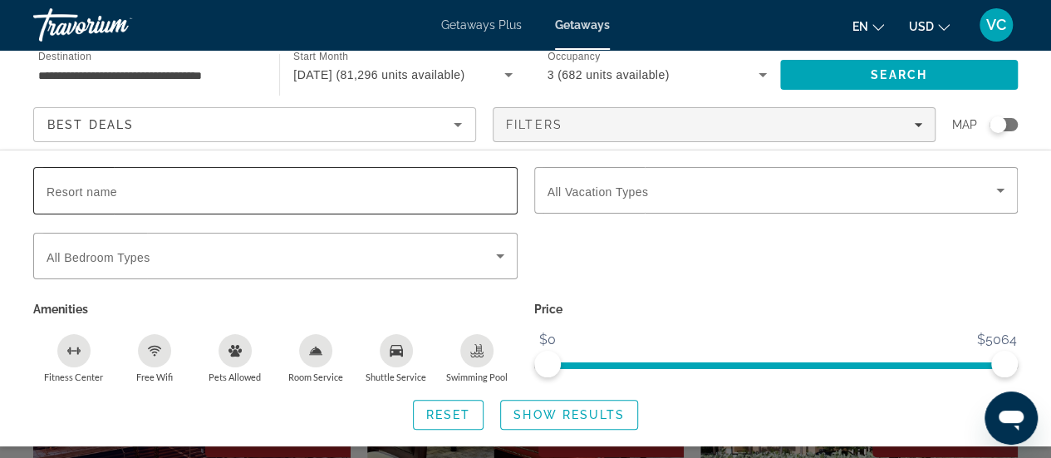
click at [58, 190] on span "Resort name" at bounding box center [82, 191] width 71 height 13
click at [58, 190] on input "Resort name" at bounding box center [276, 191] width 458 height 20
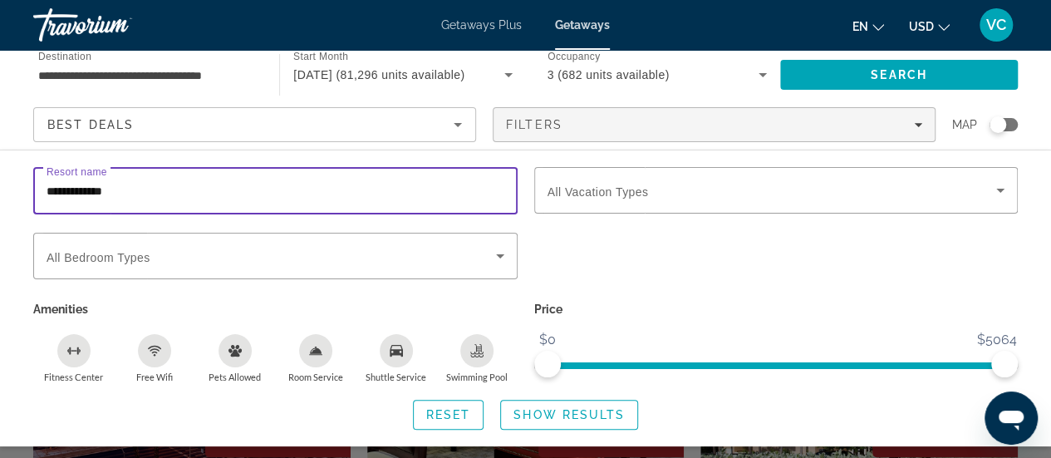
type input "**********"
click at [561, 414] on span "Show Results" at bounding box center [569, 414] width 111 height 13
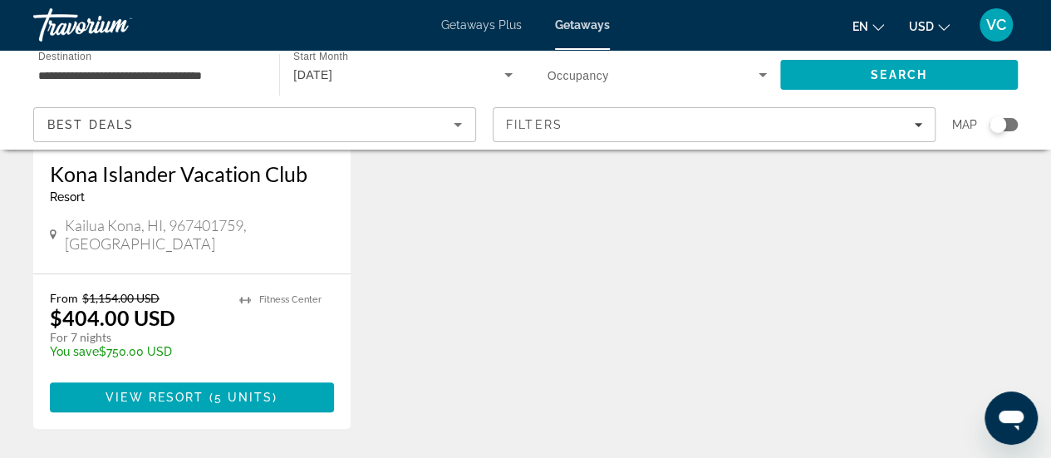
scroll to position [331, 0]
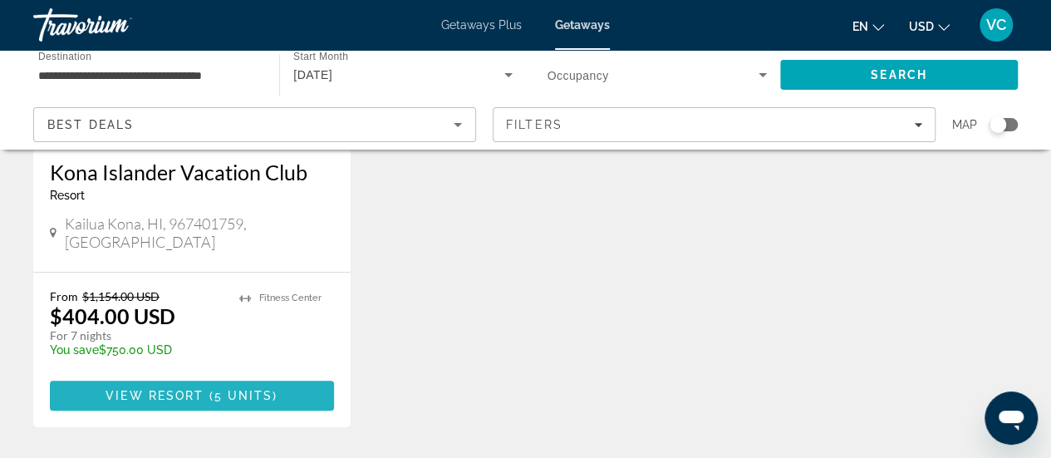
click at [154, 389] on span "View Resort" at bounding box center [155, 395] width 98 height 13
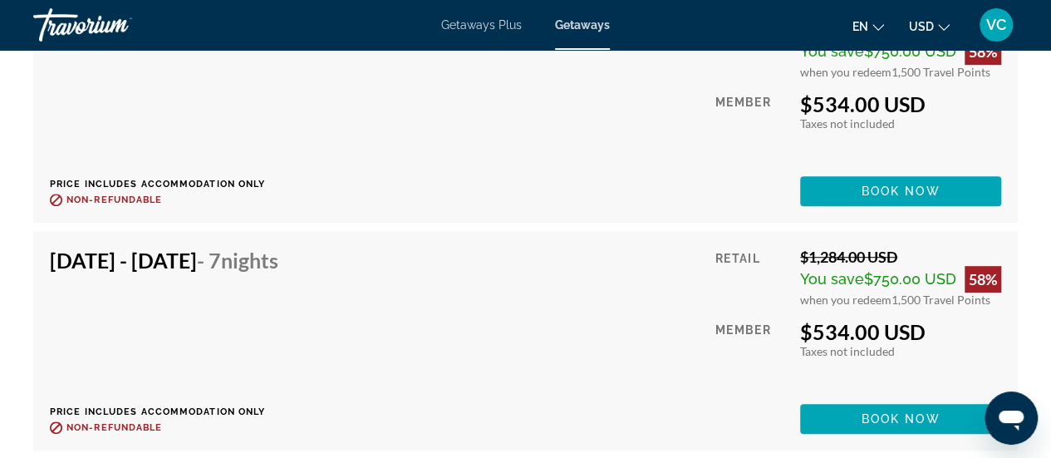
scroll to position [3525, 0]
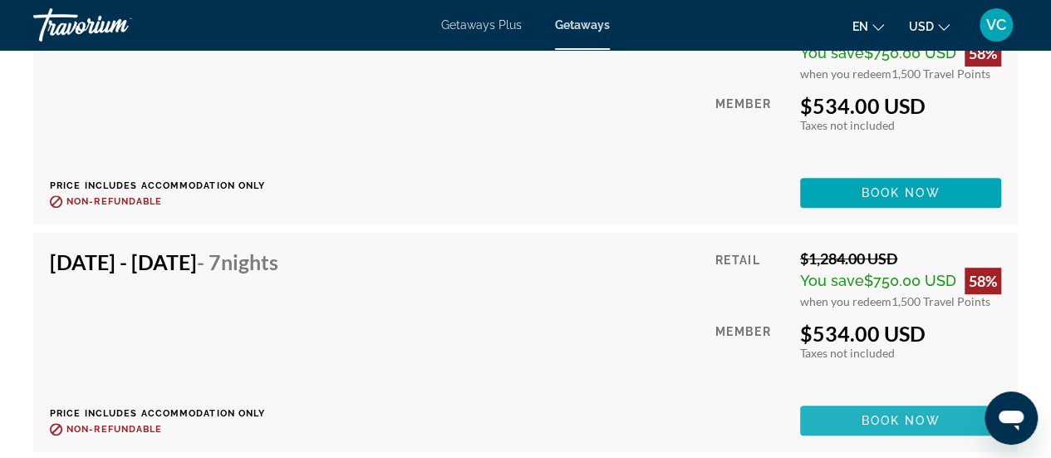
click at [892, 414] on span "Book now" at bounding box center [901, 420] width 79 height 13
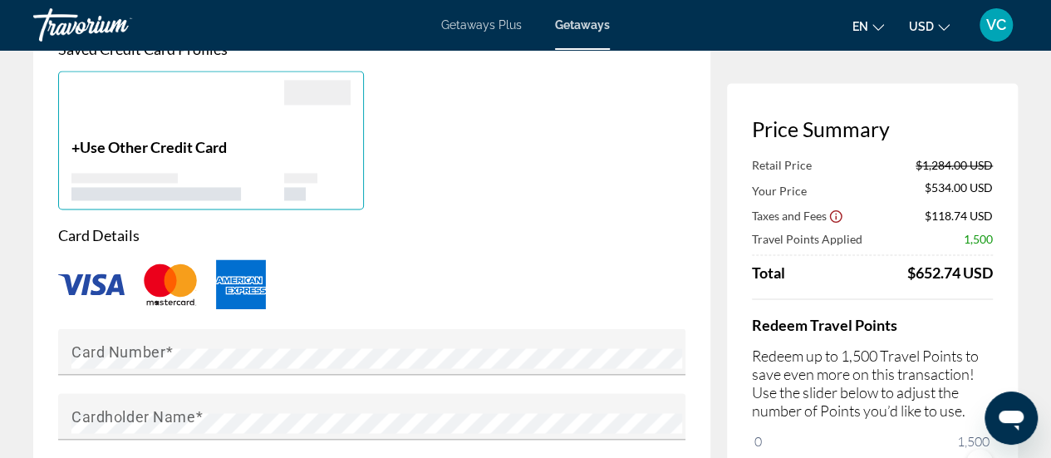
scroll to position [1288, 0]
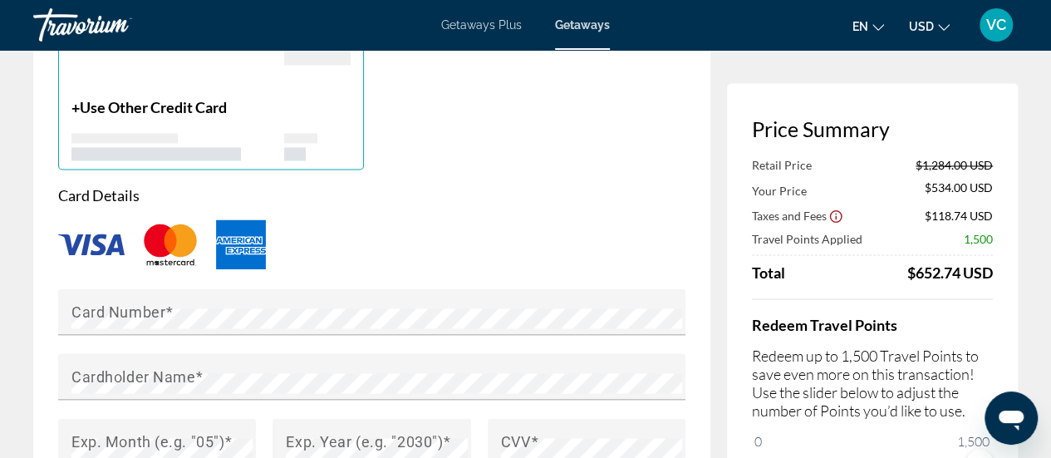
click at [63, 347] on div "Main content" at bounding box center [372, 344] width 628 height 18
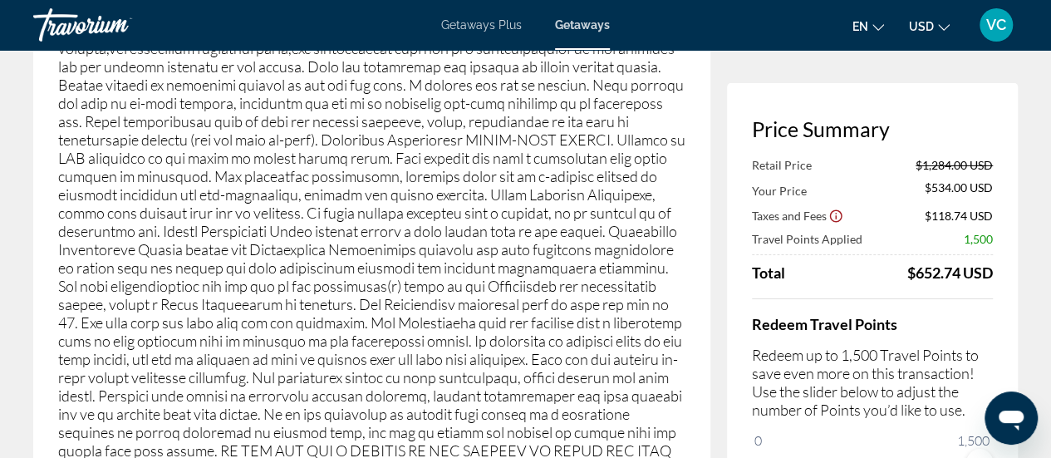
scroll to position [2635, 0]
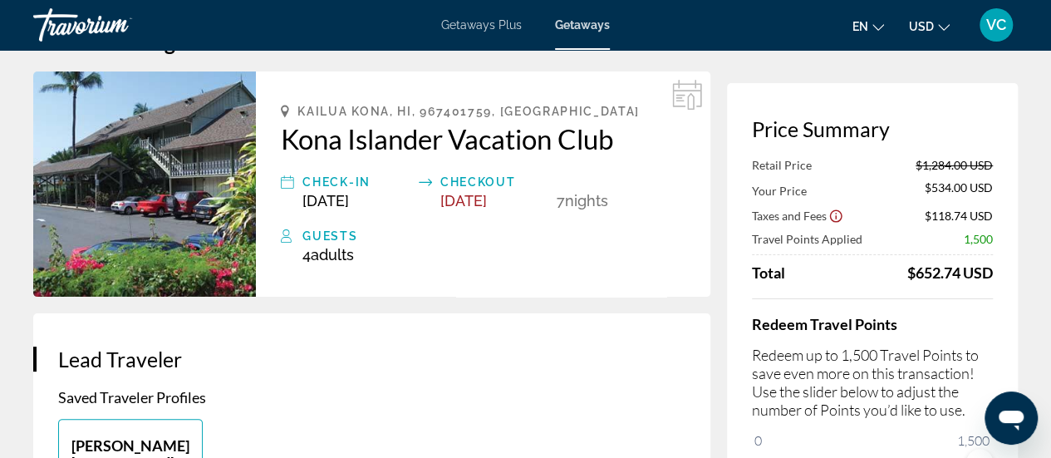
scroll to position [0, 0]
